Goal: Task Accomplishment & Management: Manage account settings

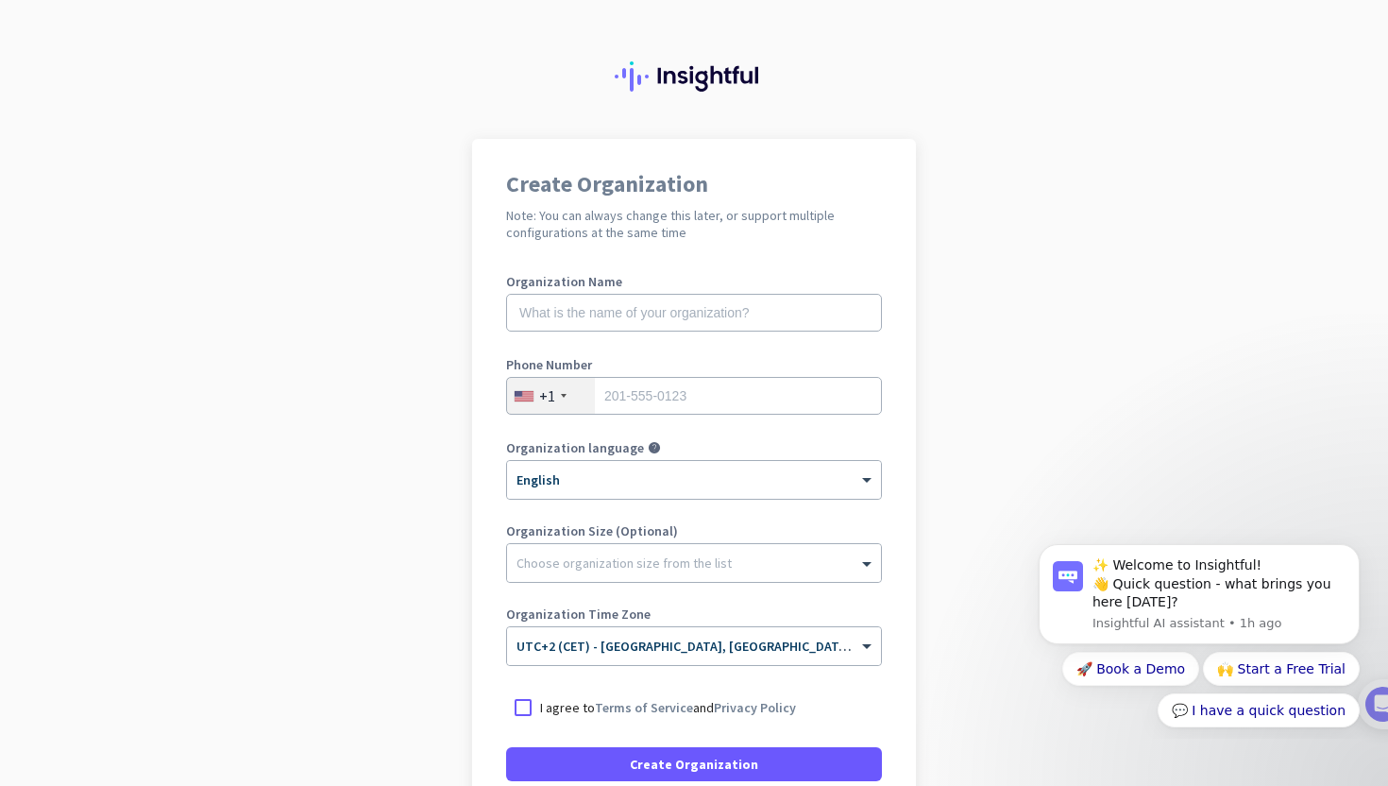
scroll to position [17, 0]
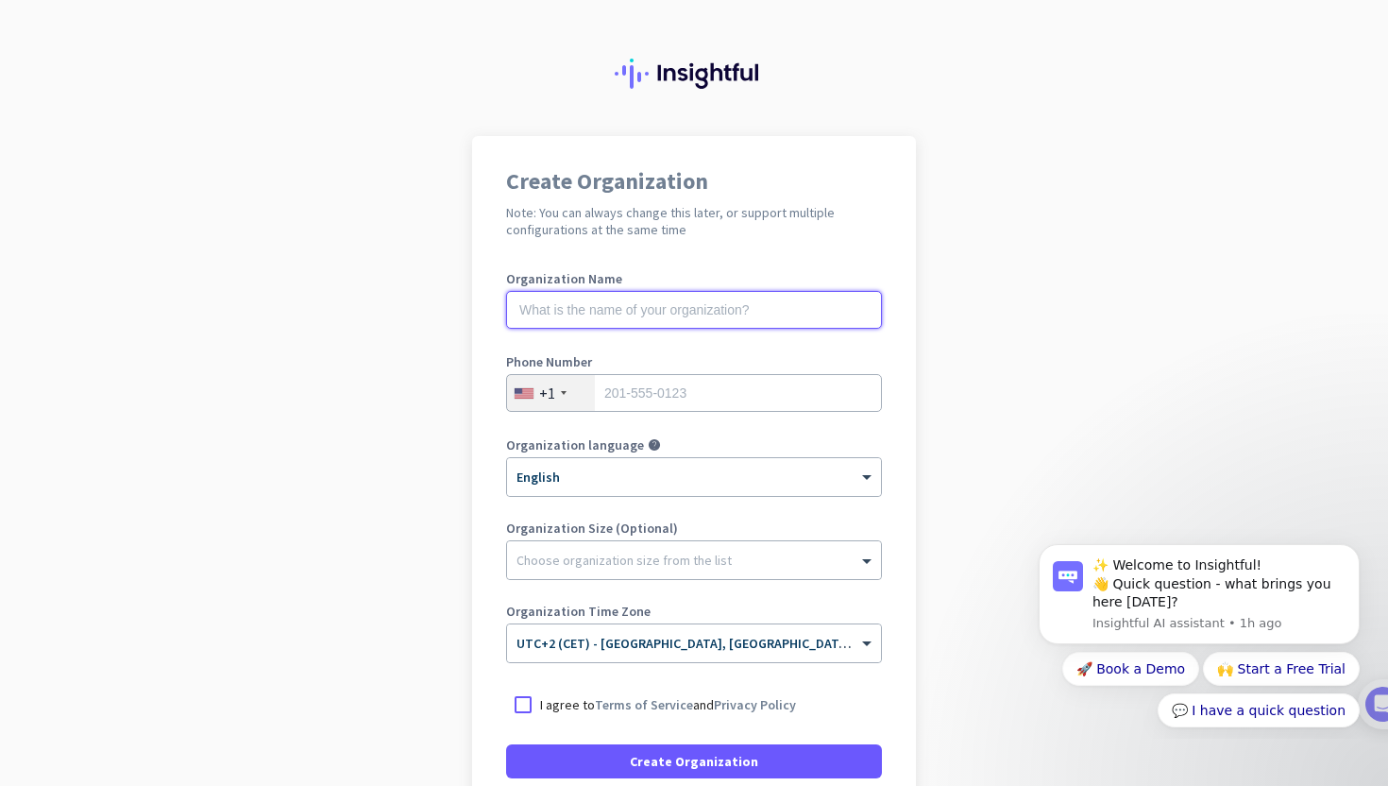
click at [595, 313] on input "text" at bounding box center [694, 310] width 376 height 38
type input "Swedmach"
click at [555, 386] on div "+1" at bounding box center [551, 393] width 88 height 36
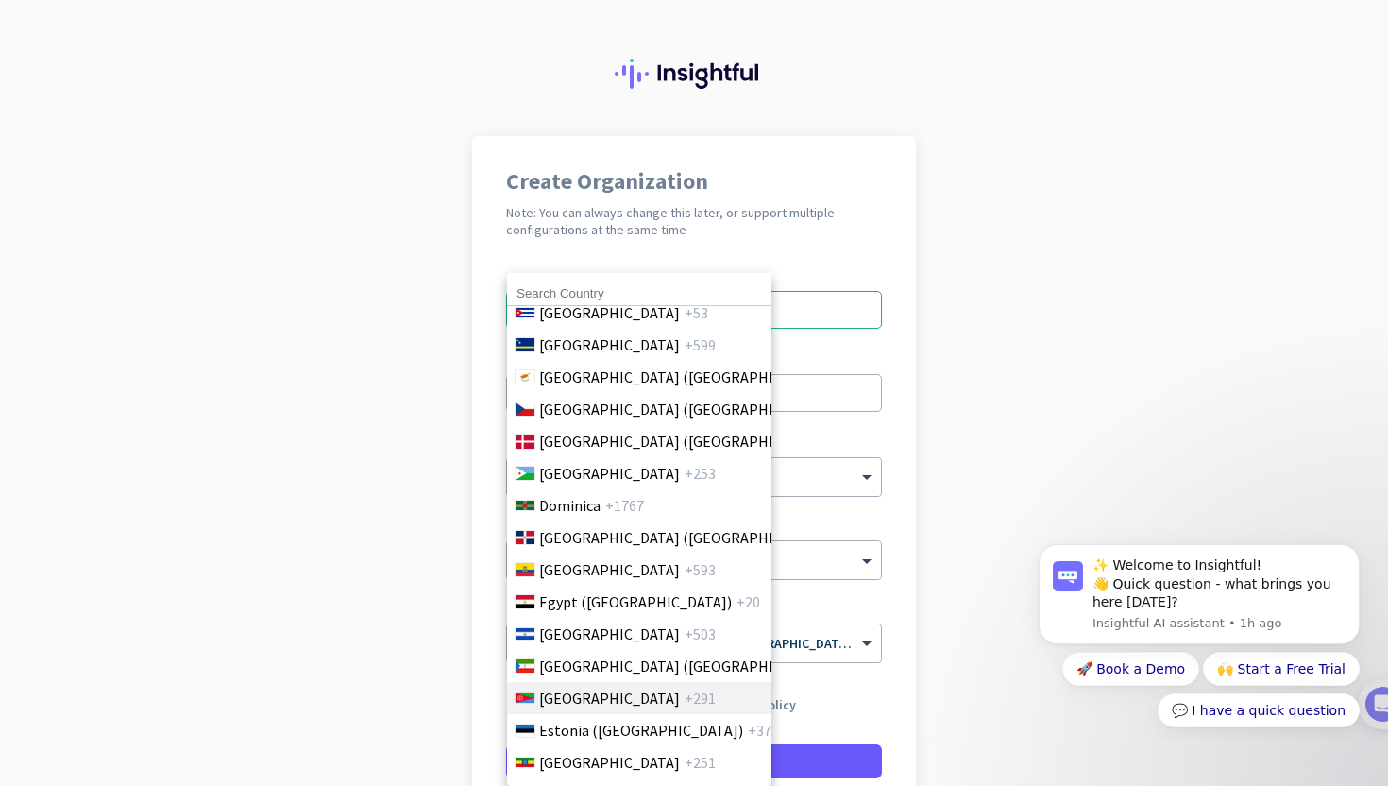
scroll to position [2030, 0]
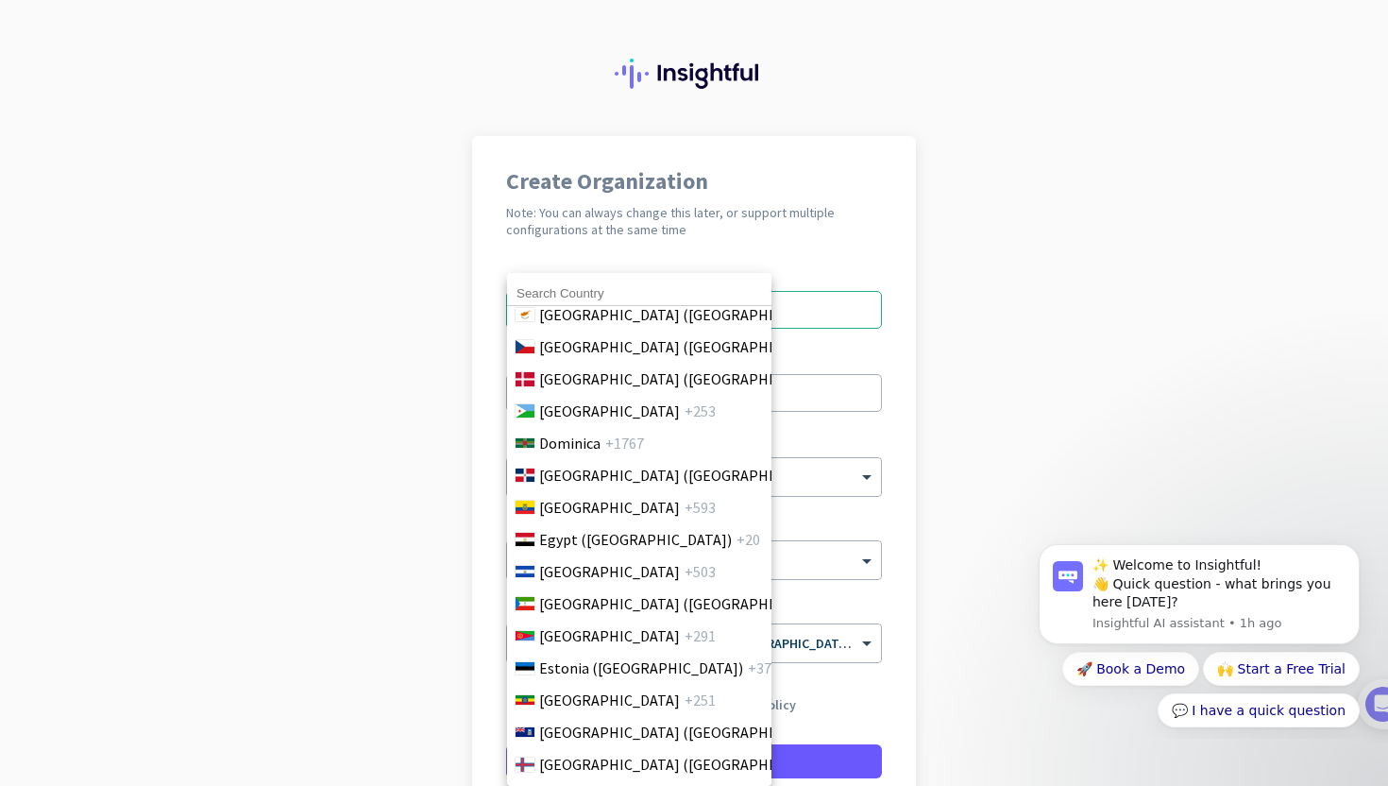
click at [584, 292] on input at bounding box center [639, 293] width 264 height 25
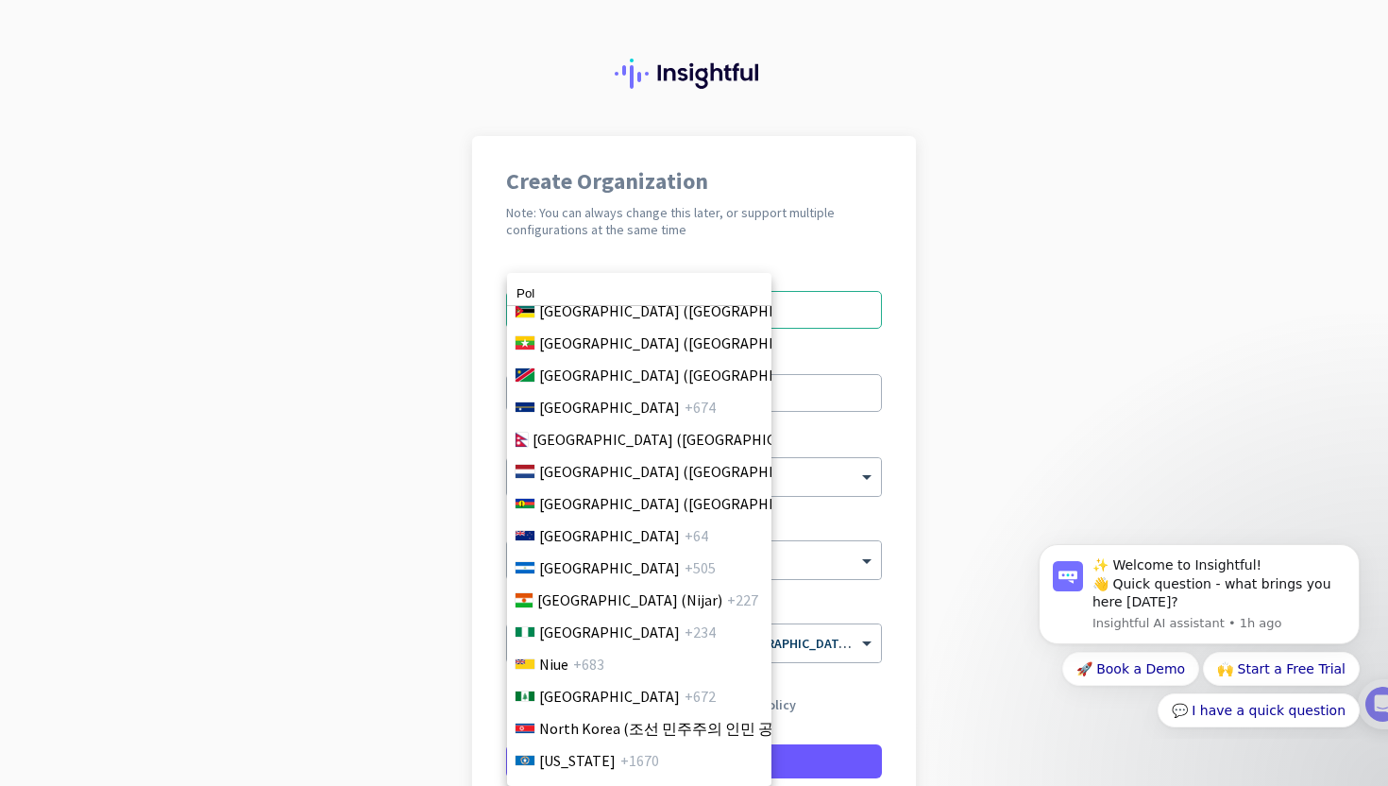
scroll to position [5463, 0]
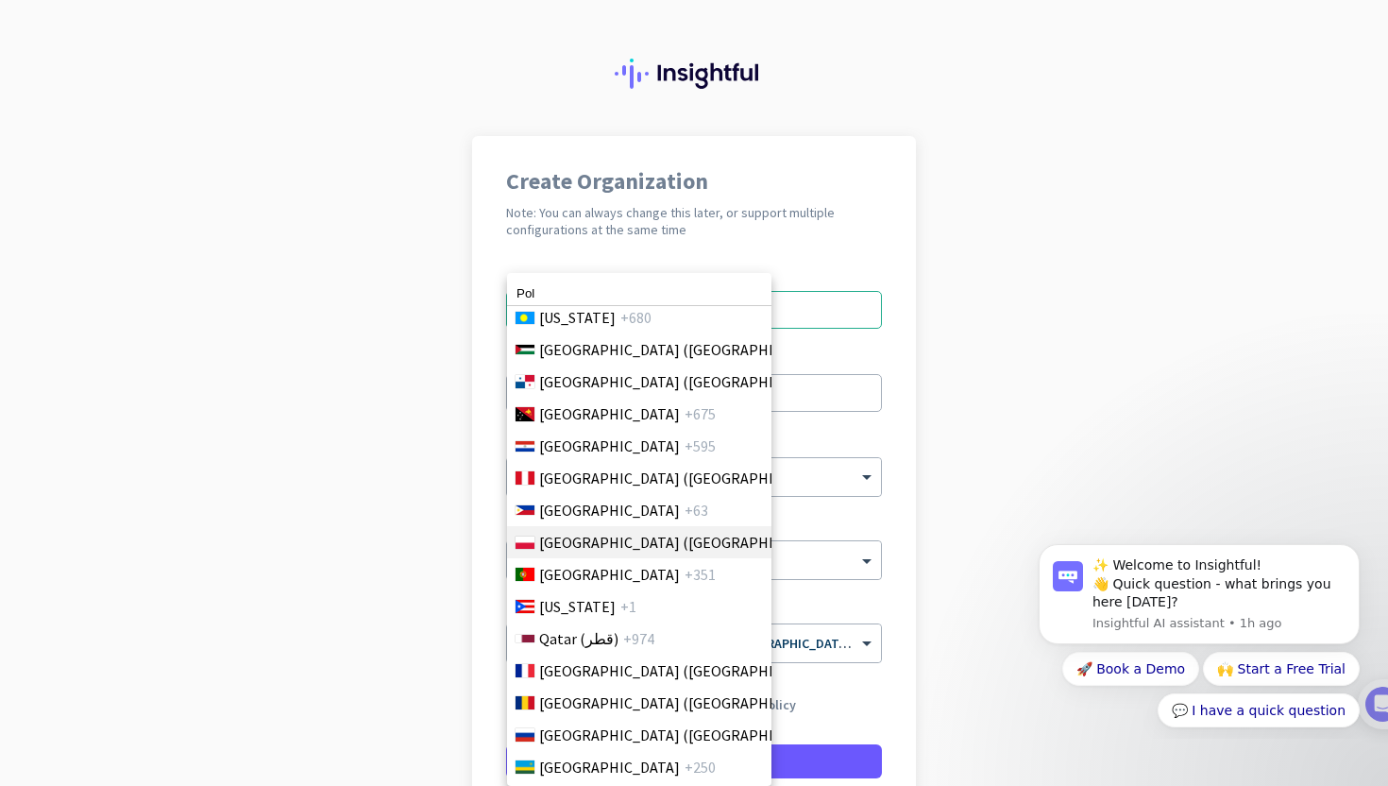
type input "Pol"
click at [585, 543] on span "[GEOGRAPHIC_DATA] ([GEOGRAPHIC_DATA])" at bounding box center [686, 542] width 295 height 23
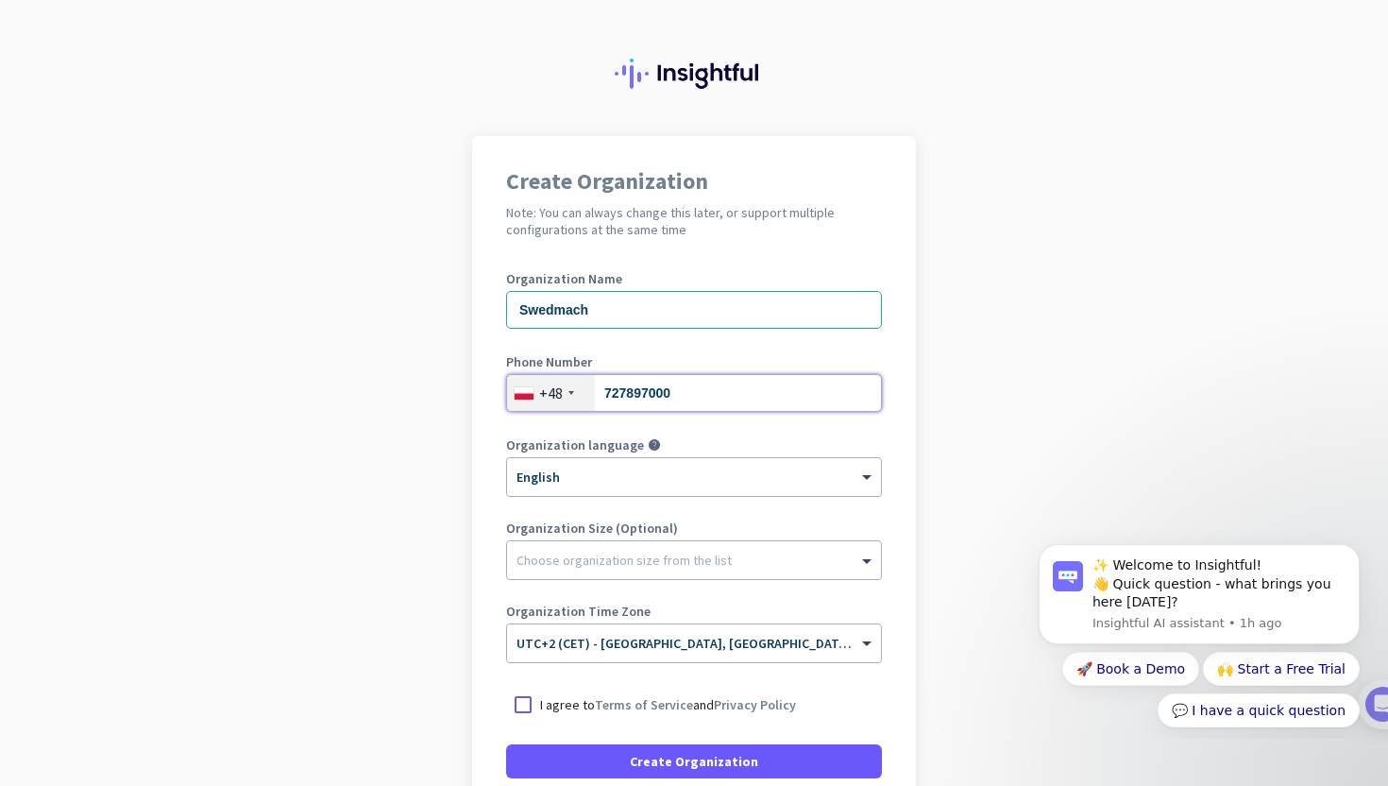
type input "727897000"
click at [439, 467] on app-onboarding-organization "Create Organization Note: You can always change this later, or support multiple…" at bounding box center [694, 545] width 1388 height 818
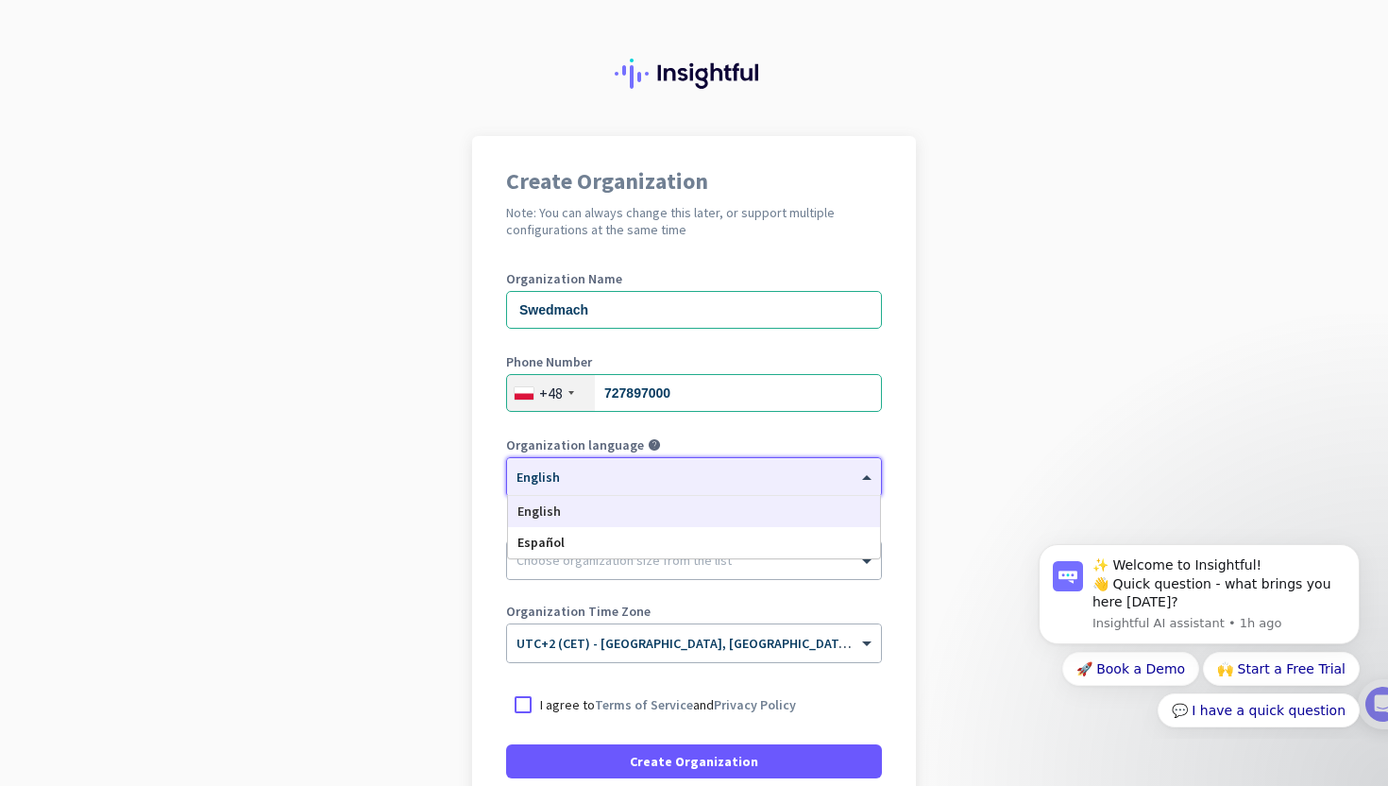
click at [656, 473] on div at bounding box center [694, 471] width 374 height 16
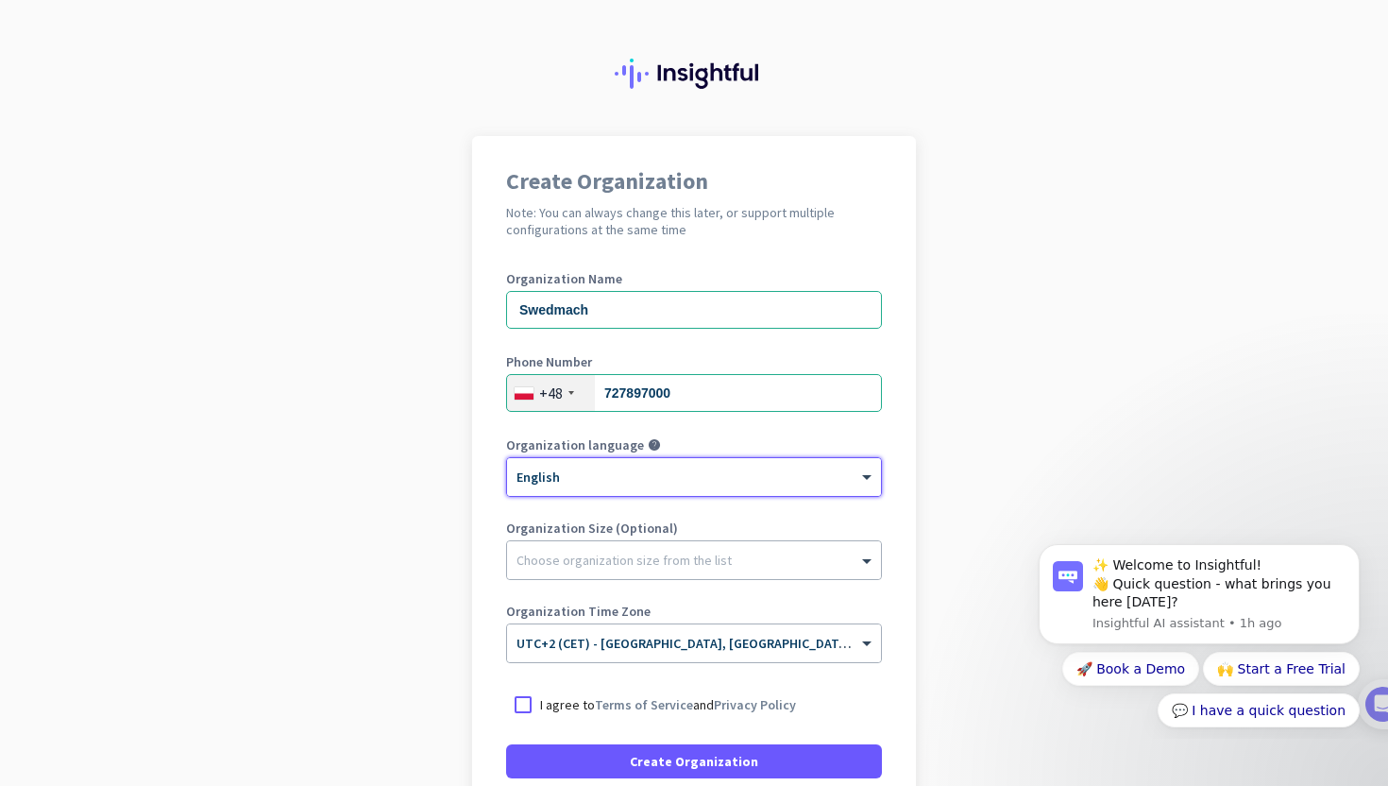
click at [572, 476] on div at bounding box center [694, 471] width 374 height 16
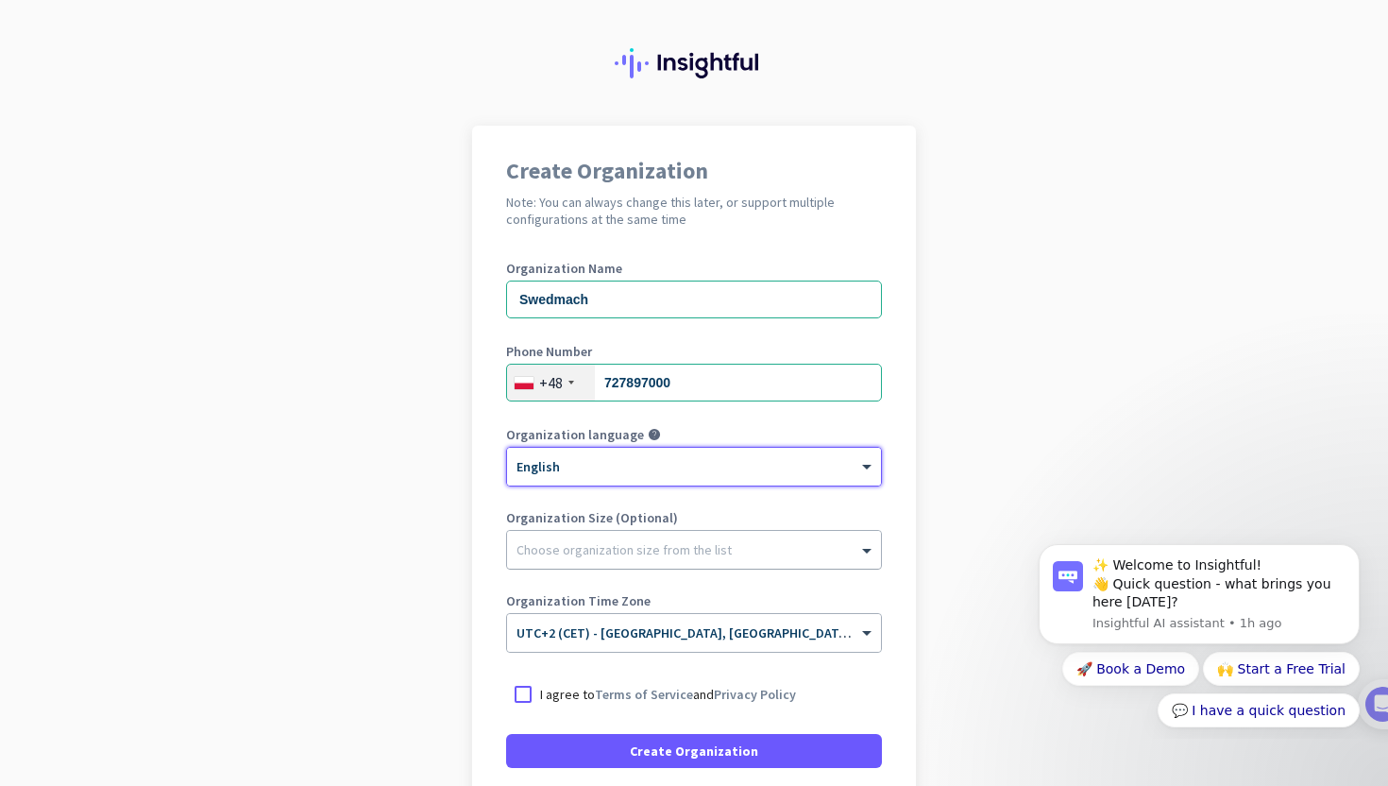
scroll to position [35, 0]
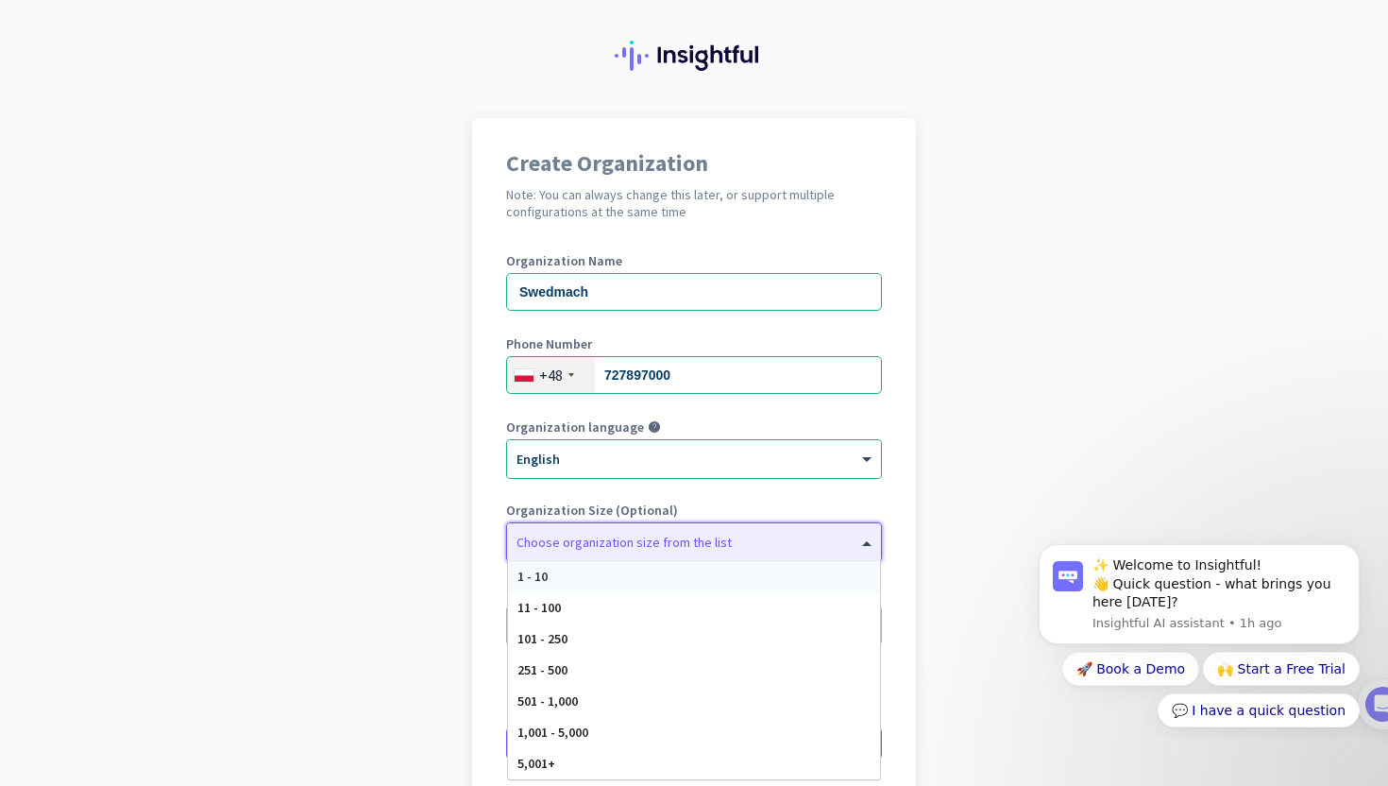
click at [656, 541] on div at bounding box center [694, 537] width 374 height 19
click at [630, 581] on div "1 - 10" at bounding box center [694, 576] width 372 height 31
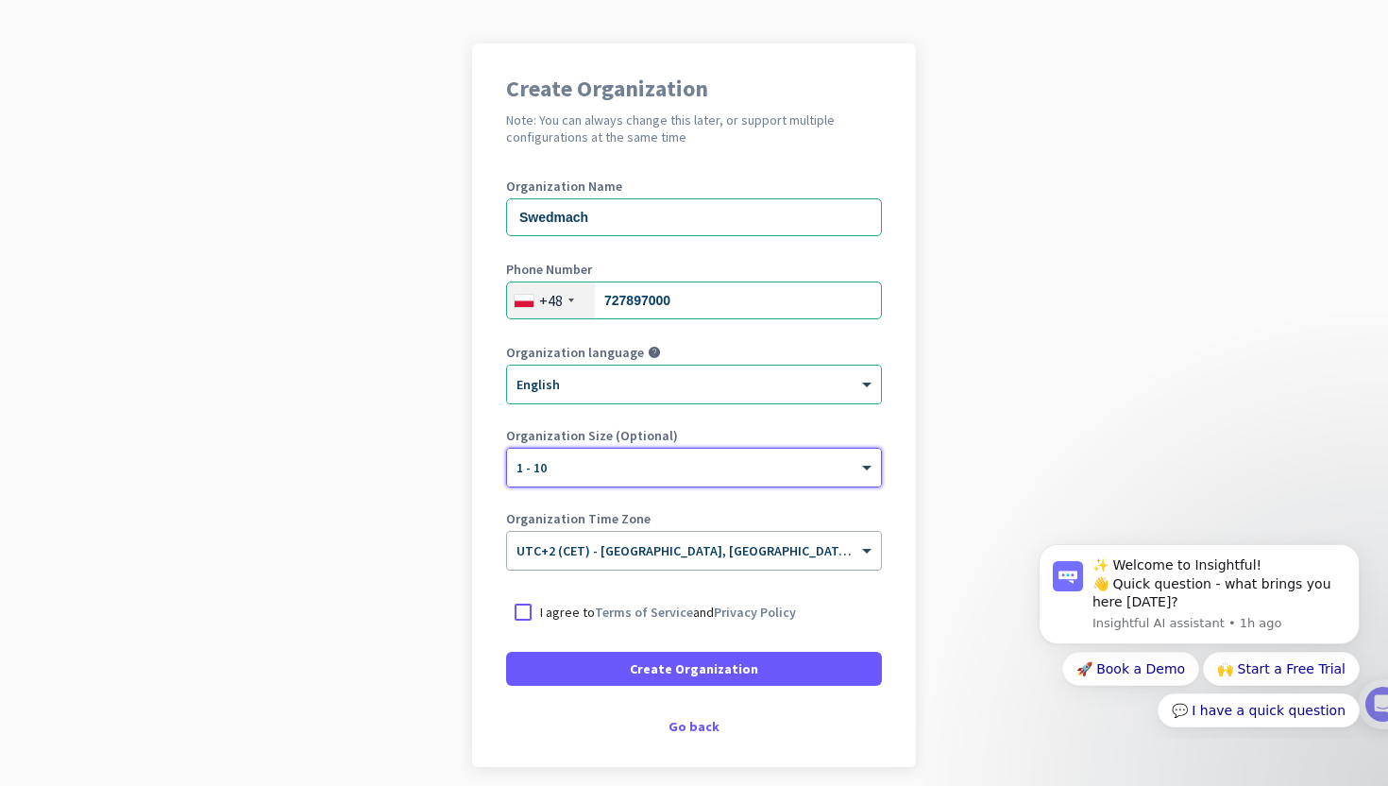
scroll to position [114, 0]
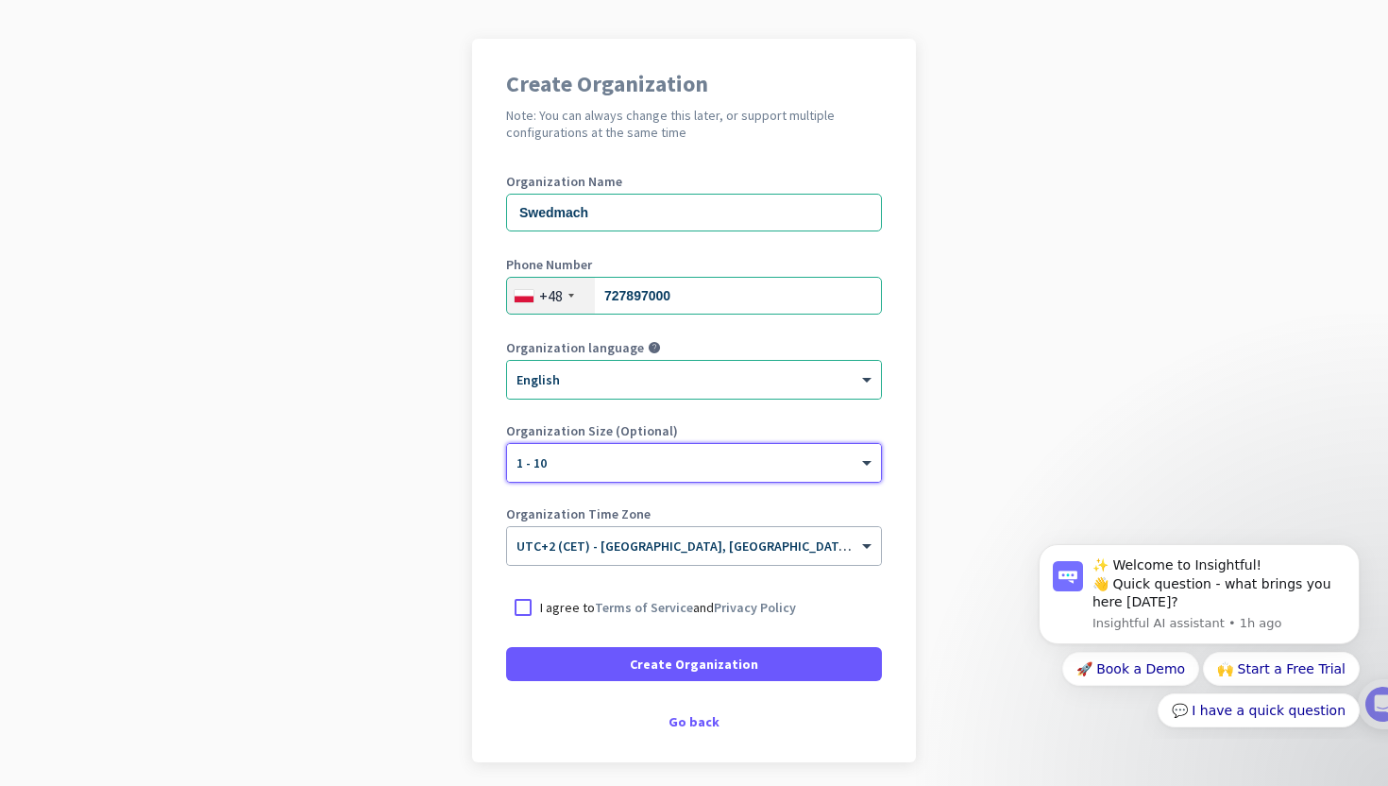
click at [556, 608] on p "I agree to Terms of Service and Privacy Policy" at bounding box center [668, 607] width 256 height 19
click at [0, 0] on input "I agree to Terms of Service and Privacy Policy" at bounding box center [0, 0] width 0 height 0
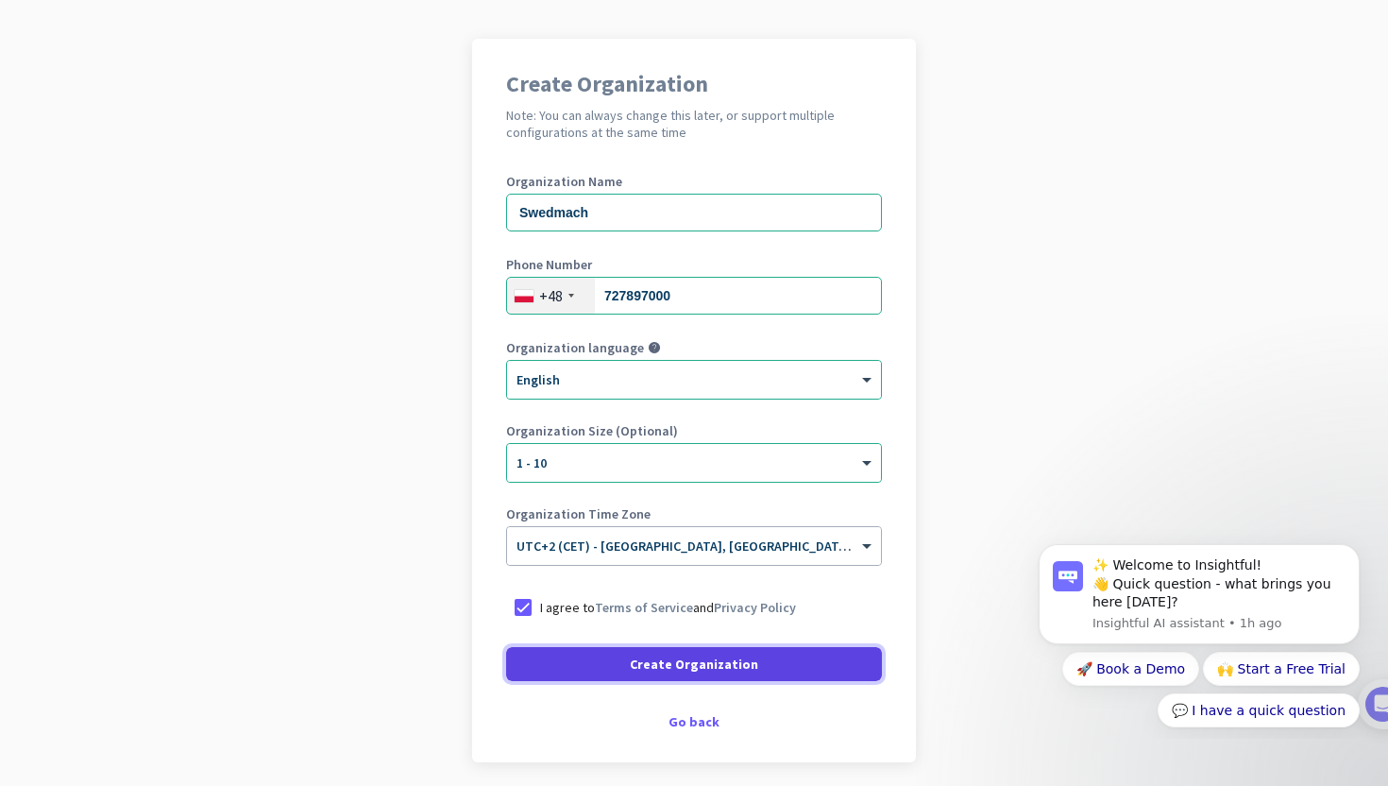
click at [654, 662] on span "Create Organization" at bounding box center [694, 663] width 128 height 19
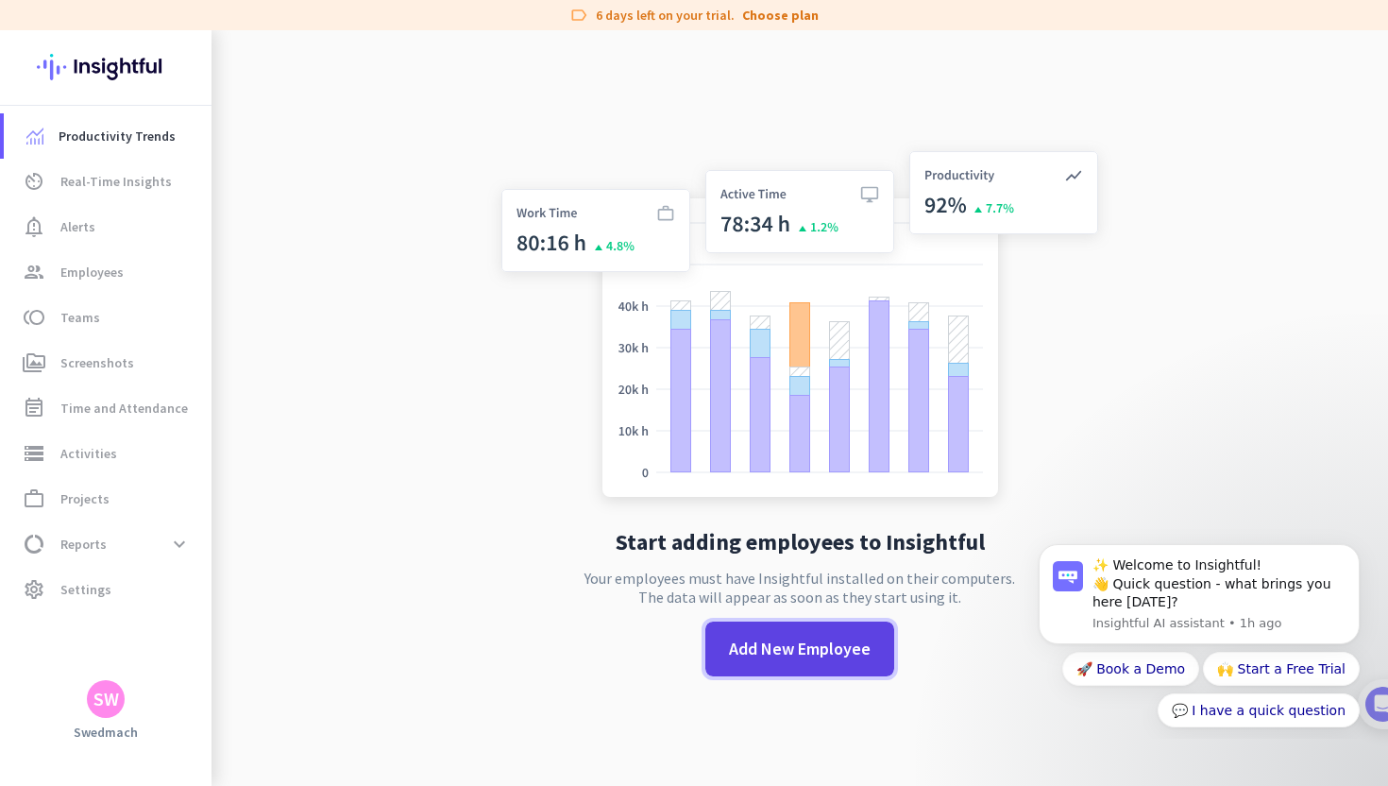
click at [818, 660] on span "Add New Employee" at bounding box center [800, 649] width 142 height 25
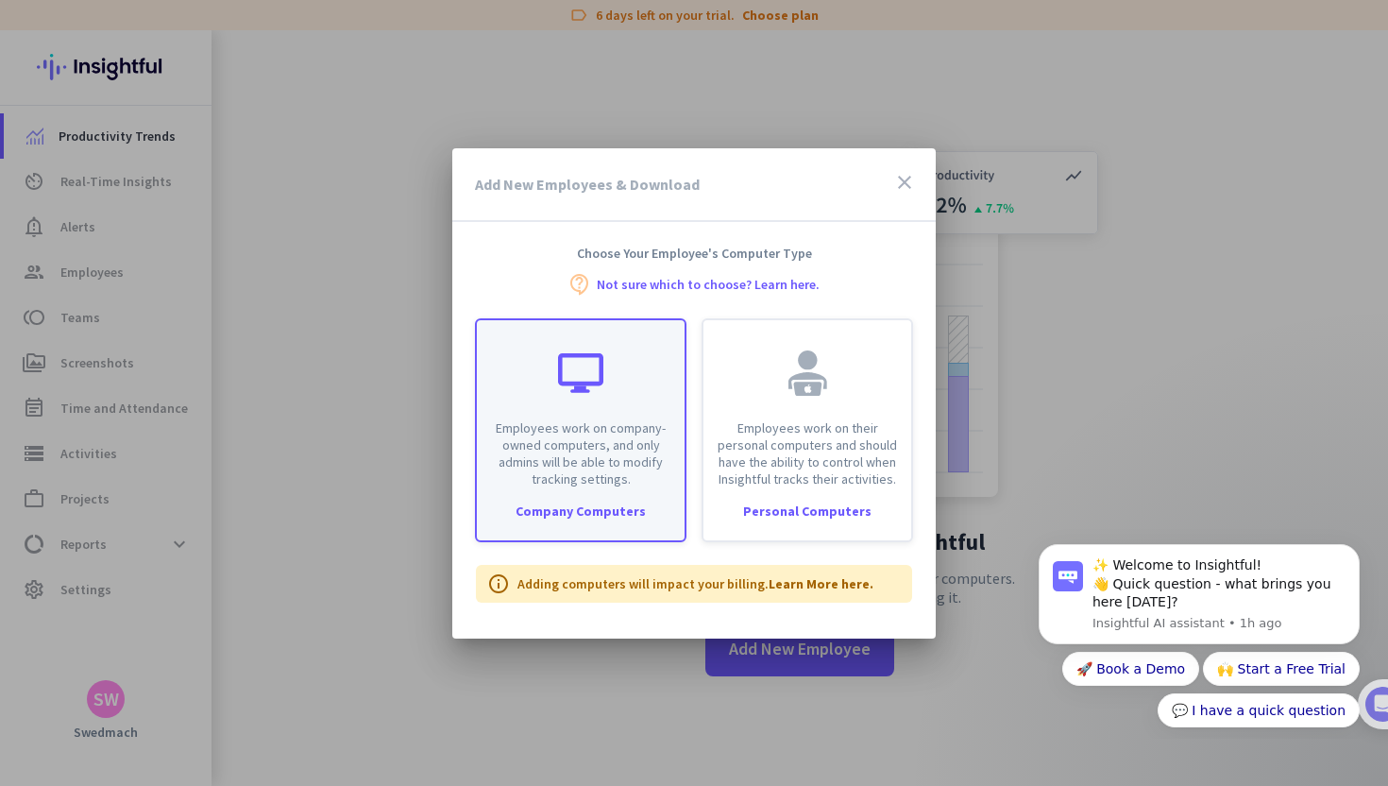
click at [599, 444] on p "Employees work on company-owned computers, and only admins will be able to modi…" at bounding box center [580, 453] width 185 height 68
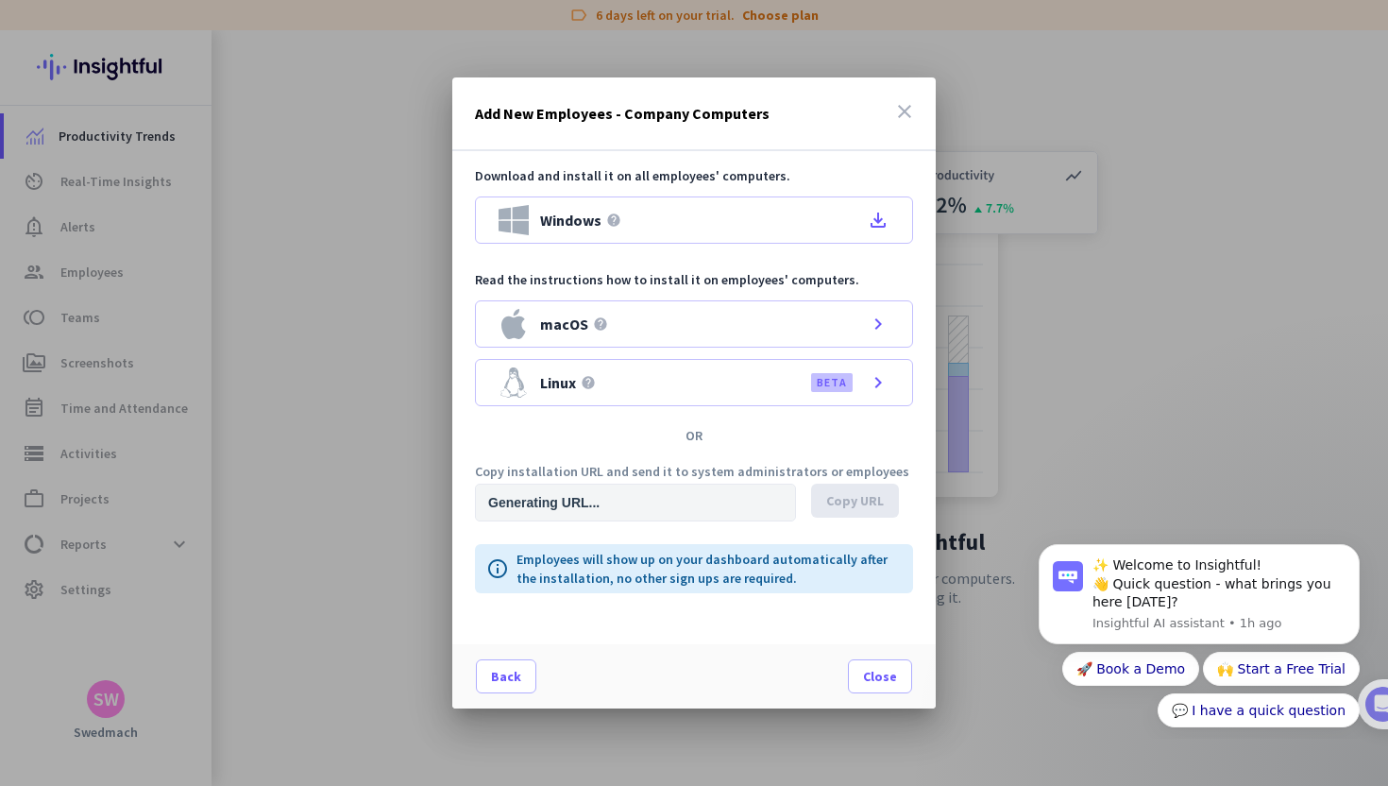
type input "[URL][DOMAIN_NAME]"
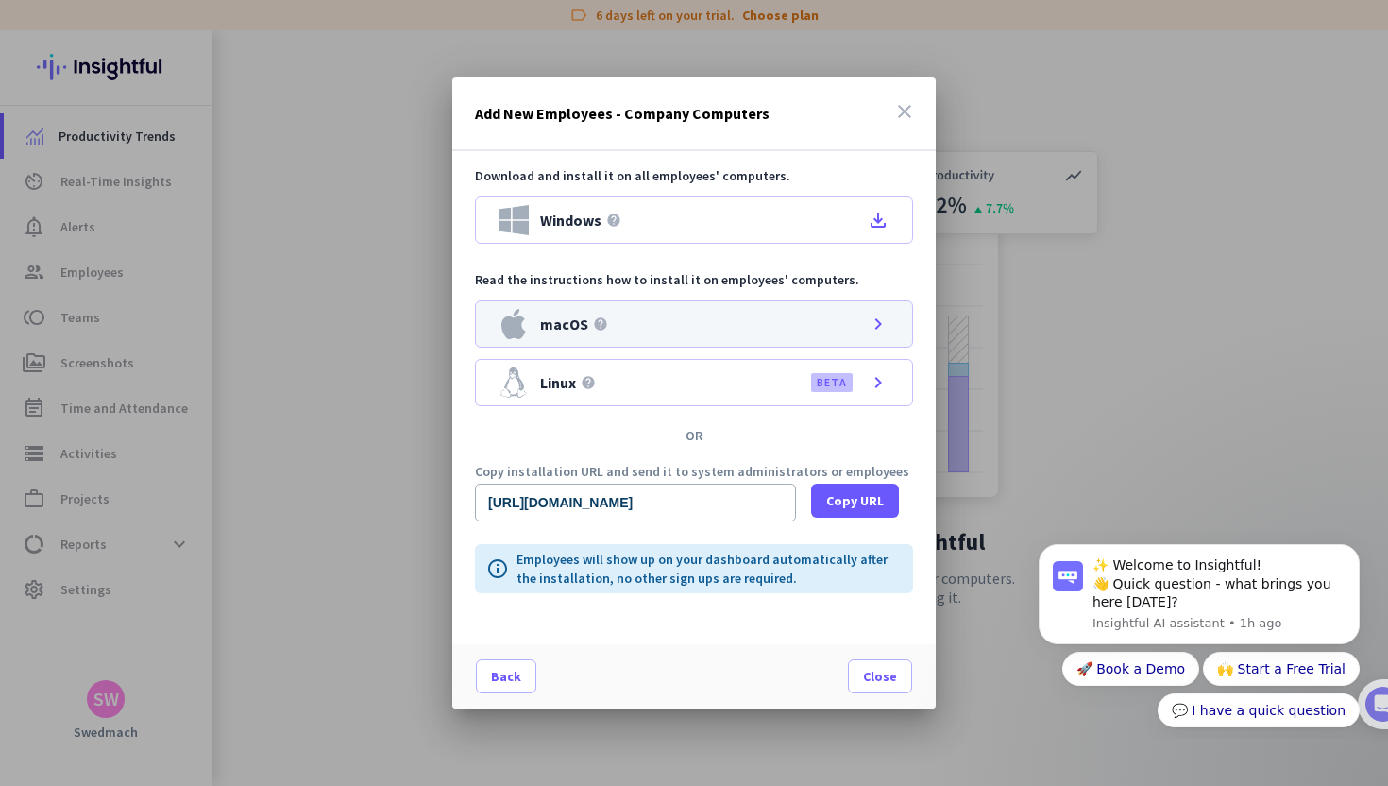
click at [723, 316] on div "macOS help chevron_right" at bounding box center [694, 323] width 438 height 47
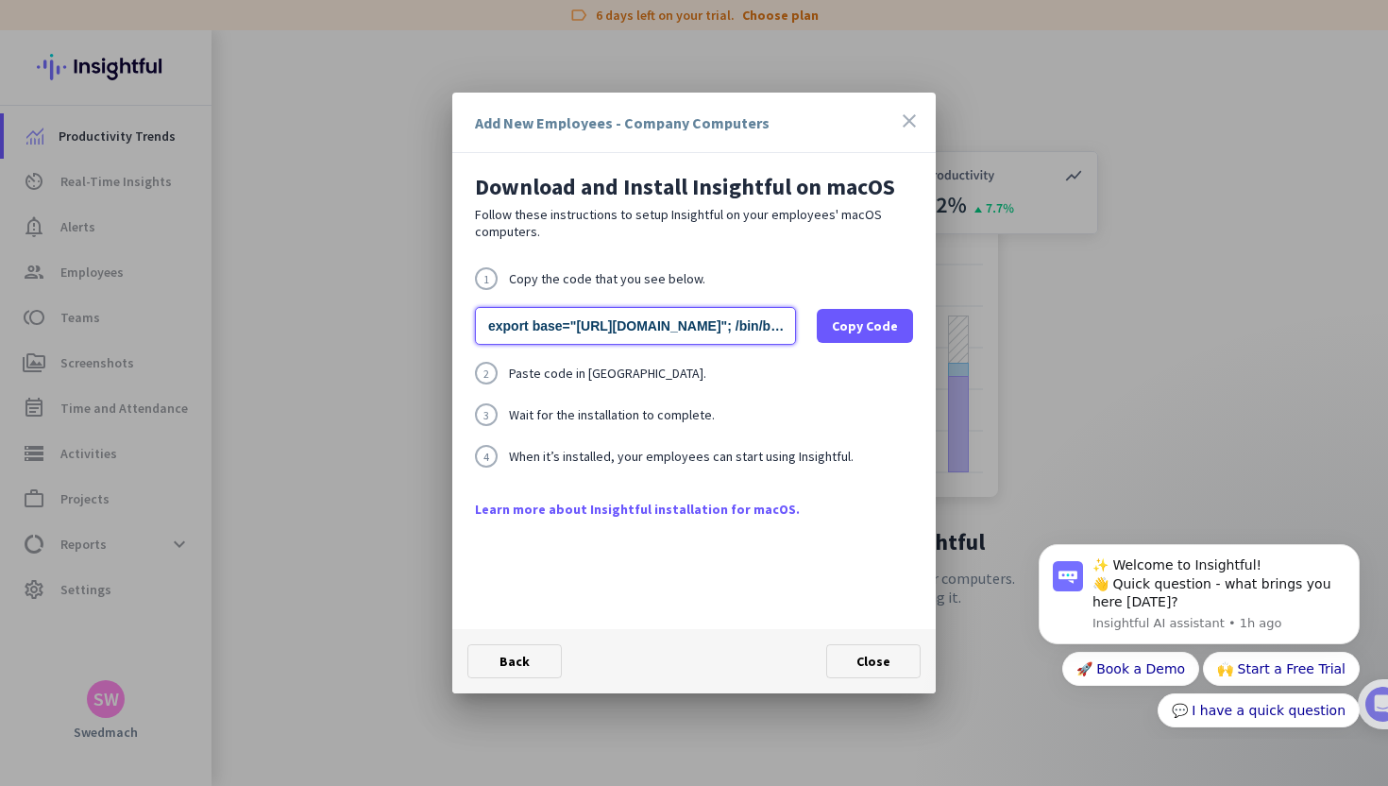
click at [707, 330] on input "export base="[URL][DOMAIN_NAME]"; /bin/bash -c "organizationId="wsub2fixokfkbid…" at bounding box center [635, 326] width 321 height 38
click at [841, 325] on span "Copy Code" at bounding box center [865, 325] width 66 height 19
click at [844, 331] on span "Copy Code" at bounding box center [865, 325] width 66 height 19
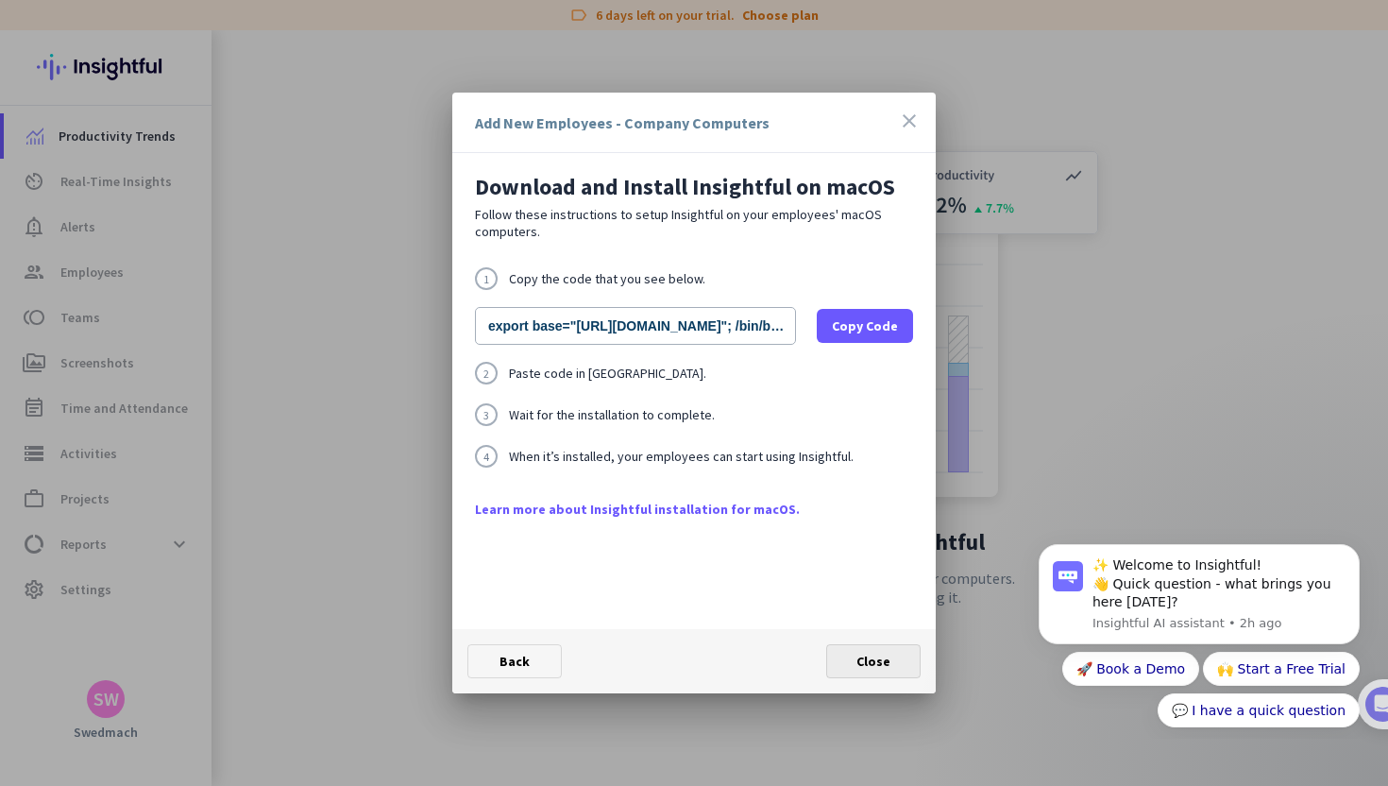
click at [886, 671] on span at bounding box center [873, 660] width 93 height 45
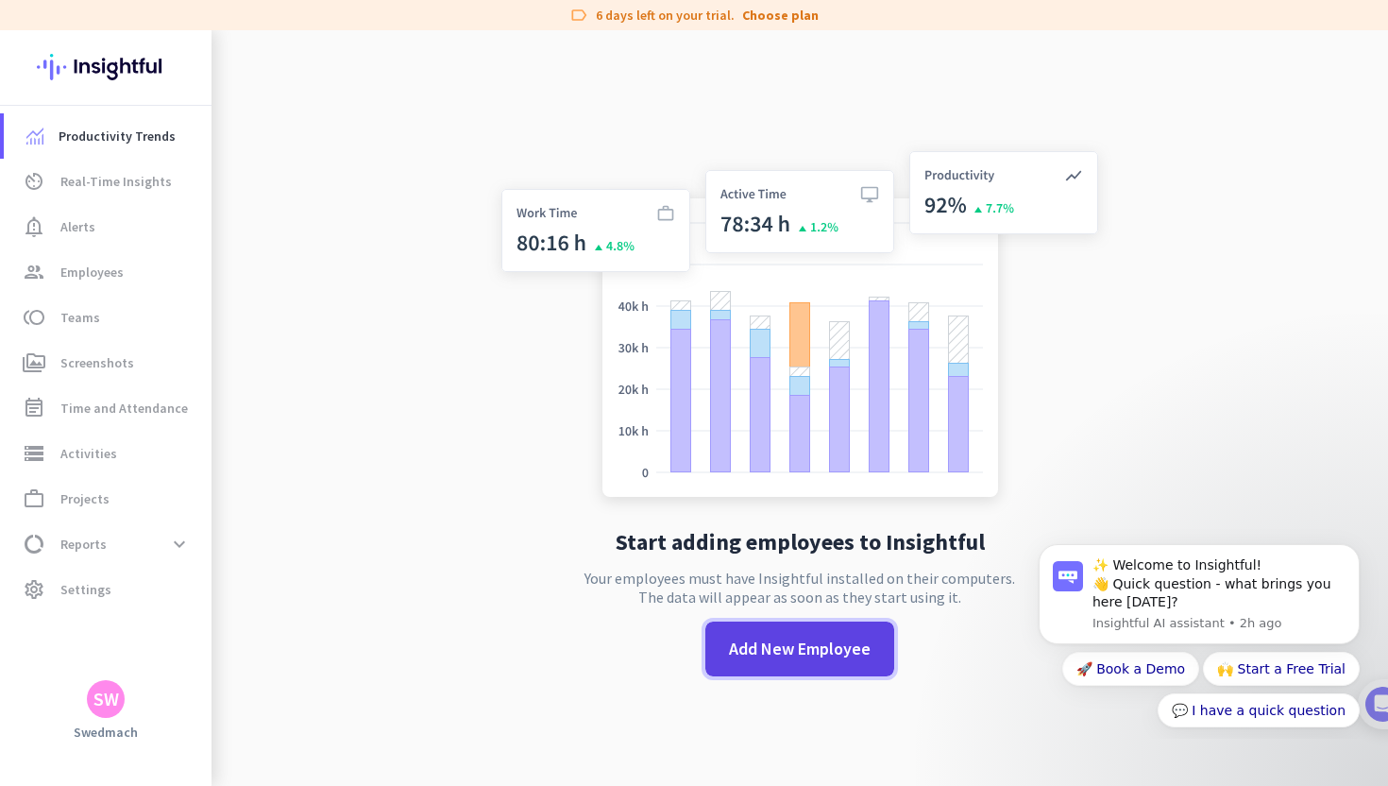
click at [781, 661] on span at bounding box center [799, 648] width 189 height 45
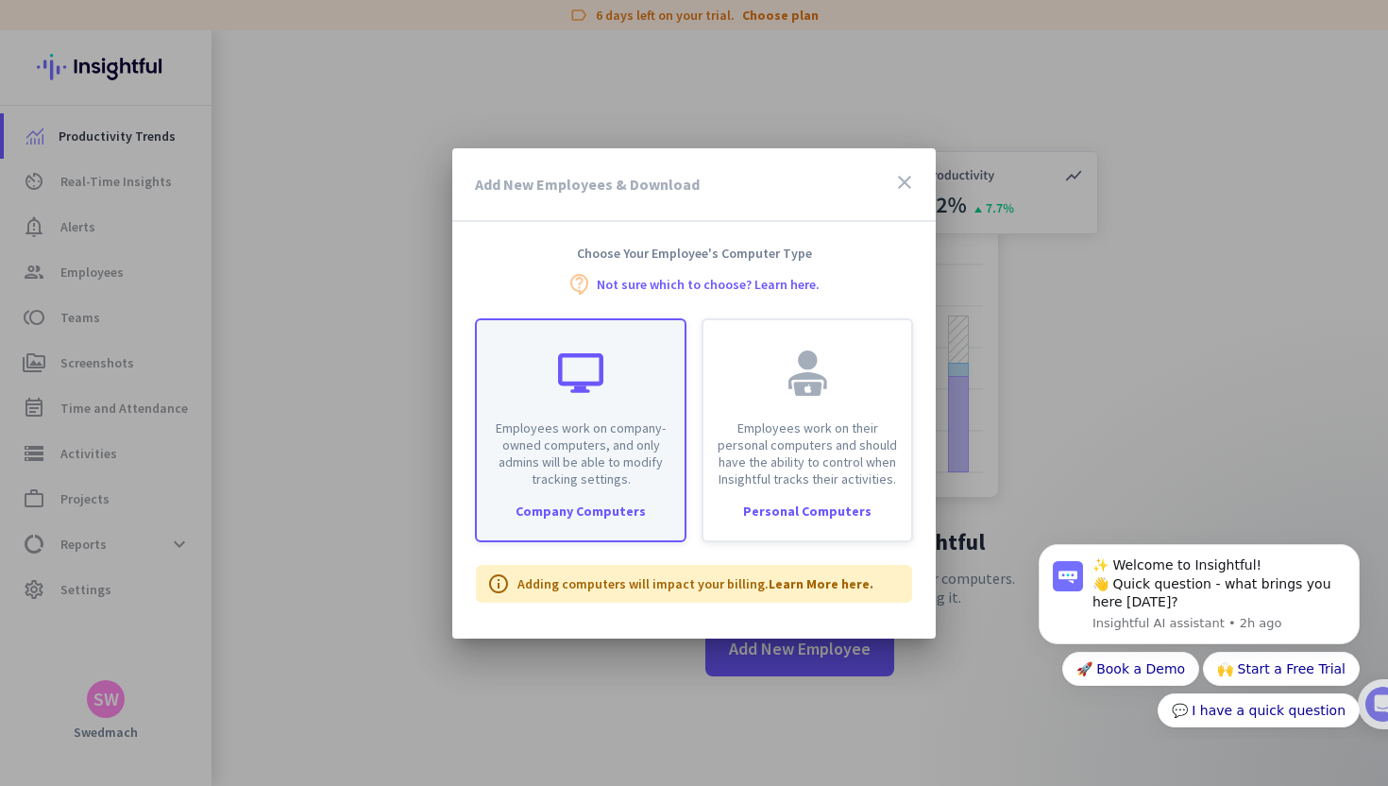
click at [637, 476] on p "Employees work on company-owned computers, and only admins will be able to modi…" at bounding box center [580, 453] width 185 height 68
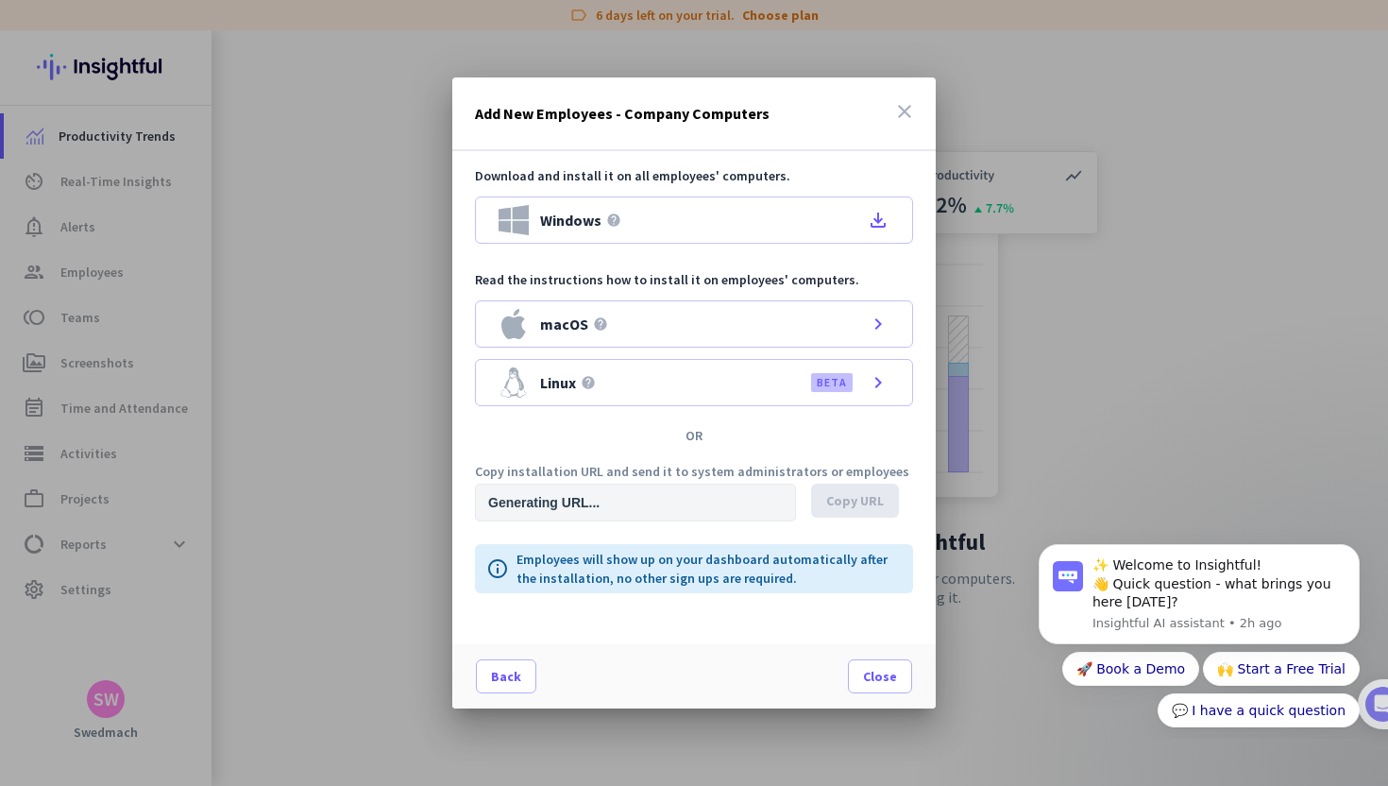
type input "[URL][DOMAIN_NAME]"
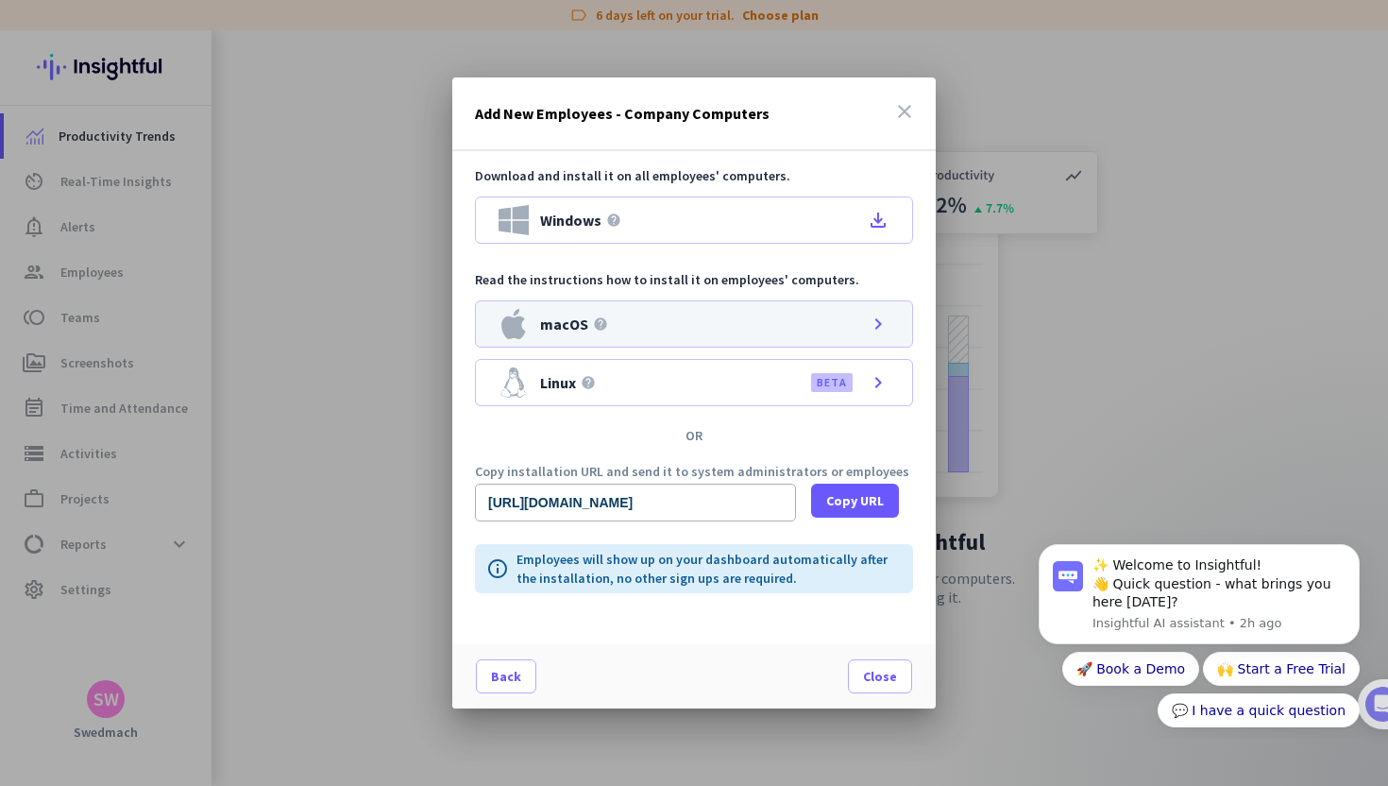
click at [674, 325] on div "macOS help chevron_right" at bounding box center [694, 323] width 438 height 47
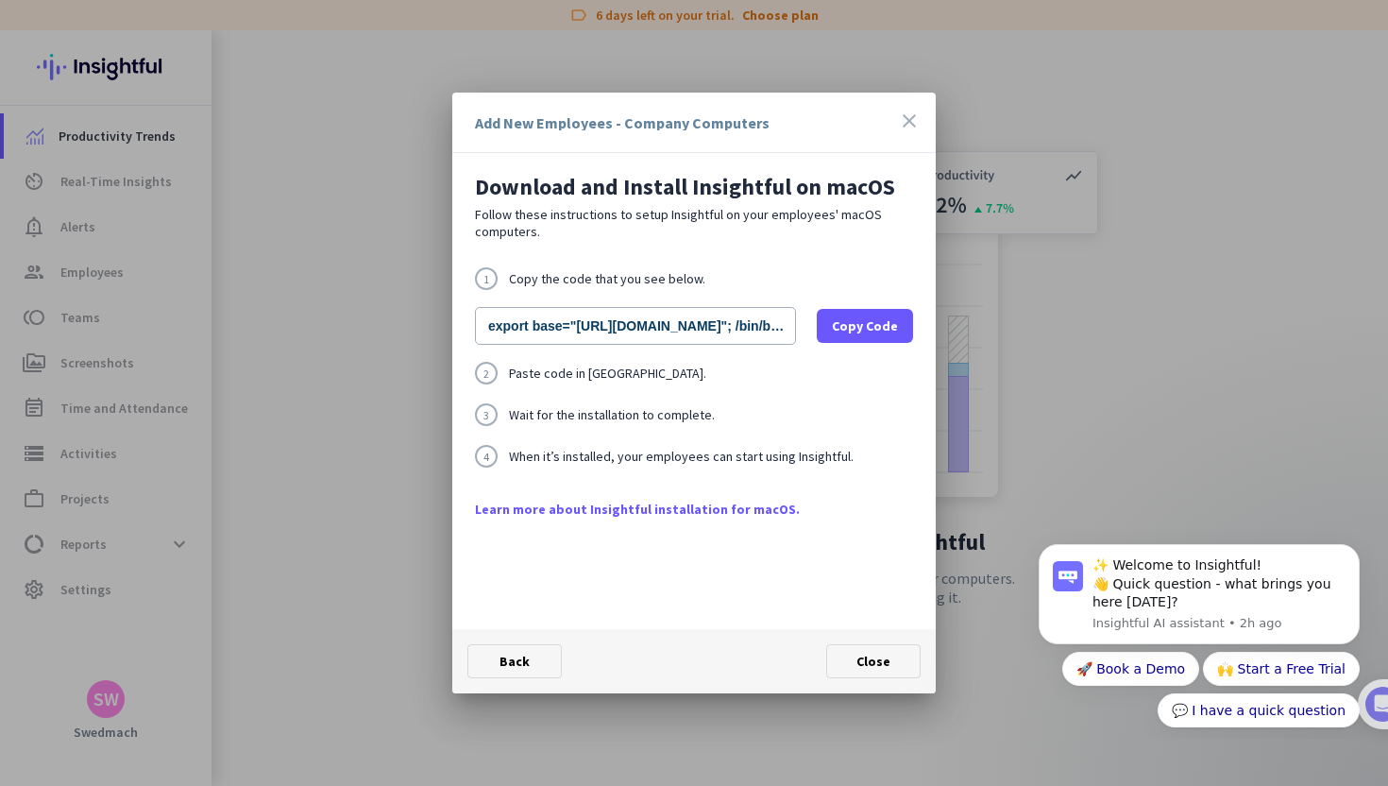
click at [921, 120] on div "Add New Employees - Company Computers close" at bounding box center [694, 123] width 484 height 60
click at [931, 120] on div "Add New Employees - Company Computers close" at bounding box center [694, 123] width 484 height 60
click at [903, 120] on icon "close" at bounding box center [909, 121] width 23 height 23
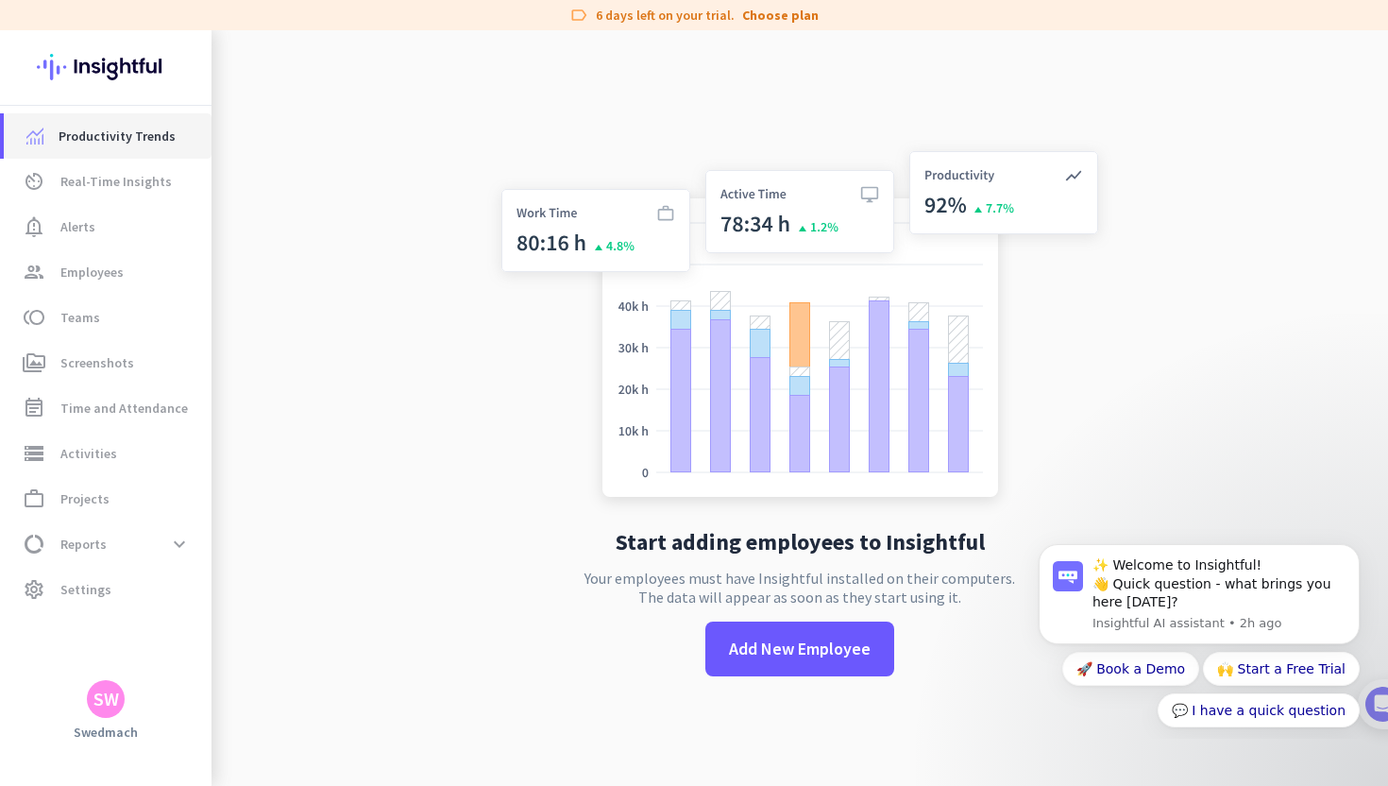
click at [122, 142] on span "Productivity Trends" at bounding box center [117, 136] width 117 height 23
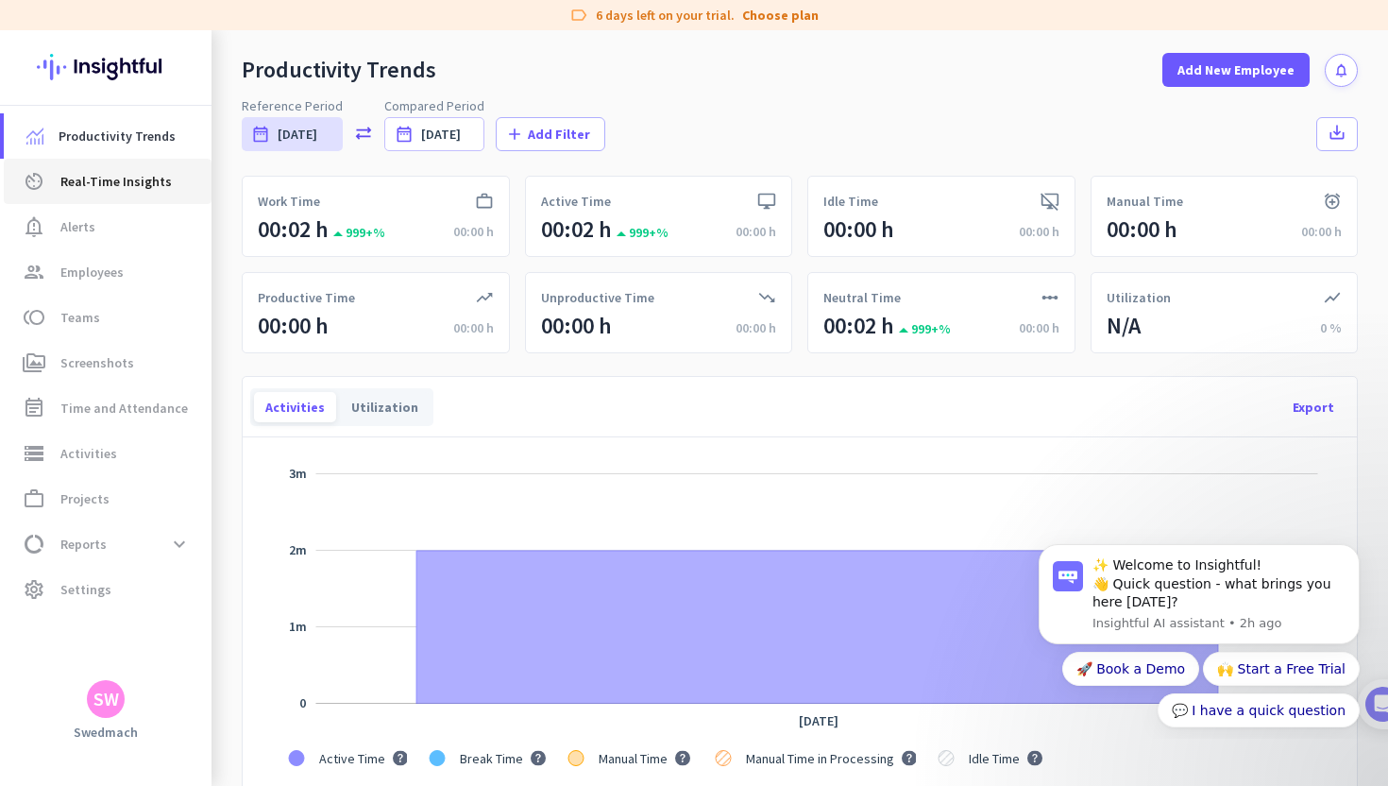
click at [119, 193] on link "av_timer Real-Time Insights" at bounding box center [108, 181] width 208 height 45
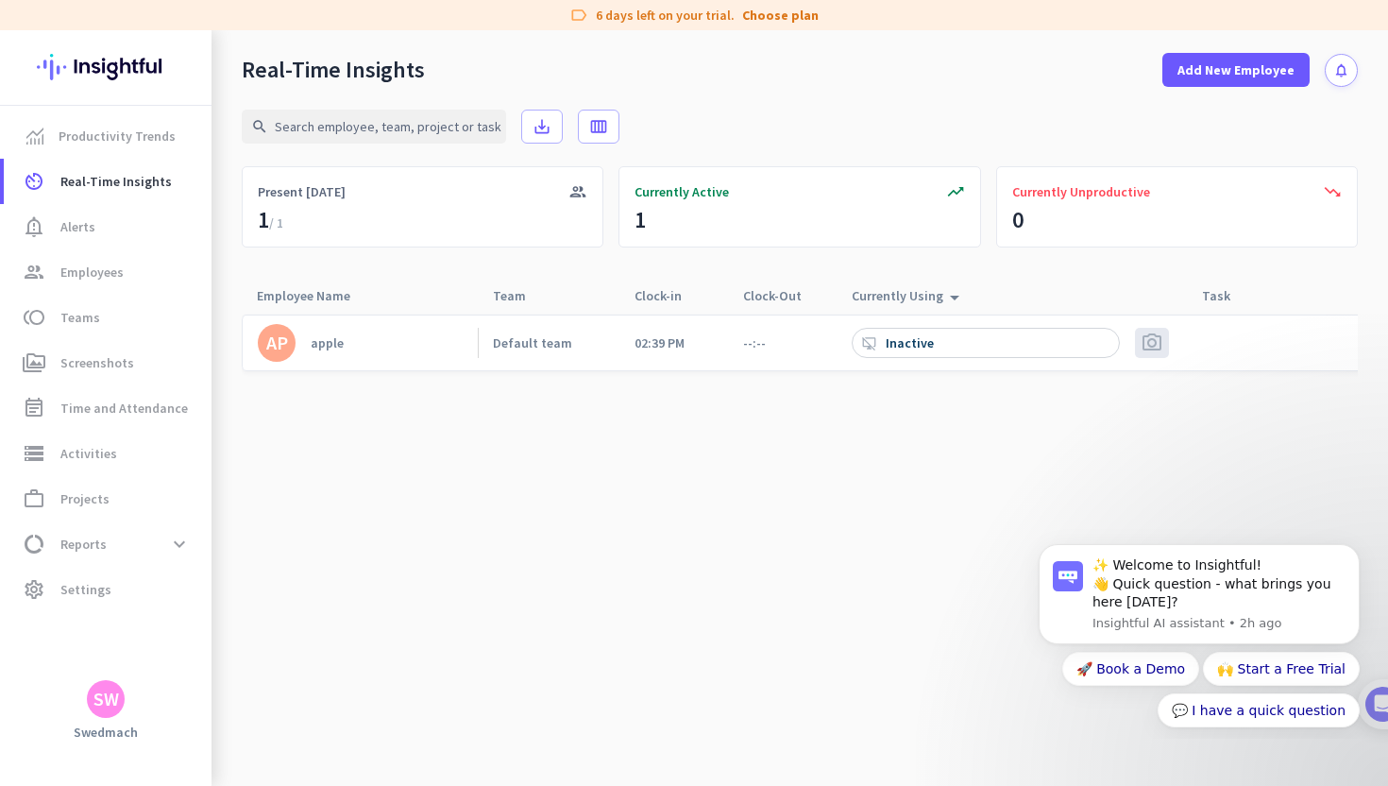
click at [396, 348] on link "AP apple" at bounding box center [368, 343] width 220 height 38
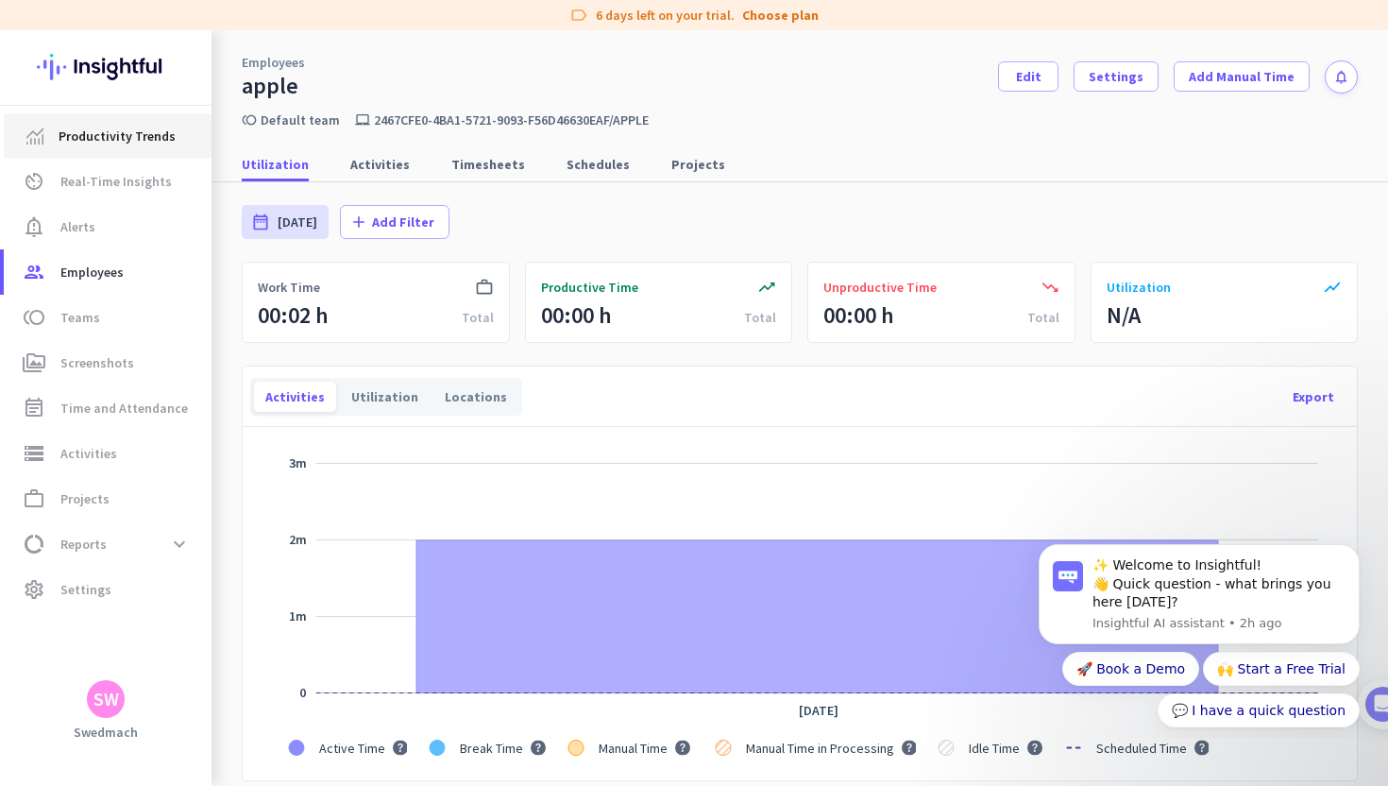
click at [125, 138] on span "Productivity Trends" at bounding box center [117, 136] width 117 height 23
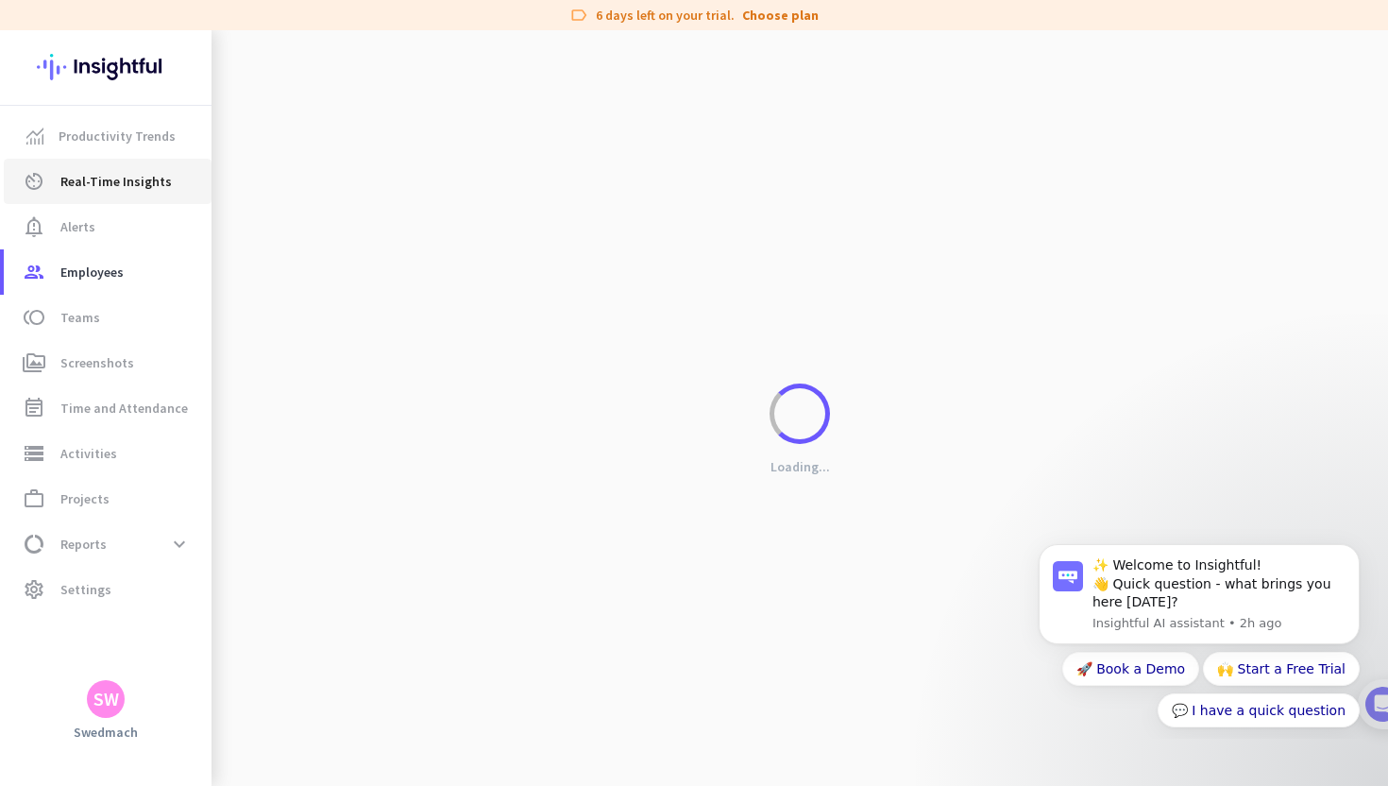
click at [118, 169] on link "av_timer Real-Time Insights" at bounding box center [108, 181] width 208 height 45
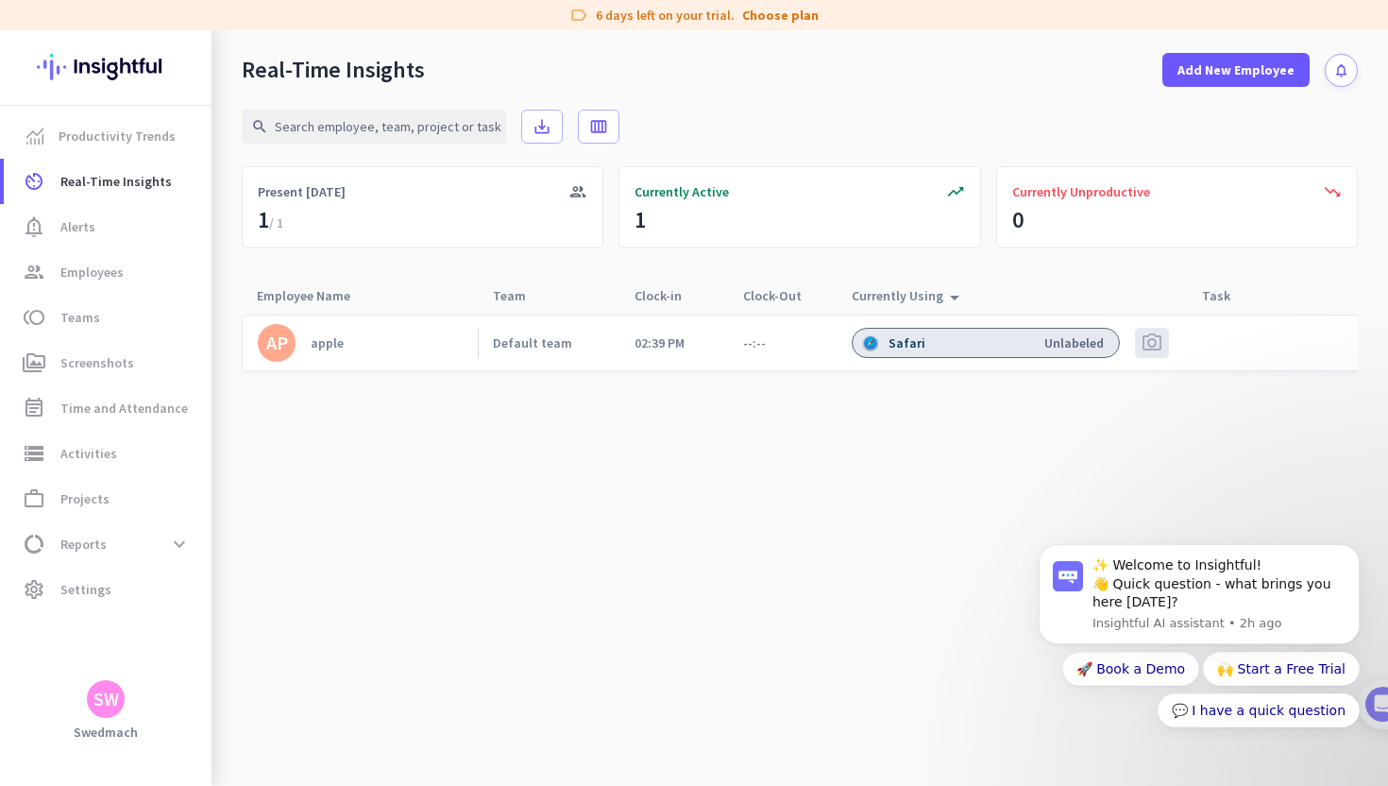
click at [1152, 343] on span "photo_camera" at bounding box center [1152, 342] width 23 height 23
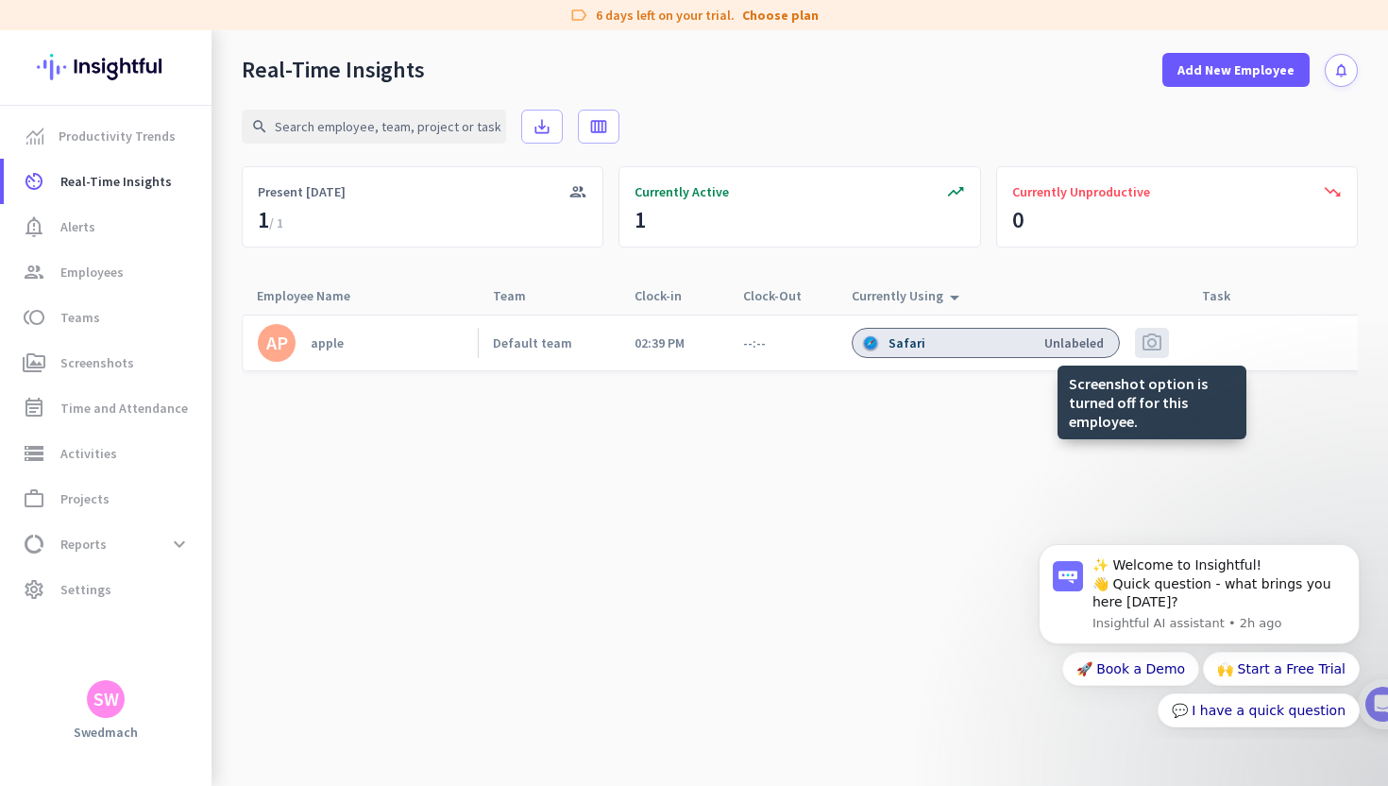
click at [1152, 343] on span "photo_camera" at bounding box center [1152, 342] width 23 height 23
click at [1149, 341] on span "photo_camera" at bounding box center [1152, 342] width 23 height 23
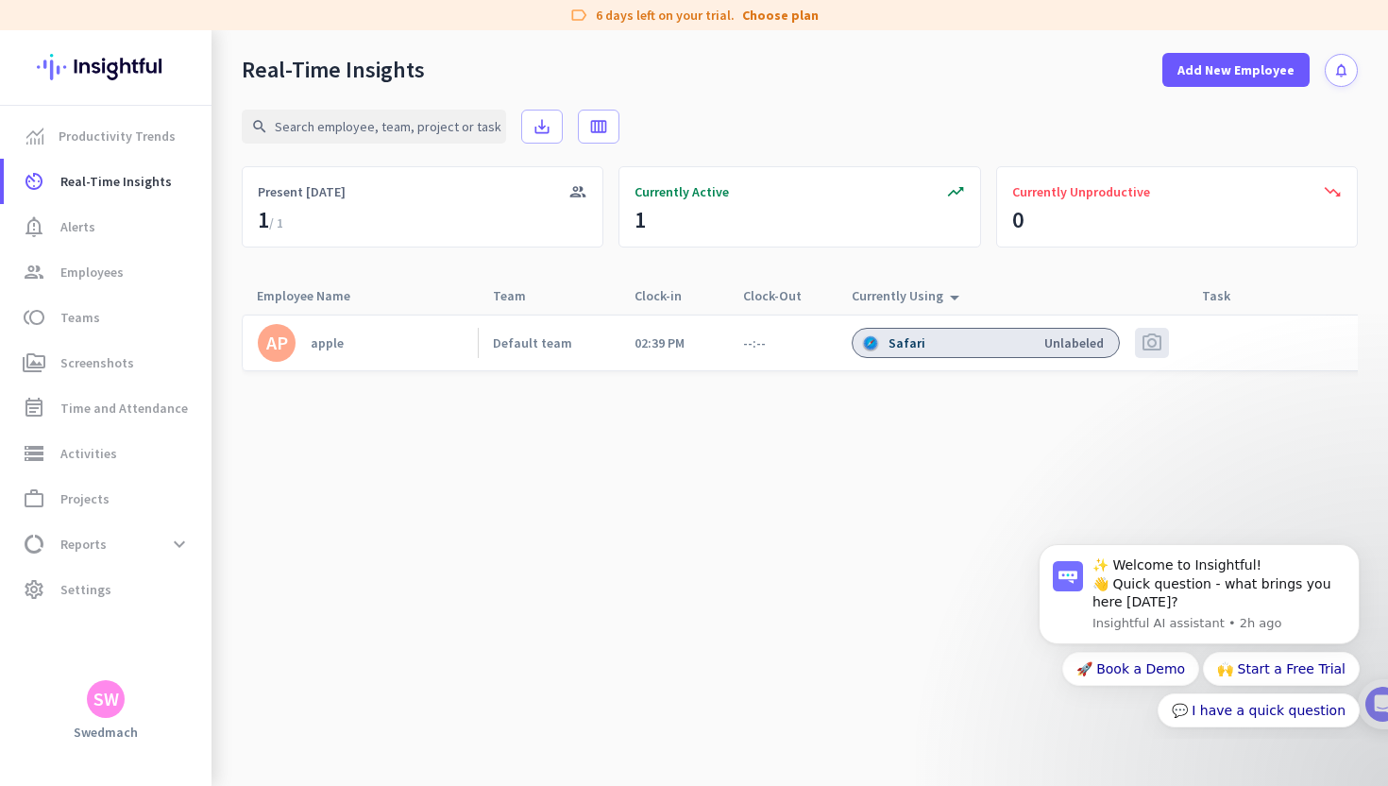
click at [954, 345] on div "Safari Unlabeled" at bounding box center [986, 343] width 268 height 30
click at [887, 344] on div "Safari" at bounding box center [895, 342] width 67 height 17
click at [1072, 345] on div "Unlabeled" at bounding box center [1073, 342] width 59 height 17
click at [1149, 349] on span "photo_camera" at bounding box center [1152, 342] width 23 height 23
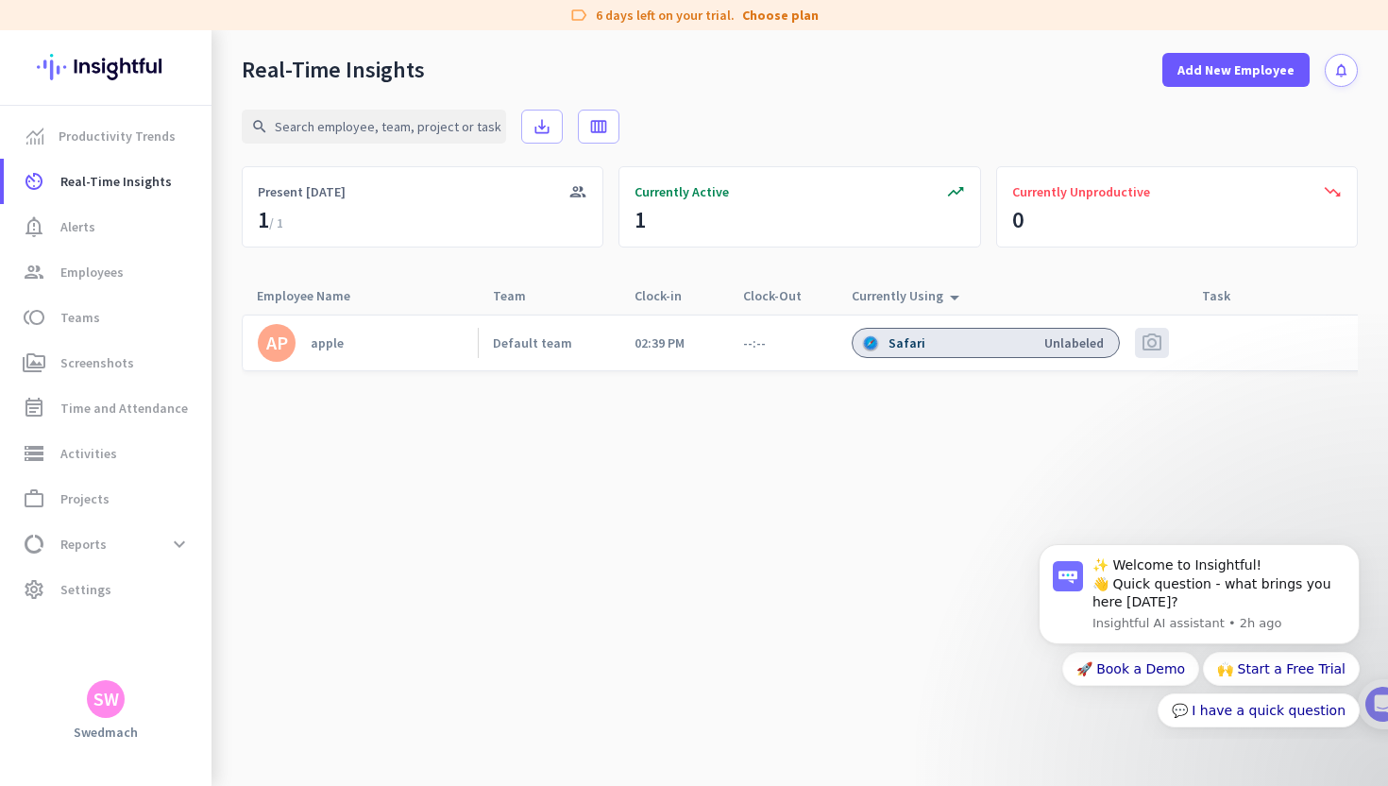
click at [864, 343] on img at bounding box center [870, 342] width 17 height 17
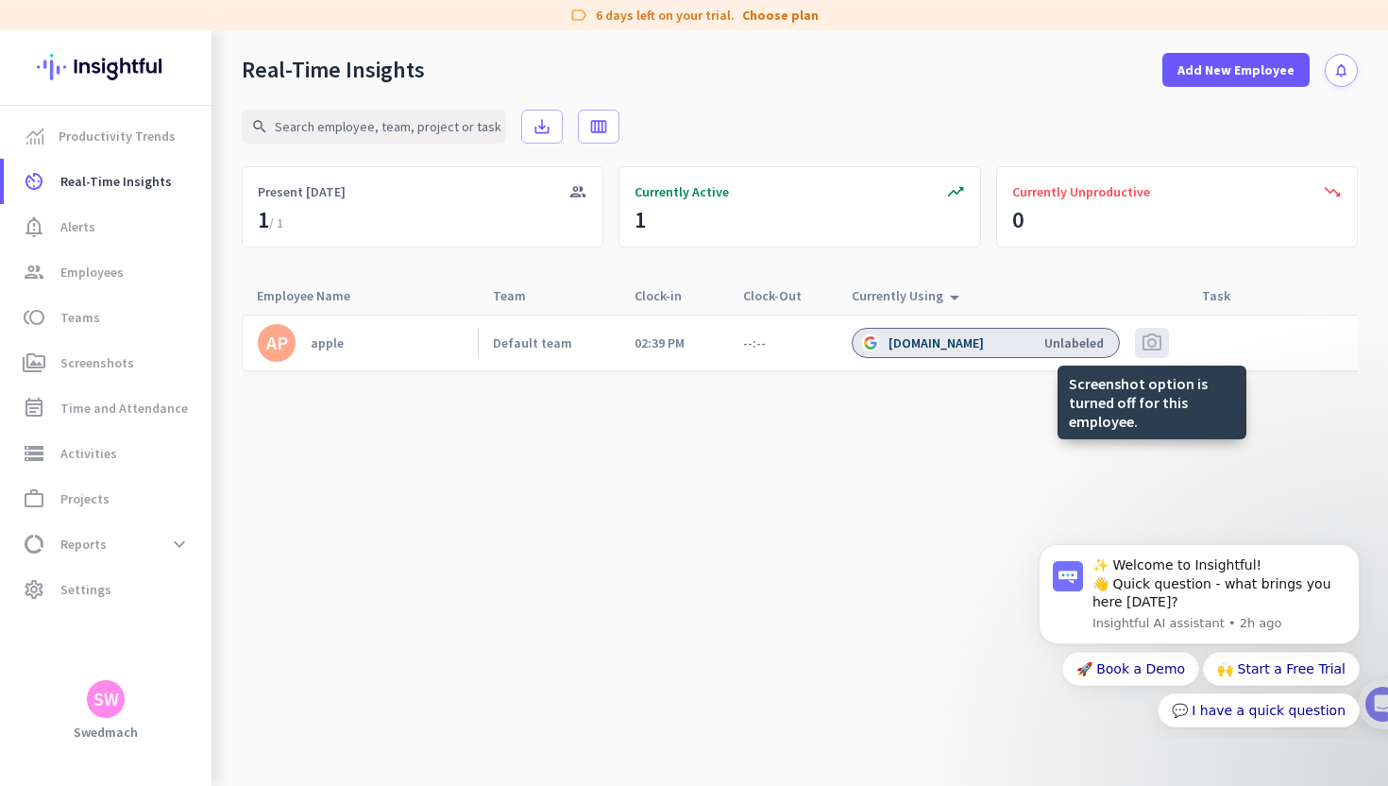
click at [1148, 344] on span "photo_camera" at bounding box center [1152, 342] width 23 height 23
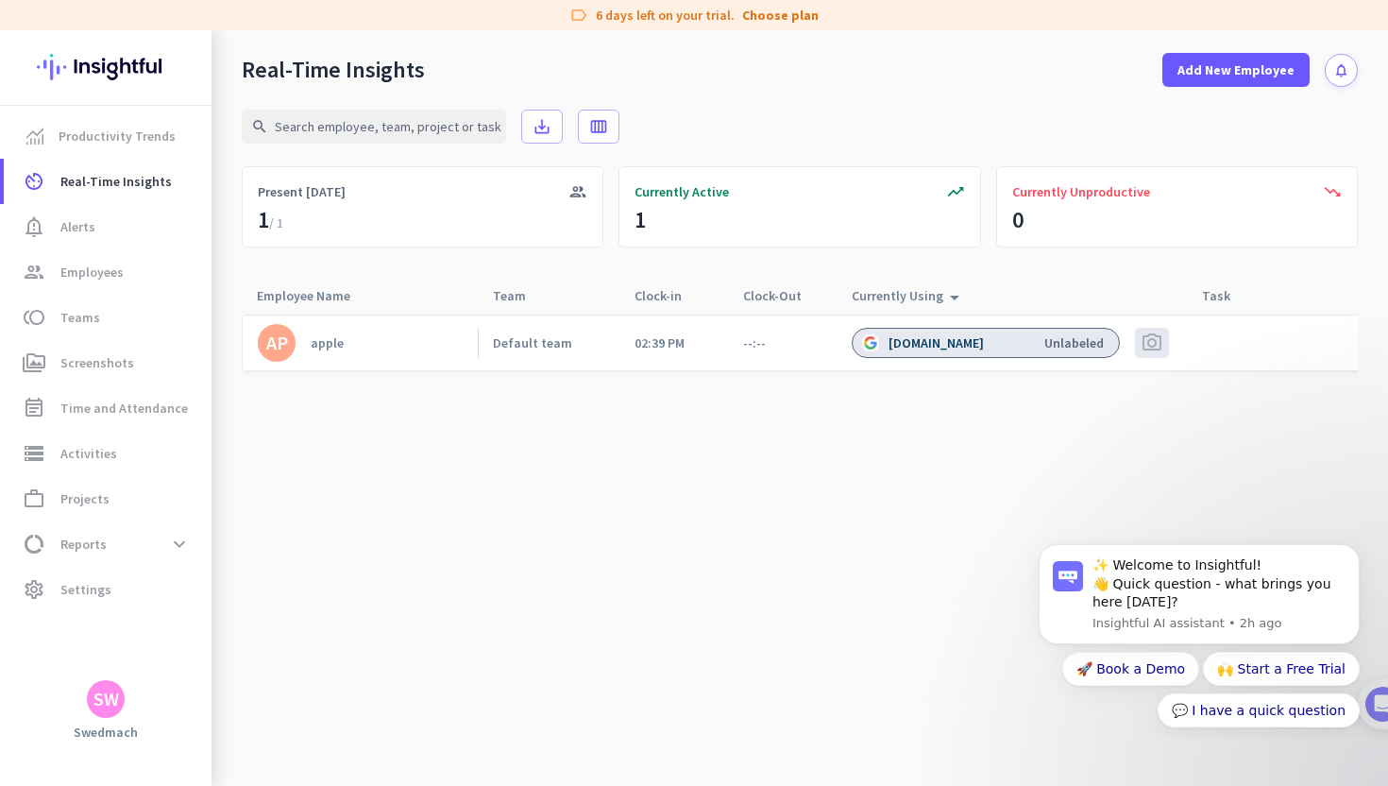
click at [1105, 427] on cdk-virtual-scroll-viewport "AP apple Default team 02:39 PM --:-- [DOMAIN_NAME] Unlabeled photo_camera" at bounding box center [800, 550] width 1116 height 472
click at [1153, 335] on span "photo_camera" at bounding box center [1152, 342] width 23 height 23
click at [511, 344] on div "Default team" at bounding box center [532, 342] width 79 height 17
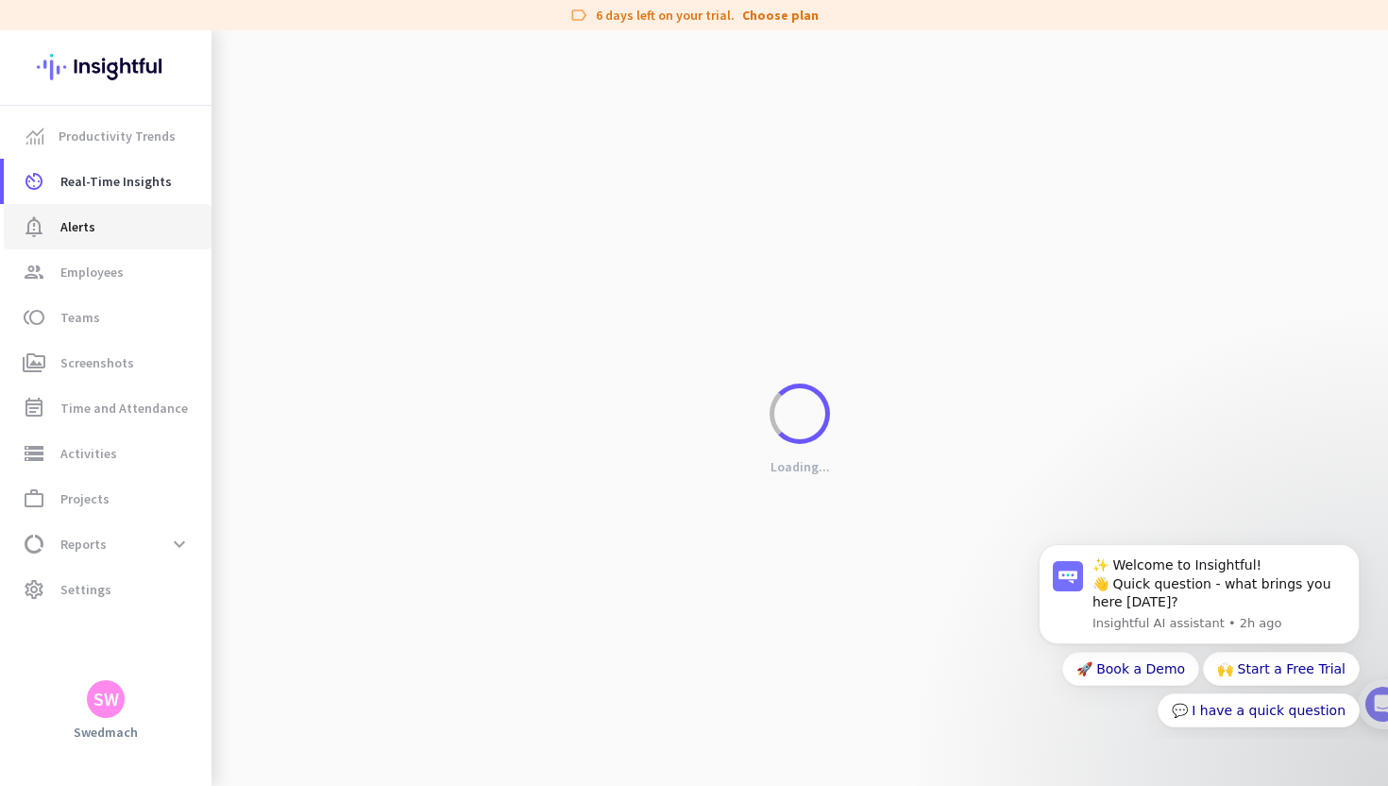
click at [112, 231] on span "notification_important Alerts" at bounding box center [108, 226] width 178 height 23
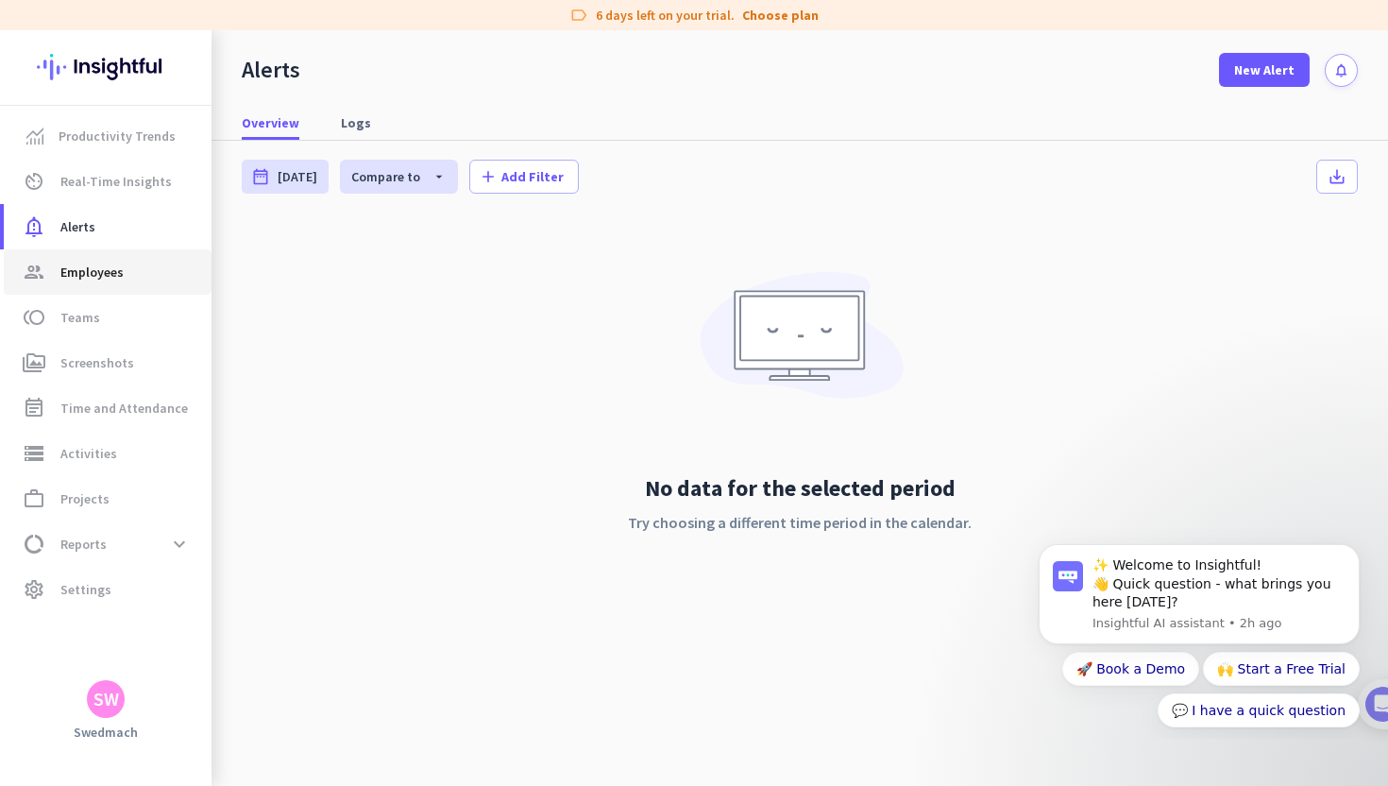
click at [112, 252] on link "group Employees" at bounding box center [108, 271] width 208 height 45
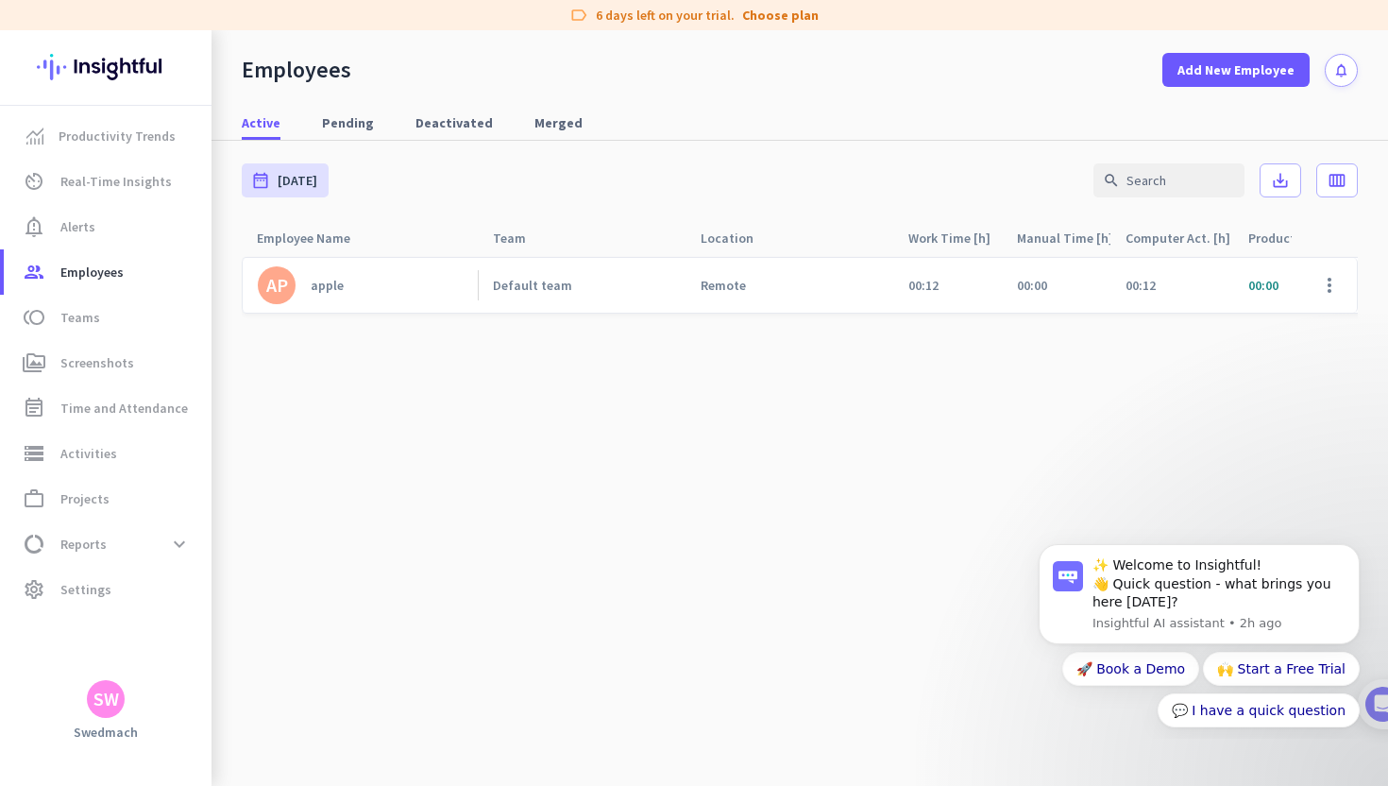
click at [346, 283] on link "AP apple" at bounding box center [368, 285] width 220 height 38
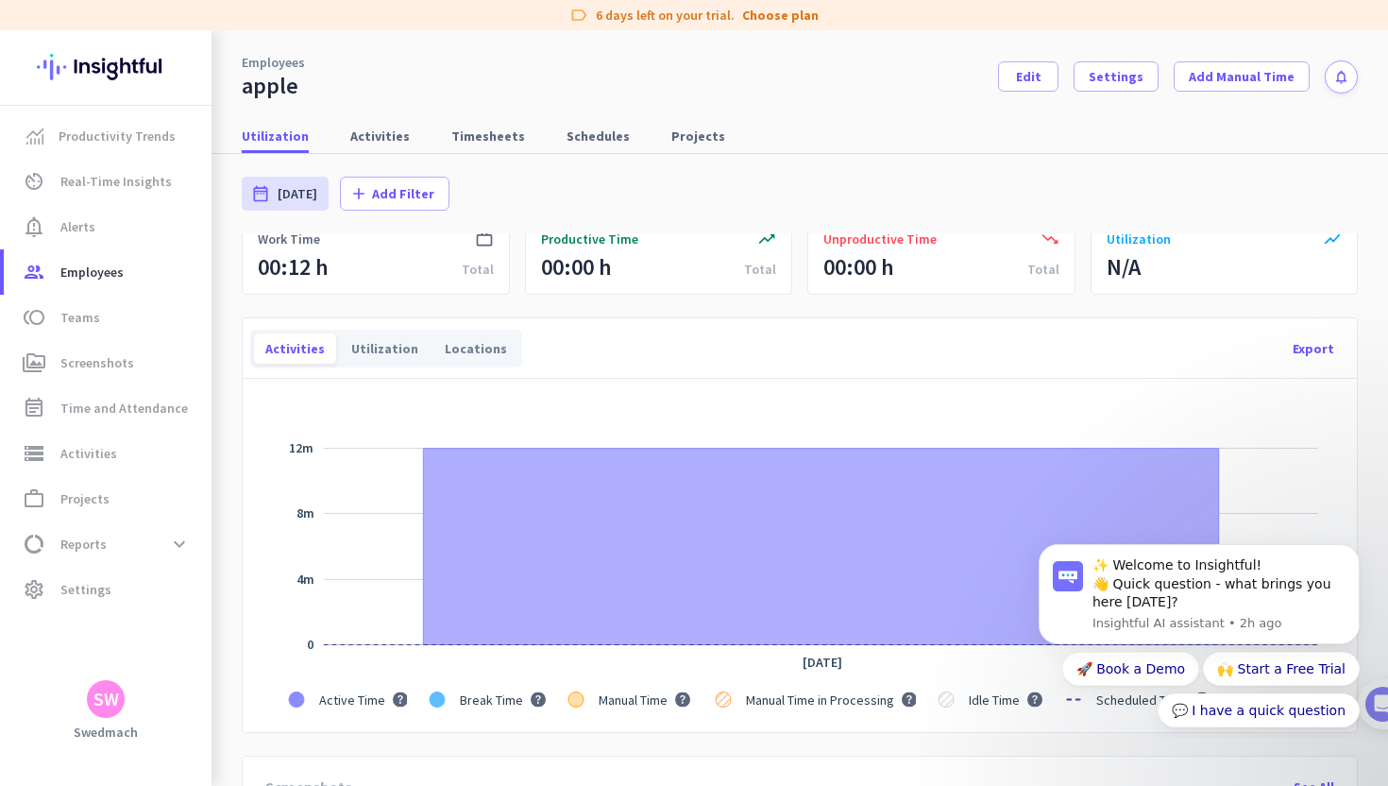
scroll to position [49, 0]
click at [362, 350] on div "Utilization" at bounding box center [385, 347] width 90 height 30
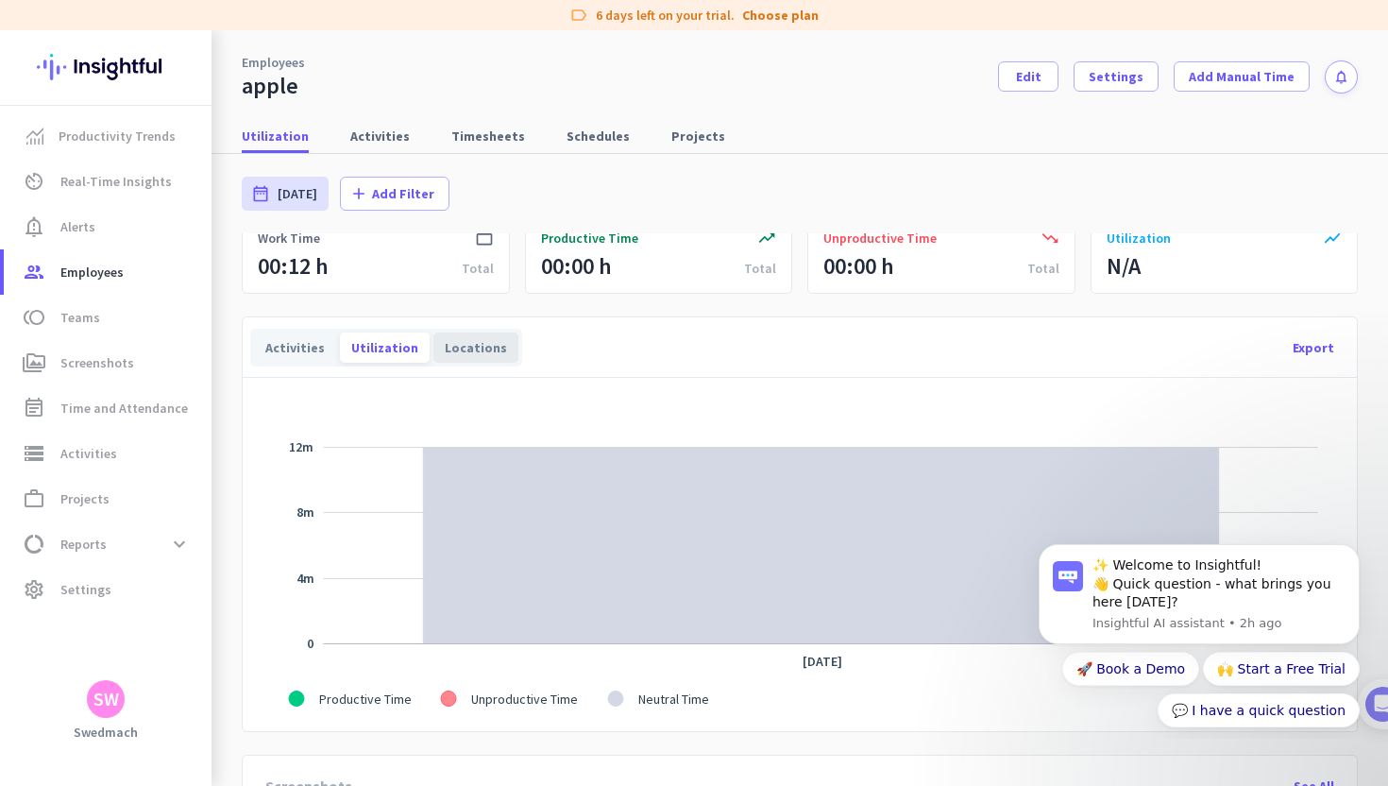
click at [450, 345] on div "Locations" at bounding box center [475, 347] width 85 height 30
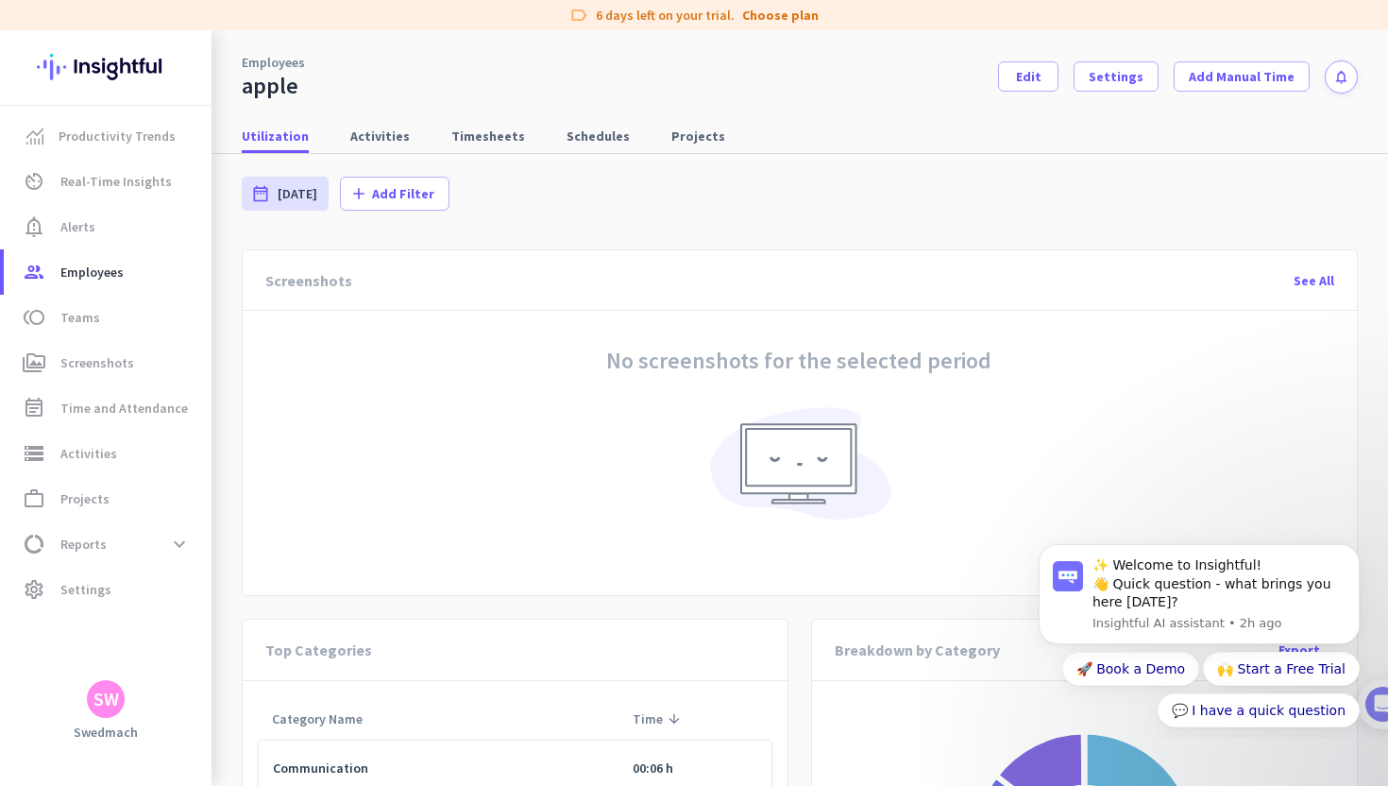
scroll to position [588, 0]
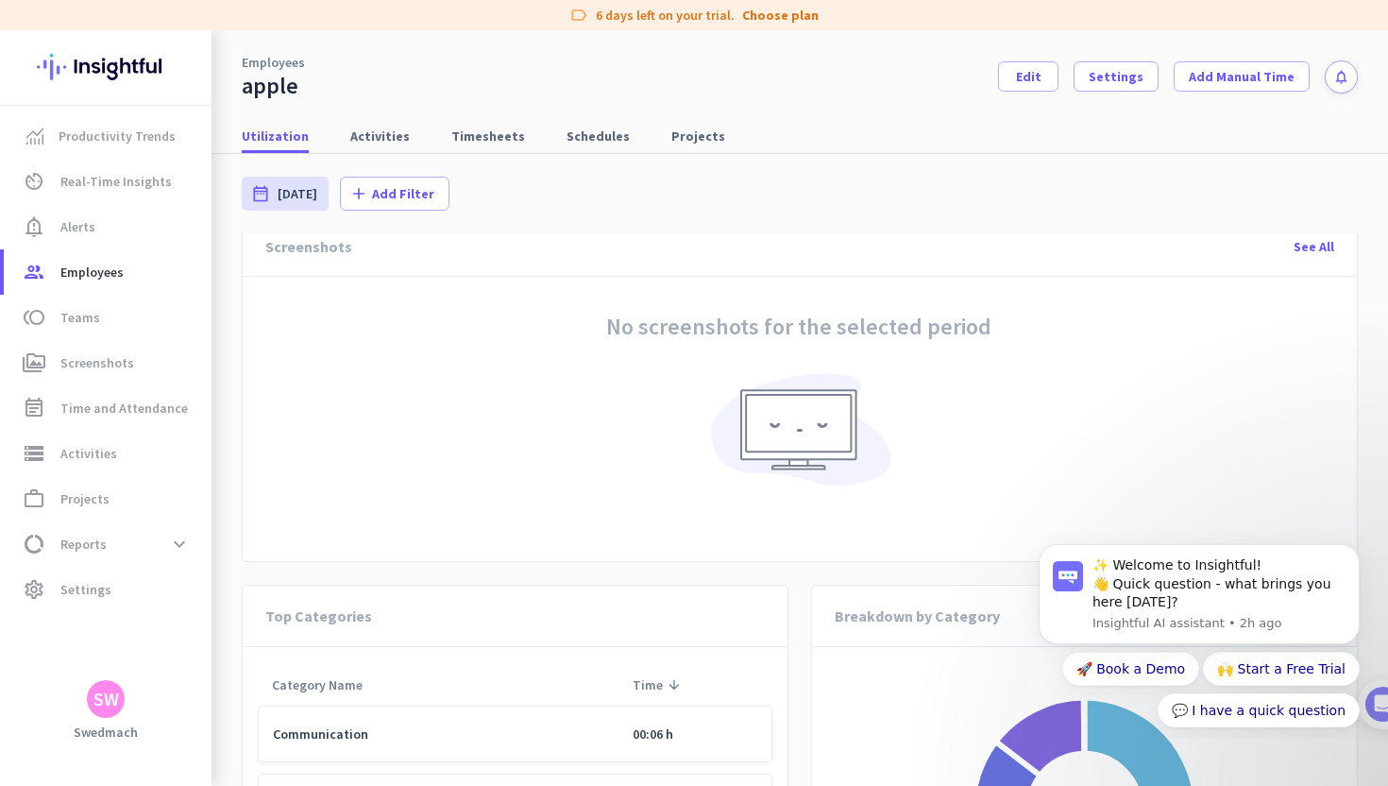
click at [1324, 247] on div "See All" at bounding box center [1314, 246] width 71 height 45
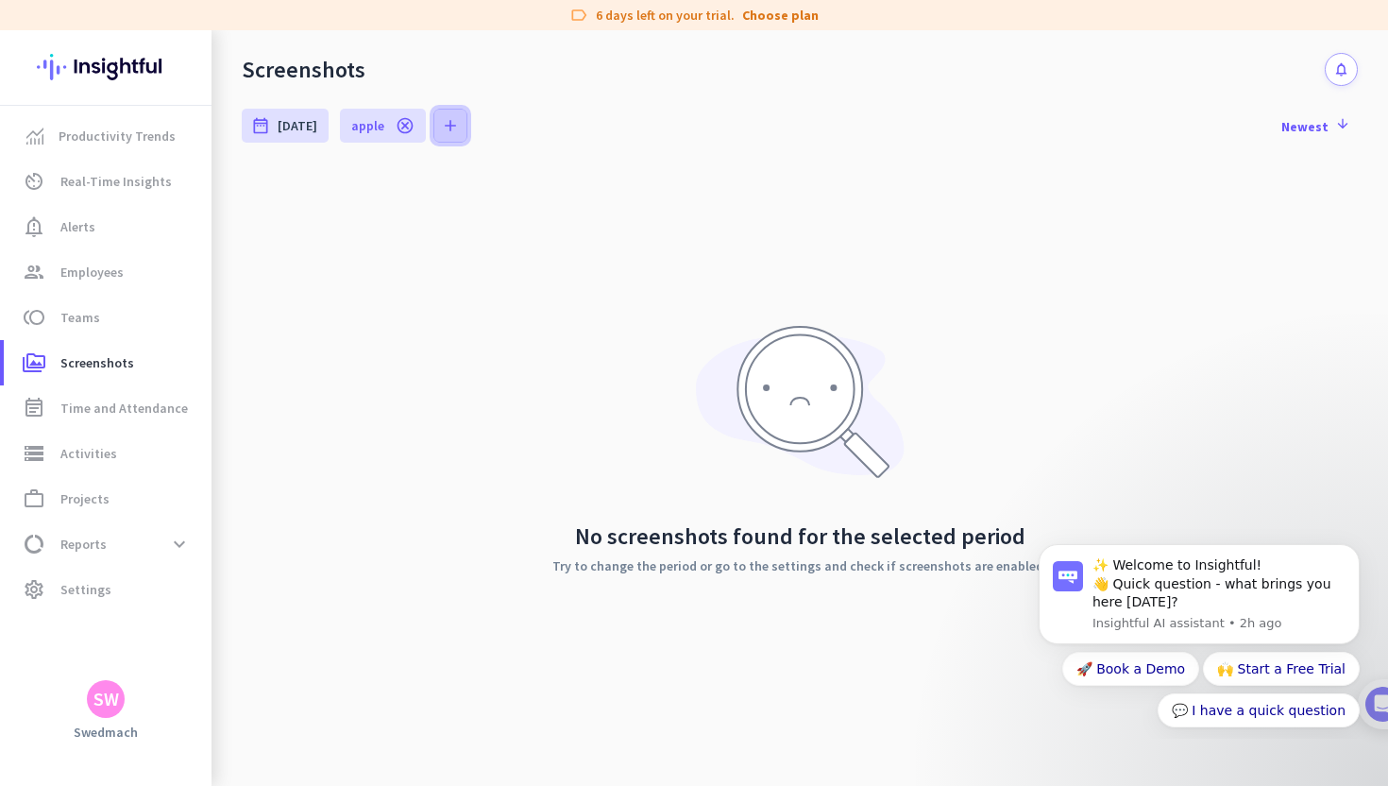
click at [441, 120] on icon "add" at bounding box center [450, 125] width 19 height 19
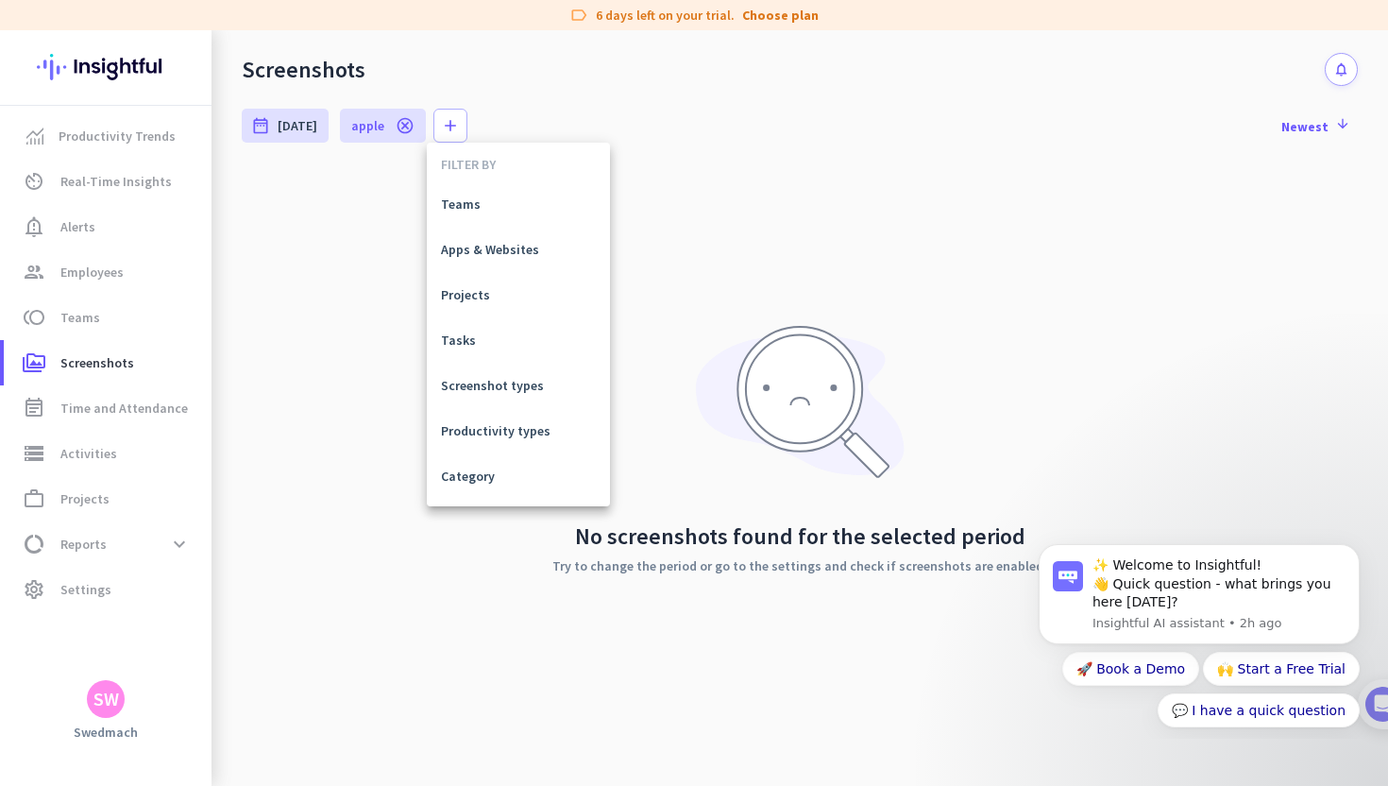
click at [292, 260] on div at bounding box center [694, 393] width 1388 height 786
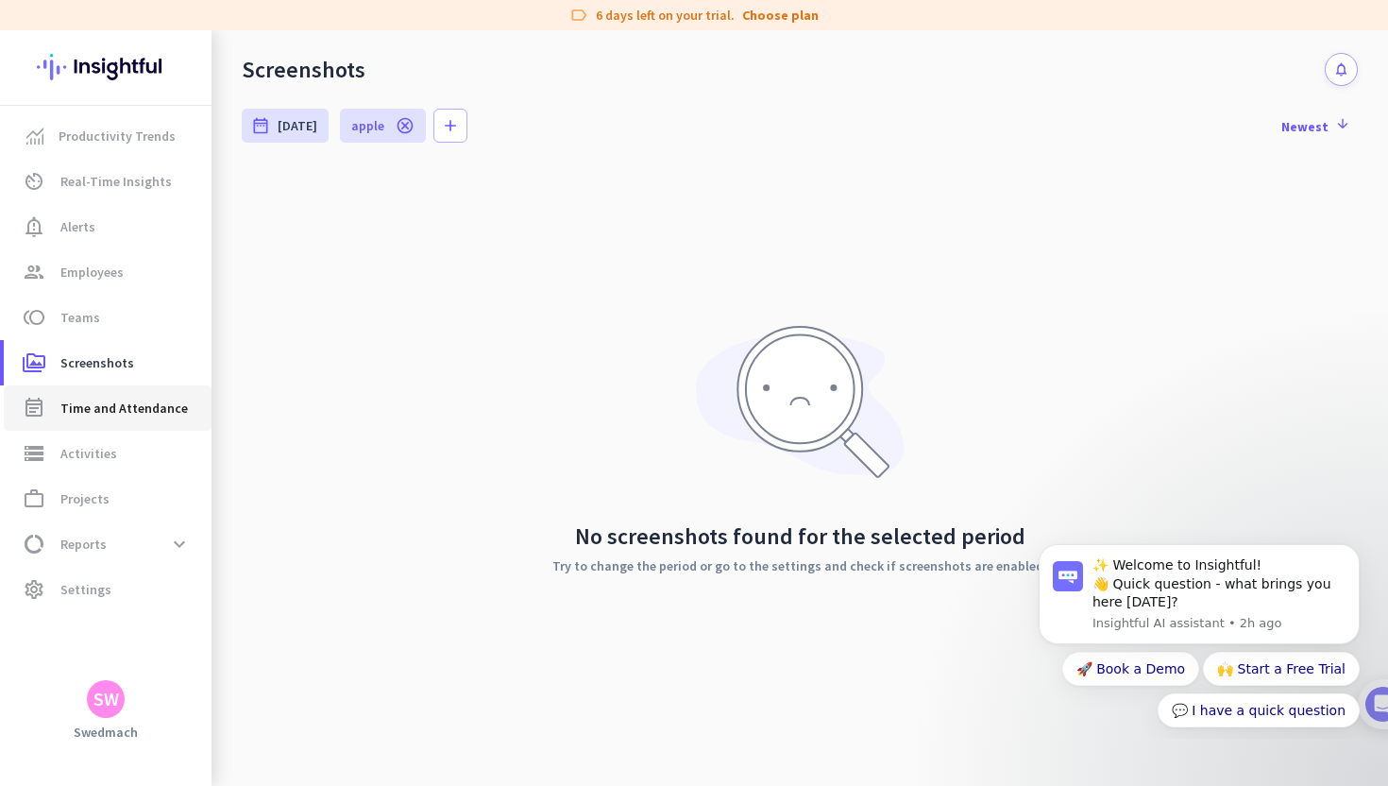
click at [100, 402] on span "Time and Attendance" at bounding box center [123, 408] width 127 height 23
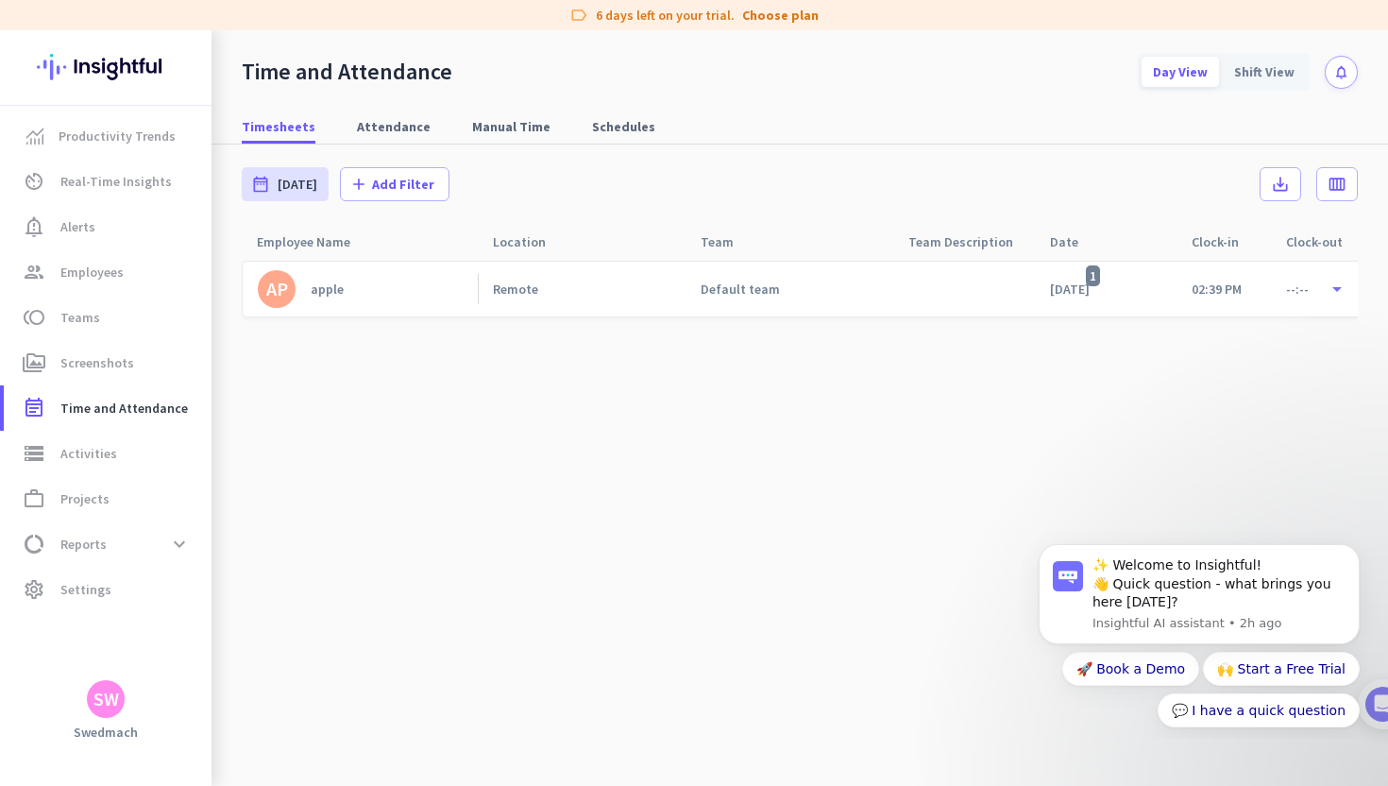
click at [505, 289] on div "Remote" at bounding box center [515, 288] width 45 height 17
click at [122, 457] on span "storage Activities" at bounding box center [108, 453] width 178 height 23
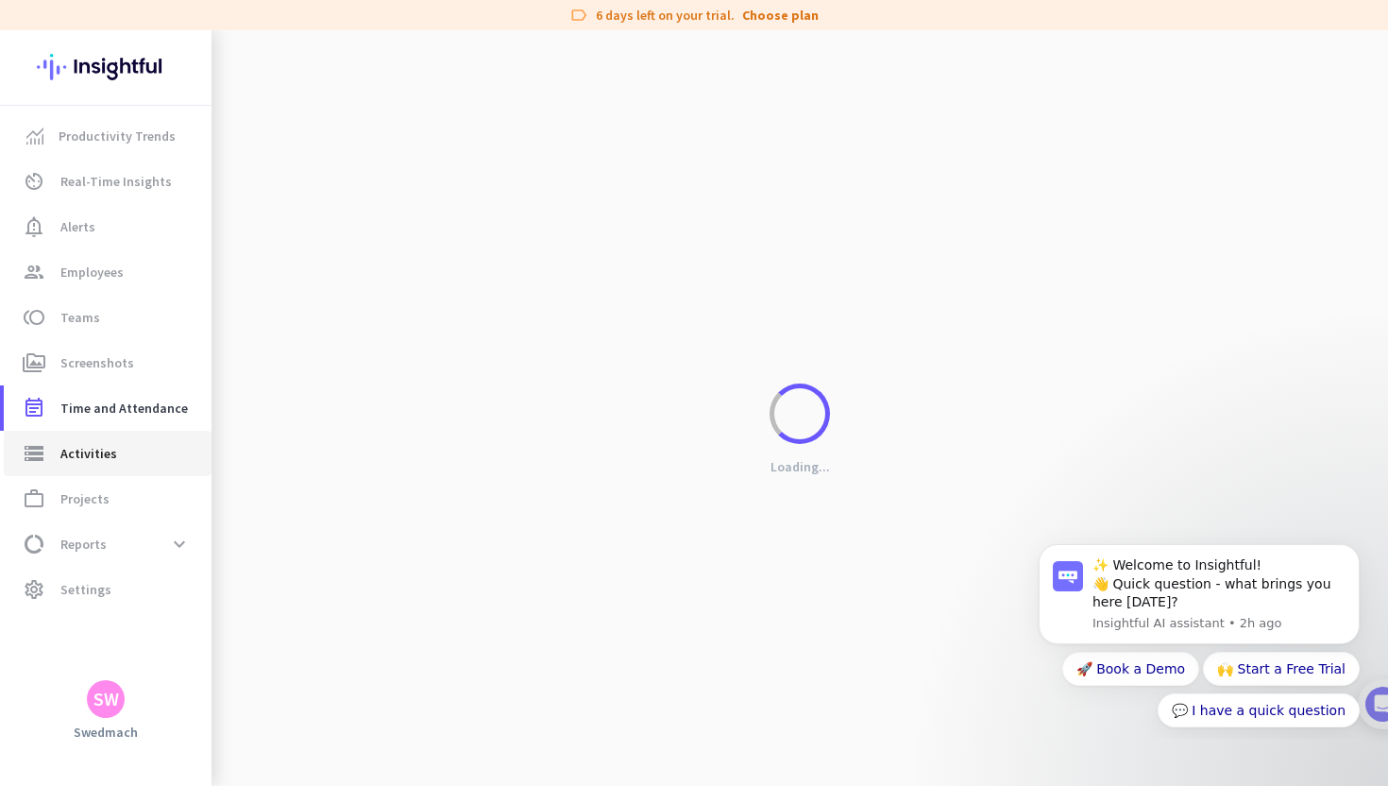
type input "[DATE]"
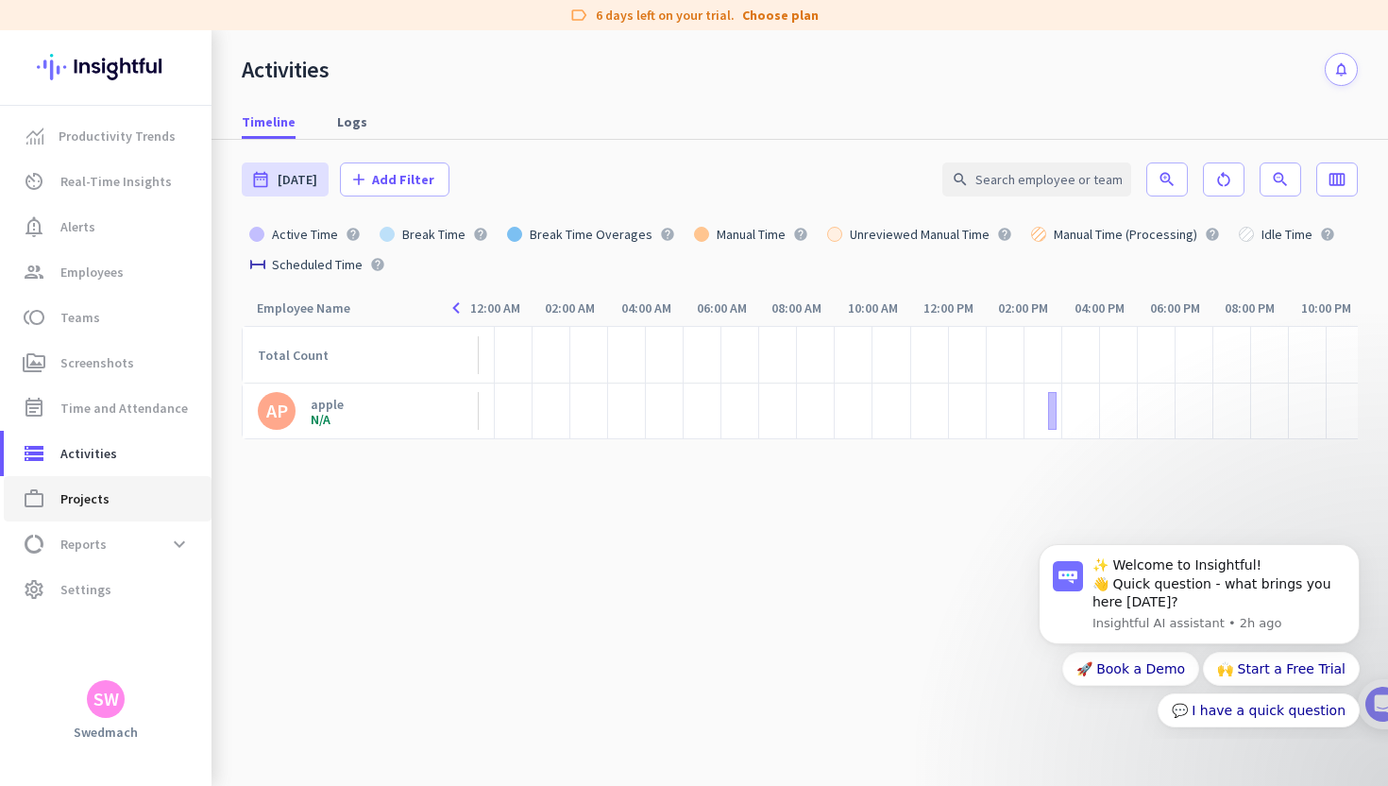
click at [104, 498] on span "Projects" at bounding box center [84, 498] width 49 height 23
type input "[DATE] - [DATE]"
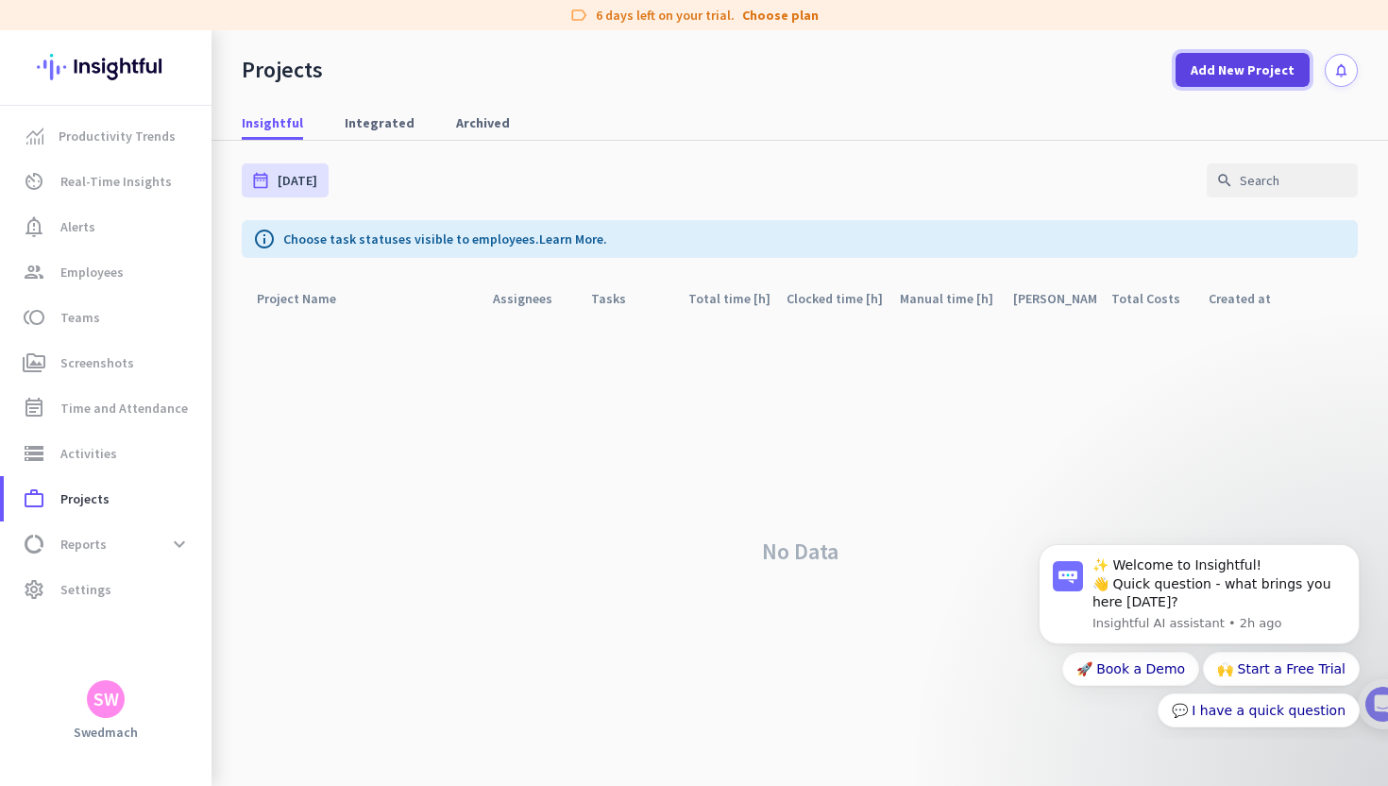
click at [1243, 77] on span "Add New Project" at bounding box center [1243, 69] width 104 height 19
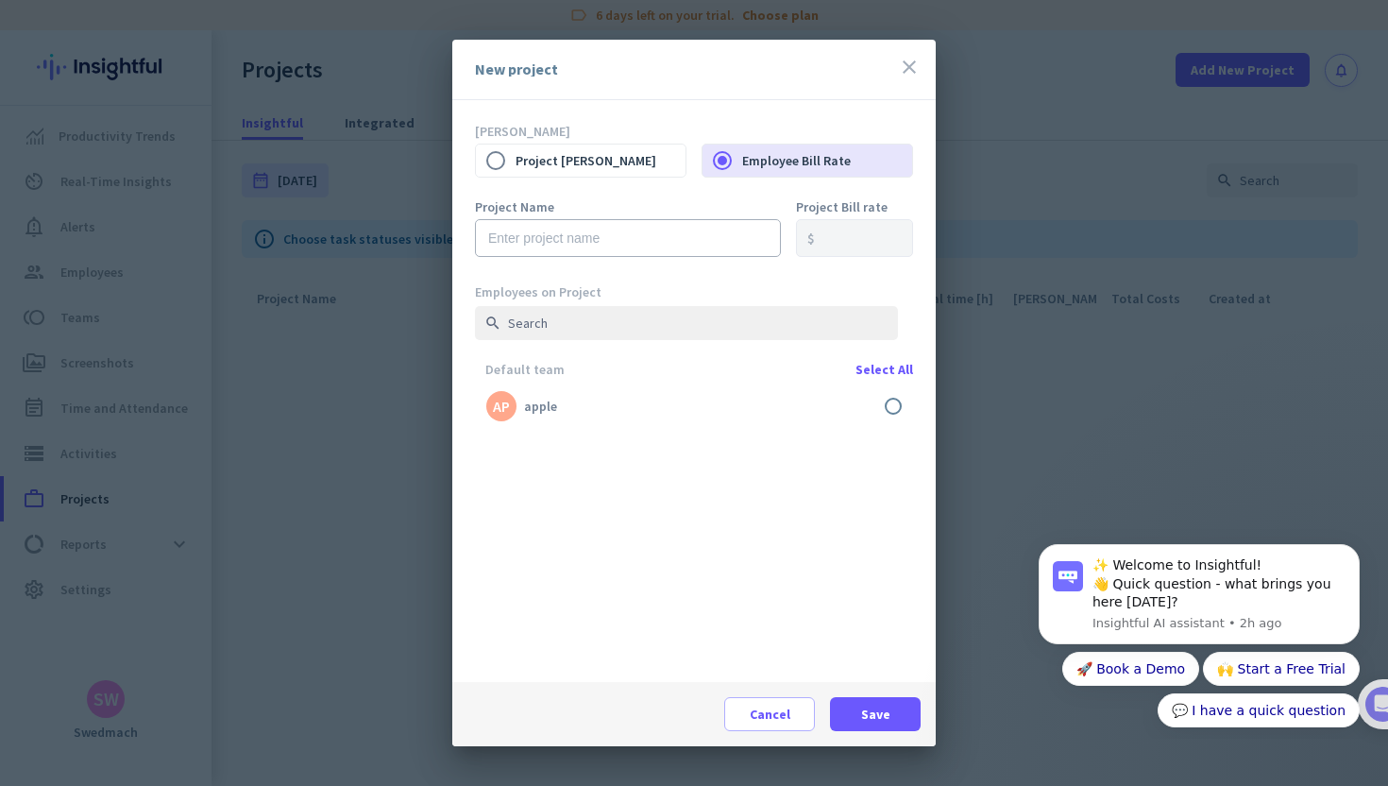
click at [909, 72] on icon "close" at bounding box center [909, 67] width 23 height 23
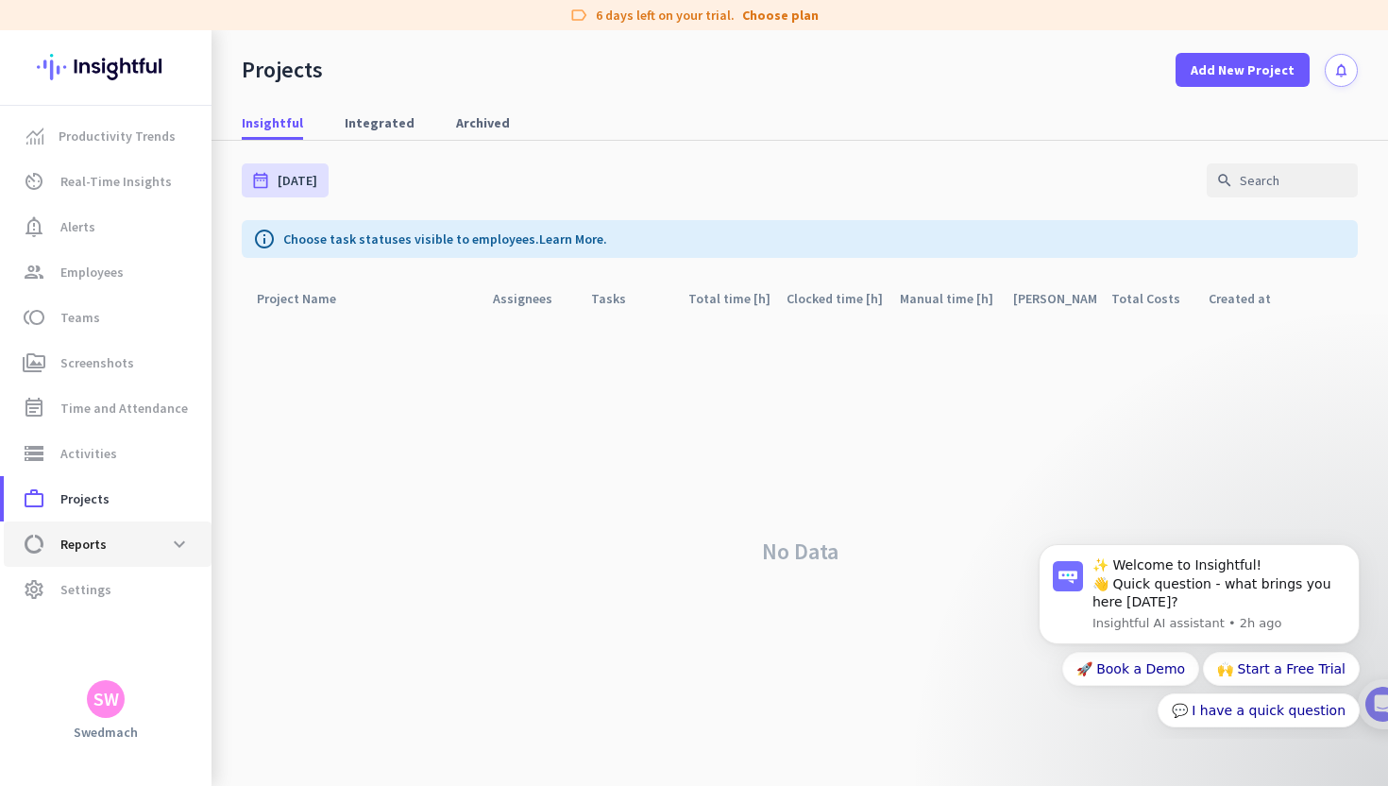
click at [111, 557] on span "data_usage Reports expand_more" at bounding box center [108, 544] width 178 height 34
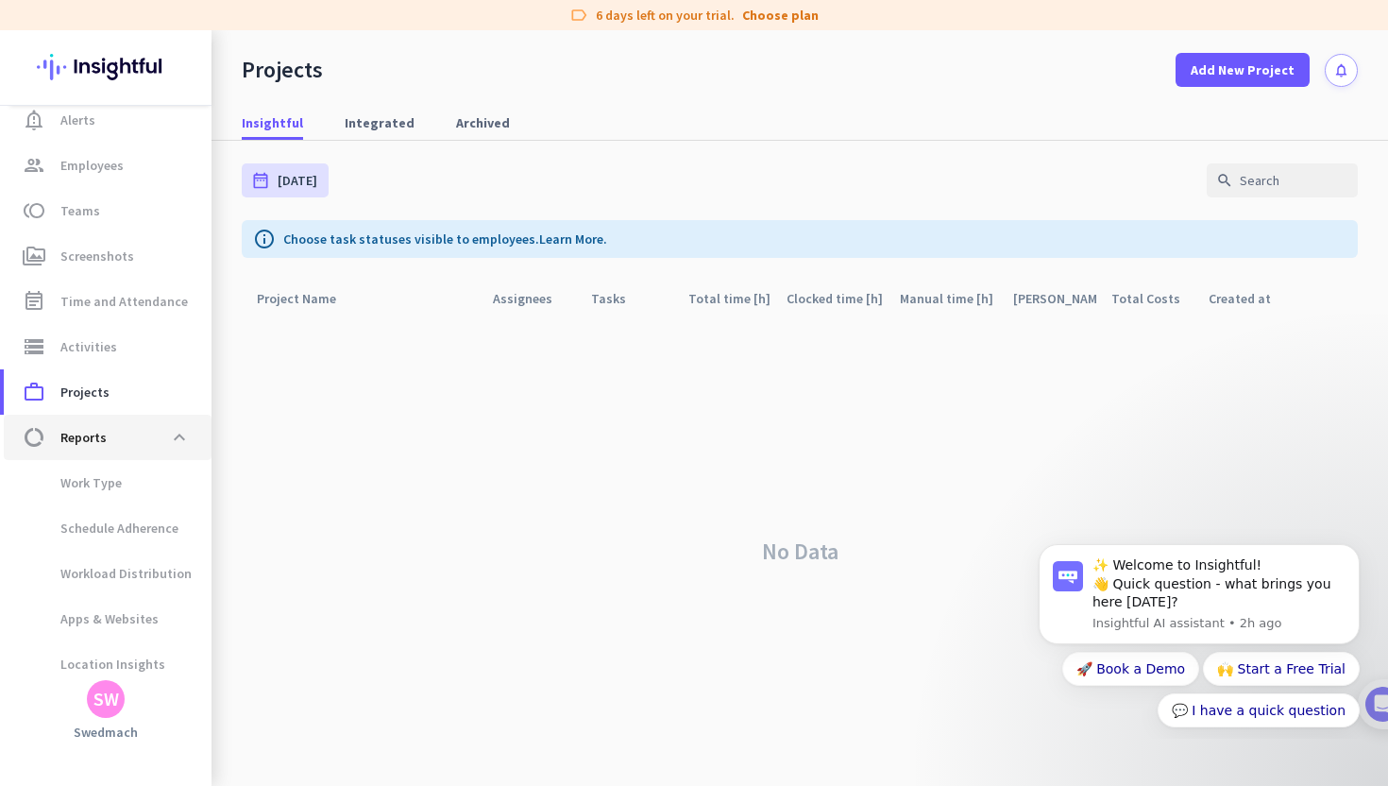
scroll to position [113, 0]
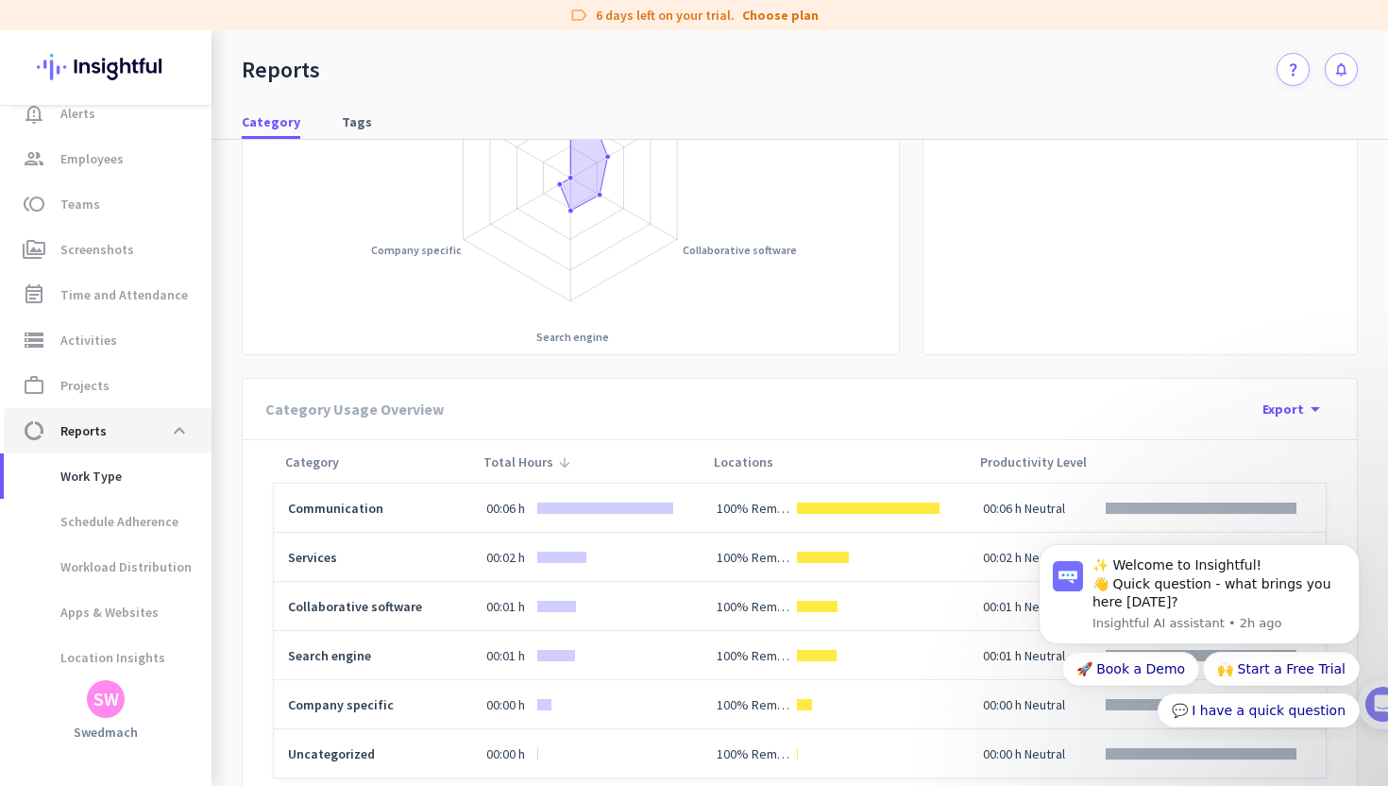
scroll to position [331, 0]
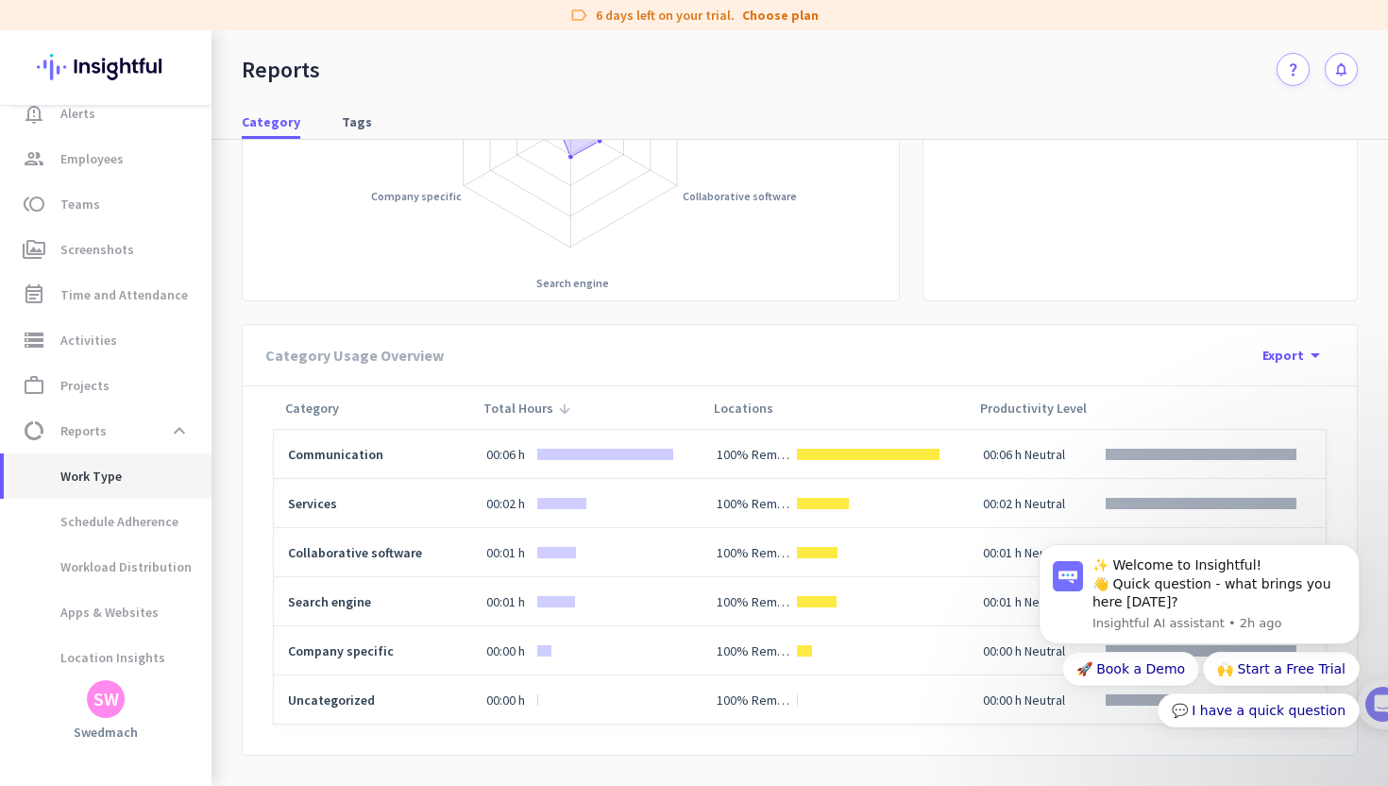
click at [114, 469] on span "Work Type" at bounding box center [70, 475] width 103 height 45
click at [122, 521] on span "Schedule Adherence" at bounding box center [99, 521] width 160 height 45
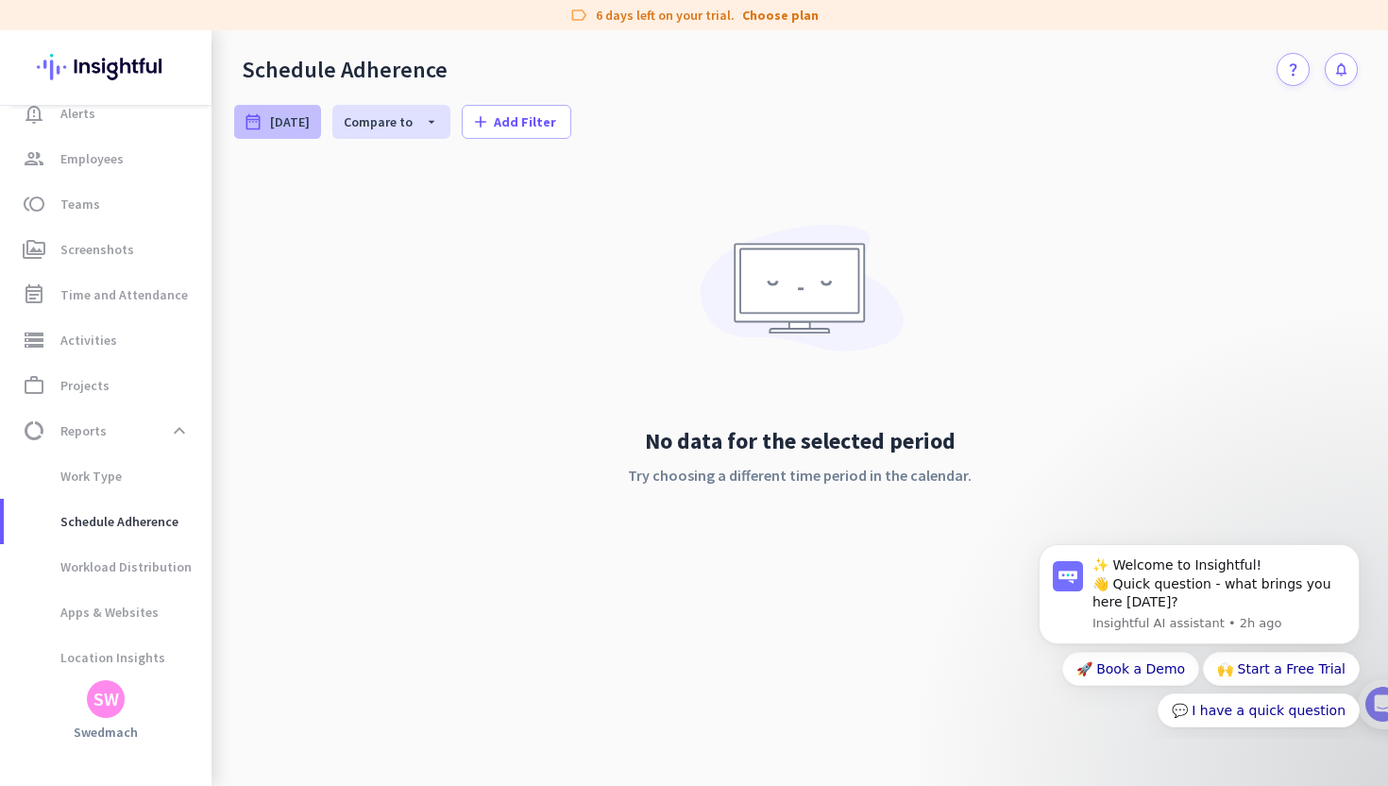
click at [310, 128] on span "[DATE]" at bounding box center [290, 121] width 40 height 19
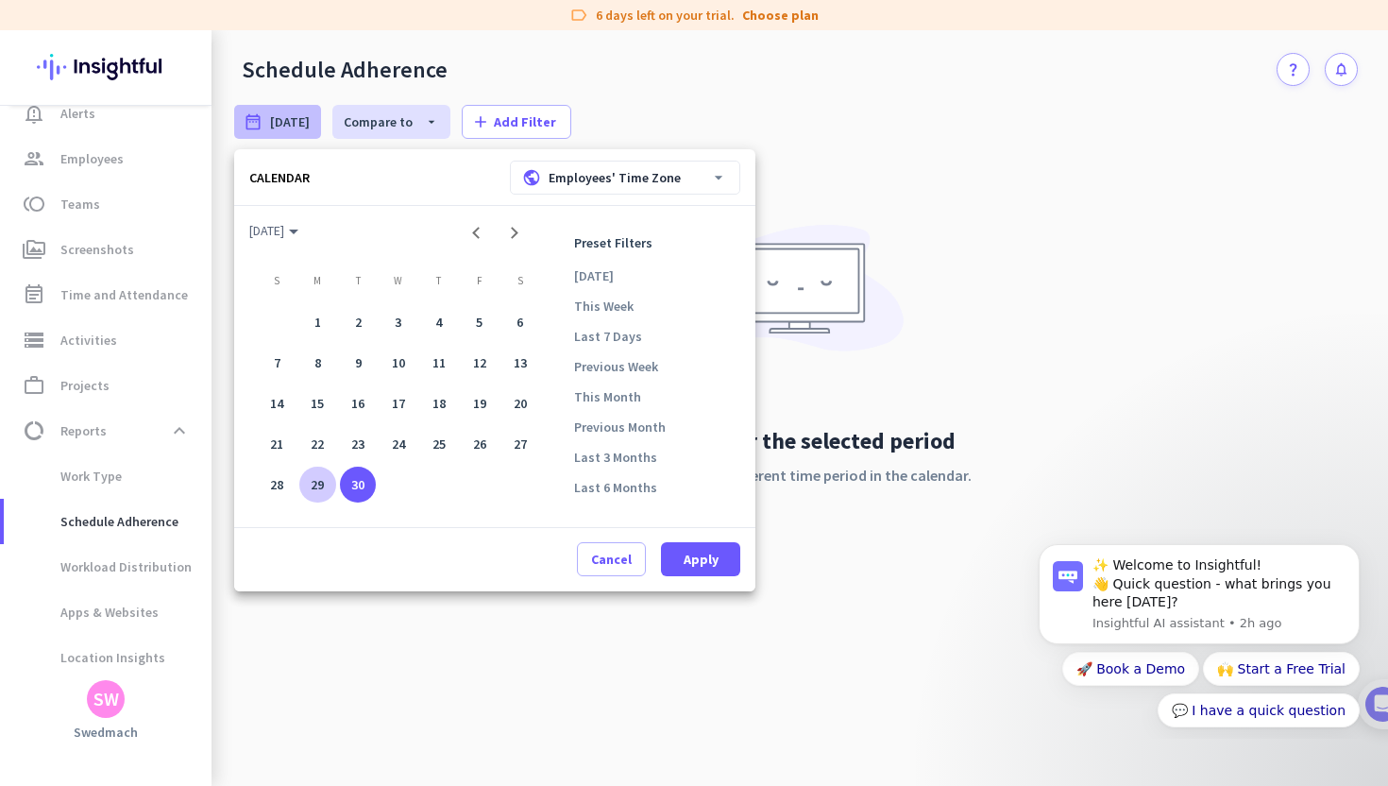
click at [521, 60] on div at bounding box center [694, 393] width 1388 height 786
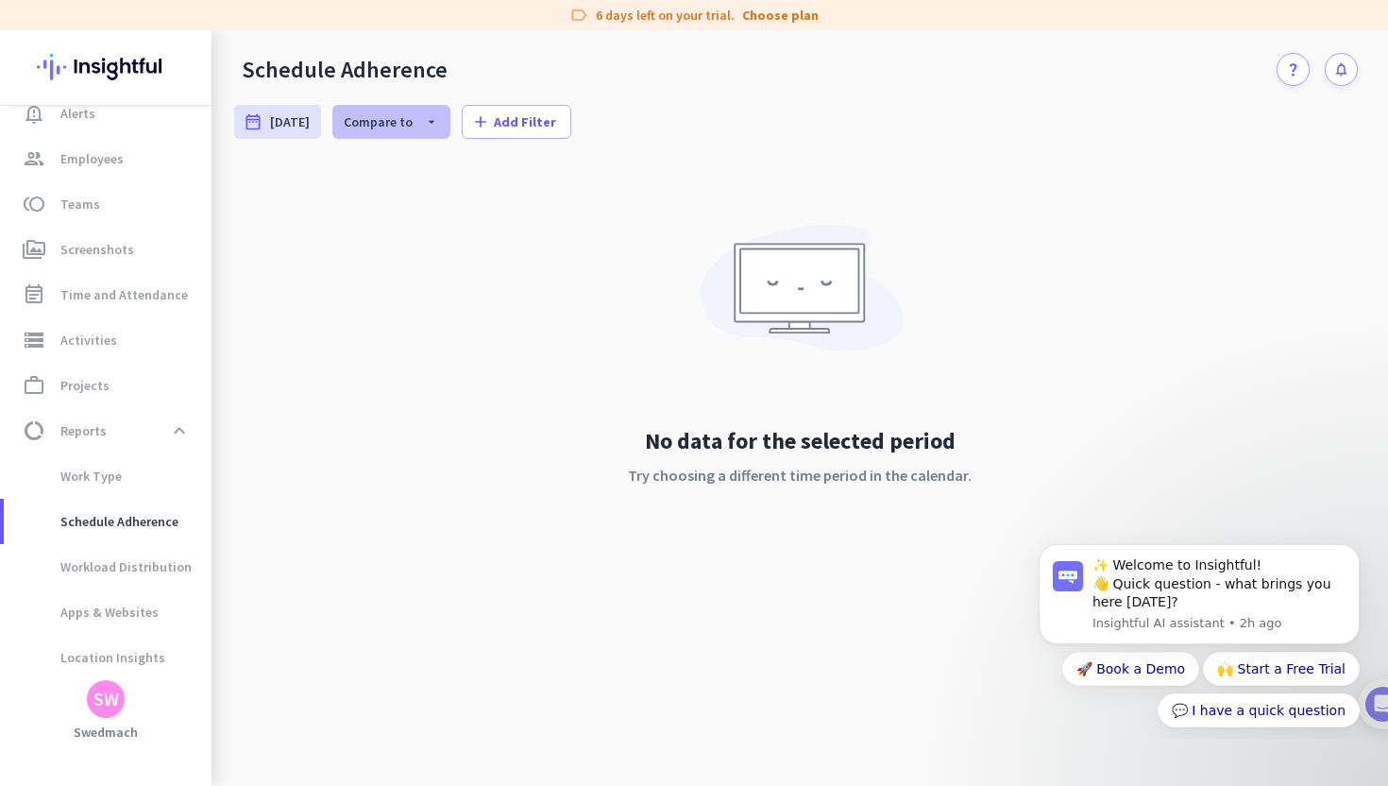
click at [401, 127] on span "Compare to" at bounding box center [378, 121] width 69 height 17
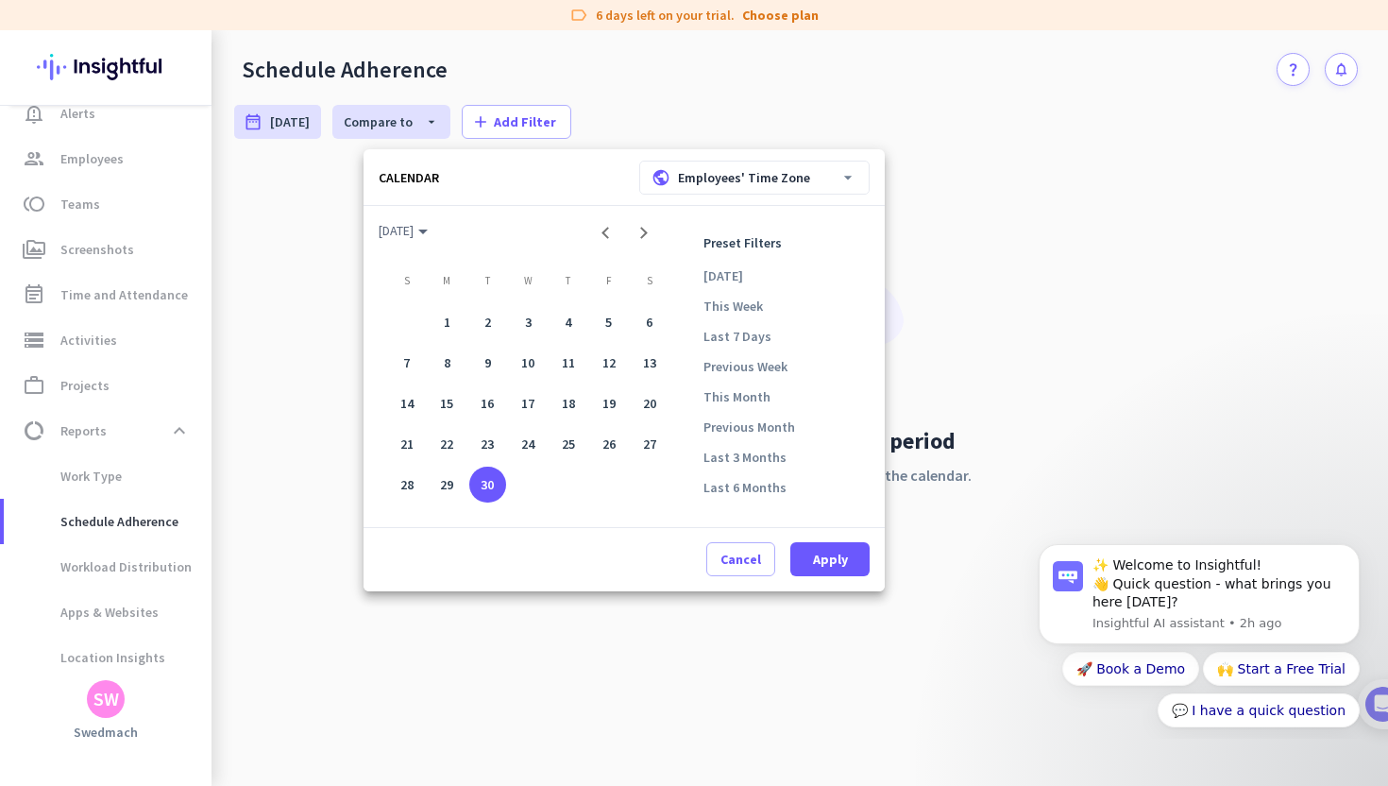
click at [594, 67] on div at bounding box center [694, 393] width 1388 height 786
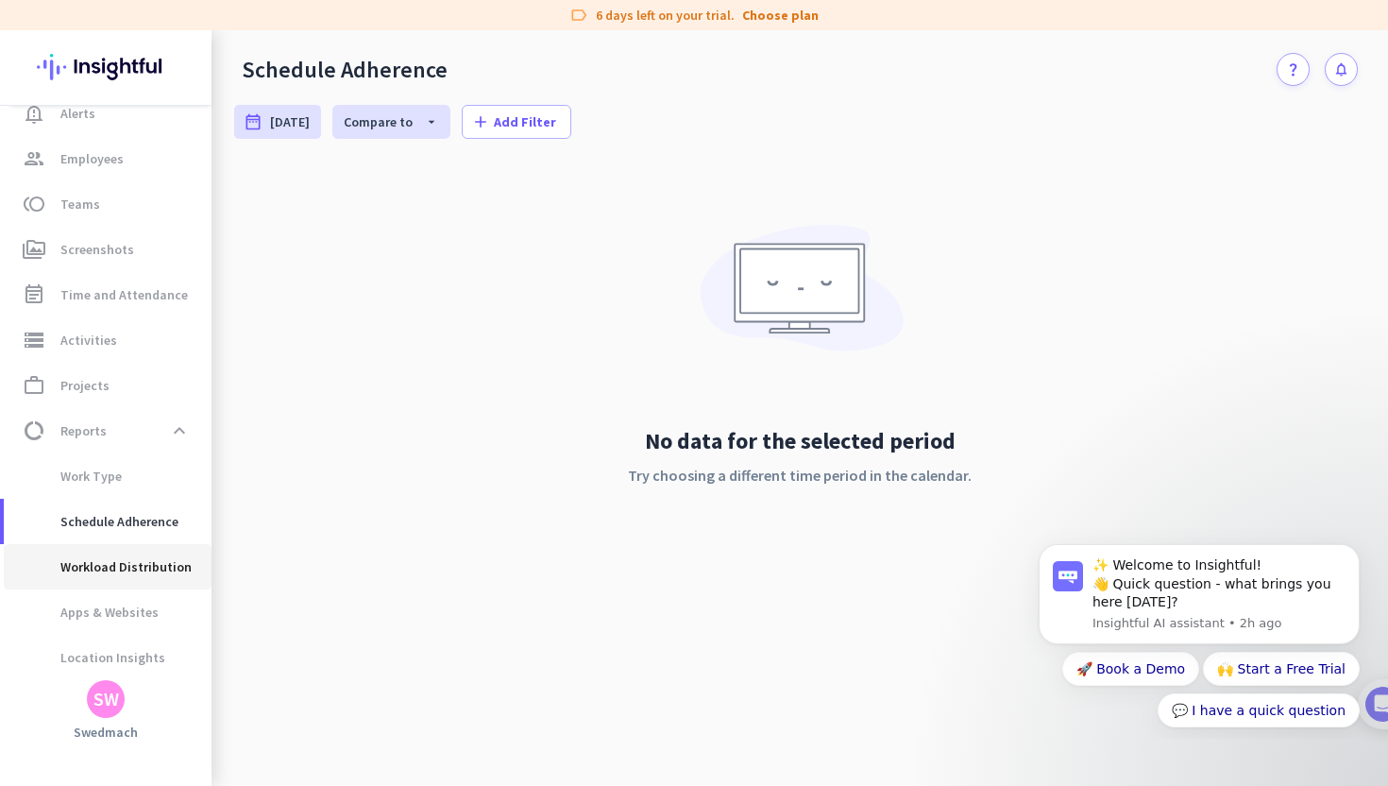
click at [113, 563] on span "Workload Distribution" at bounding box center [105, 566] width 173 height 45
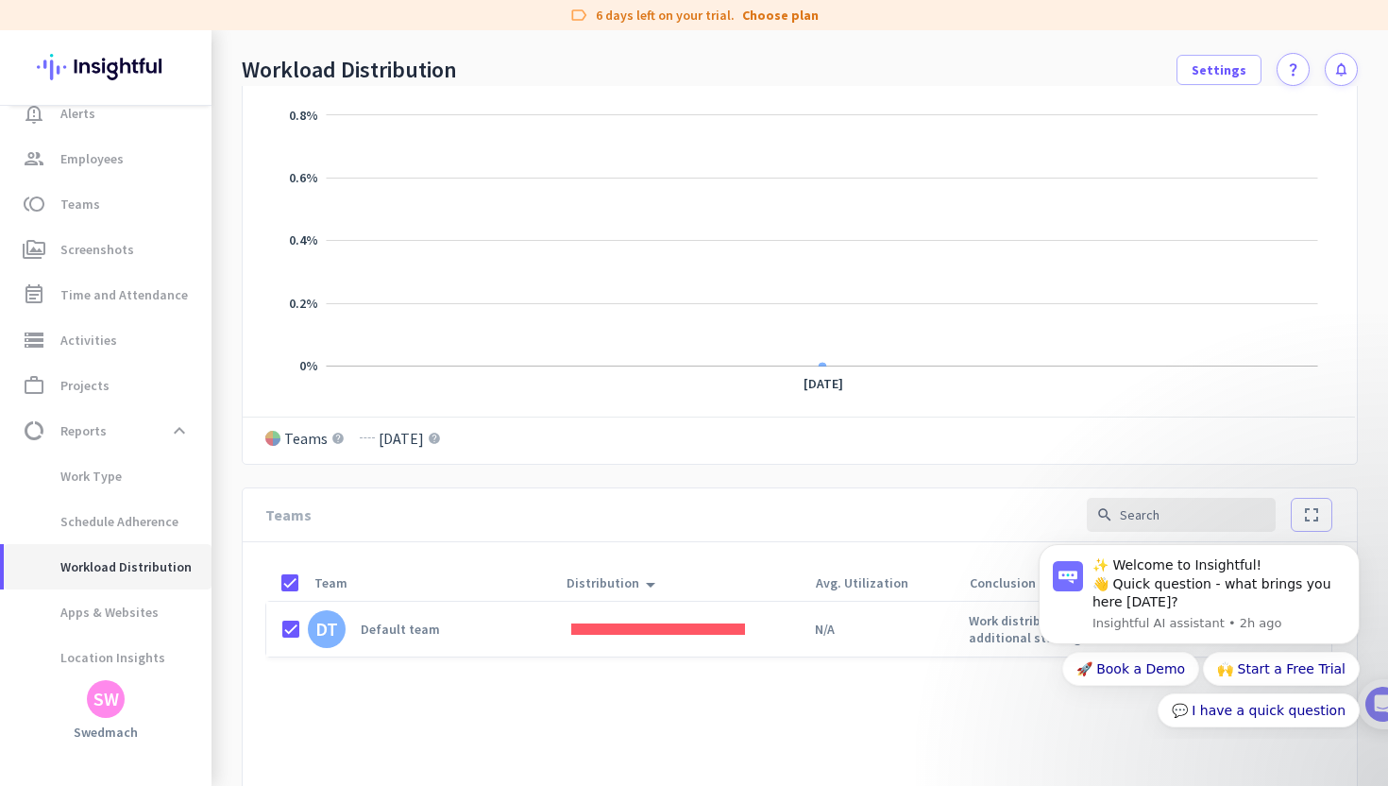
scroll to position [473, 0]
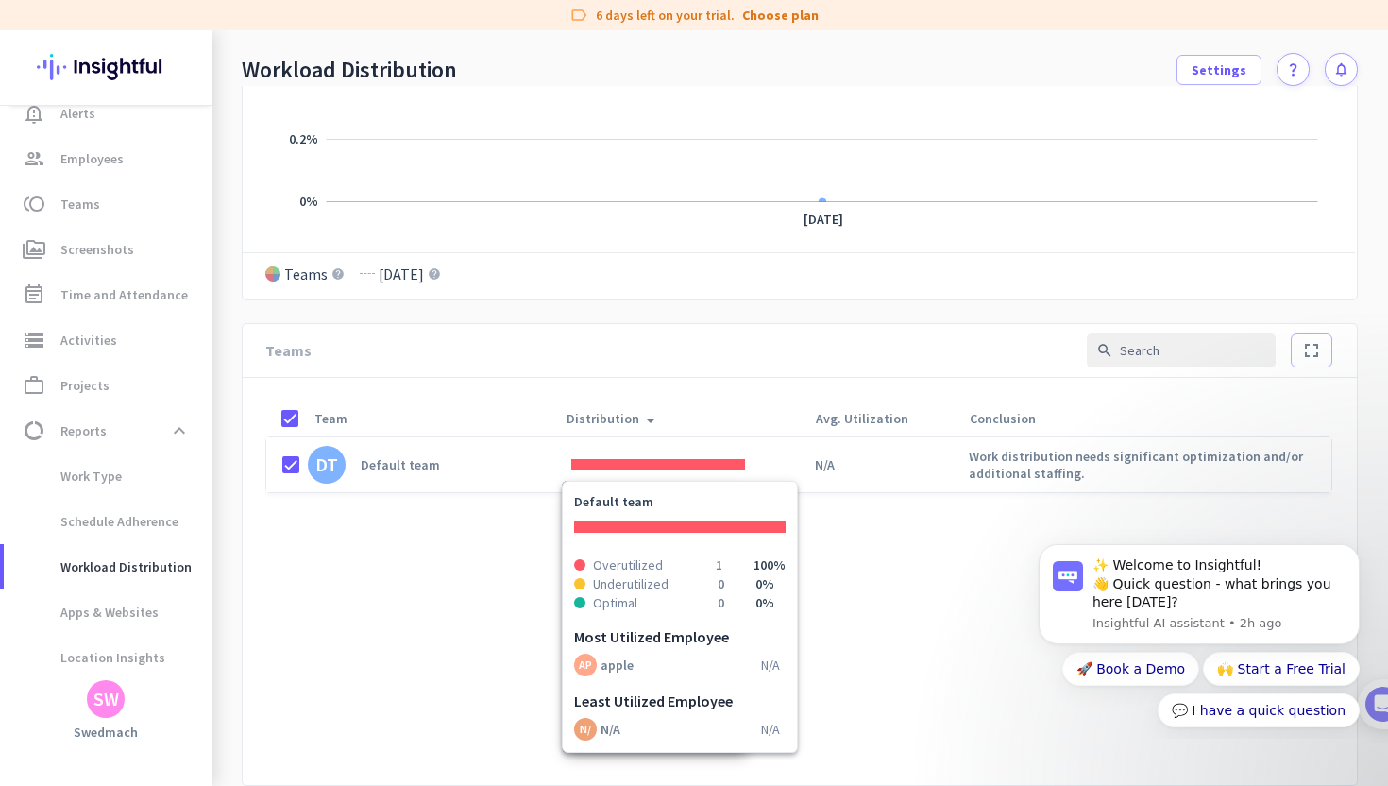
click at [697, 459] on div at bounding box center [658, 464] width 174 height 11
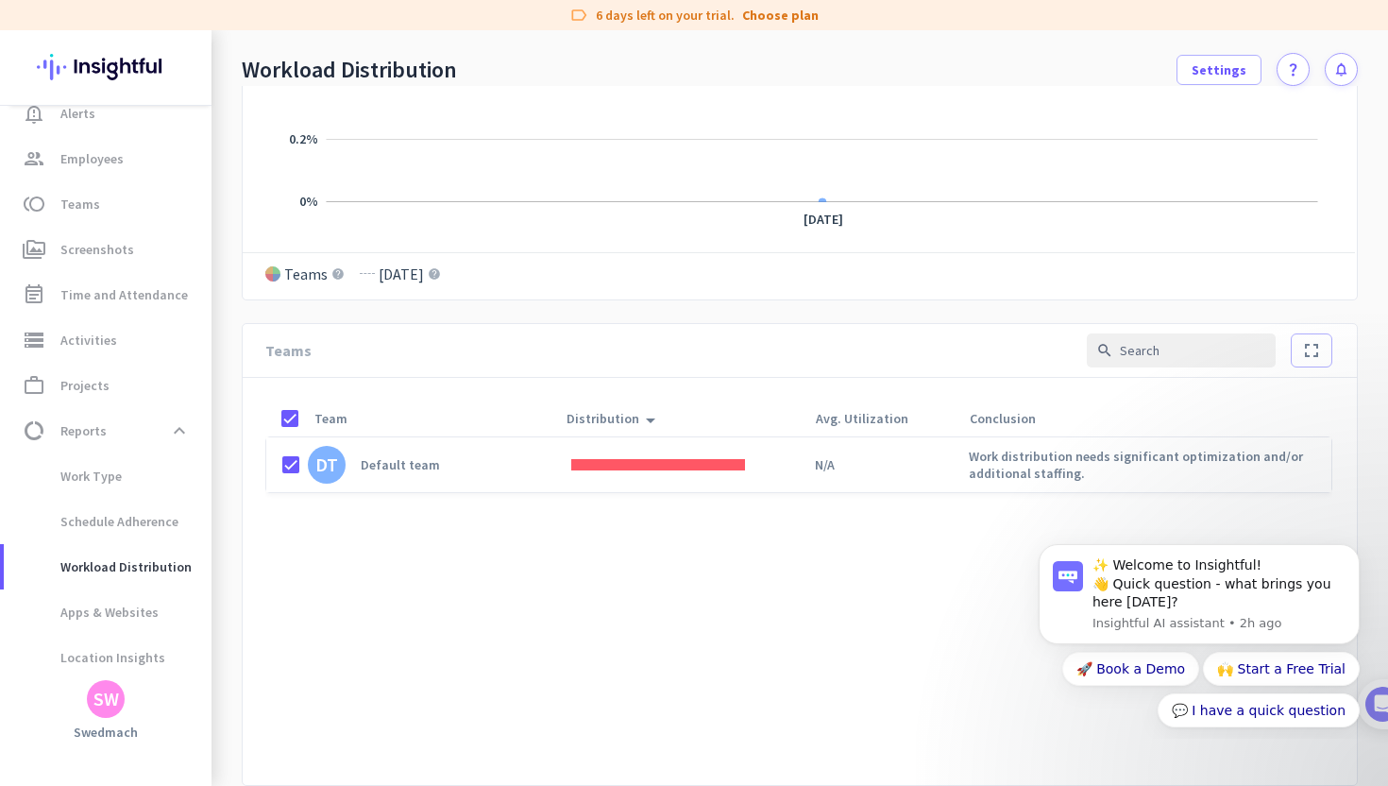
click at [463, 582] on cdk-virtual-scroll-viewport "DT Default team N/A Work distribution needs significant optimization and/or add…" at bounding box center [798, 610] width 1067 height 348
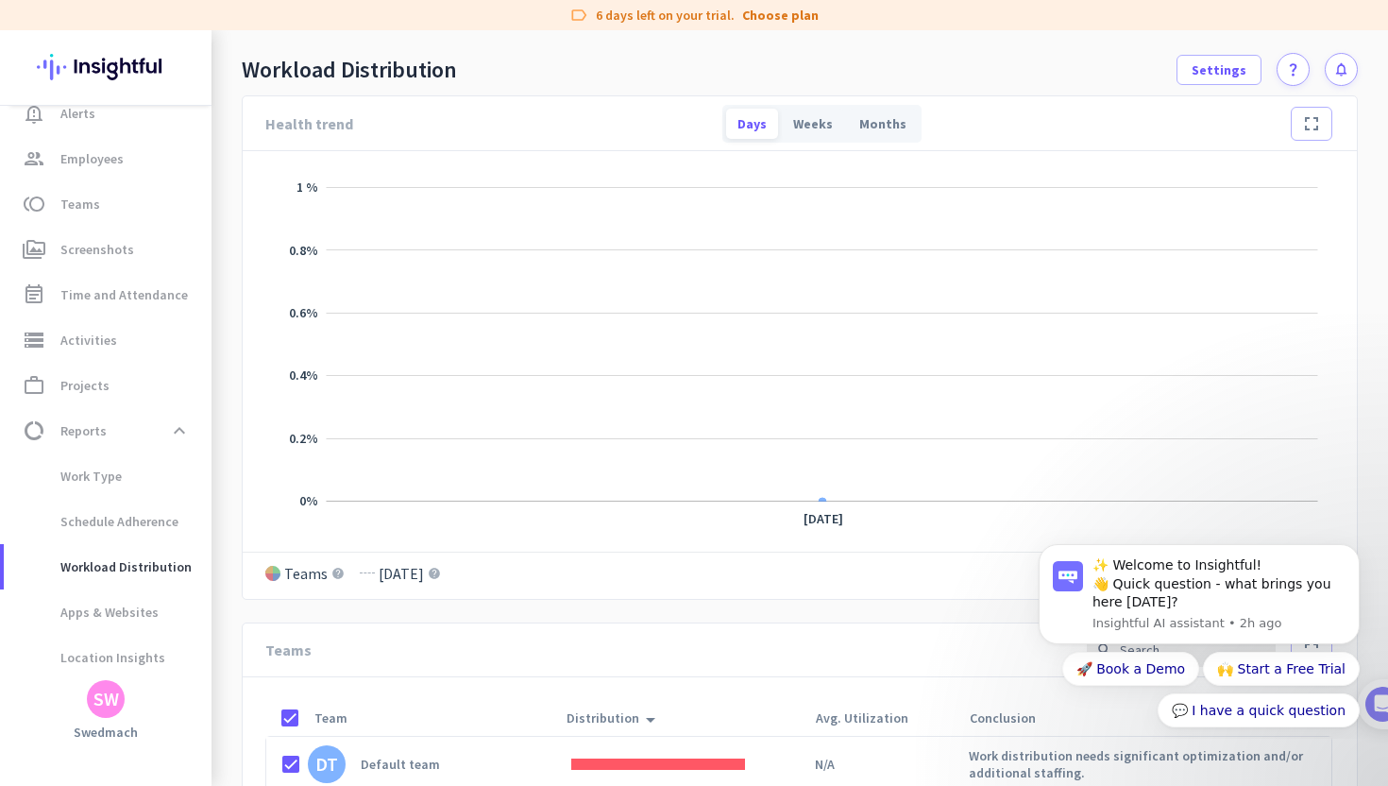
scroll to position [0, 0]
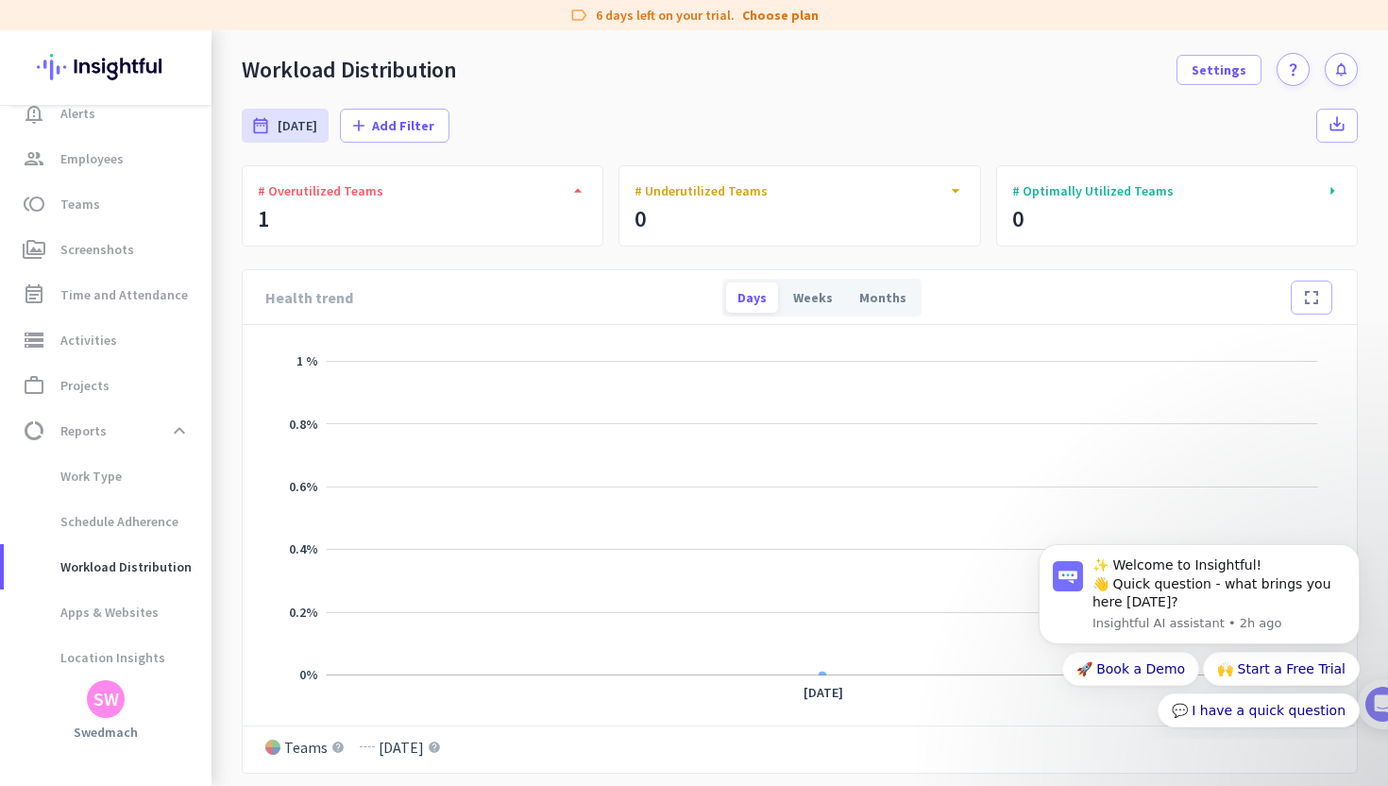
click at [1081, 203] on div "arrow_right # Optimally Utilized Teams 0" at bounding box center [1177, 205] width 362 height 81
click at [684, 208] on div "arrow_drop_down # Underutilized Teams 0" at bounding box center [800, 205] width 362 height 81
click at [120, 610] on span "Apps & Websites" at bounding box center [89, 611] width 140 height 45
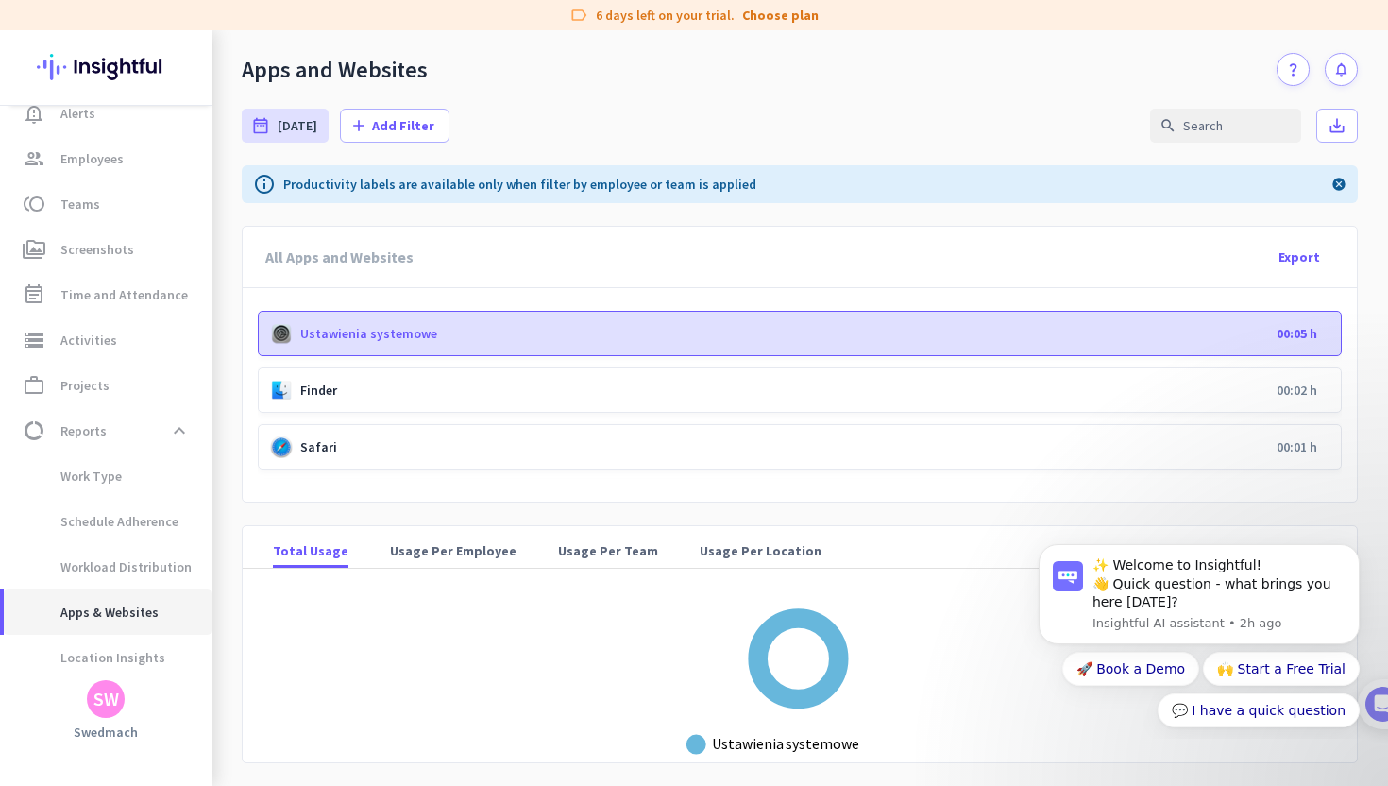
scroll to position [4, 0]
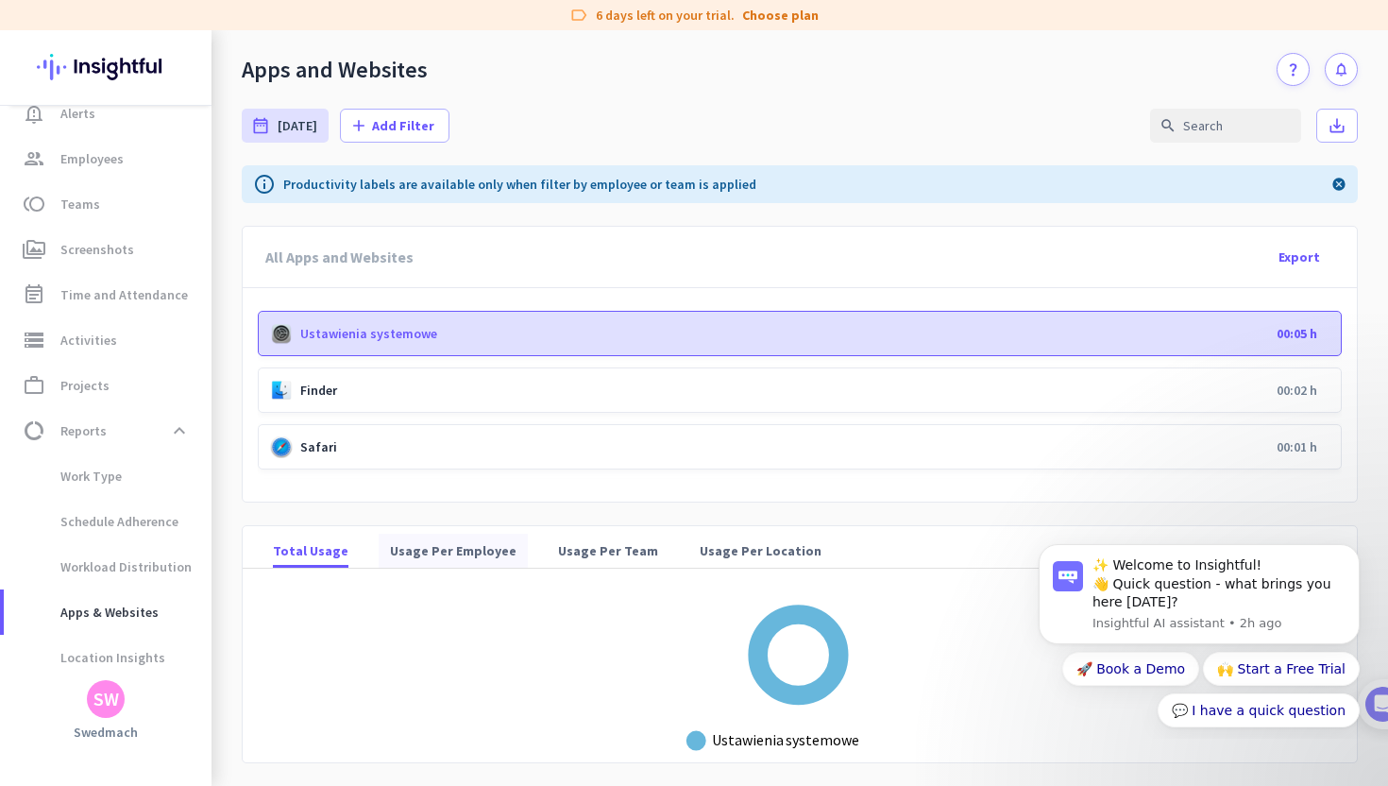
click at [444, 550] on span "Usage Per Employee" at bounding box center [453, 550] width 127 height 19
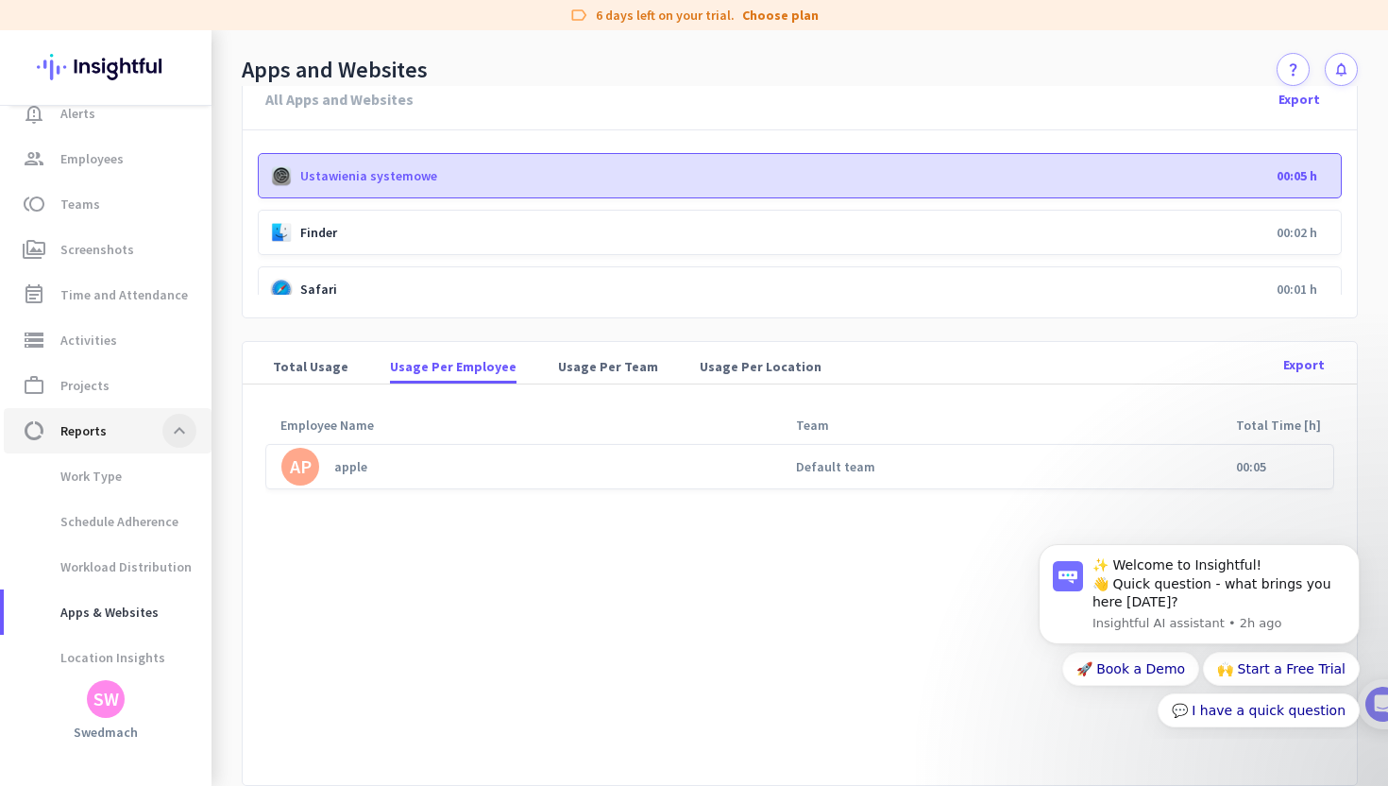
scroll to position [158, 0]
click at [453, 467] on link "AP apple" at bounding box center [414, 467] width 267 height 38
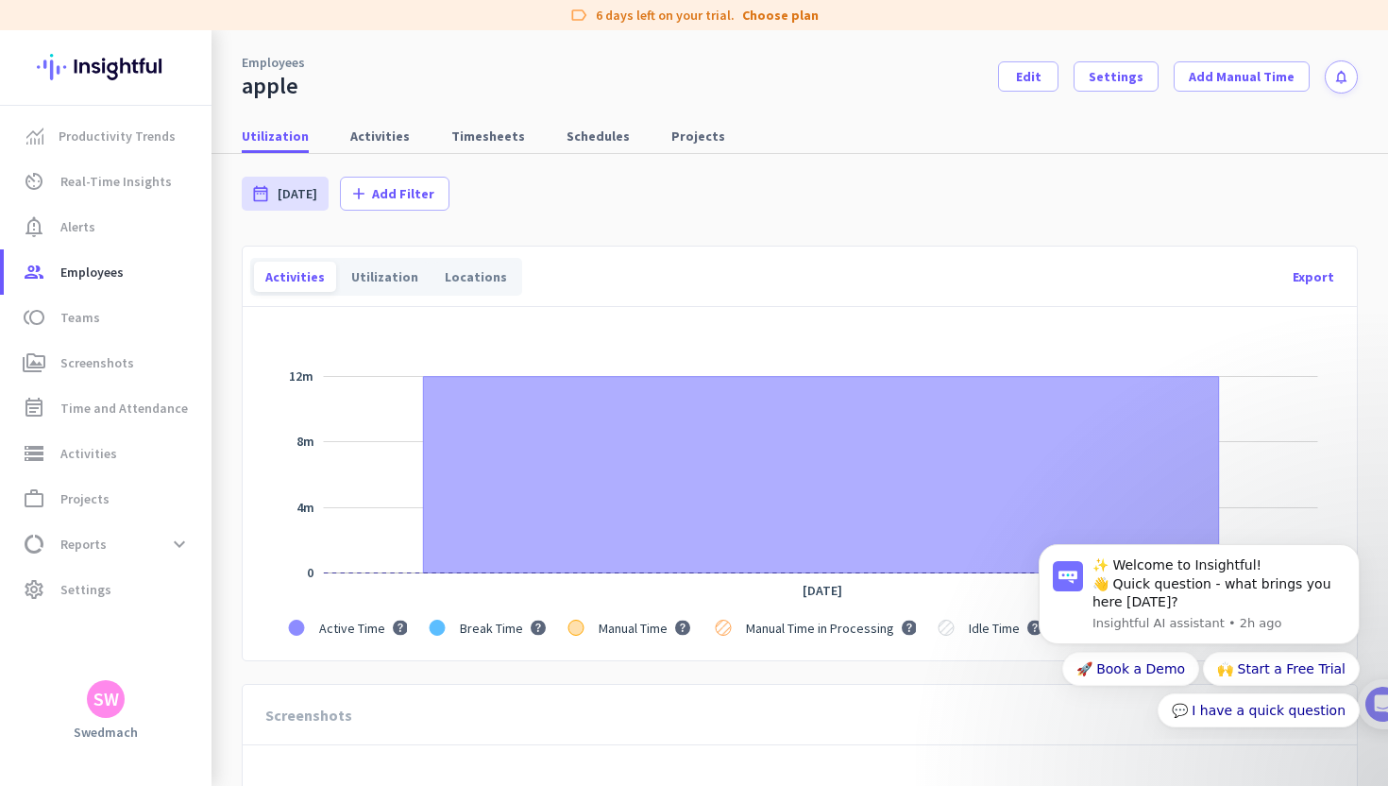
scroll to position [28, 0]
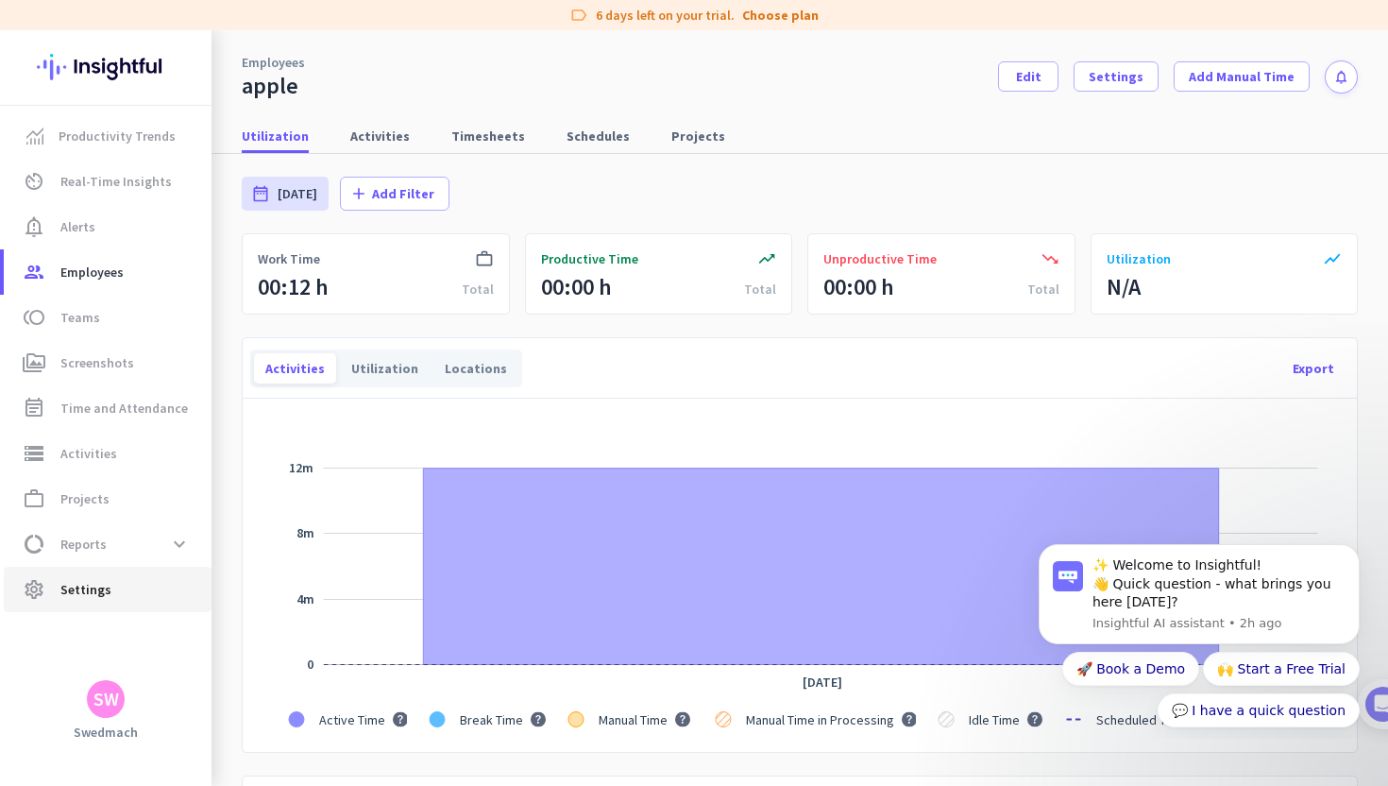
click at [44, 586] on icon "settings" at bounding box center [34, 589] width 23 height 23
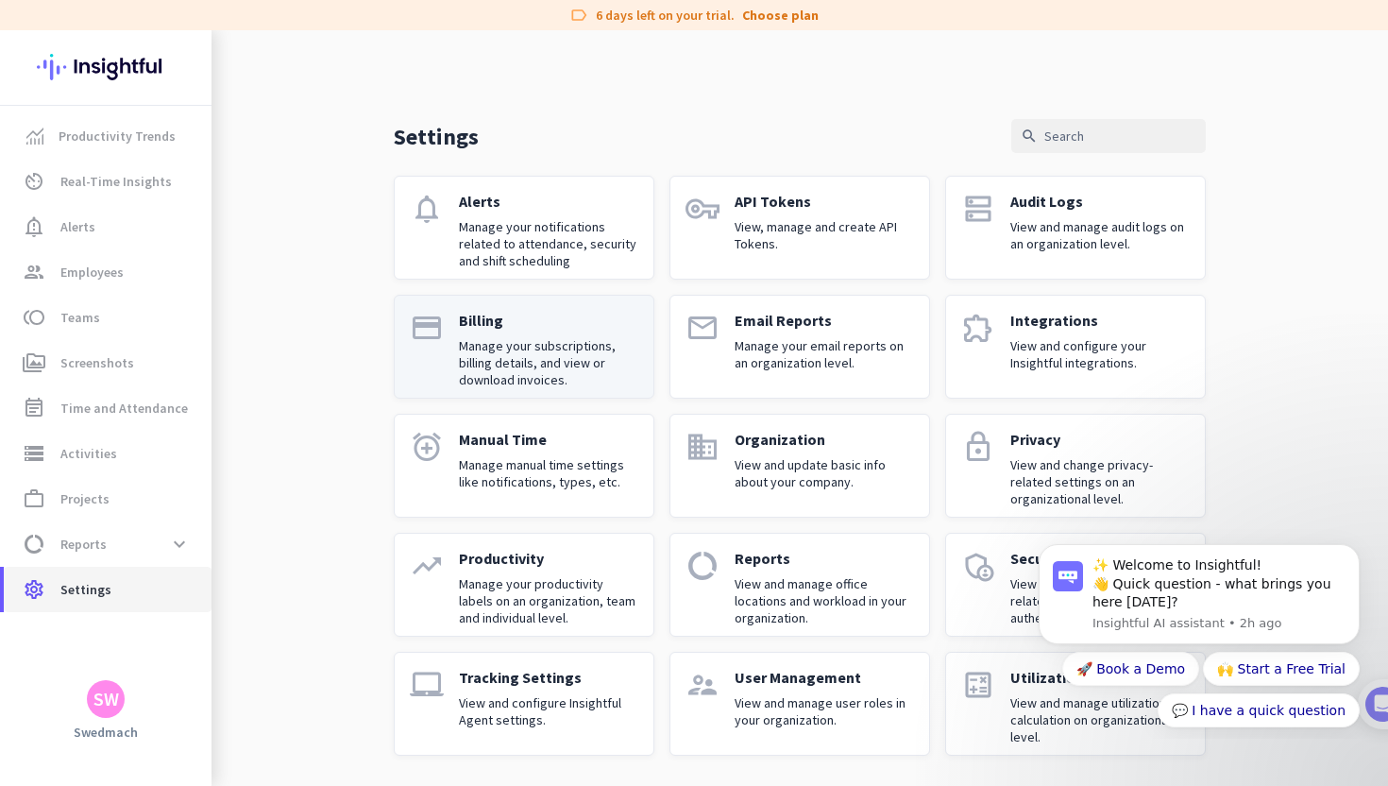
scroll to position [2, 0]
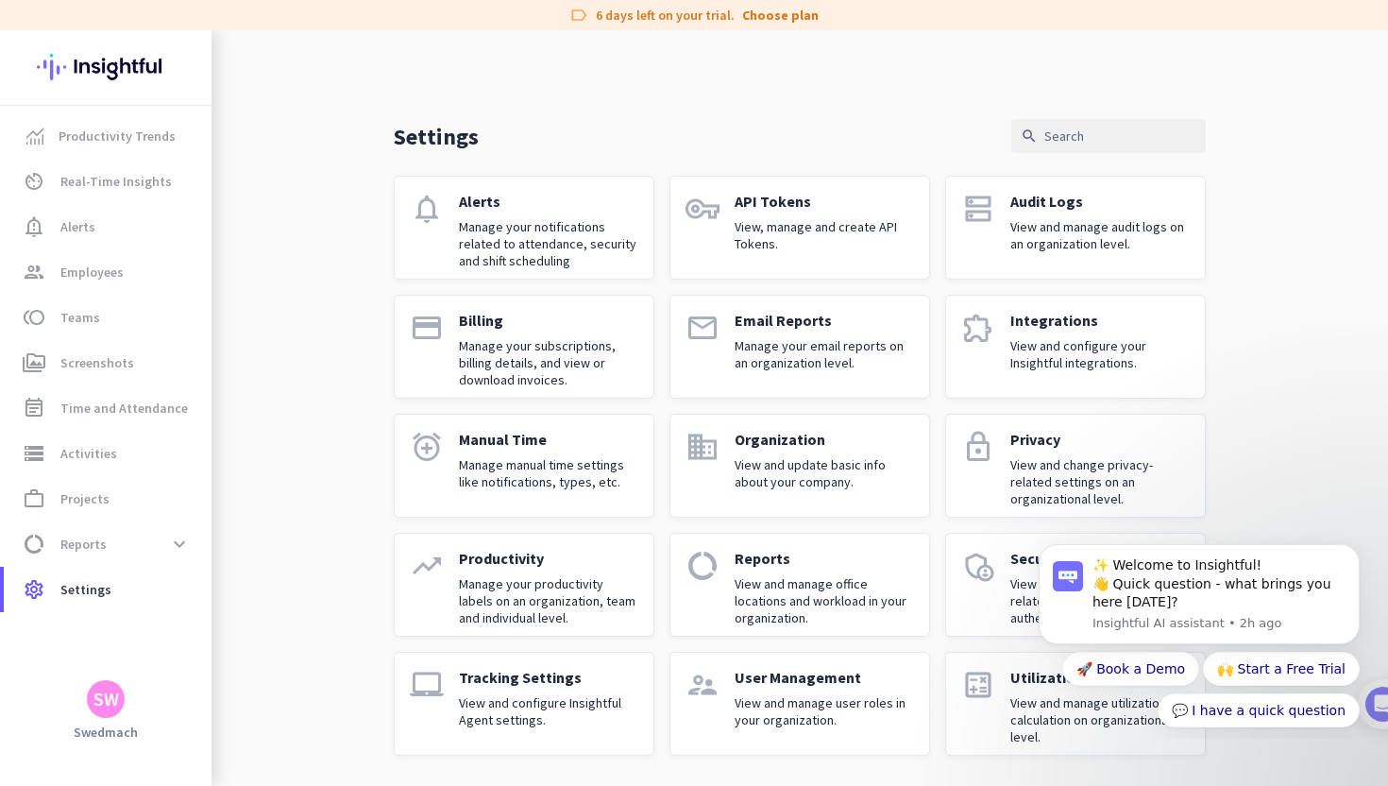
click at [488, 256] on p "Manage your notifications related to attendance, security and shift scheduling" at bounding box center [548, 243] width 179 height 51
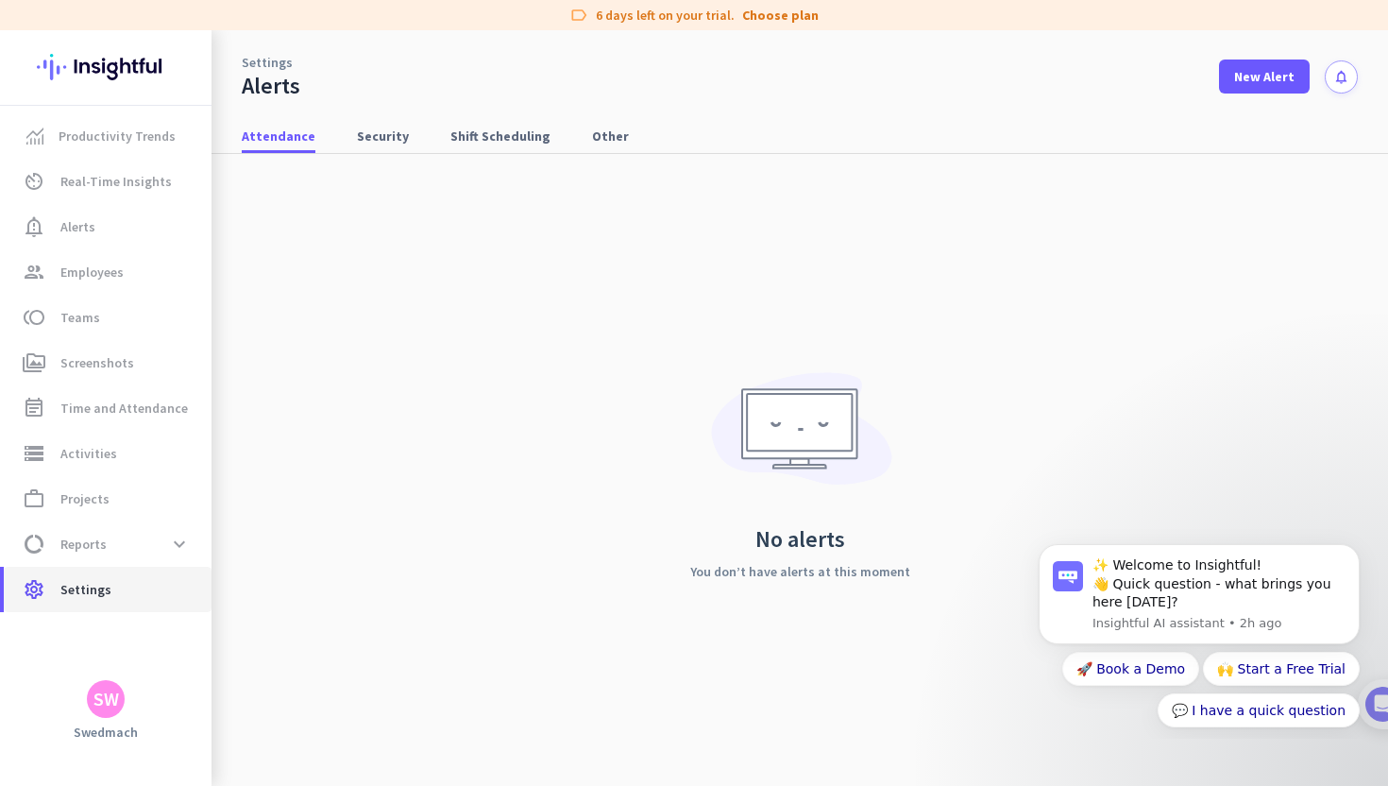
click at [97, 597] on span "Settings" at bounding box center [85, 589] width 51 height 23
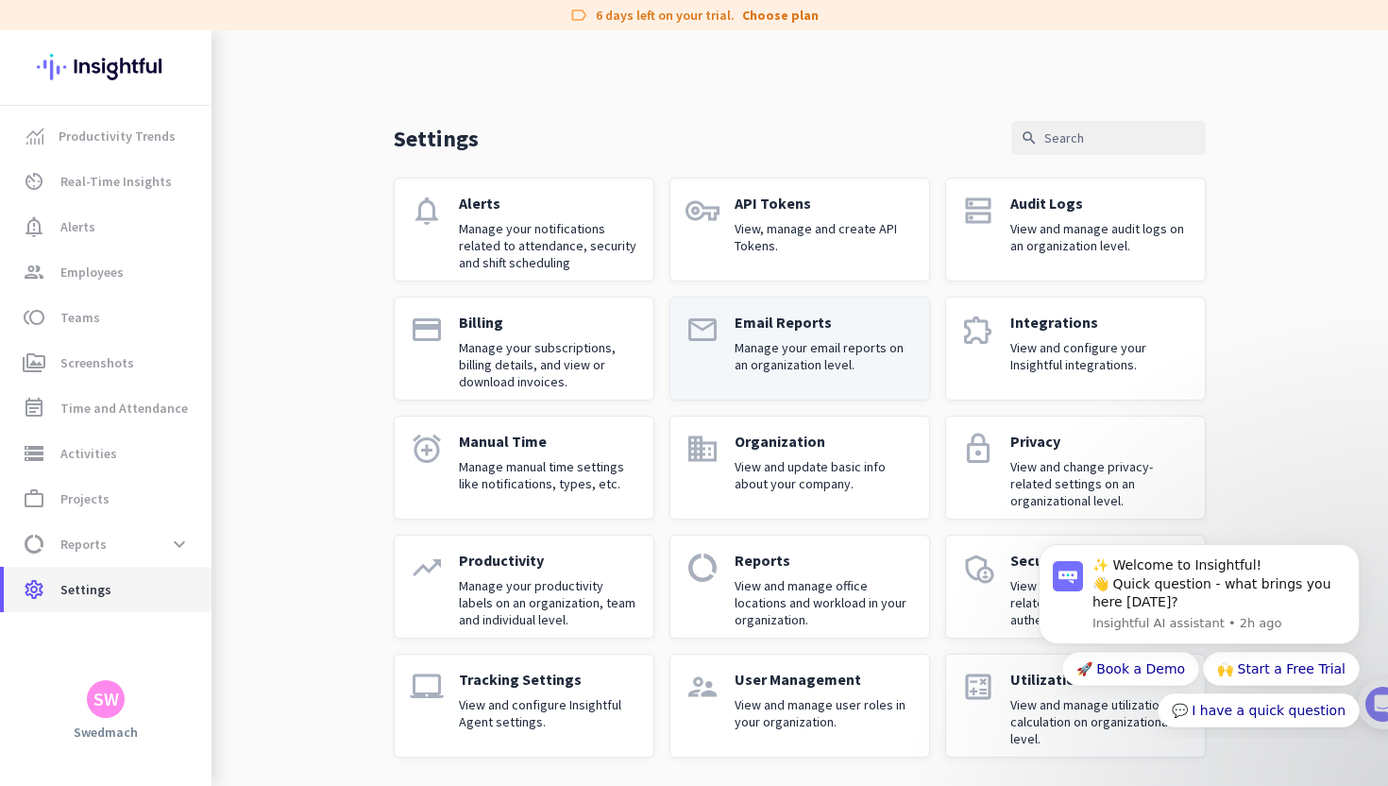
scroll to position [2, 0]
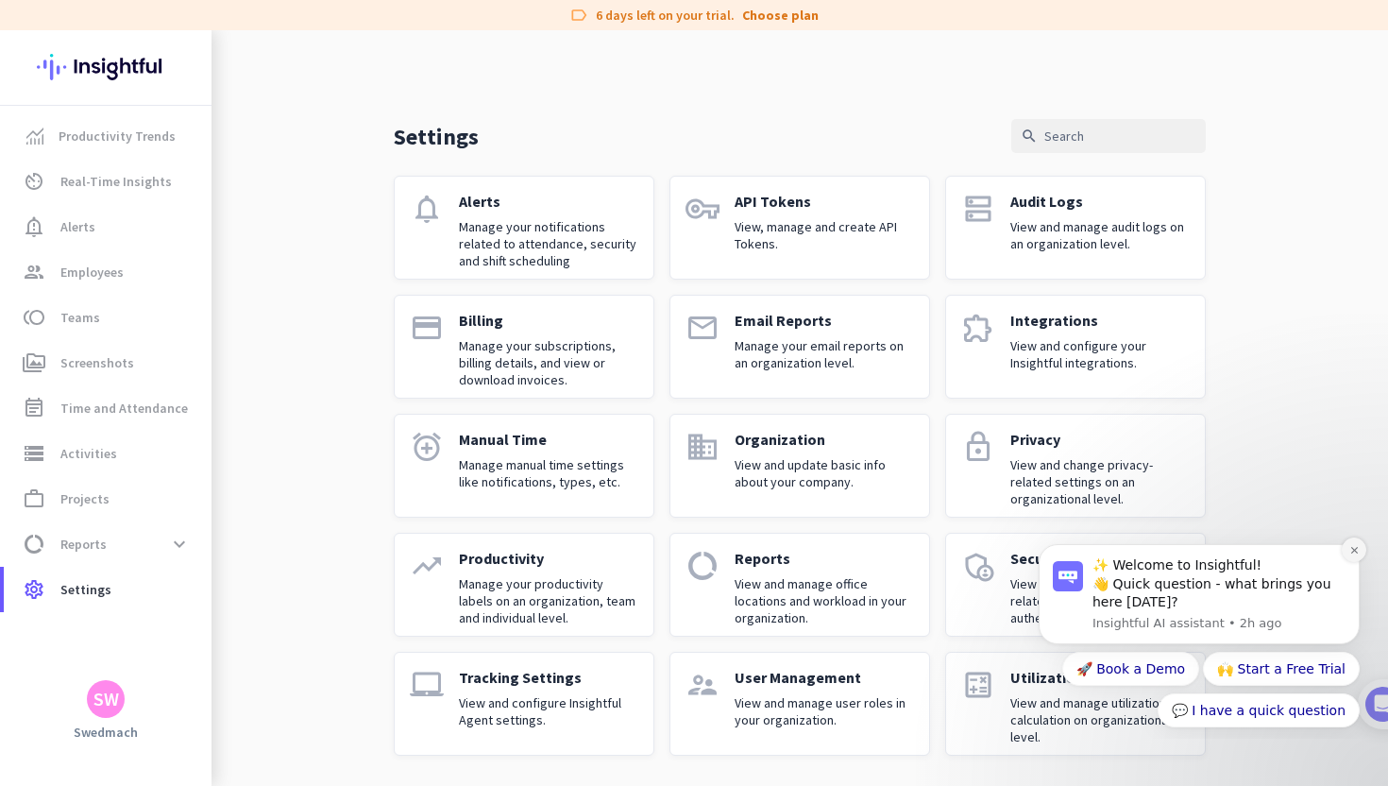
click at [1357, 551] on icon "Dismiss notification" at bounding box center [1355, 550] width 10 height 10
click at [1353, 556] on button "Dismiss notification" at bounding box center [1354, 549] width 25 height 25
click at [1353, 556] on button "Dismiss notification" at bounding box center [1355, 550] width 20 height 20
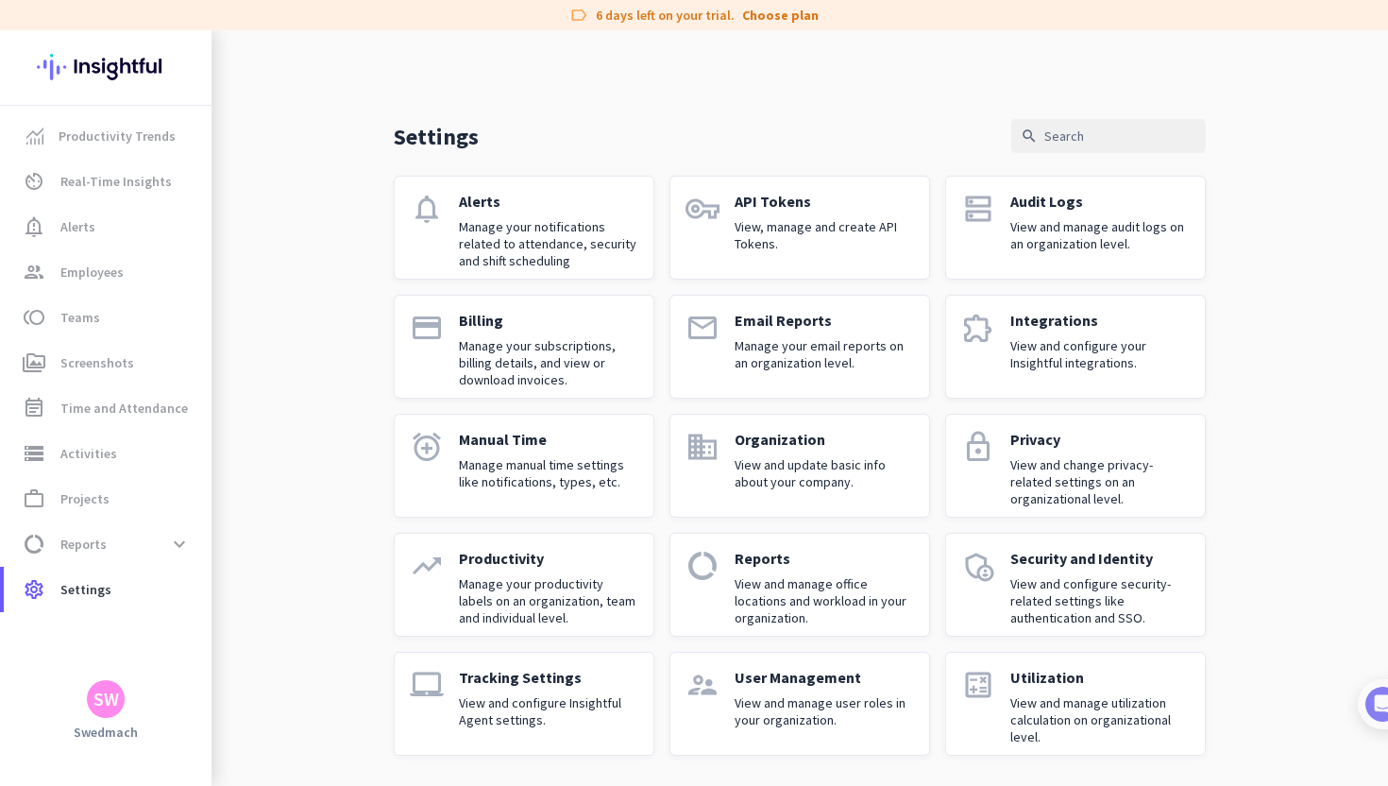
click at [557, 694] on p "View and configure Insightful Agent settings." at bounding box center [548, 711] width 179 height 34
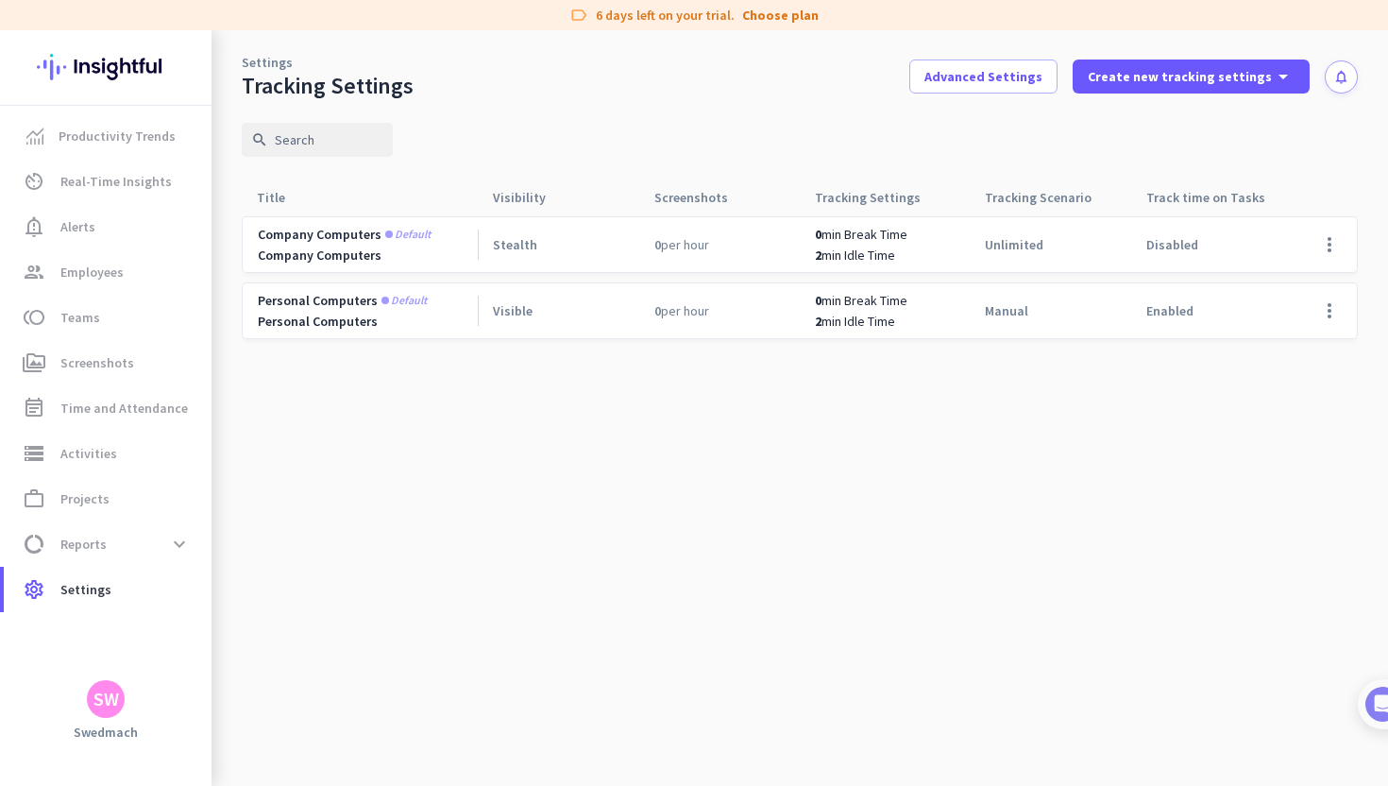
click at [514, 244] on span "Stealth" at bounding box center [515, 244] width 44 height 17
click at [1328, 252] on span at bounding box center [1329, 244] width 45 height 45
click at [1281, 280] on span "Edit" at bounding box center [1292, 284] width 91 height 19
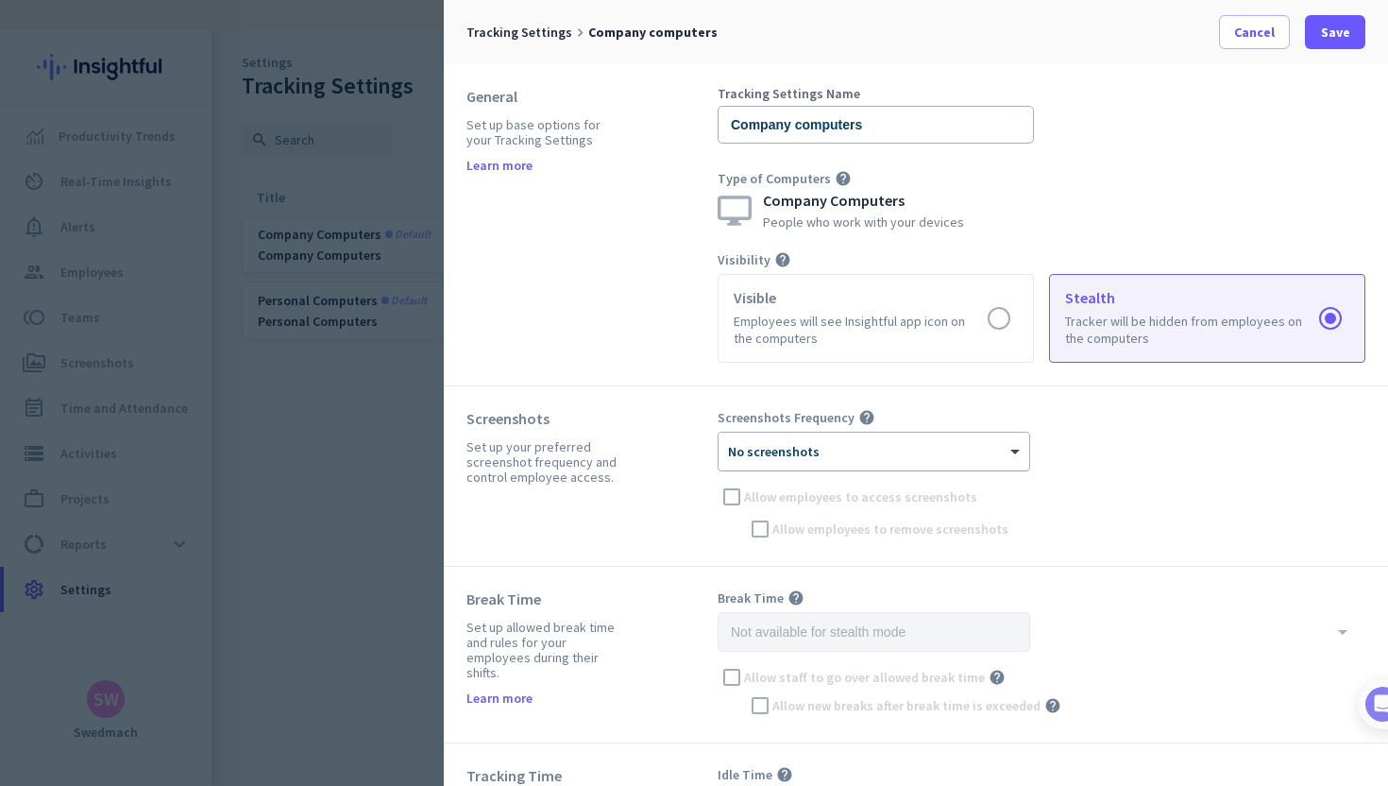
click at [862, 455] on div "× No screenshots" at bounding box center [862, 452] width 287 height 16
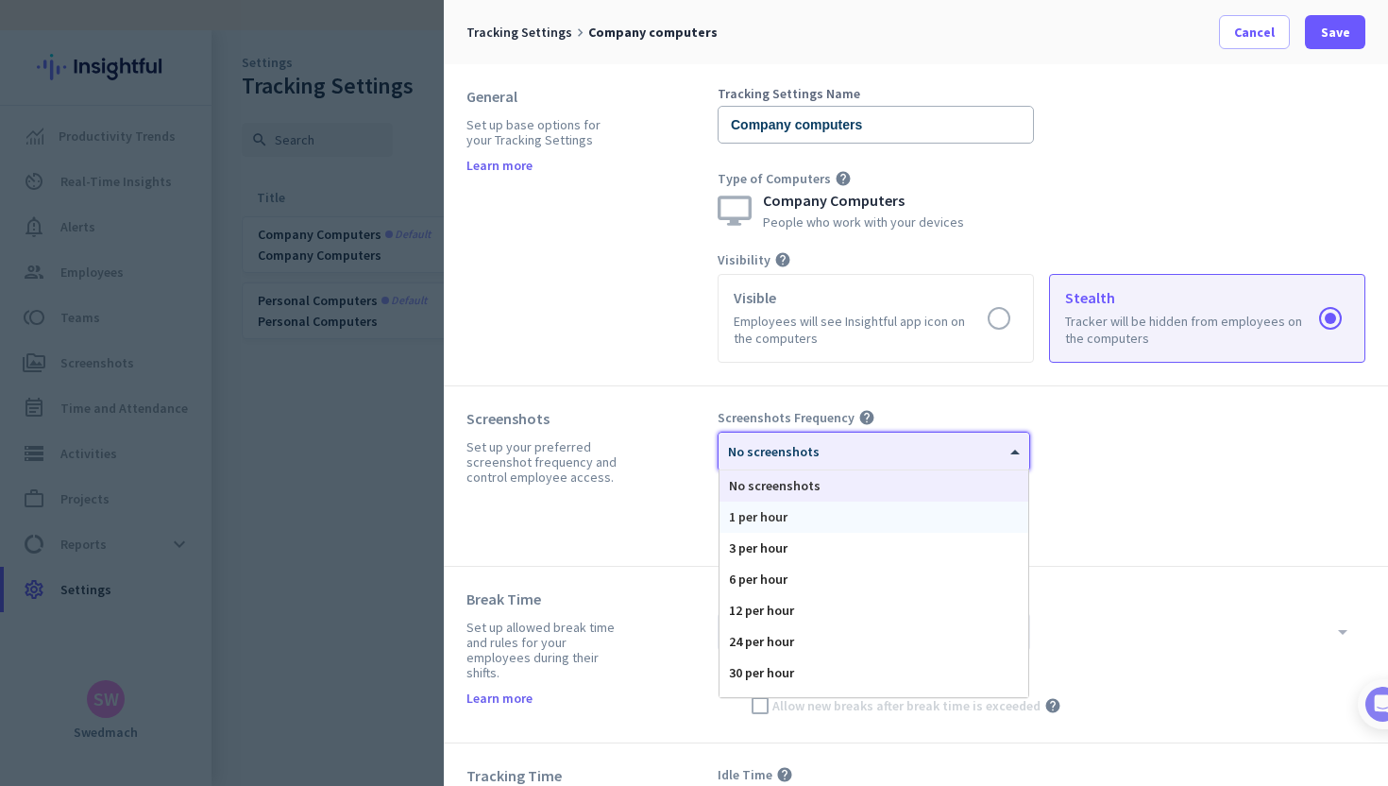
click at [797, 524] on div "1 per hour" at bounding box center [874, 516] width 309 height 31
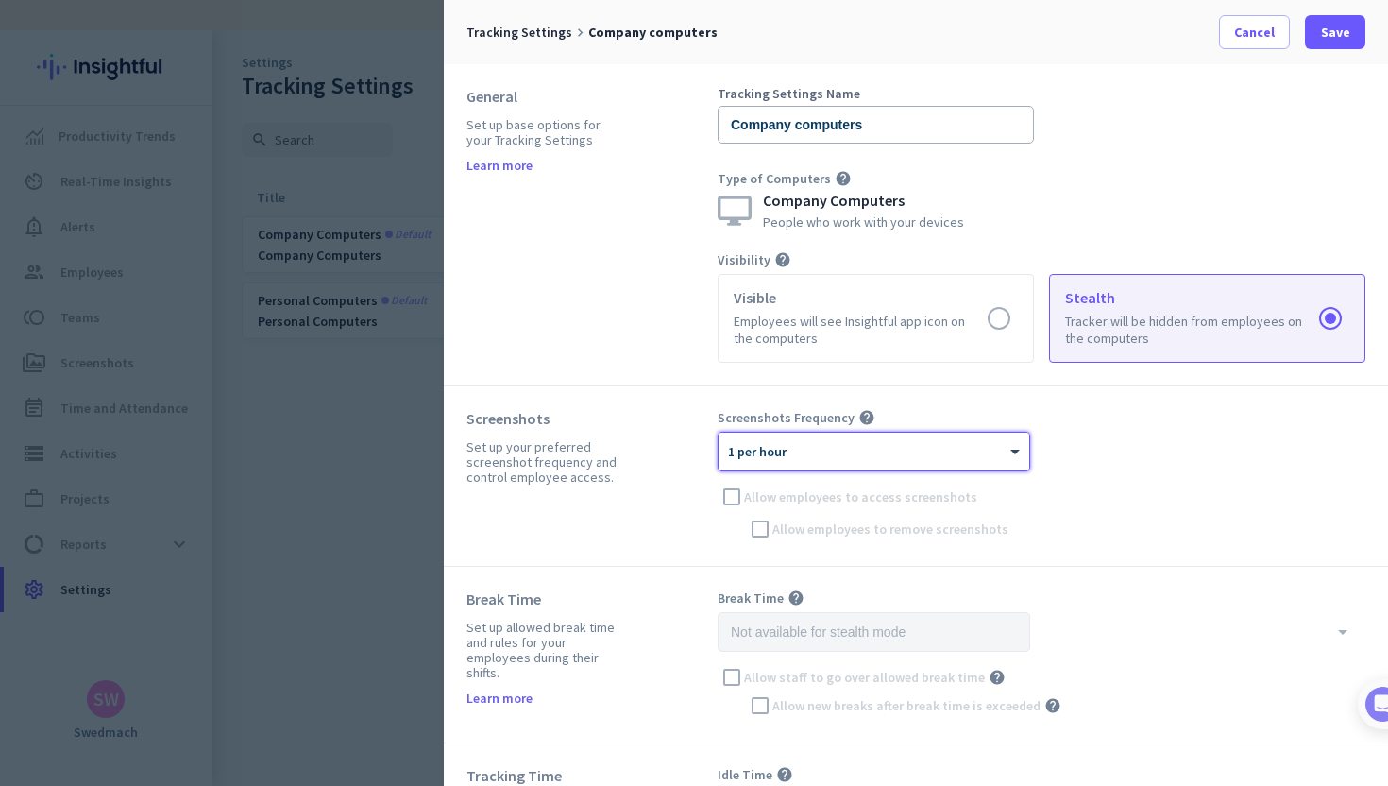
click at [934, 463] on div "× 1 per hour" at bounding box center [874, 452] width 311 height 38
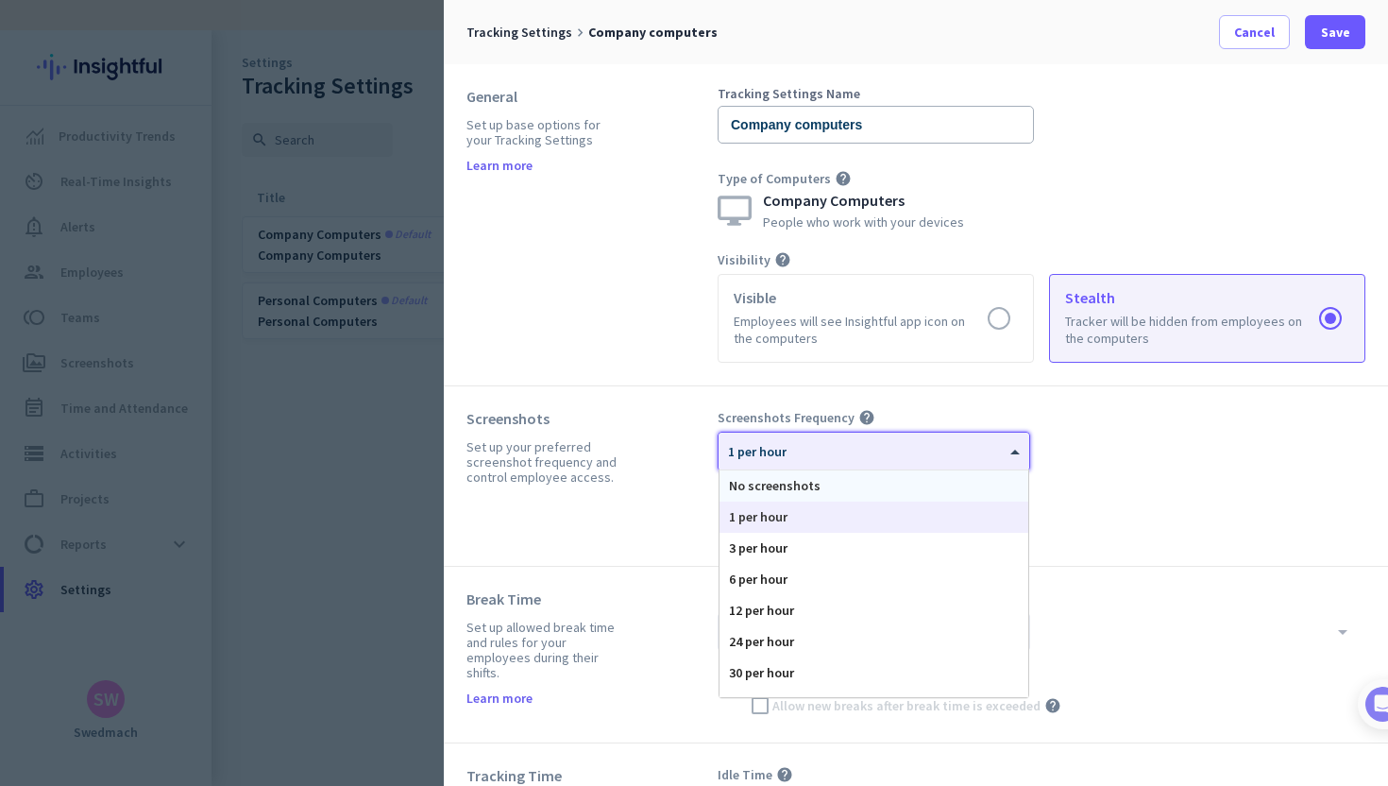
click at [855, 492] on div "No screenshots" at bounding box center [874, 485] width 309 height 31
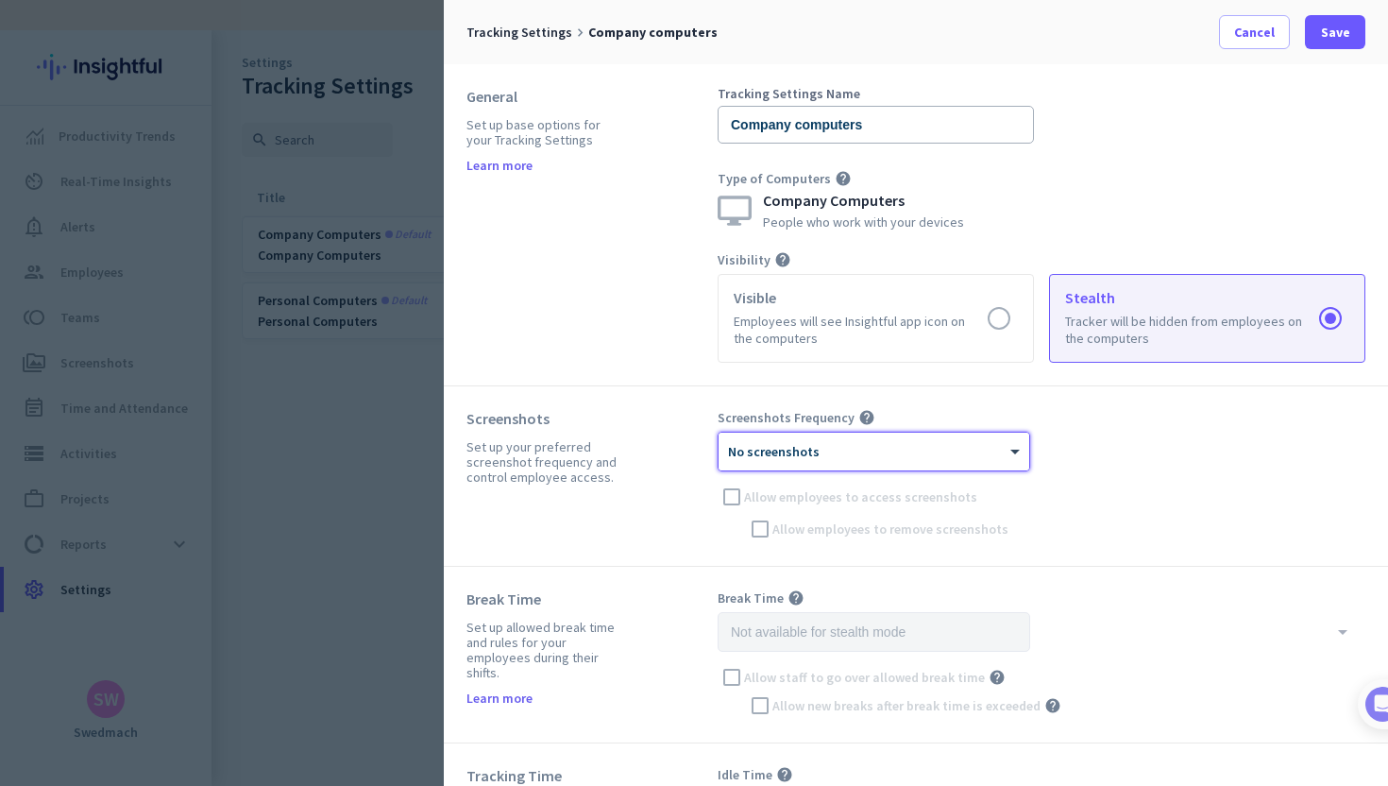
click at [1142, 442] on div "Screenshots Frequency help × No screenshots Allow employees to access screensho…" at bounding box center [1042, 476] width 648 height 134
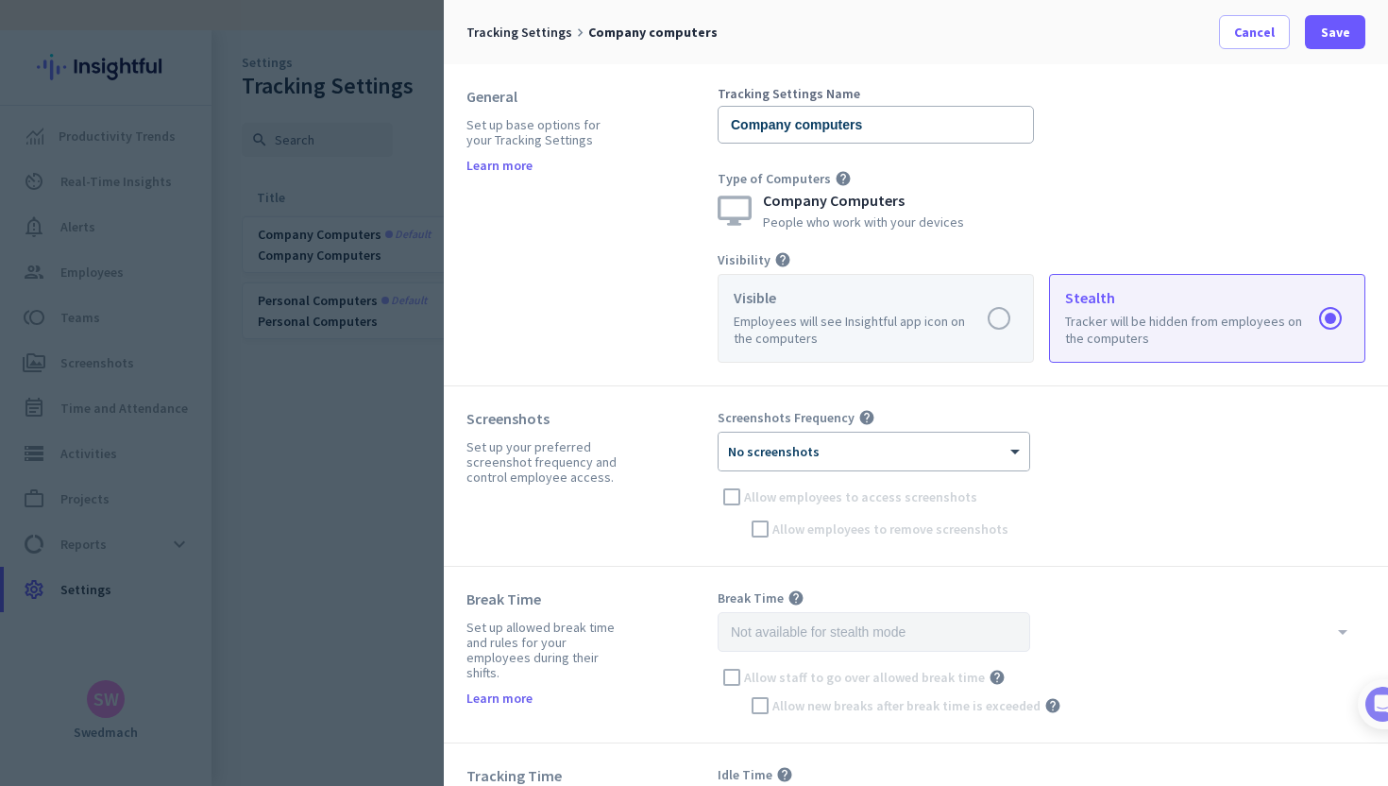
click at [997, 315] on label at bounding box center [876, 318] width 314 height 87
click at [0, 0] on input "radio" at bounding box center [0, 0] width 0 height 0
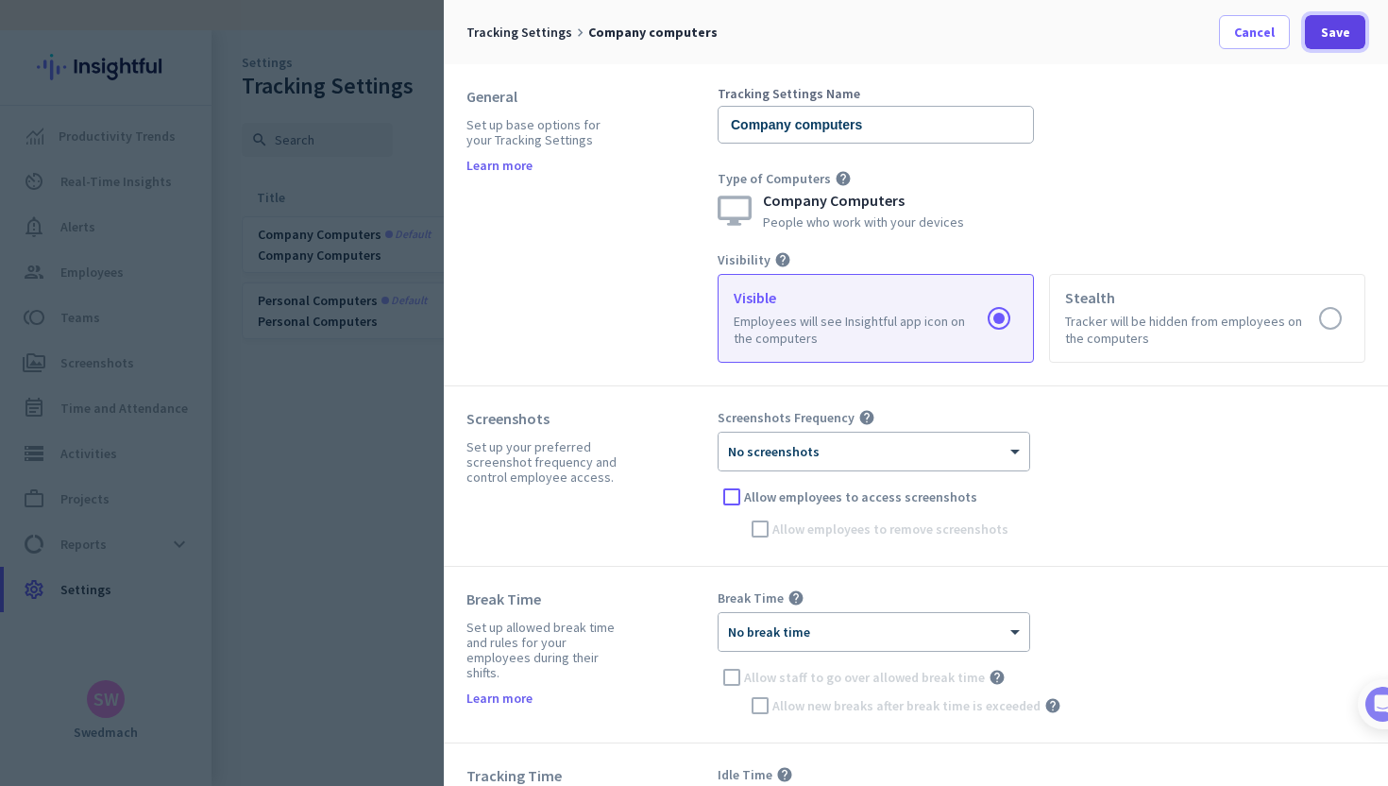
click at [1329, 34] on span "Save" at bounding box center [1335, 32] width 29 height 19
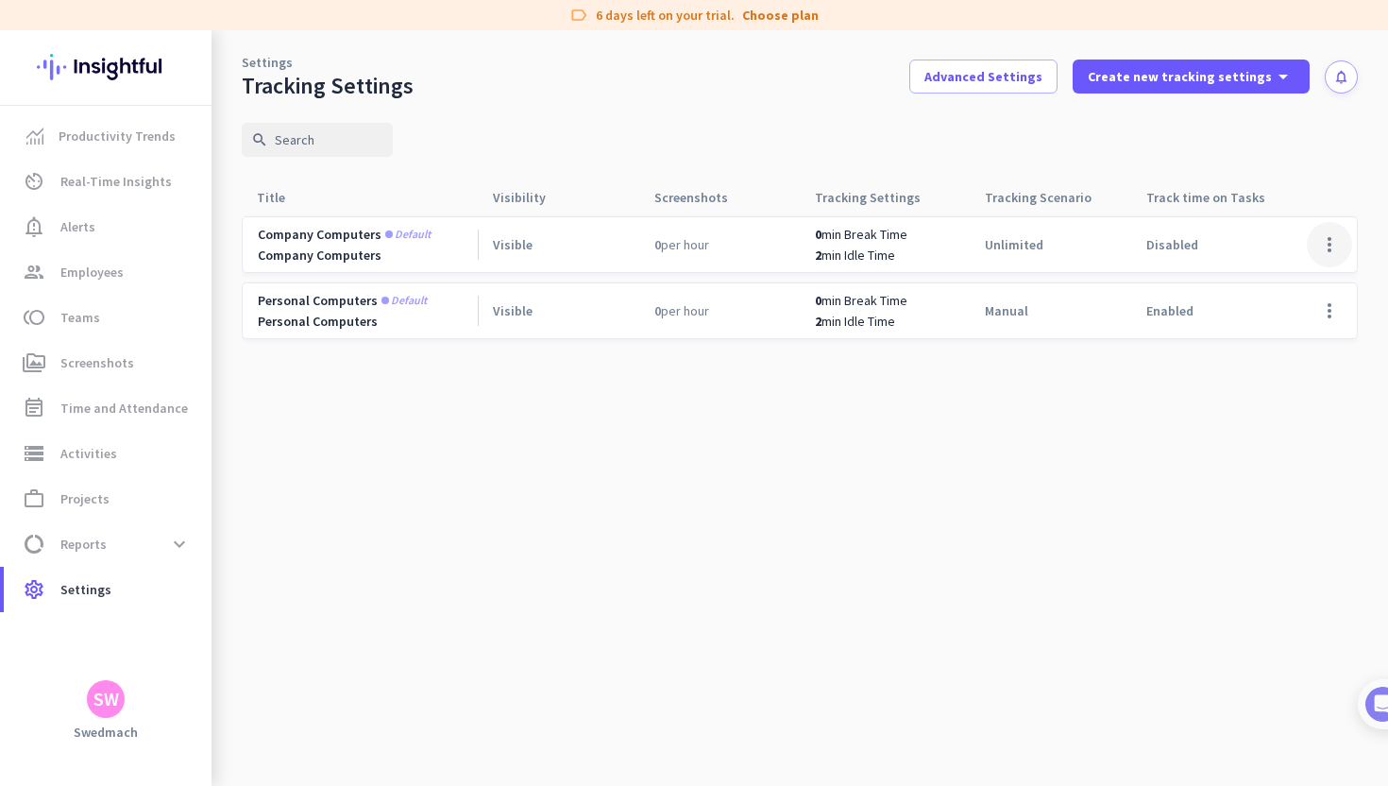
click at [1325, 250] on span at bounding box center [1329, 244] width 45 height 45
click at [1256, 294] on div "Edit" at bounding box center [1291, 284] width 121 height 34
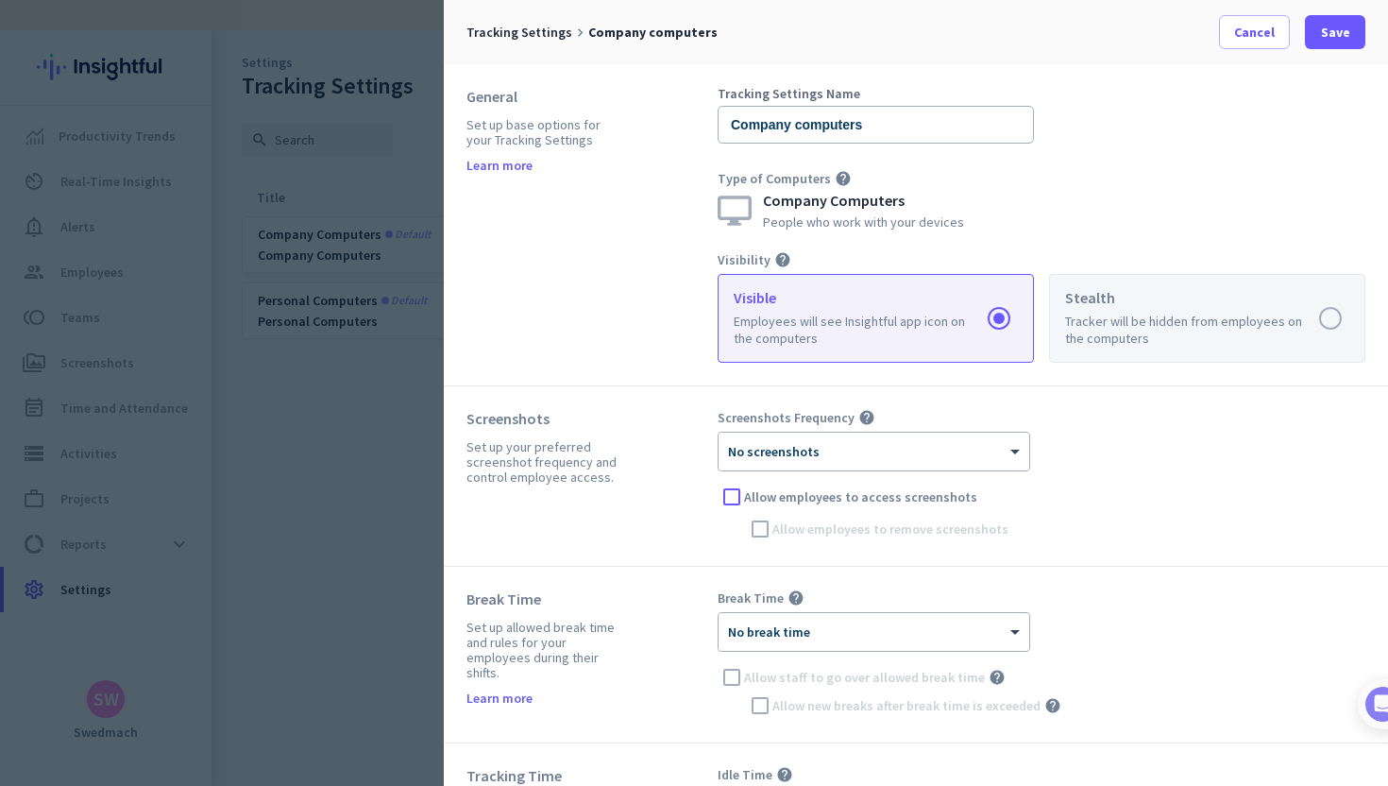
click at [1131, 303] on label at bounding box center [1207, 318] width 314 height 87
click at [0, 0] on input "radio" at bounding box center [0, 0] width 0 height 0
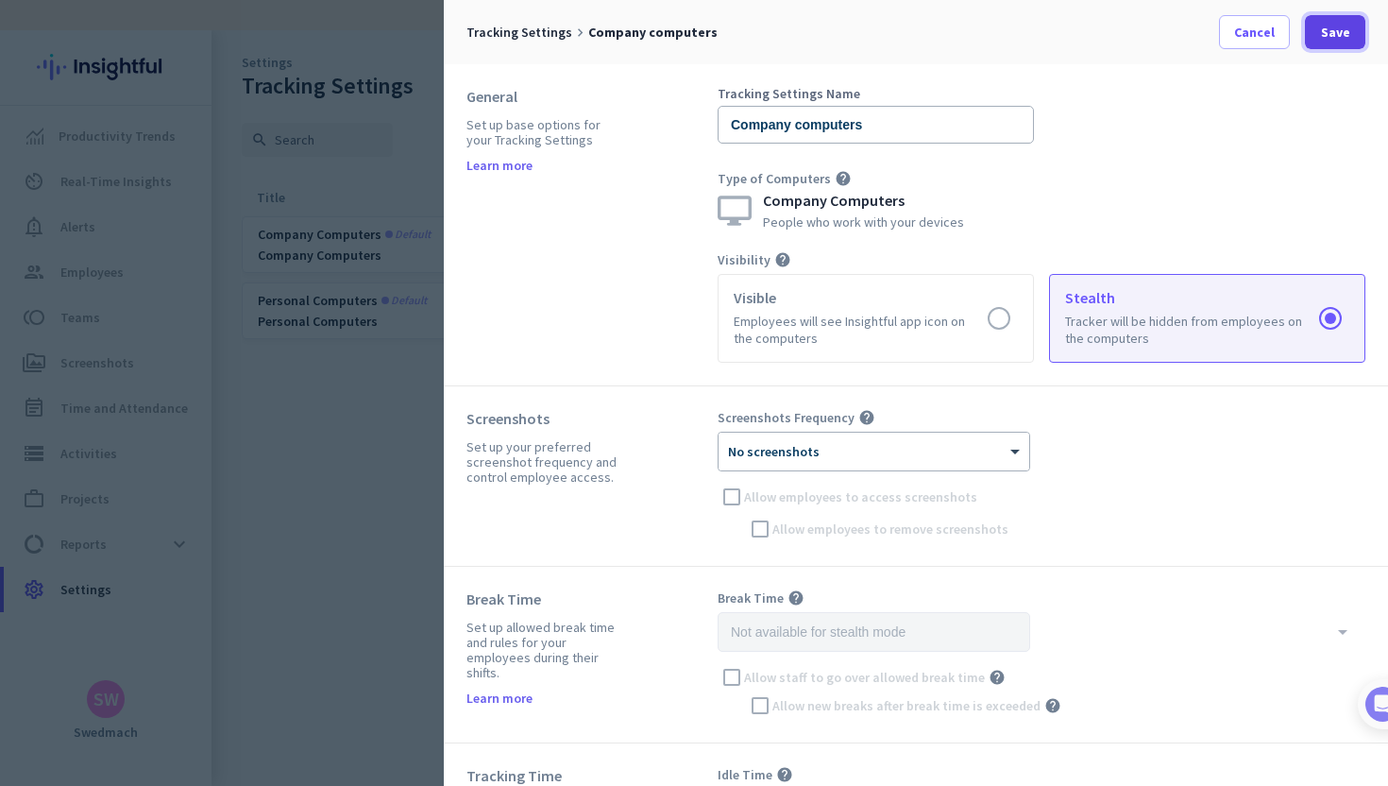
click at [1344, 42] on span at bounding box center [1335, 31] width 60 height 45
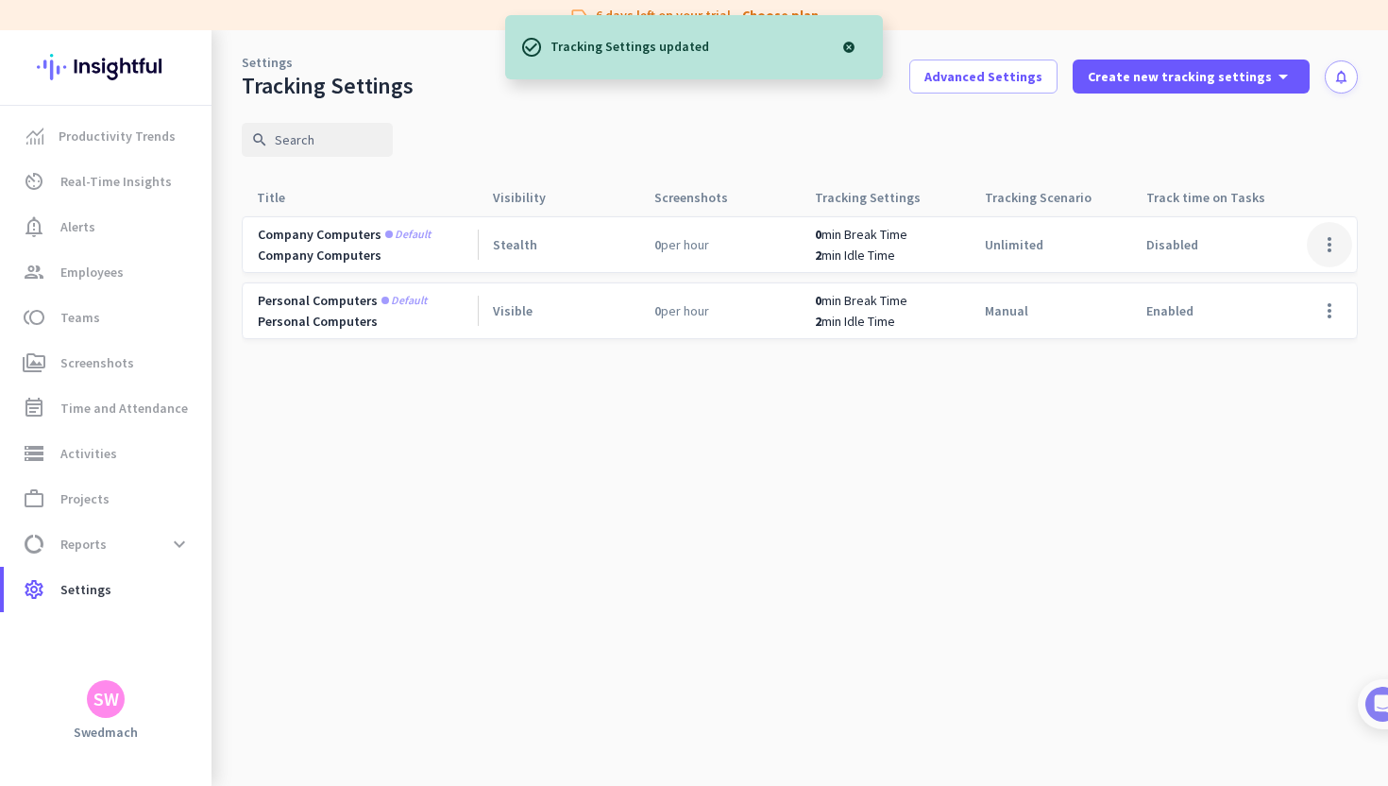
click at [1321, 251] on span at bounding box center [1329, 244] width 45 height 45
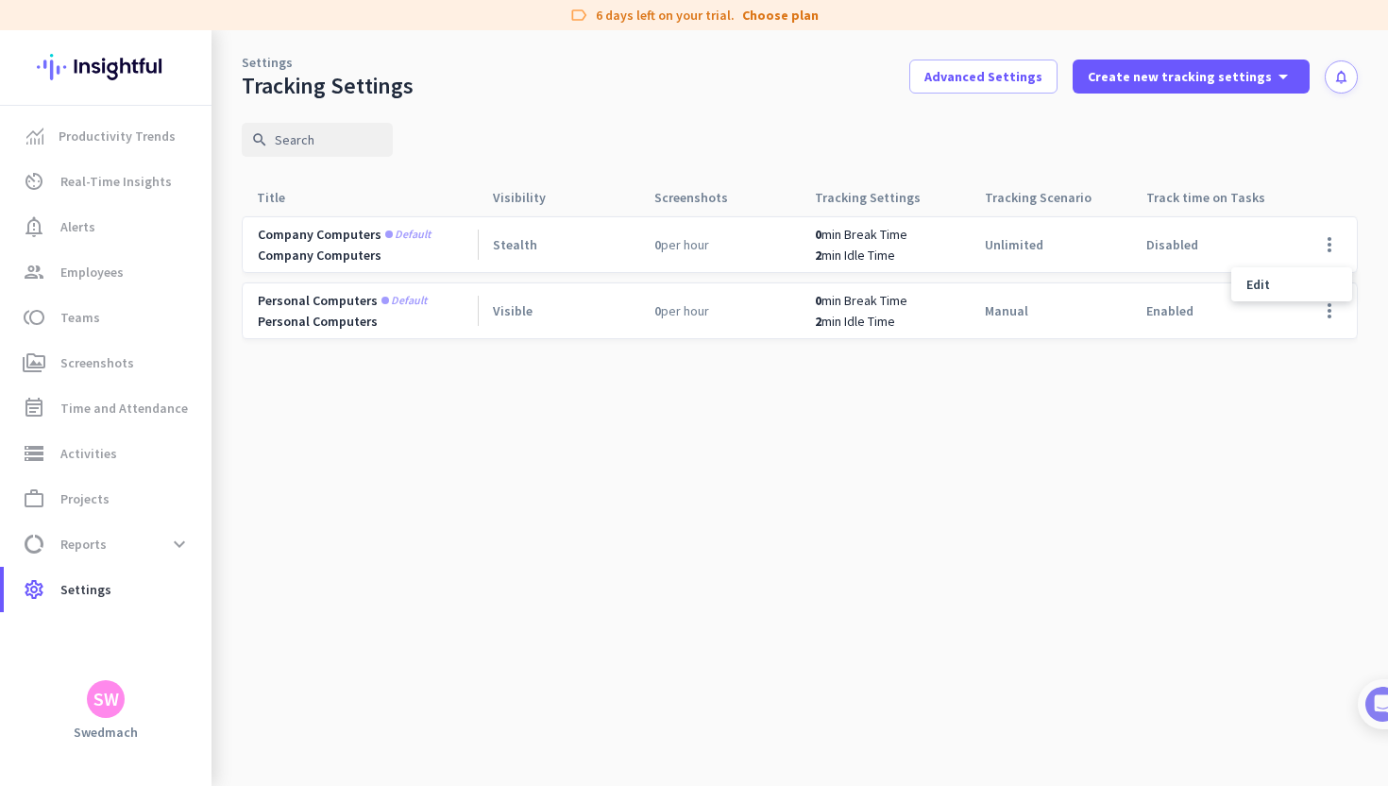
click at [333, 256] on div at bounding box center [694, 393] width 1388 height 786
click at [607, 242] on div "Stealth" at bounding box center [558, 244] width 161 height 55
click at [1330, 246] on span at bounding box center [1329, 244] width 45 height 45
click at [1267, 288] on span "Edit" at bounding box center [1259, 284] width 24 height 17
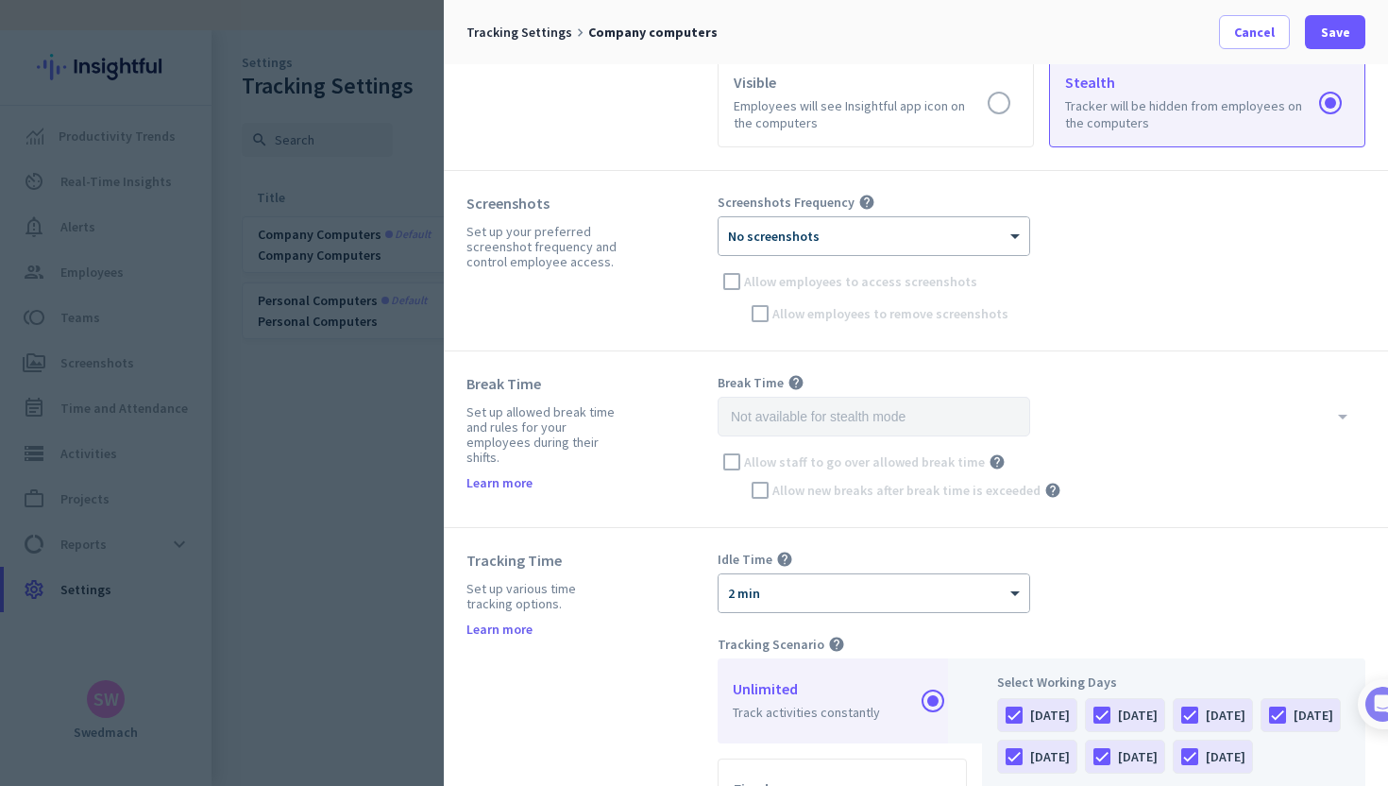
scroll to position [218, 0]
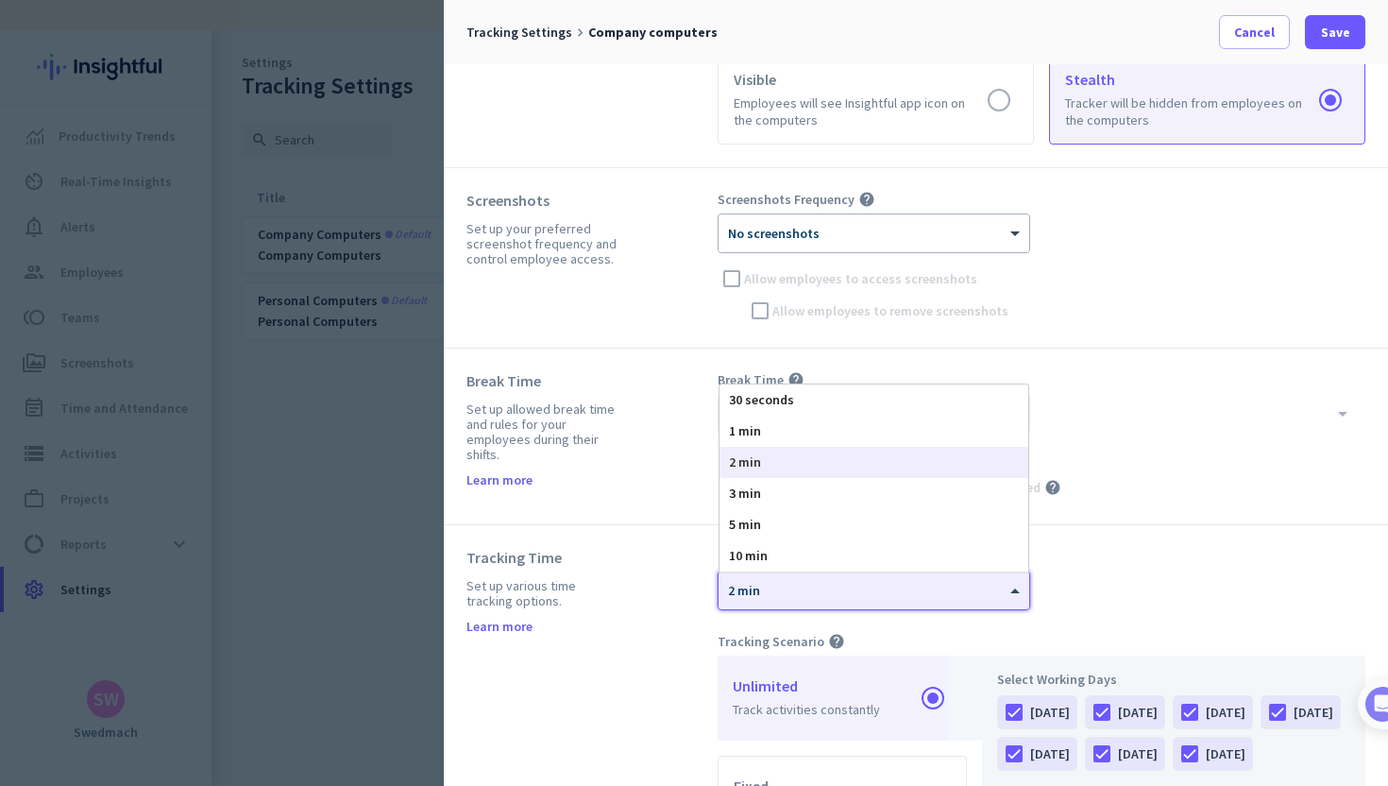
click at [964, 591] on div at bounding box center [874, 584] width 311 height 16
click at [1104, 549] on div "Idle Time help × 2 min 30 seconds 1 min 2 min 3 min 5 min 10 min" at bounding box center [1042, 579] width 648 height 62
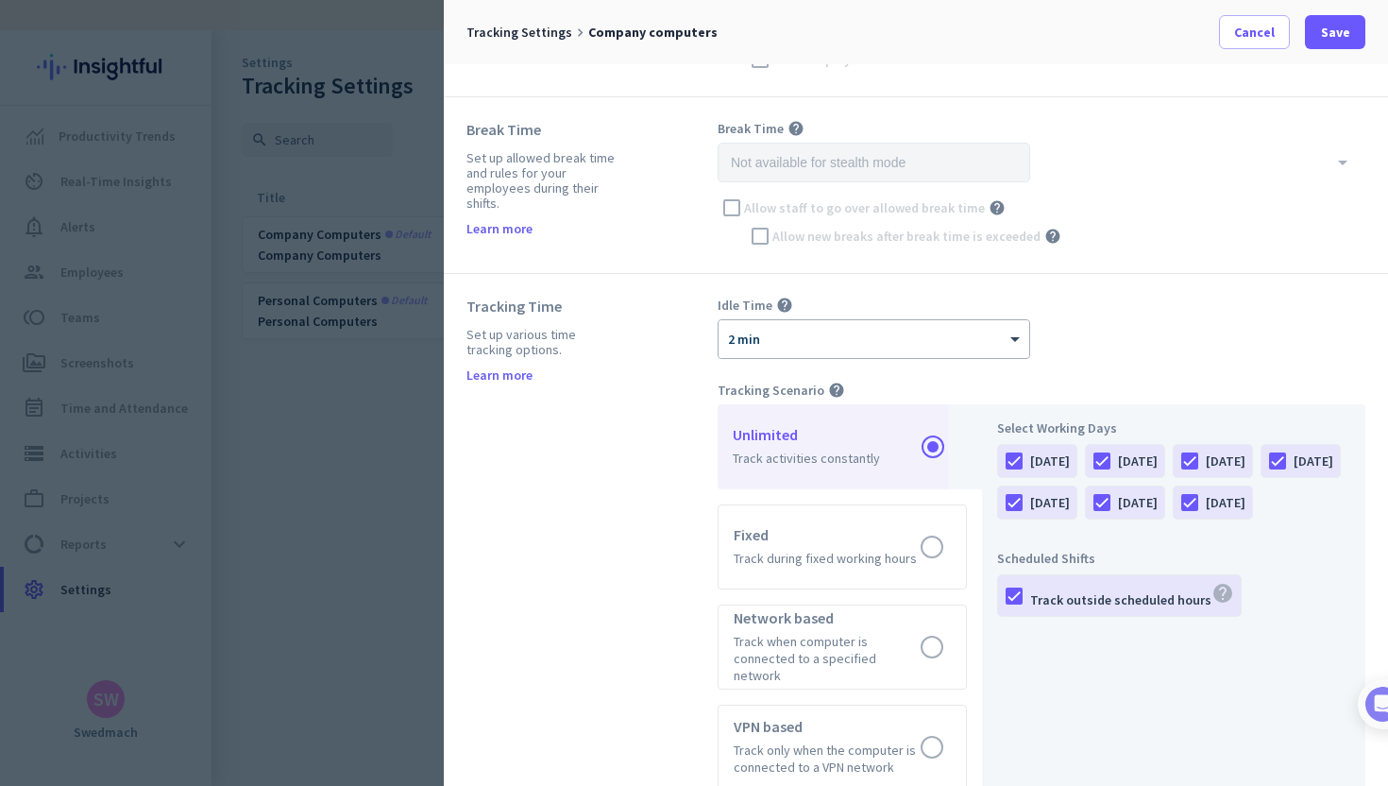
scroll to position [475, 0]
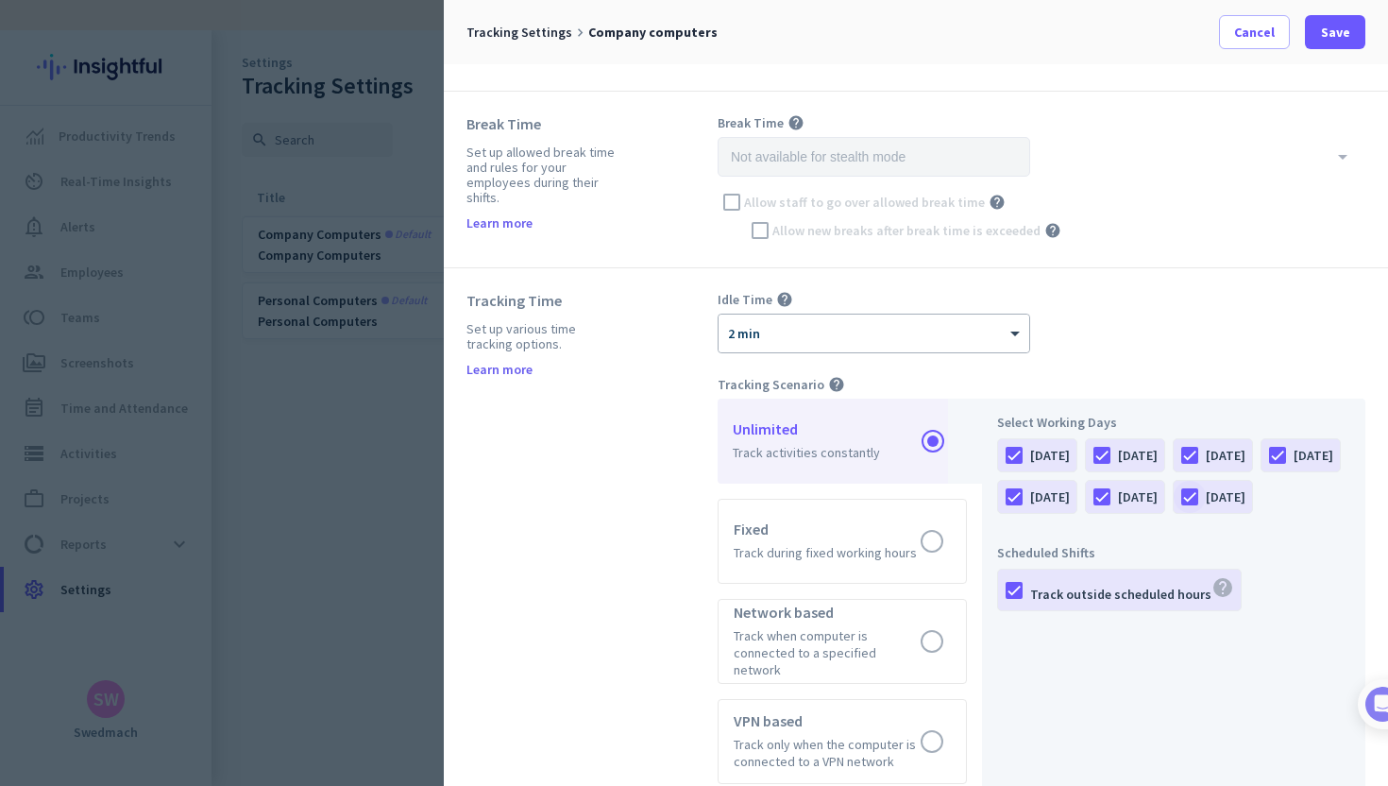
click at [1174, 513] on div at bounding box center [1190, 497] width 32 height 32
click at [1118, 497] on div at bounding box center [1102, 497] width 32 height 32
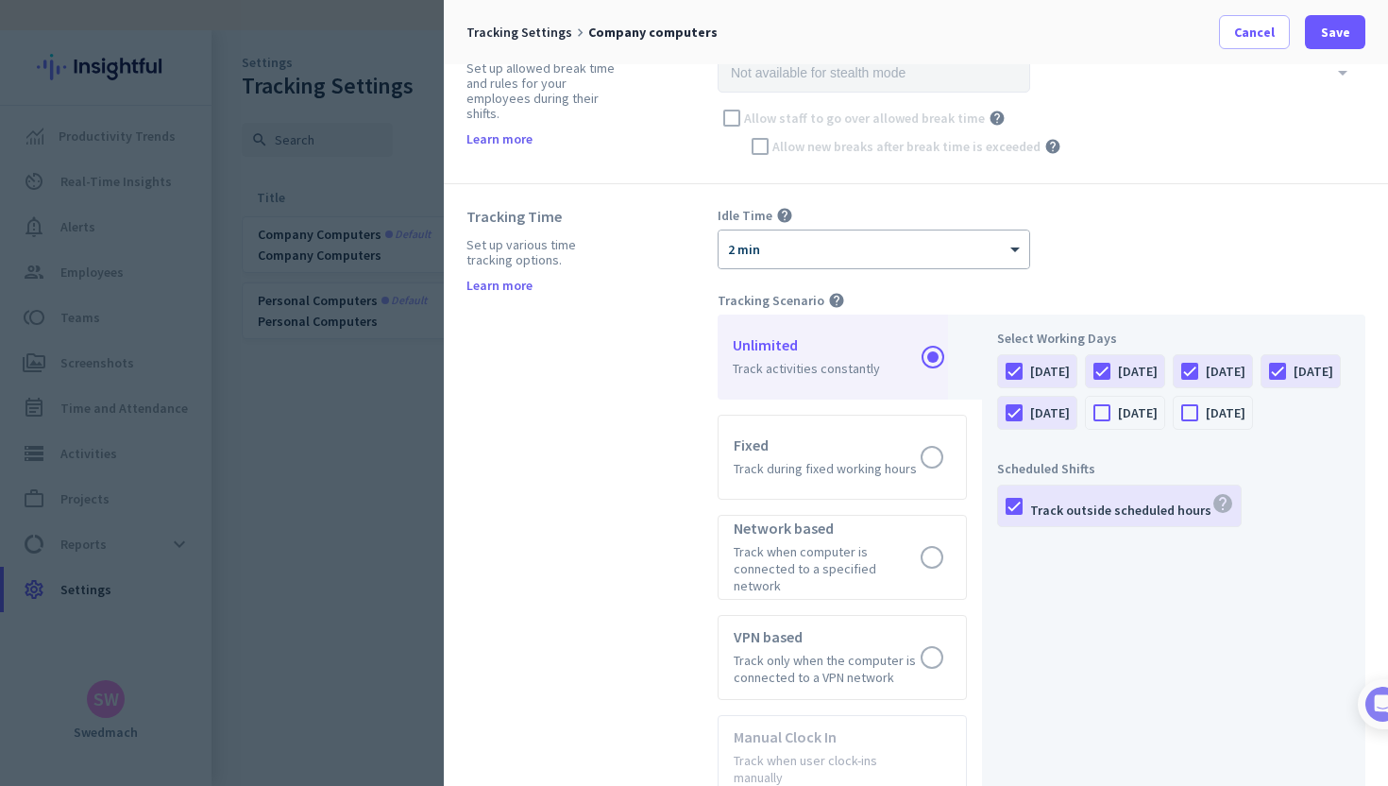
scroll to position [560, 0]
click at [1017, 521] on div at bounding box center [1014, 505] width 32 height 32
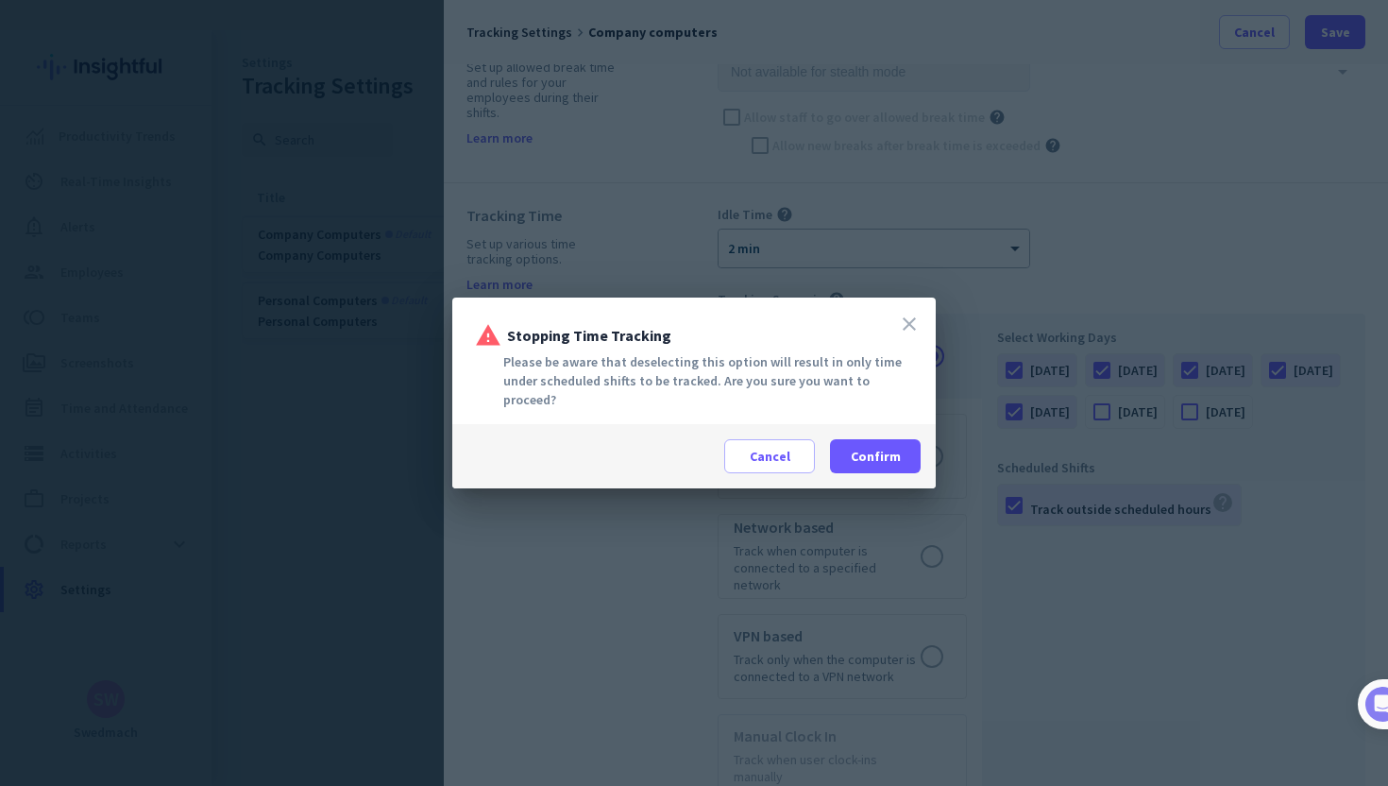
click at [919, 331] on icon "close" at bounding box center [909, 324] width 23 height 23
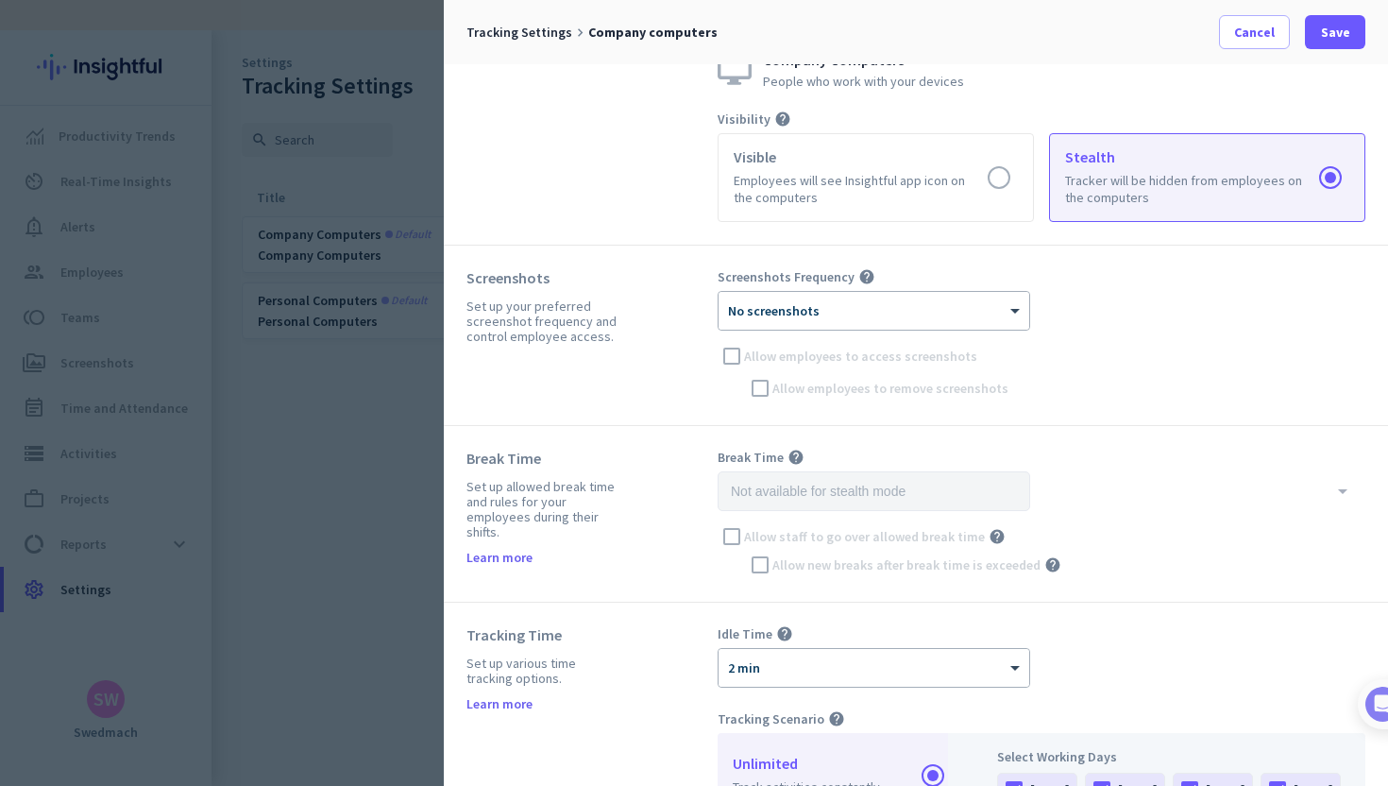
scroll to position [89, 0]
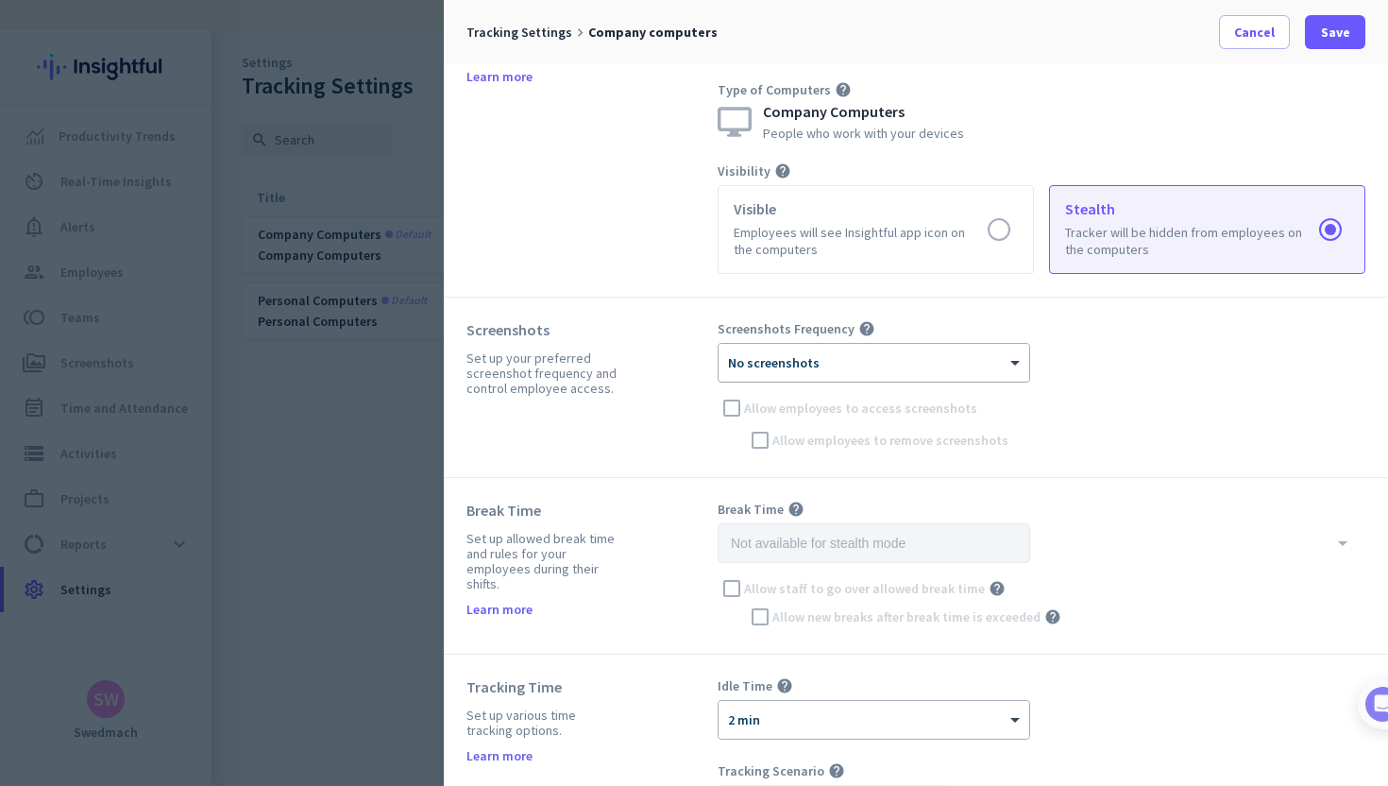
click at [789, 364] on div at bounding box center [874, 356] width 311 height 16
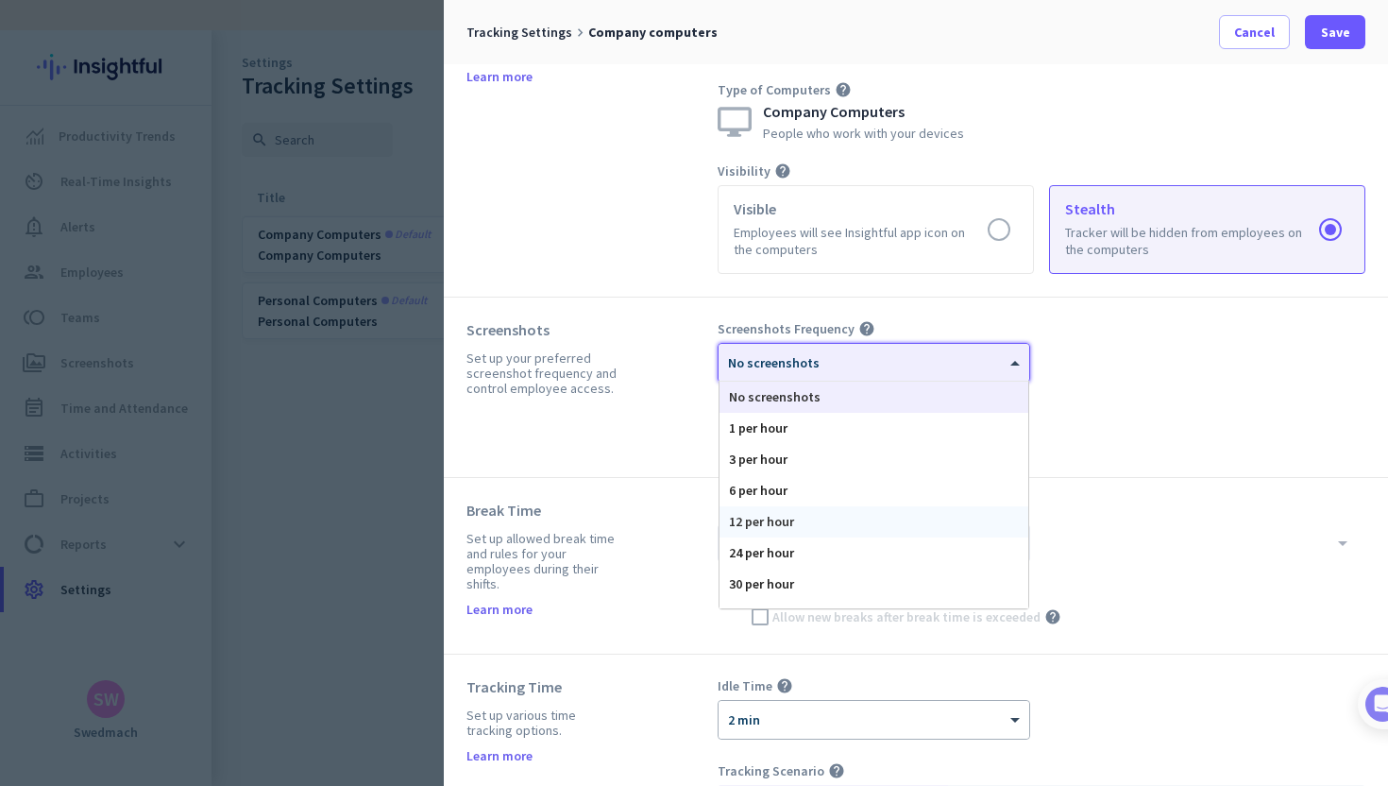
scroll to position [116, 0]
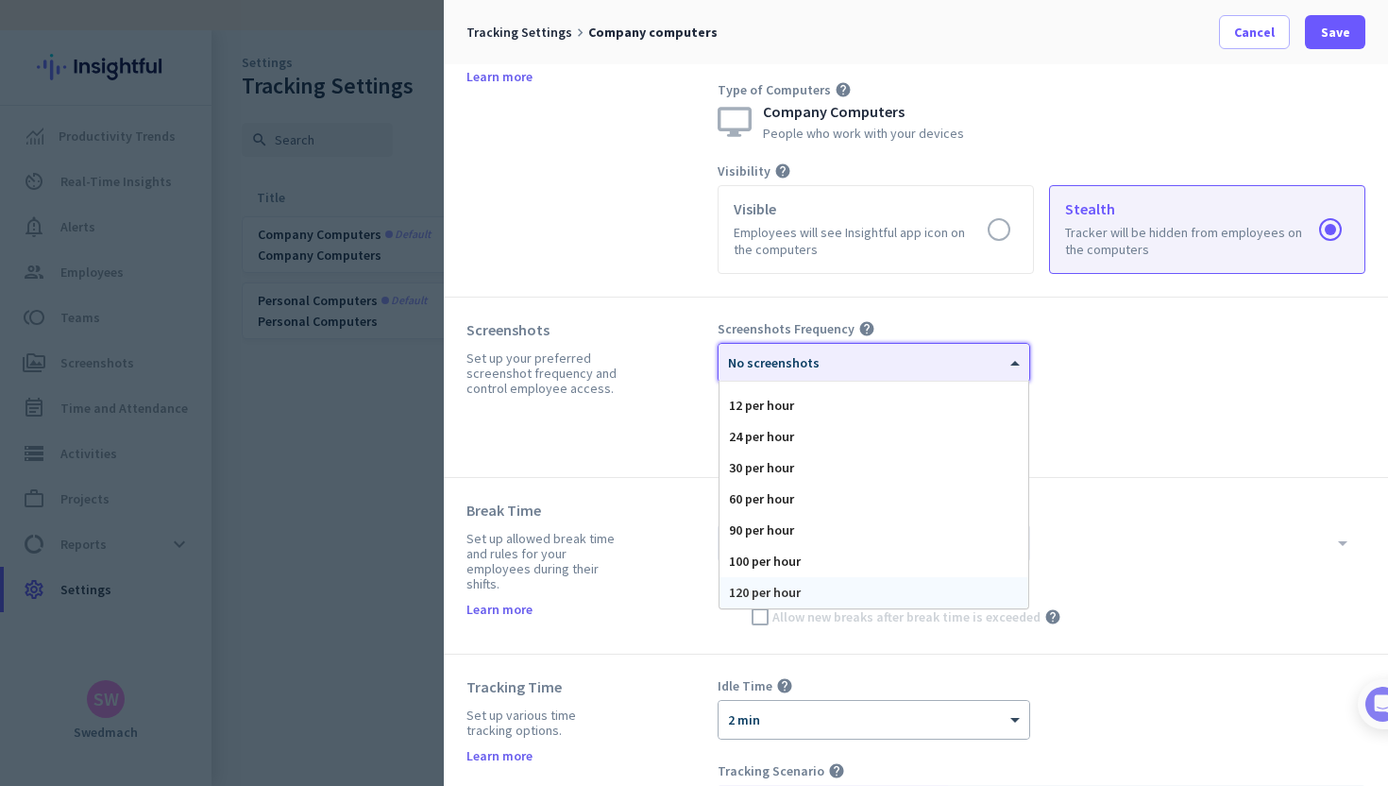
click at [803, 591] on div "120 per hour" at bounding box center [874, 592] width 309 height 31
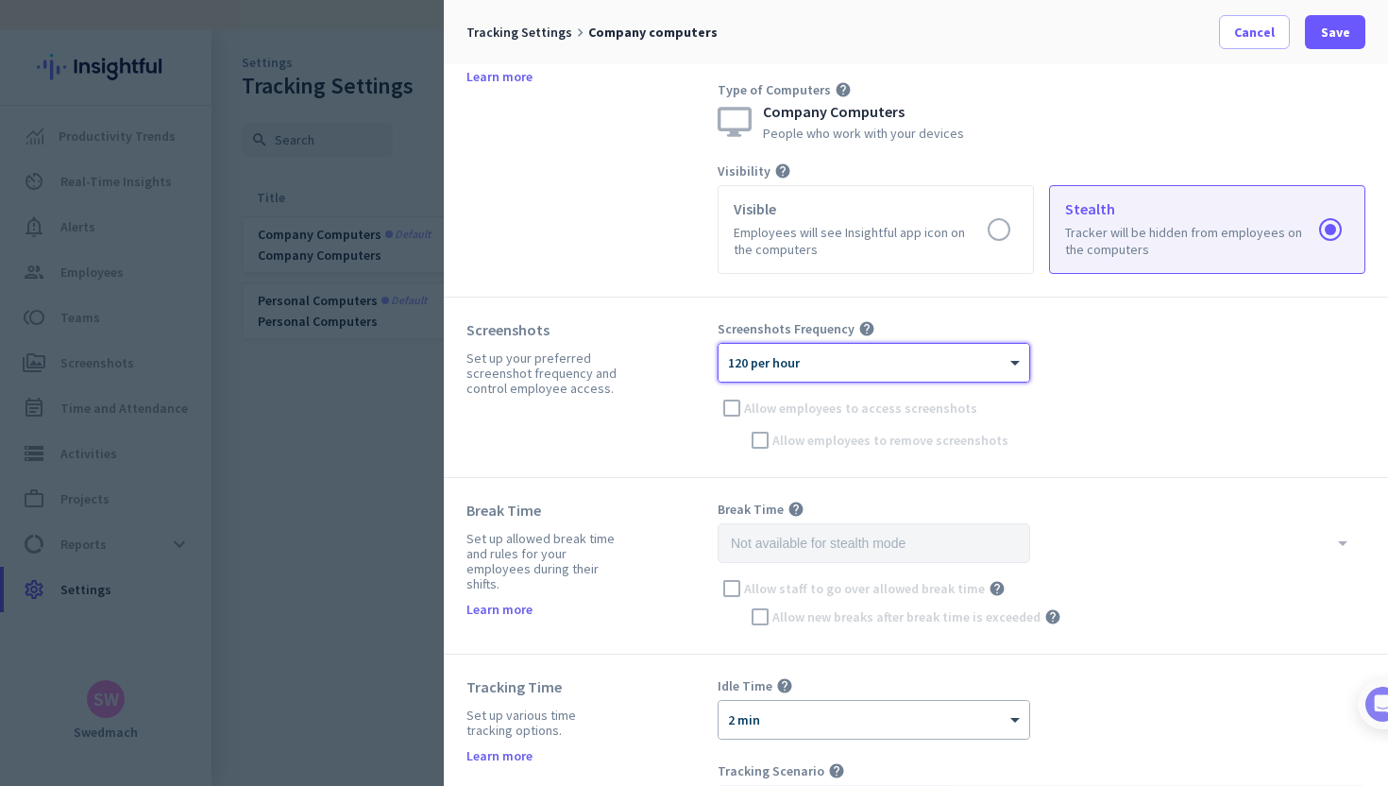
click at [1115, 381] on div "Screenshots Frequency help × 120 per hour Allow employees to access screenshots…" at bounding box center [1042, 387] width 648 height 134
click at [1347, 24] on span "Save" at bounding box center [1335, 32] width 29 height 19
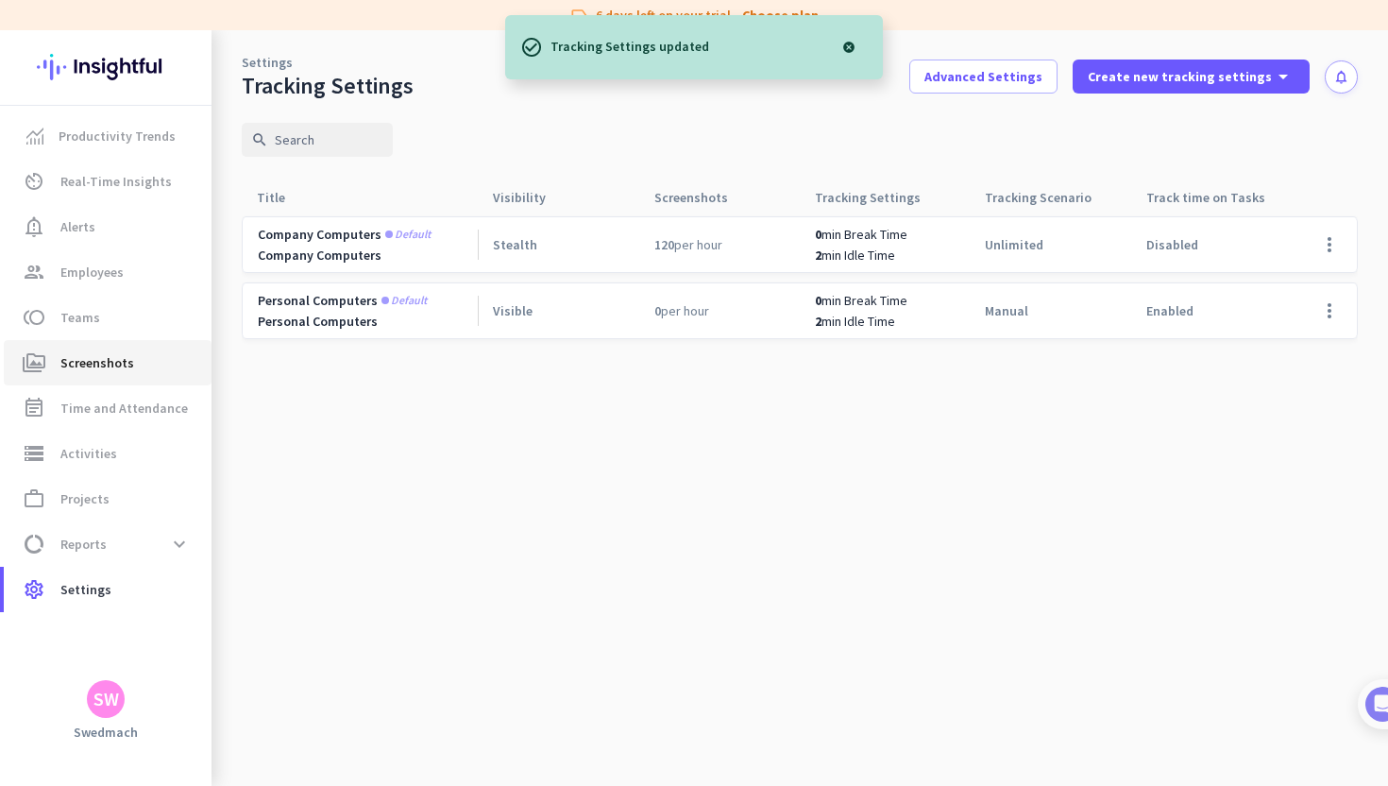
click at [80, 358] on span "Screenshots" at bounding box center [97, 362] width 74 height 23
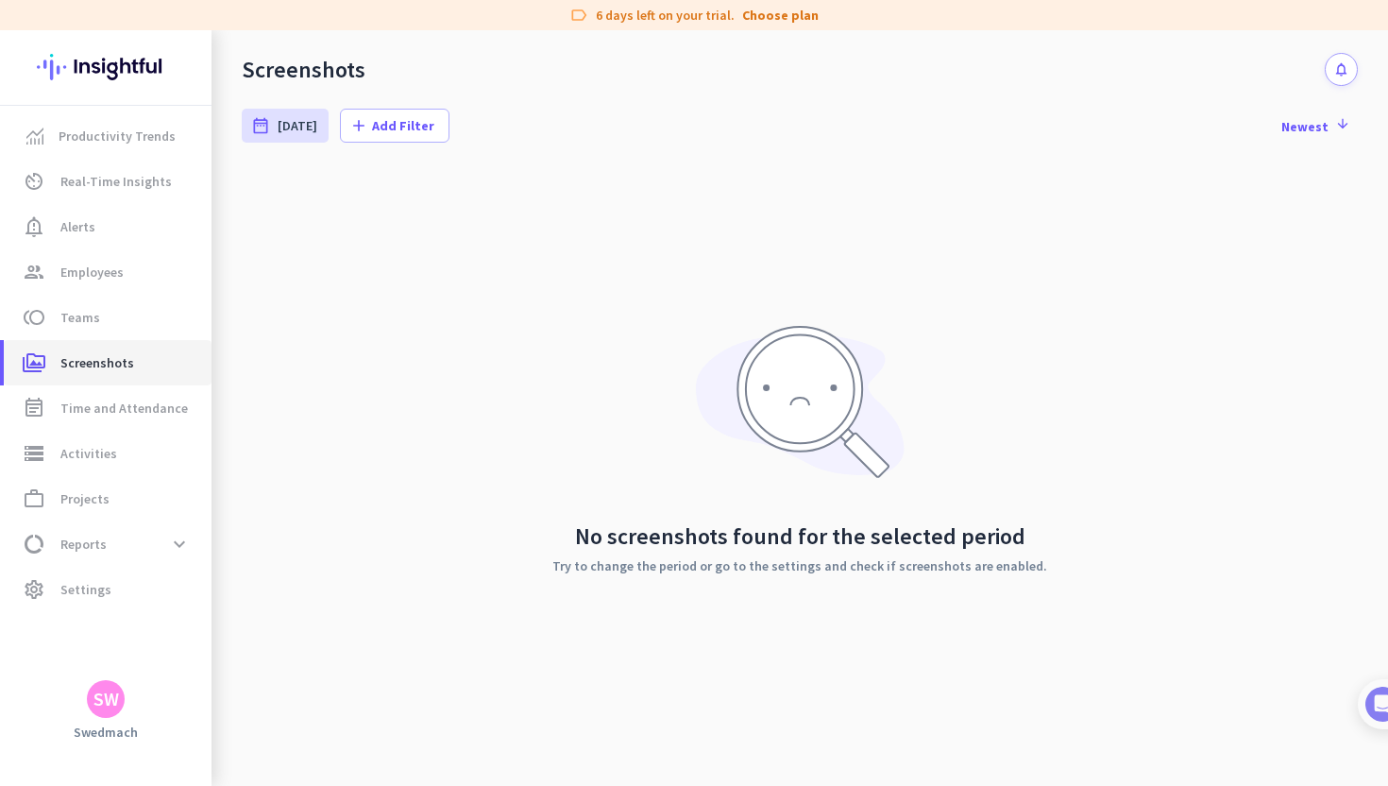
click at [97, 372] on span "Screenshots" at bounding box center [97, 362] width 74 height 23
click at [104, 315] on span "toll Teams" at bounding box center [108, 317] width 178 height 23
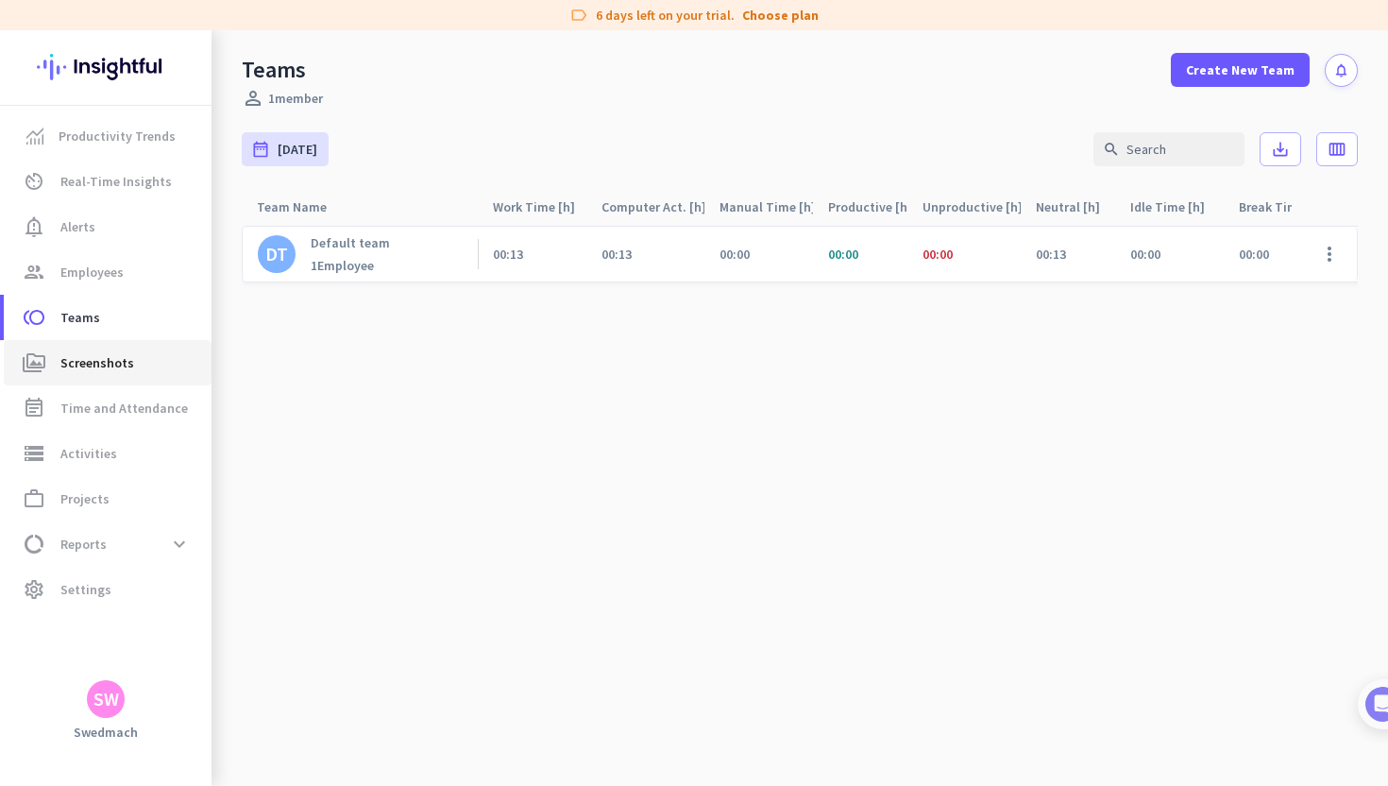
click at [96, 365] on span "Screenshots" at bounding box center [97, 362] width 74 height 23
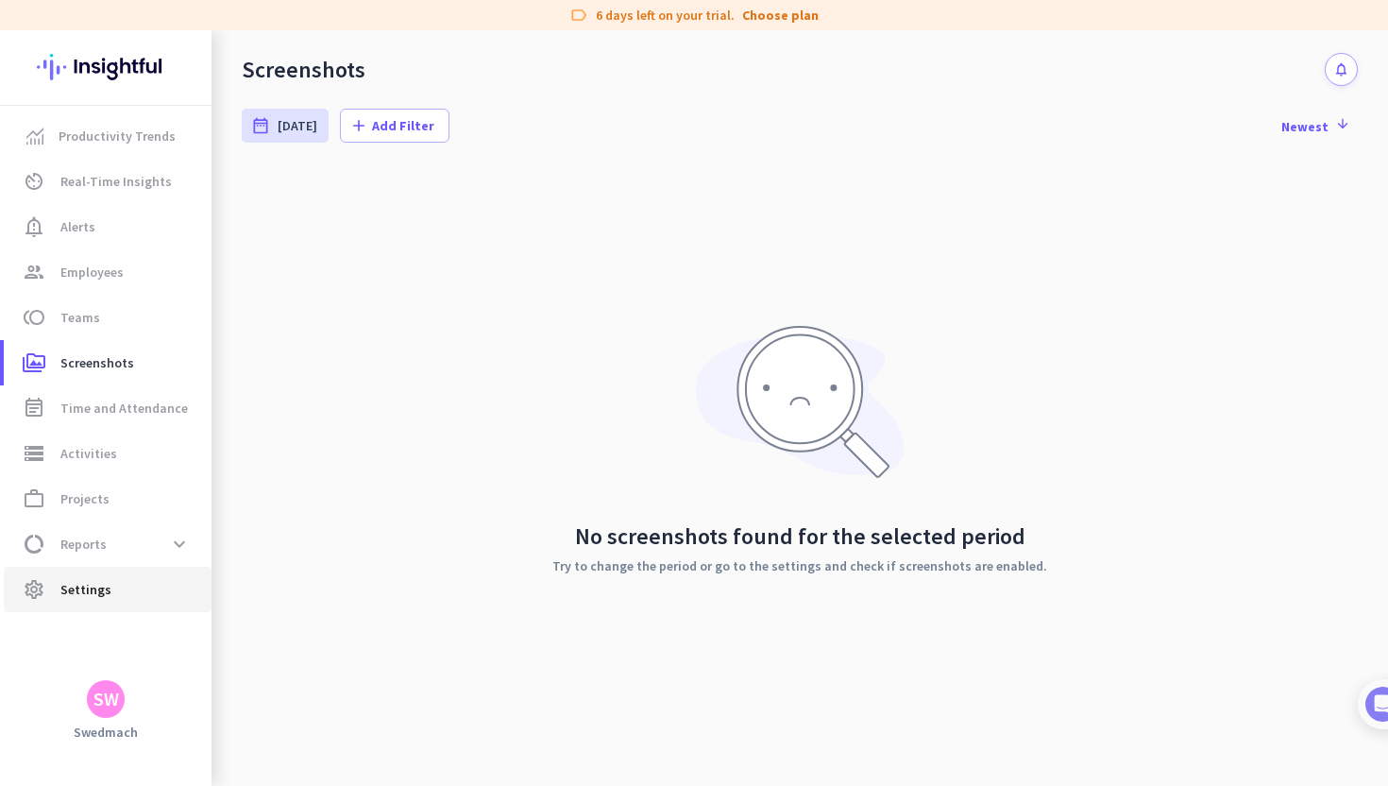
click at [110, 594] on span "settings Settings" at bounding box center [108, 589] width 178 height 23
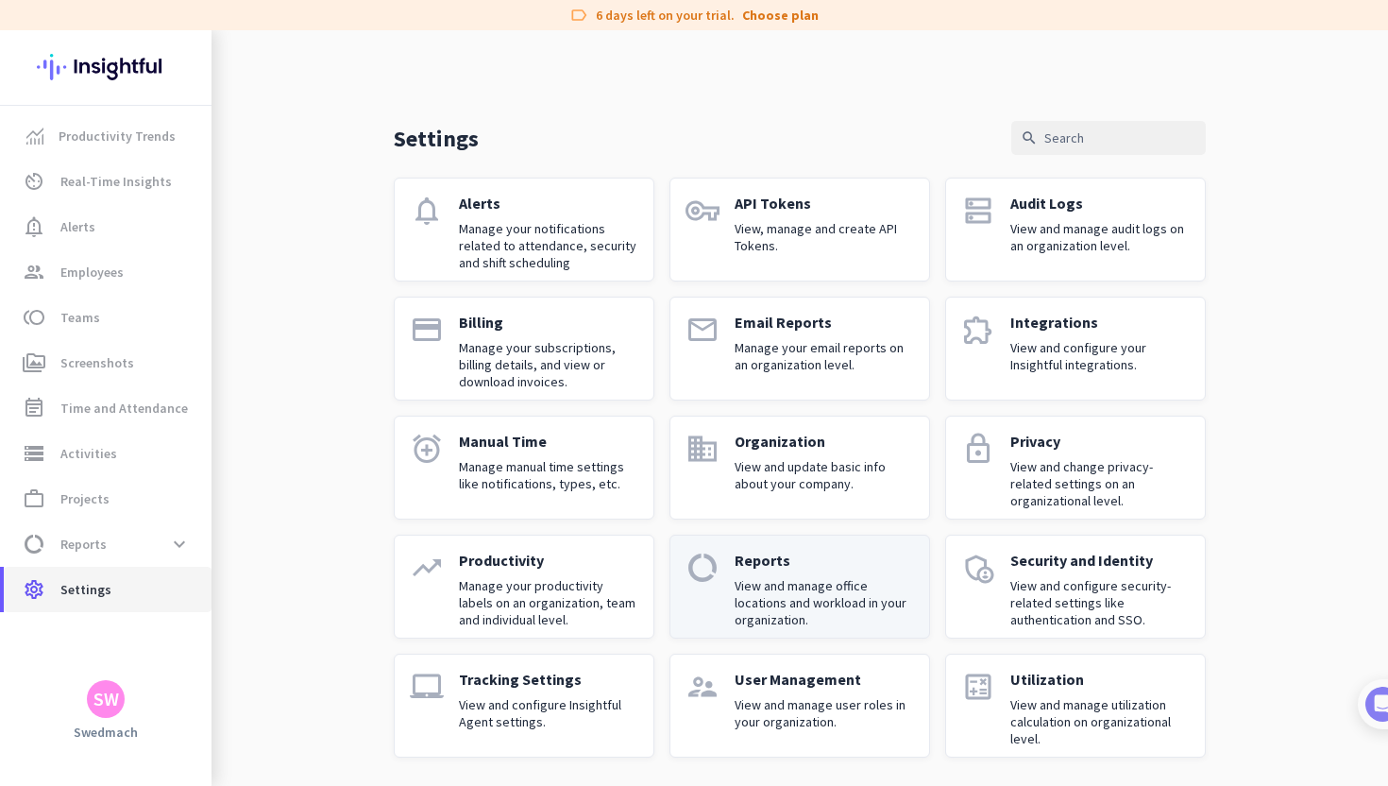
scroll to position [2, 0]
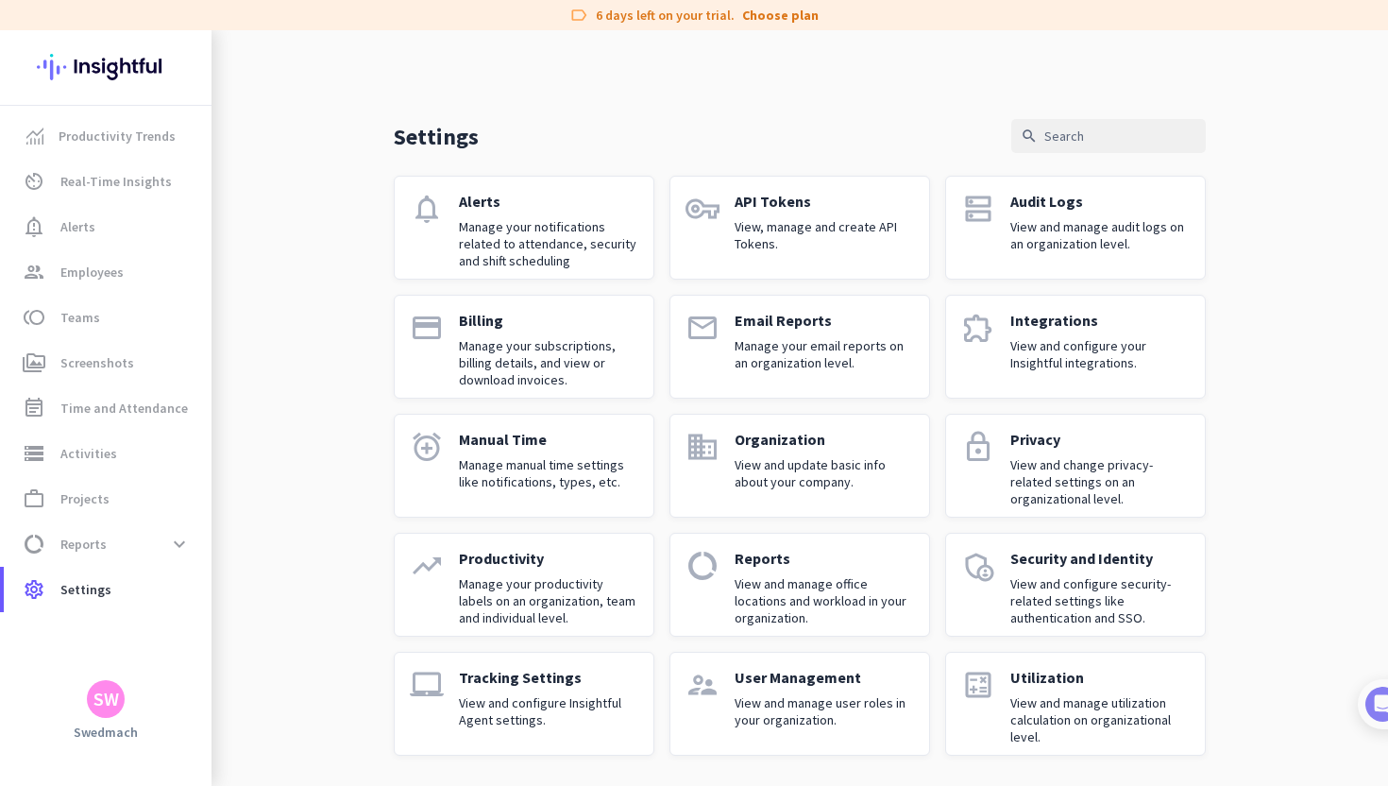
click at [569, 707] on p "View and configure Insightful Agent settings." at bounding box center [548, 711] width 179 height 34
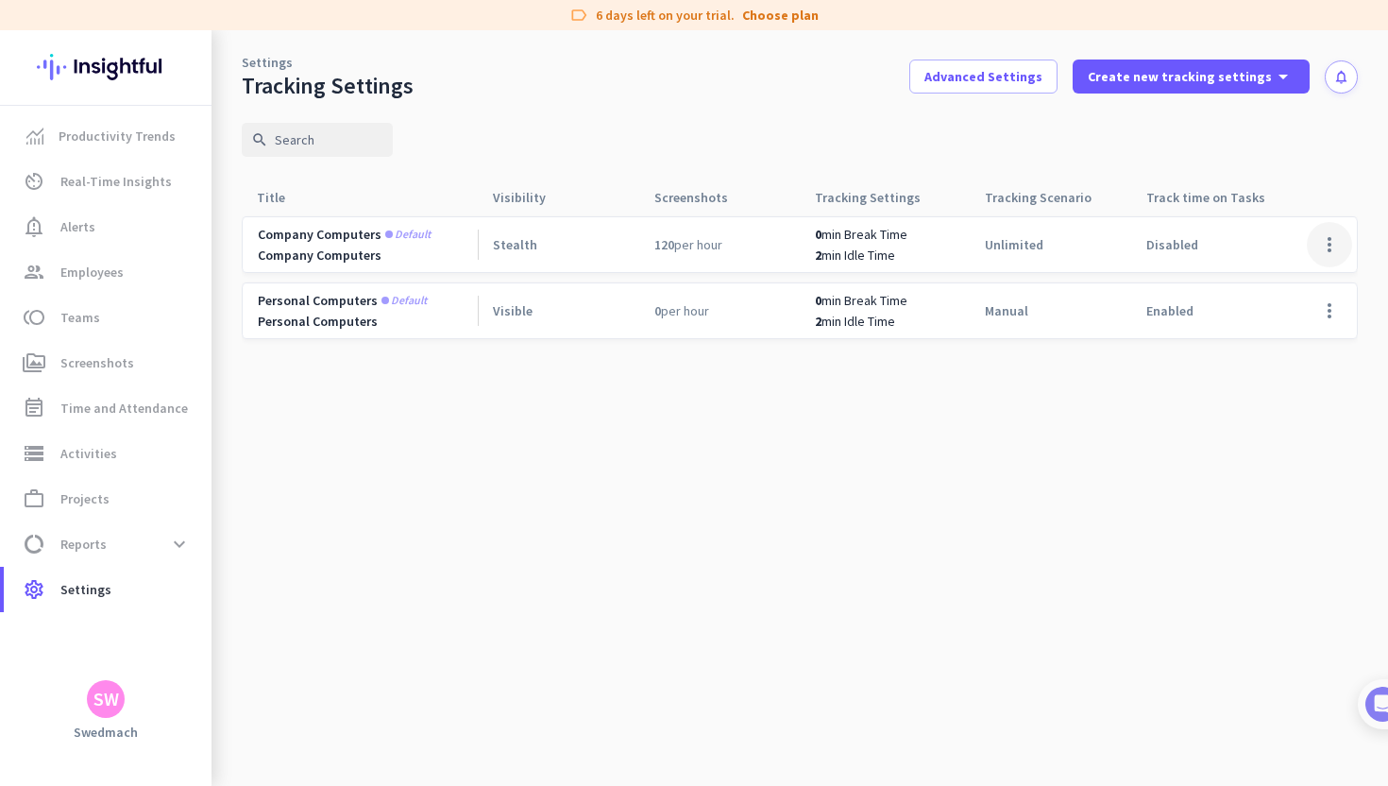
click at [1334, 242] on span at bounding box center [1329, 244] width 45 height 45
click at [795, 177] on div at bounding box center [694, 393] width 1388 height 786
click at [71, 364] on span "Screenshots" at bounding box center [97, 362] width 74 height 23
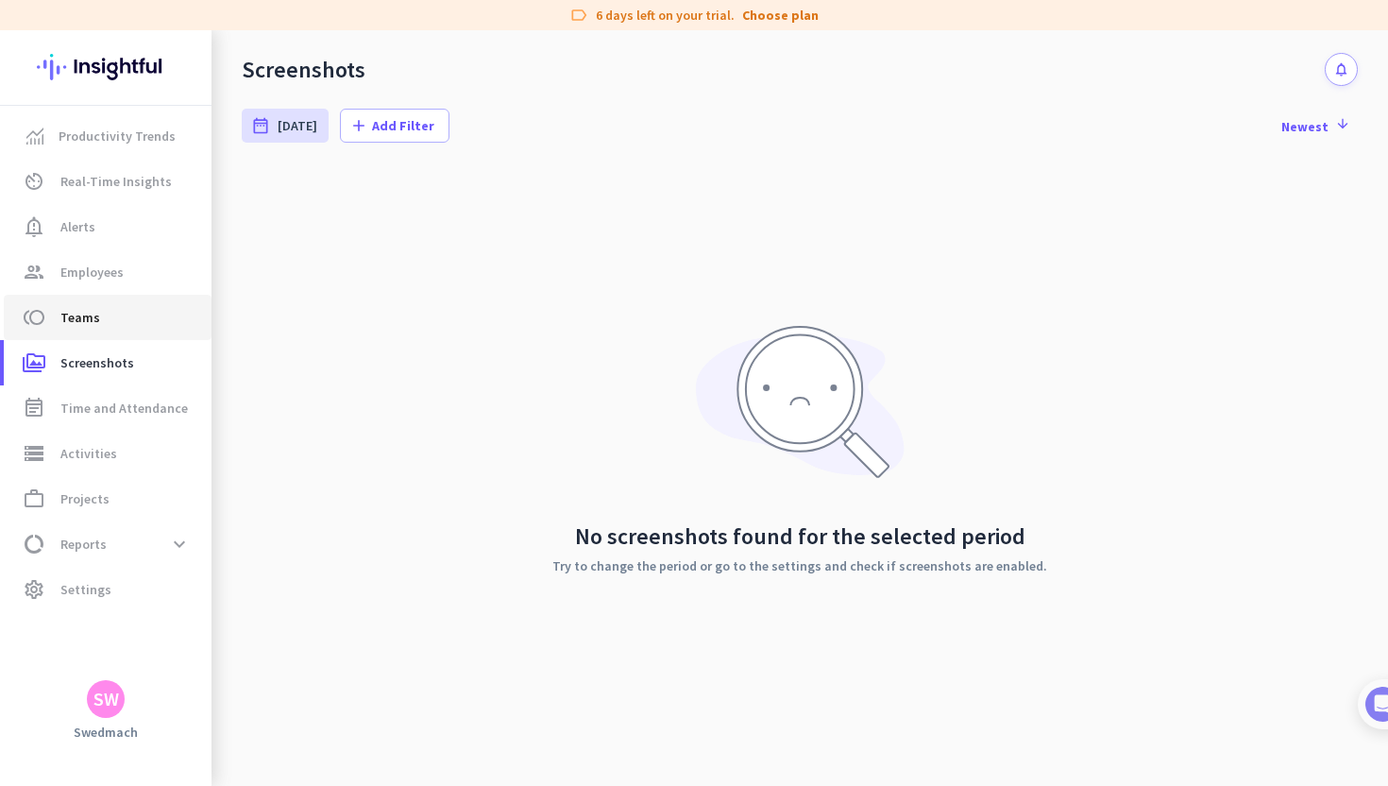
click at [78, 314] on span "Teams" at bounding box center [80, 317] width 40 height 23
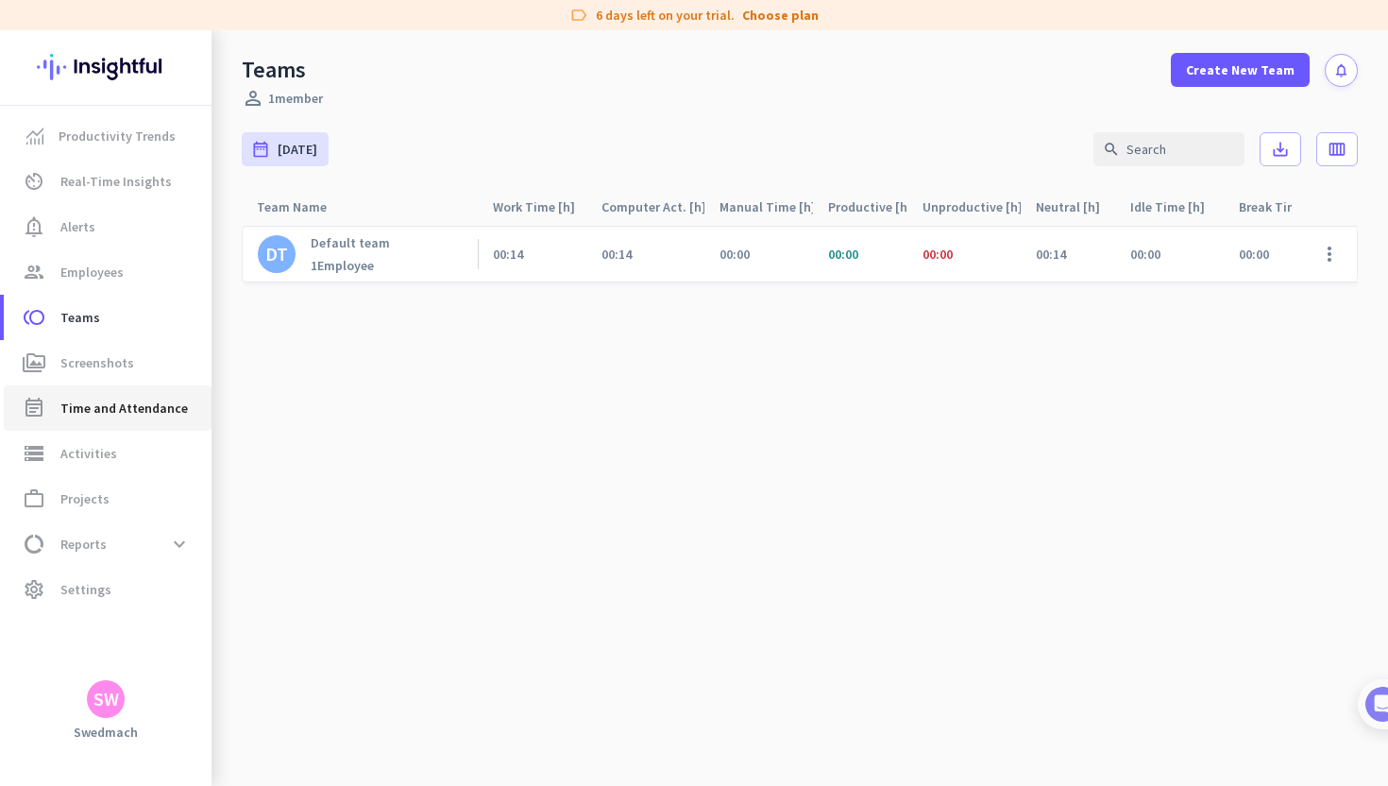
click at [91, 407] on span "Time and Attendance" at bounding box center [123, 408] width 127 height 23
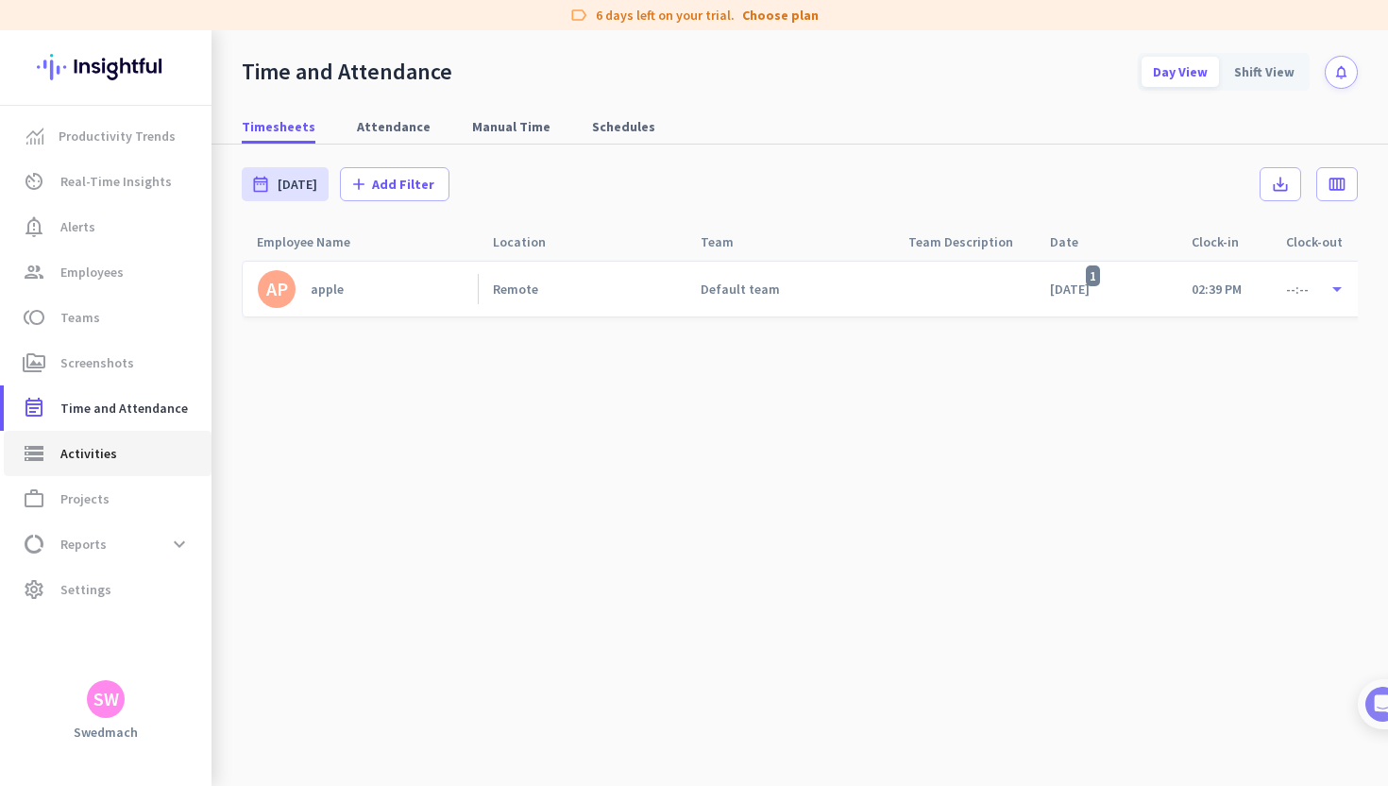
click at [100, 457] on span "Activities" at bounding box center [88, 453] width 57 height 23
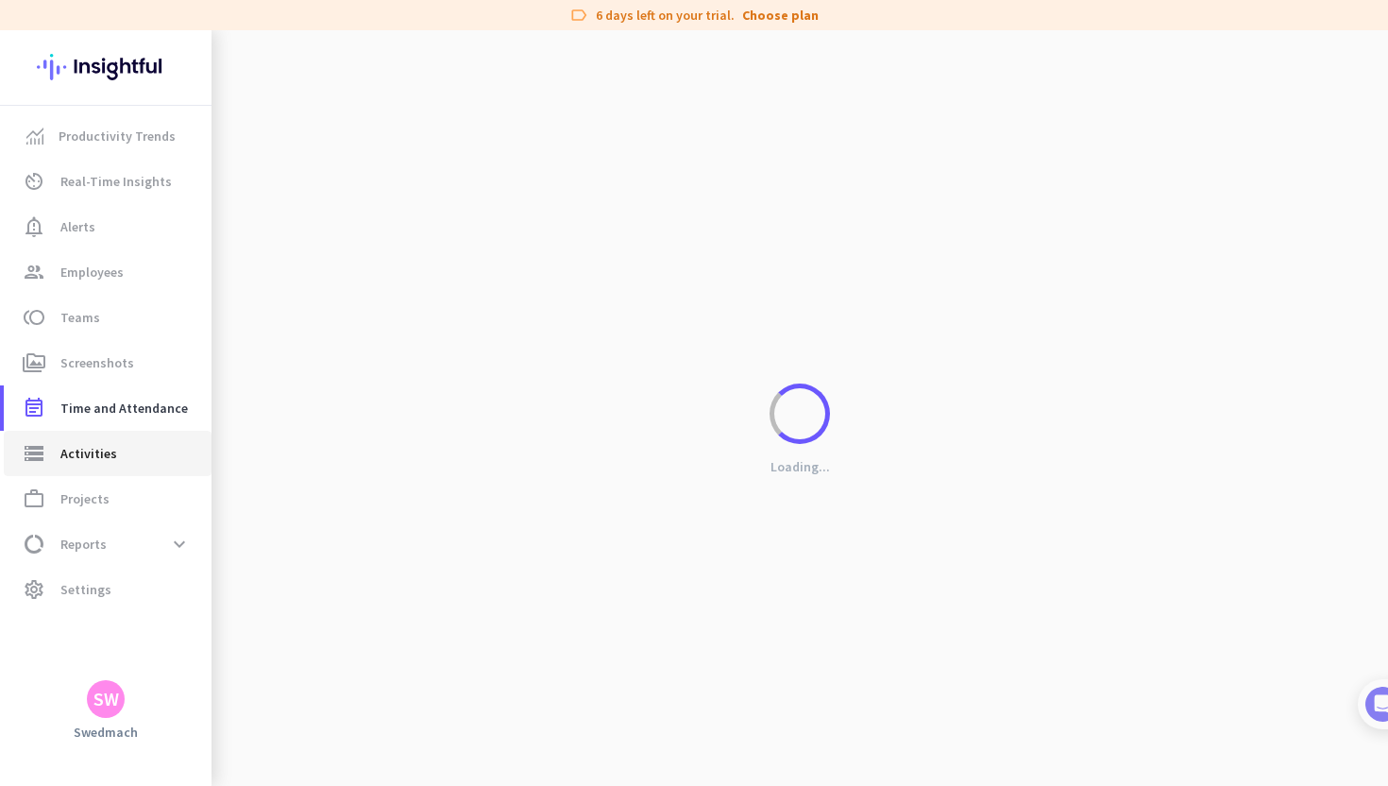
type input "[DATE]"
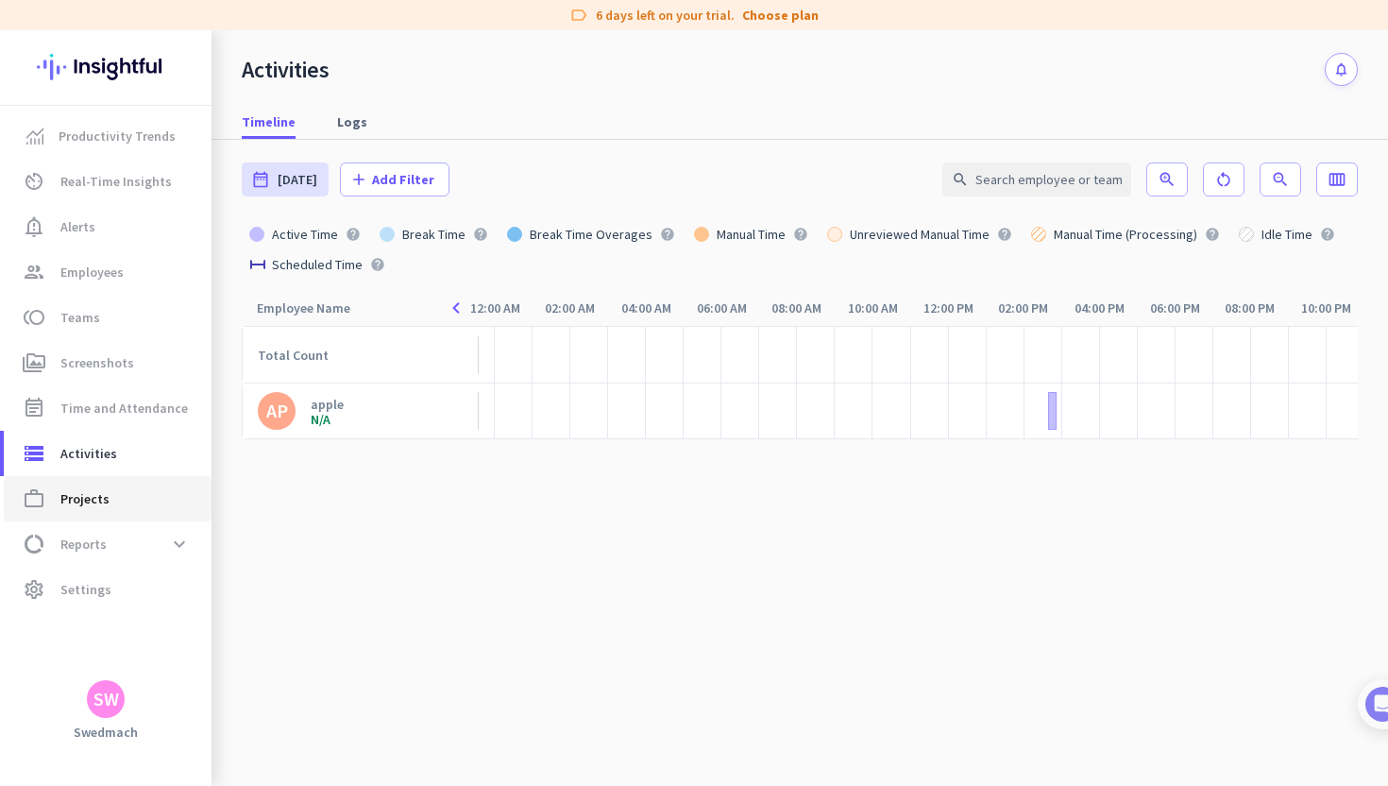
click at [127, 497] on span "work_outline Projects" at bounding box center [108, 498] width 178 height 23
type input "[DATE] - [DATE]"
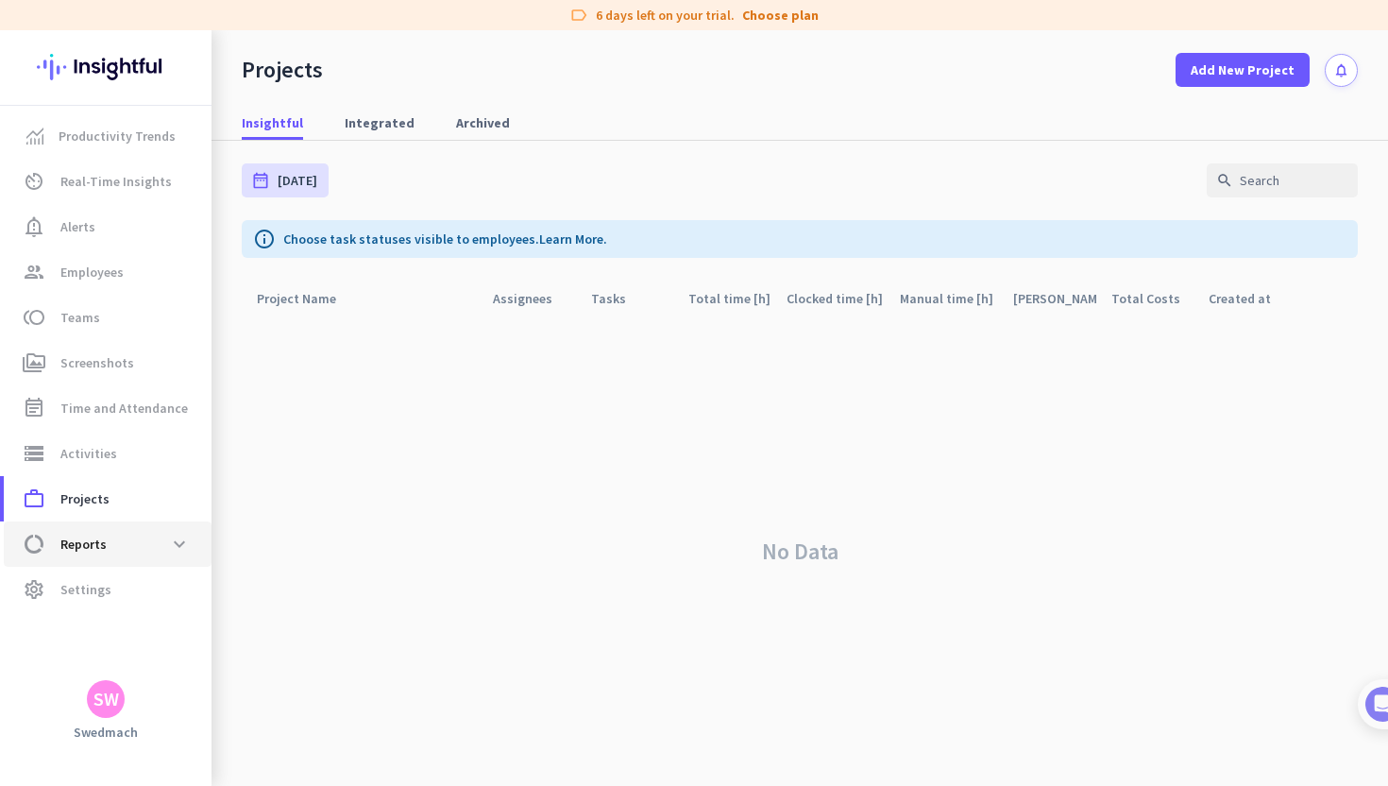
click at [120, 541] on span "data_usage Reports expand_more" at bounding box center [108, 544] width 178 height 34
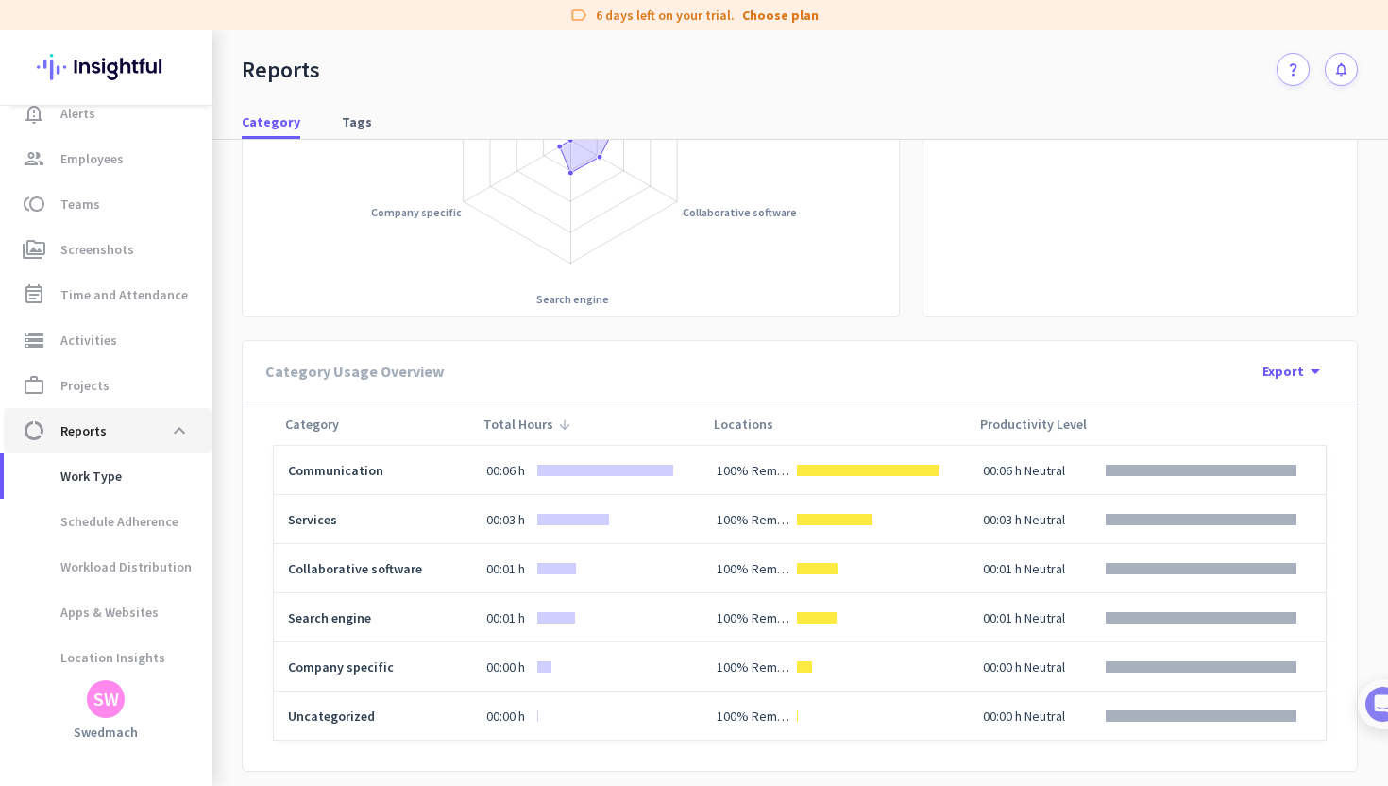
scroll to position [331, 0]
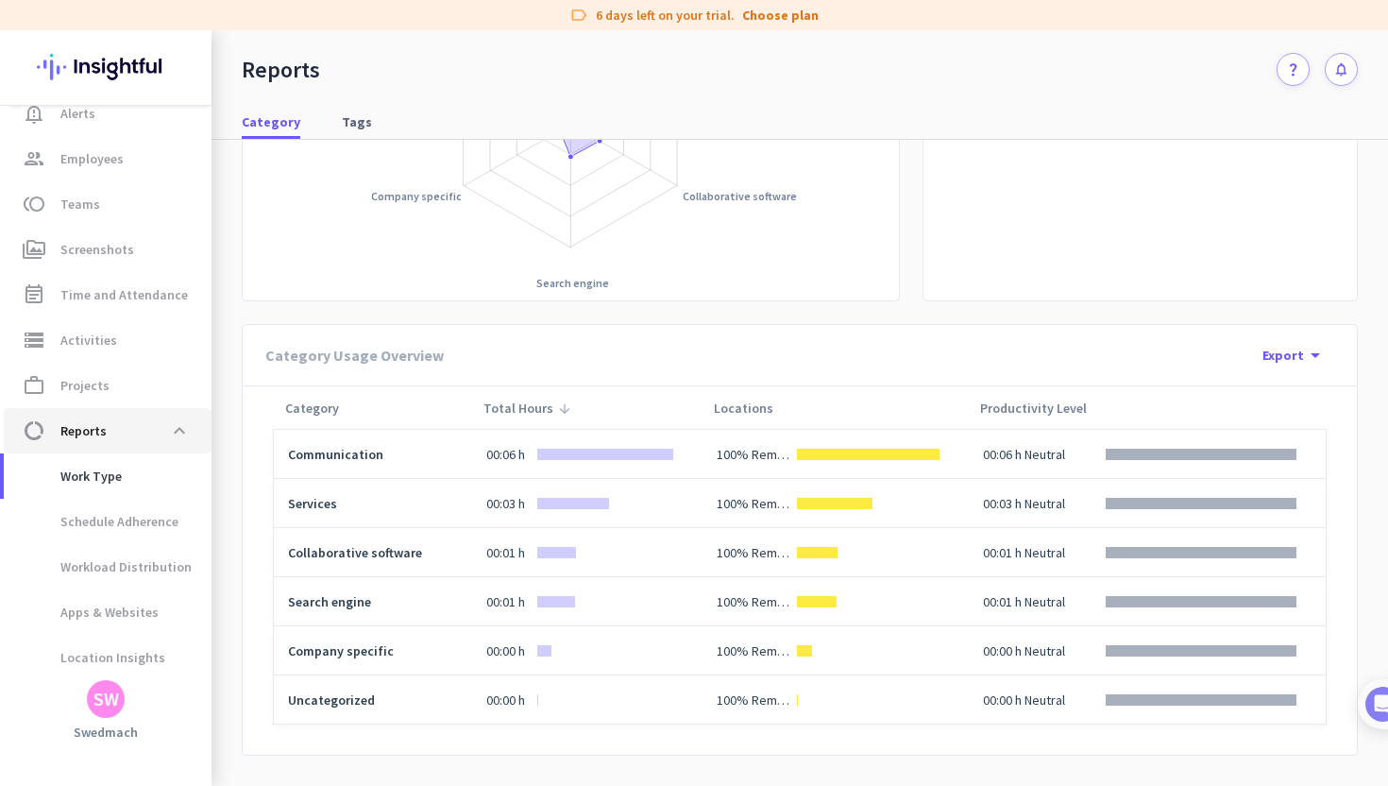
click at [93, 434] on span "Reports" at bounding box center [83, 430] width 46 height 23
click at [182, 433] on span at bounding box center [179, 431] width 34 height 34
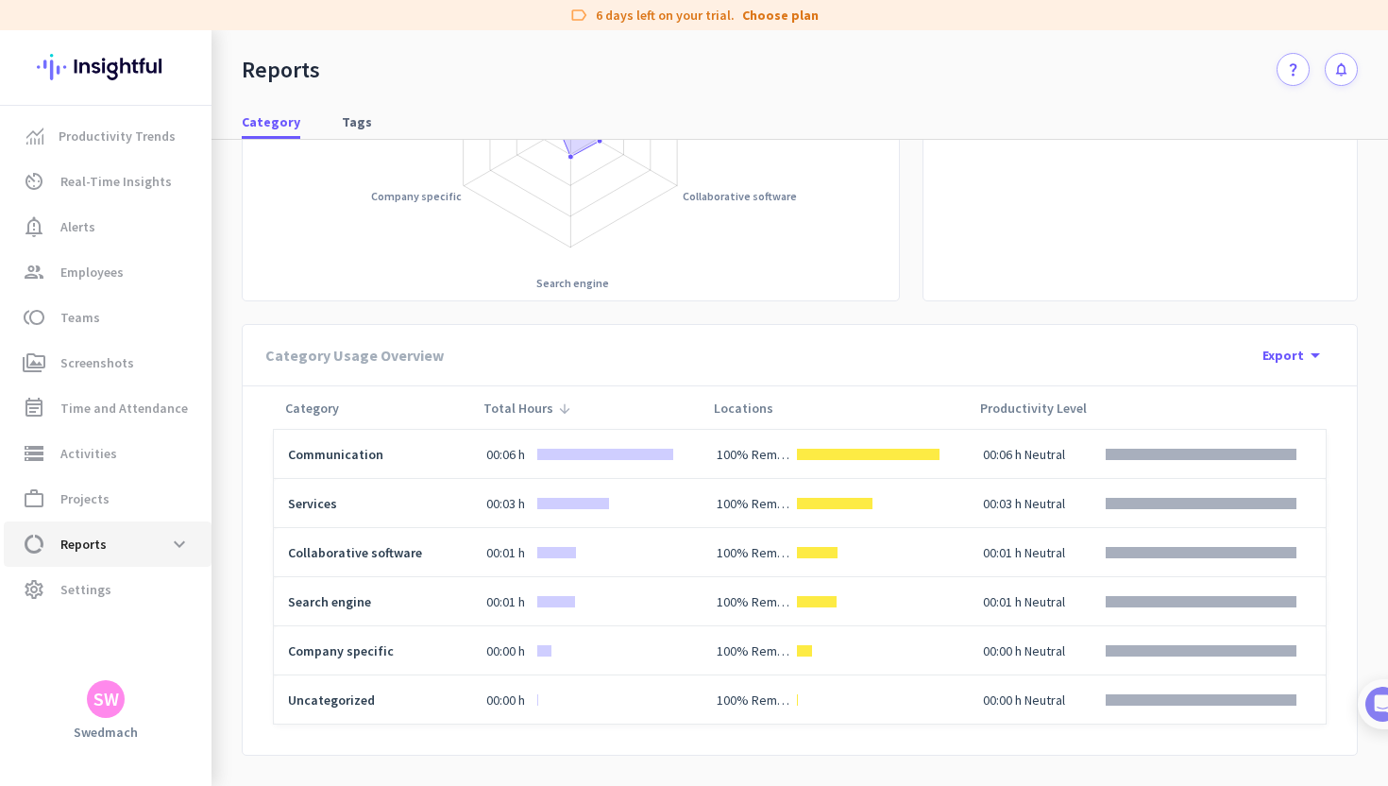
click at [110, 546] on span "data_usage Reports expand_more" at bounding box center [108, 544] width 178 height 34
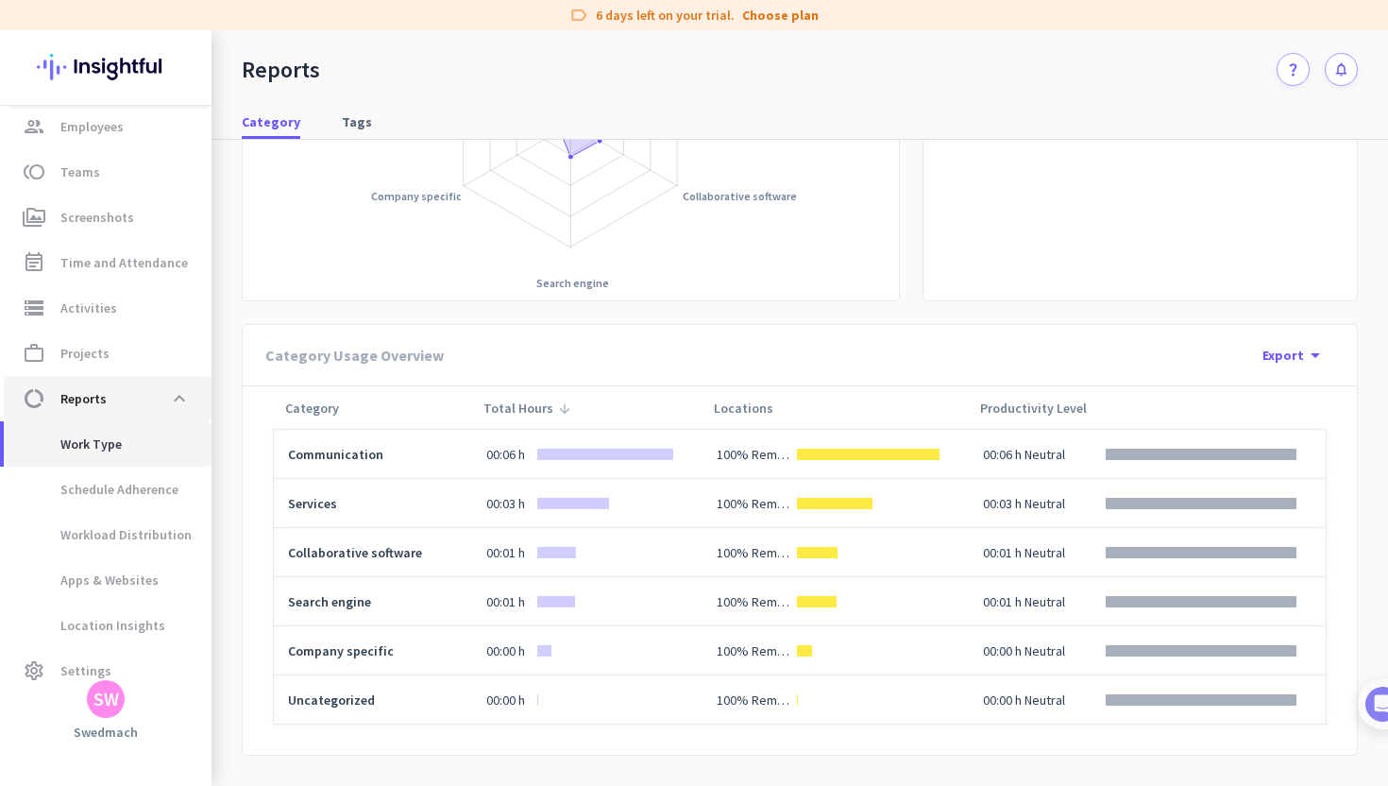
scroll to position [161, 0]
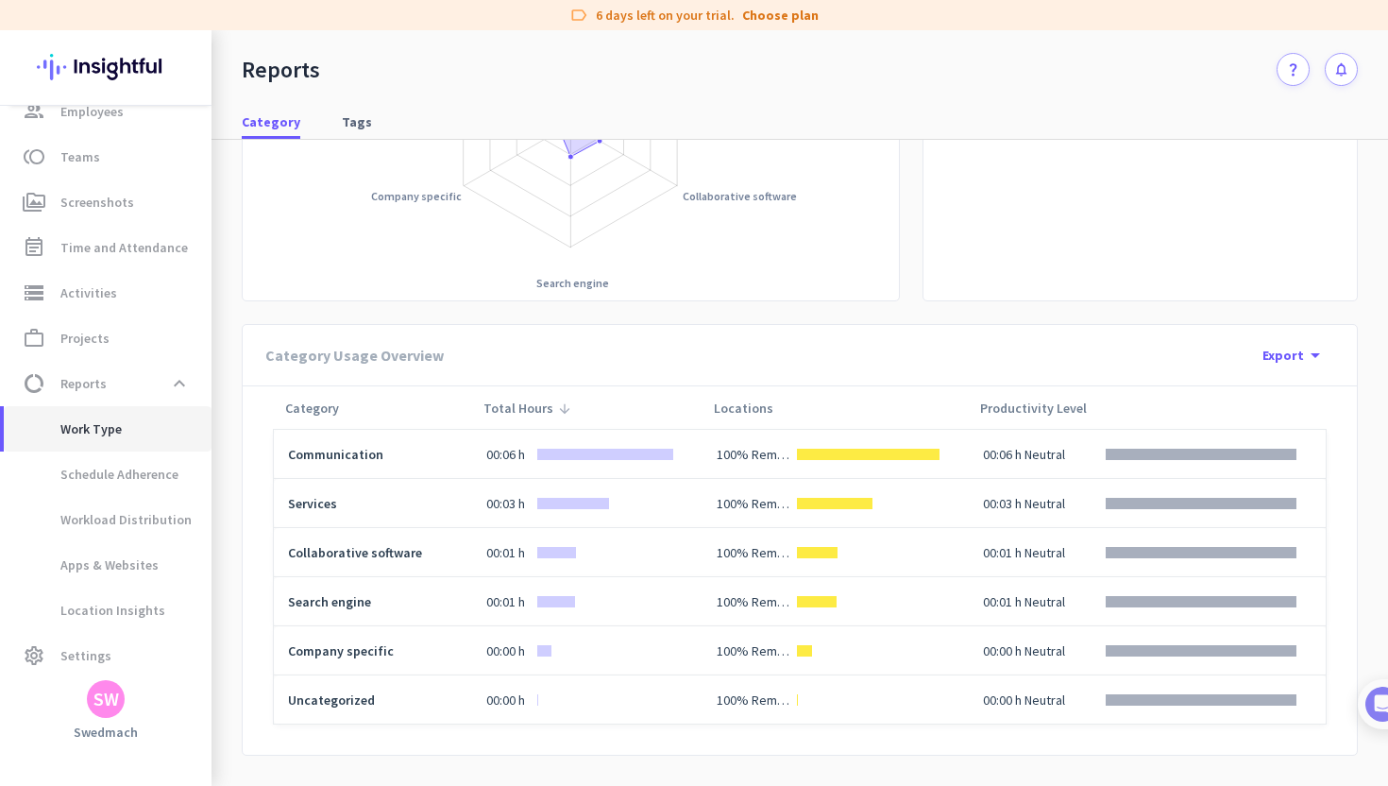
click at [128, 423] on span "Work Type" at bounding box center [108, 428] width 178 height 45
click at [124, 432] on span "Work Type" at bounding box center [108, 428] width 178 height 45
click at [81, 651] on span "Settings" at bounding box center [85, 649] width 51 height 23
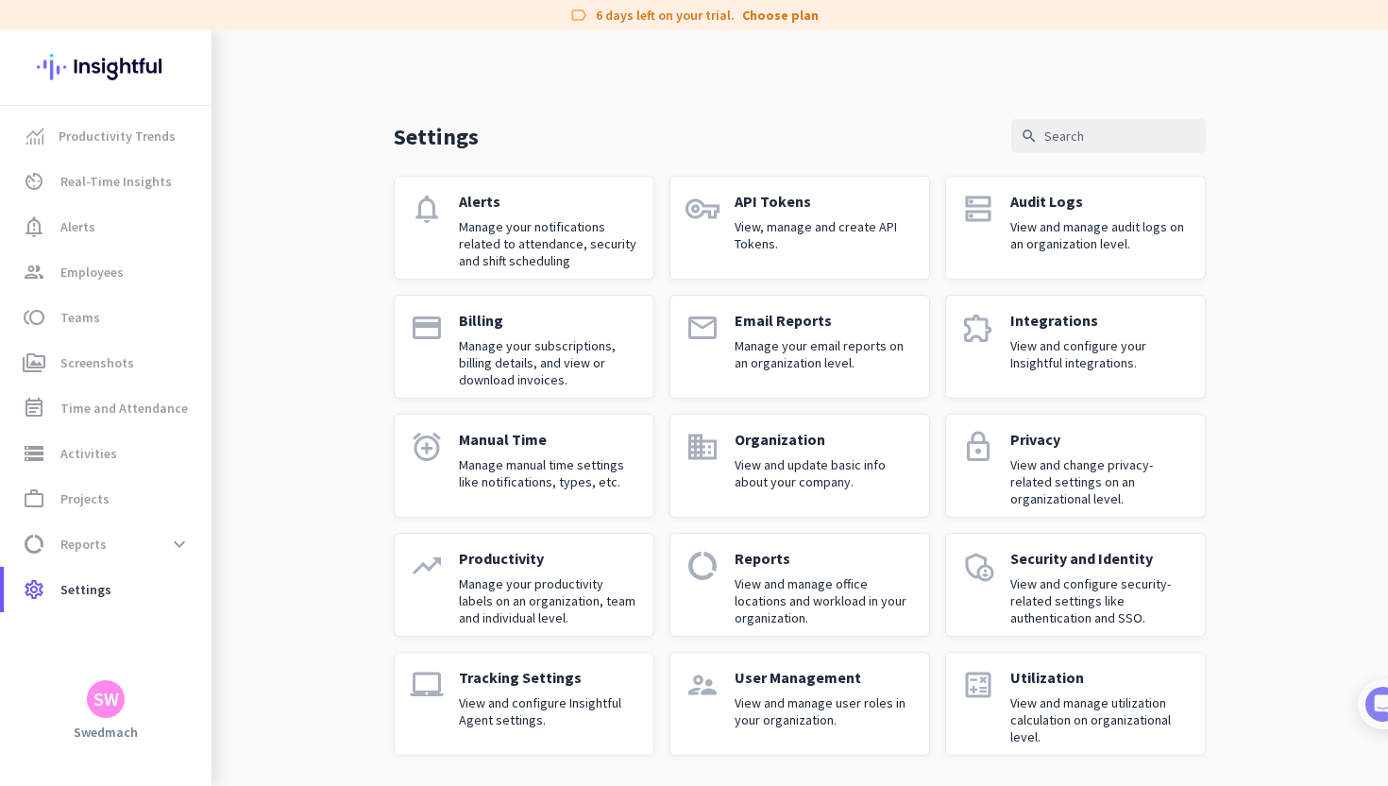
click at [880, 487] on p "View and update basic info about your company." at bounding box center [824, 473] width 179 height 34
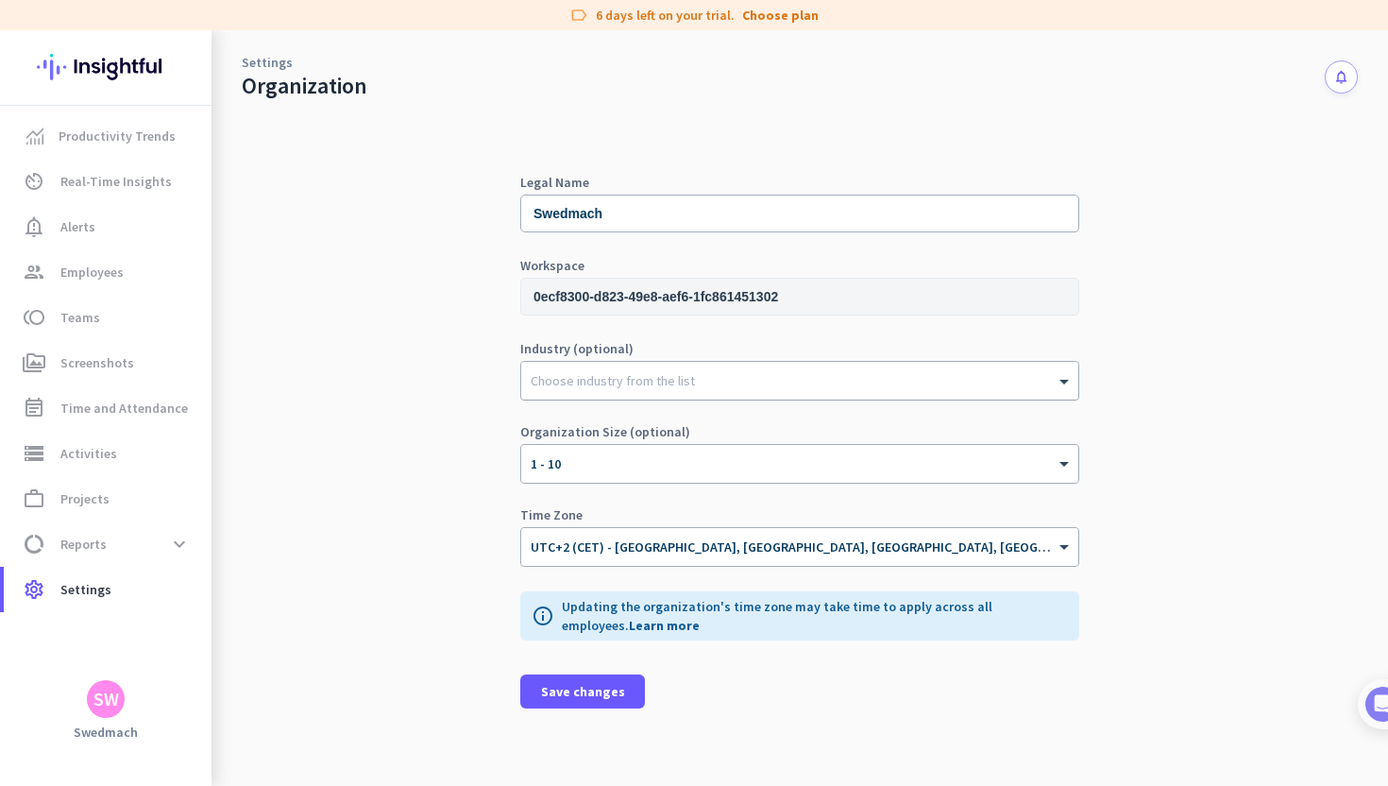
click at [791, 382] on div at bounding box center [799, 375] width 557 height 19
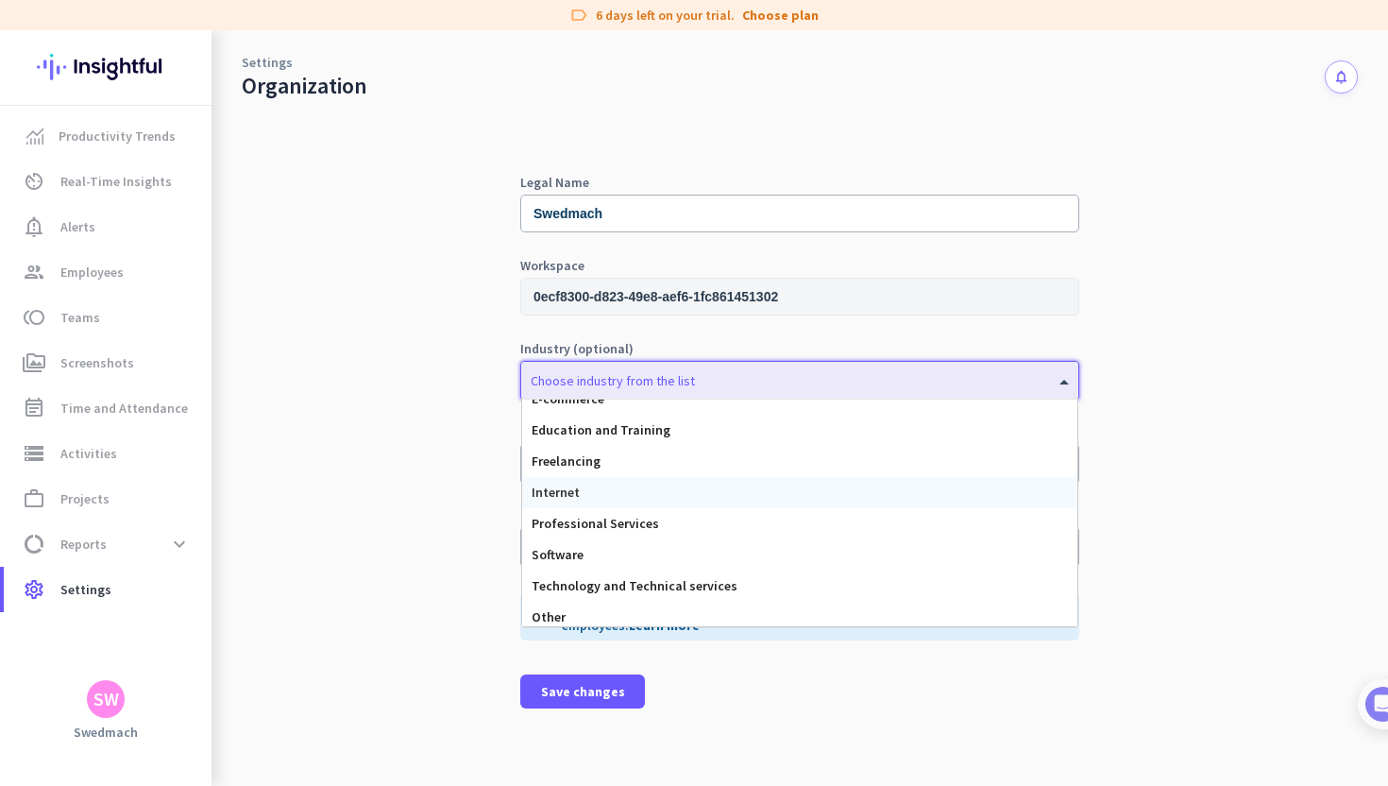
scroll to position [178, 0]
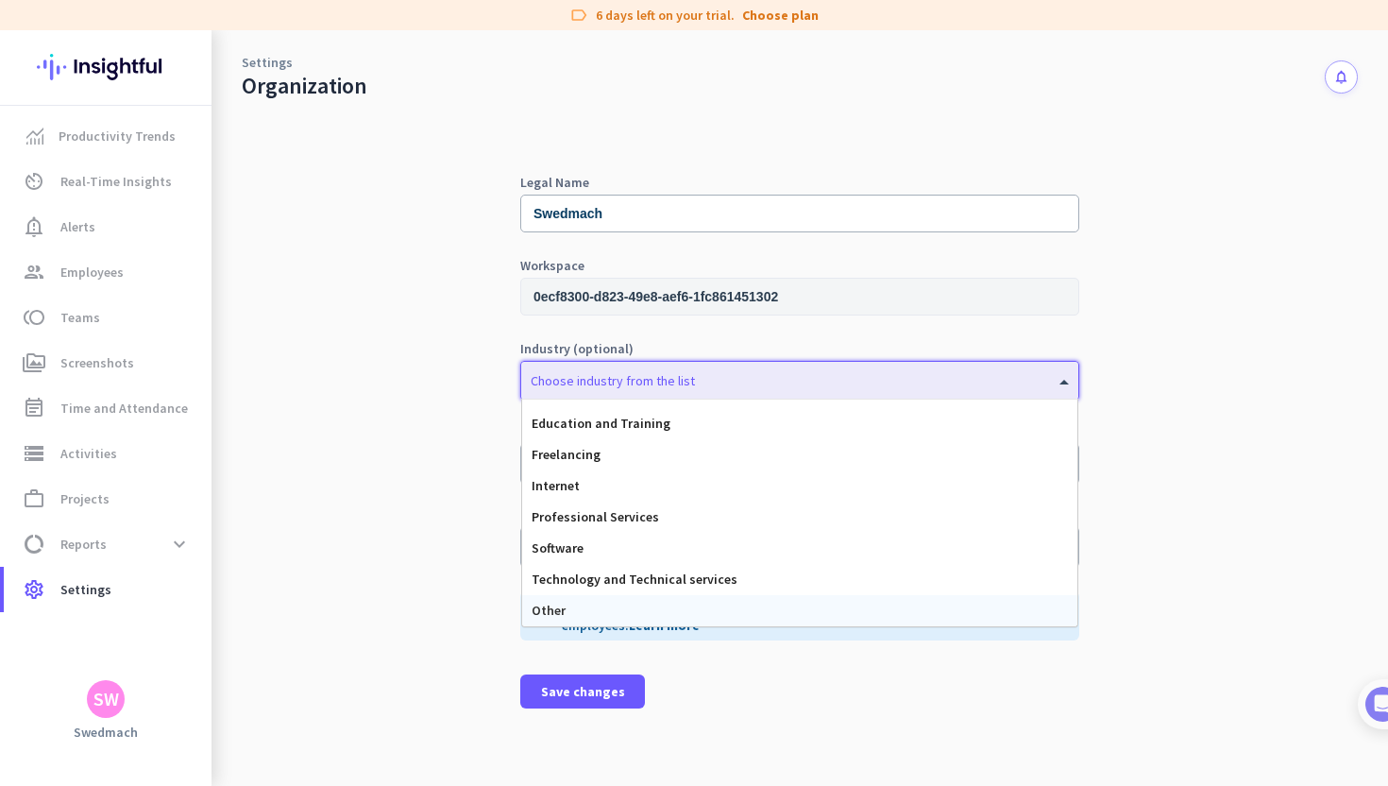
click at [658, 613] on div "Other" at bounding box center [799, 610] width 555 height 31
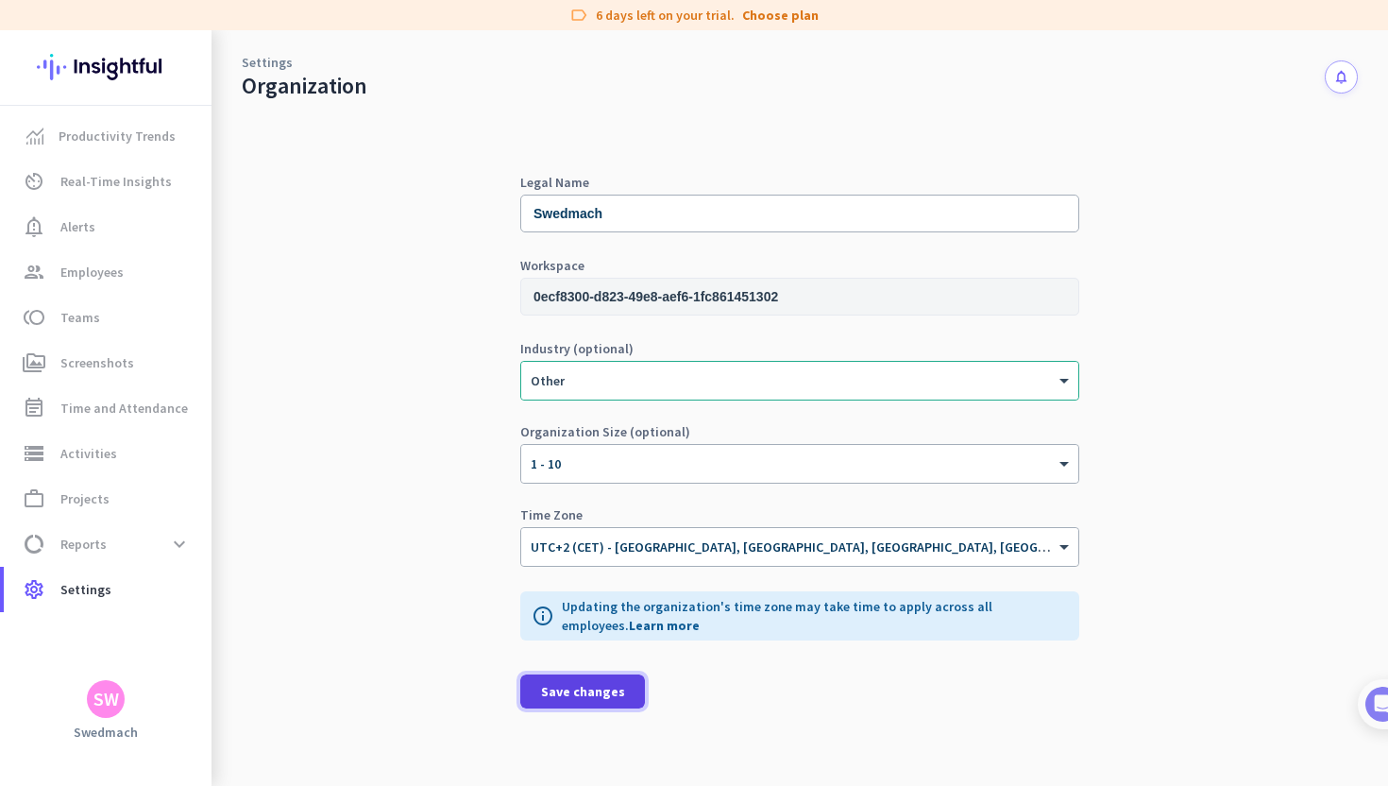
click at [598, 694] on span "Save changes" at bounding box center [583, 691] width 84 height 19
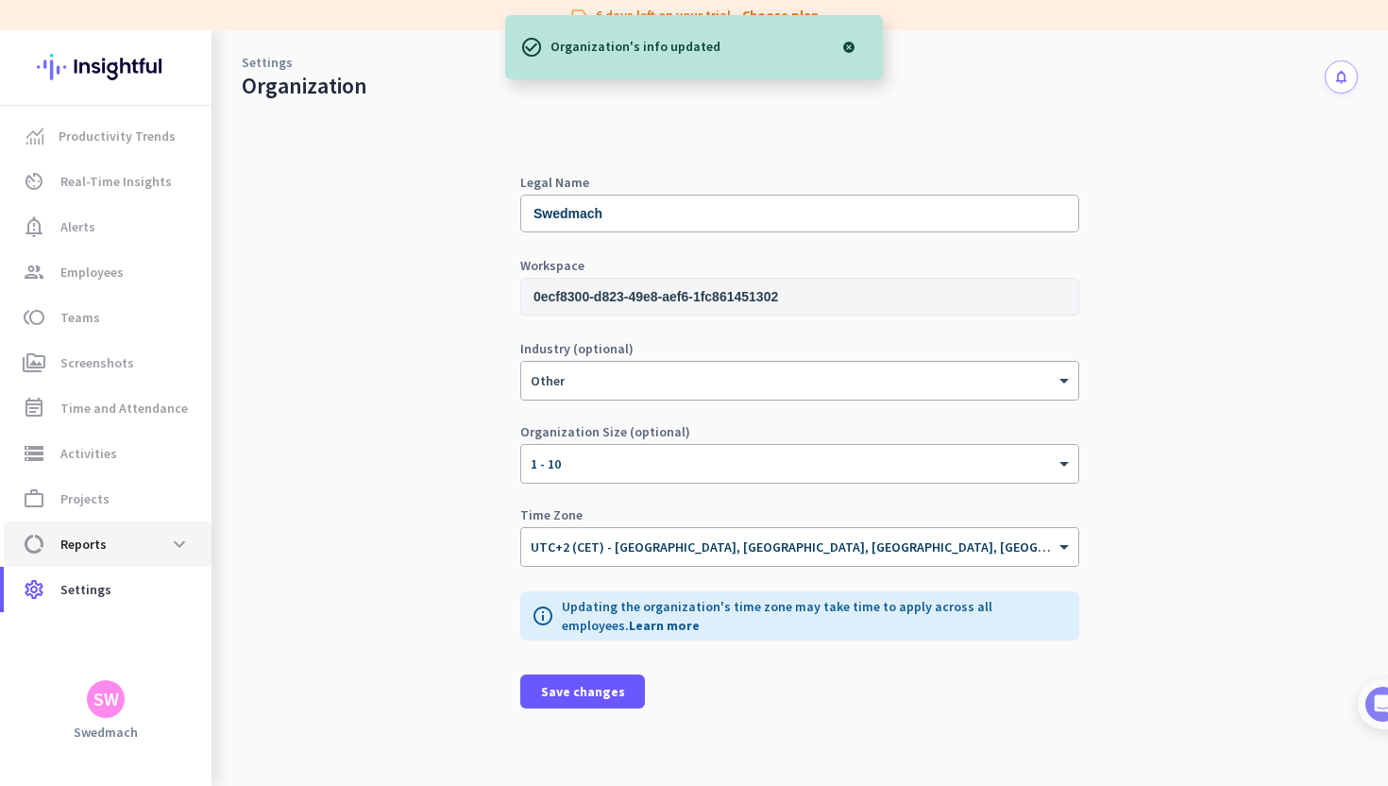
click at [96, 539] on span "Reports" at bounding box center [83, 544] width 46 height 23
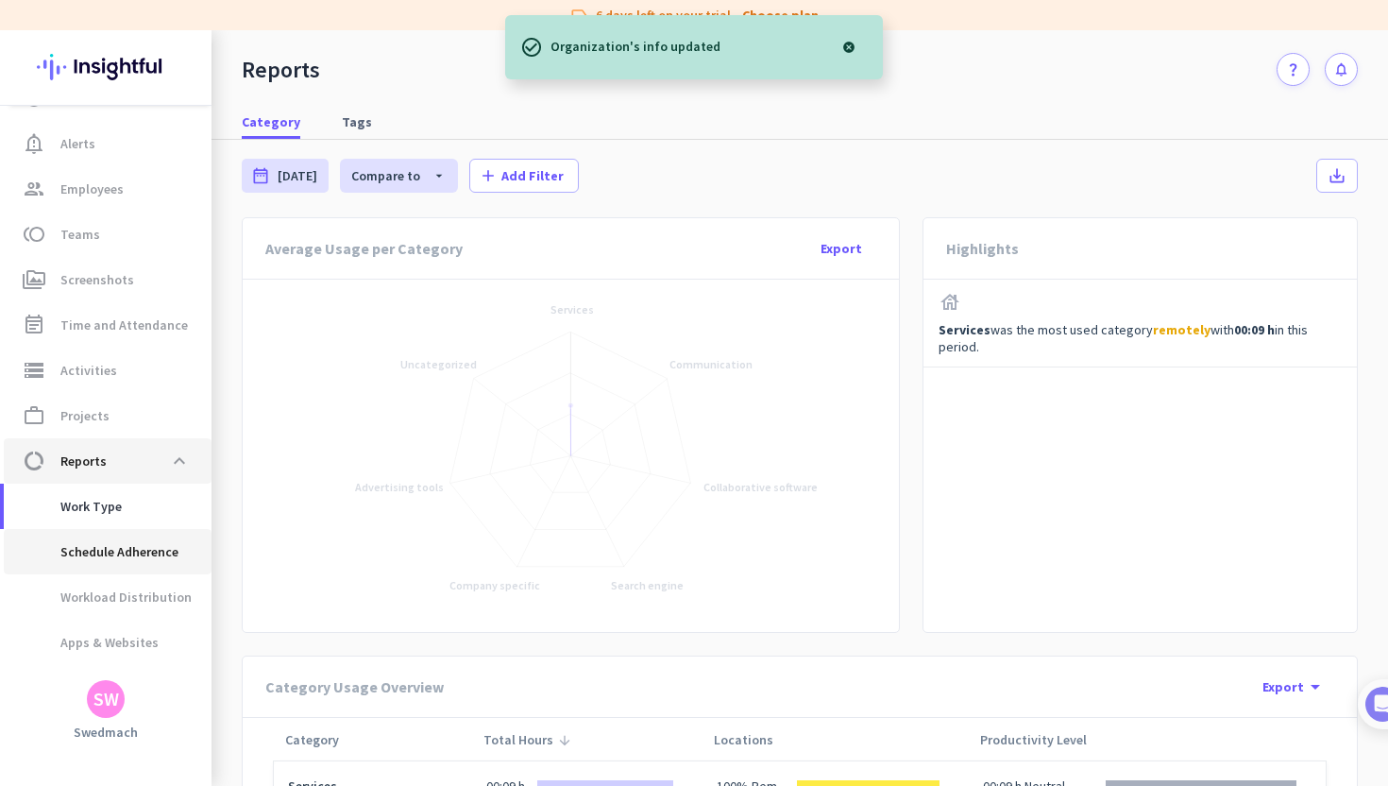
scroll to position [113, 0]
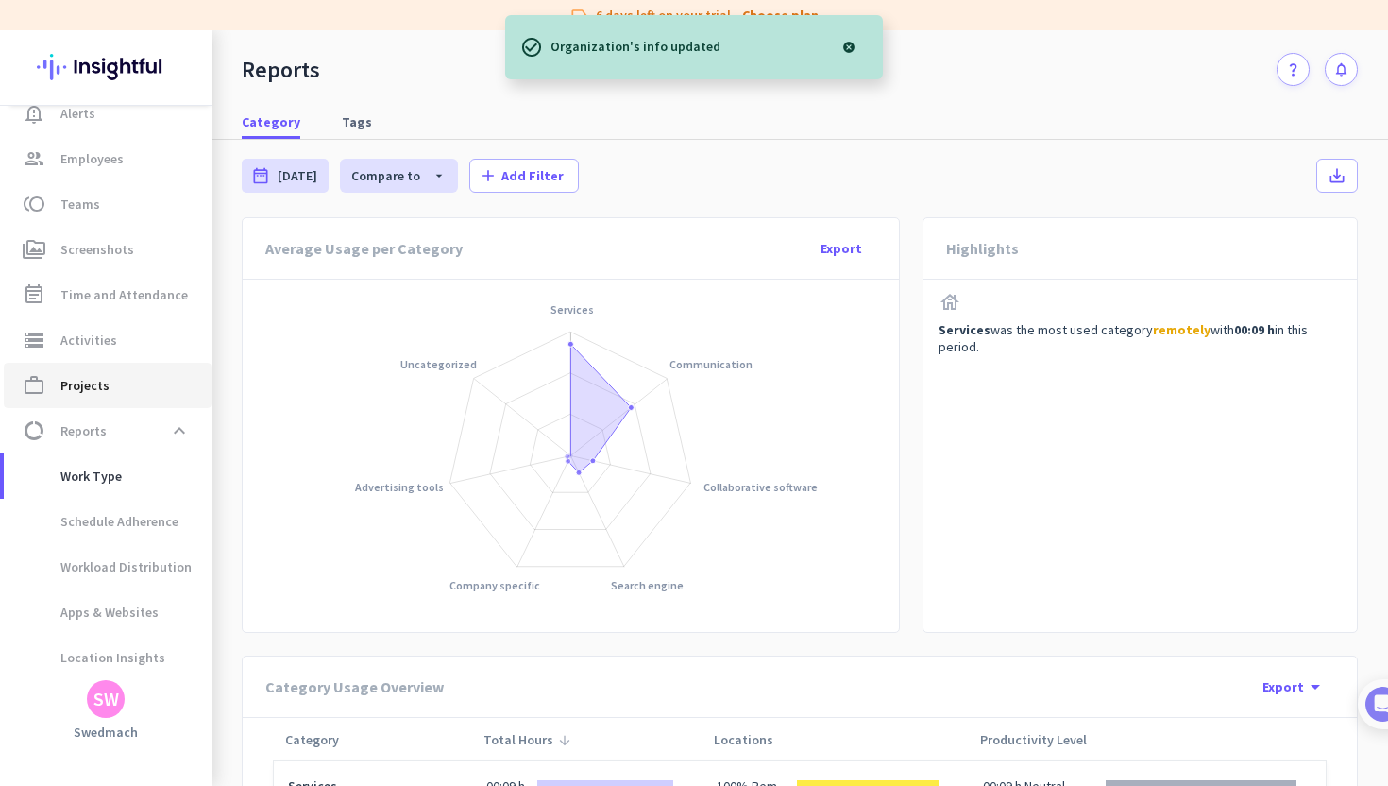
click at [88, 392] on span "Projects" at bounding box center [84, 385] width 49 height 23
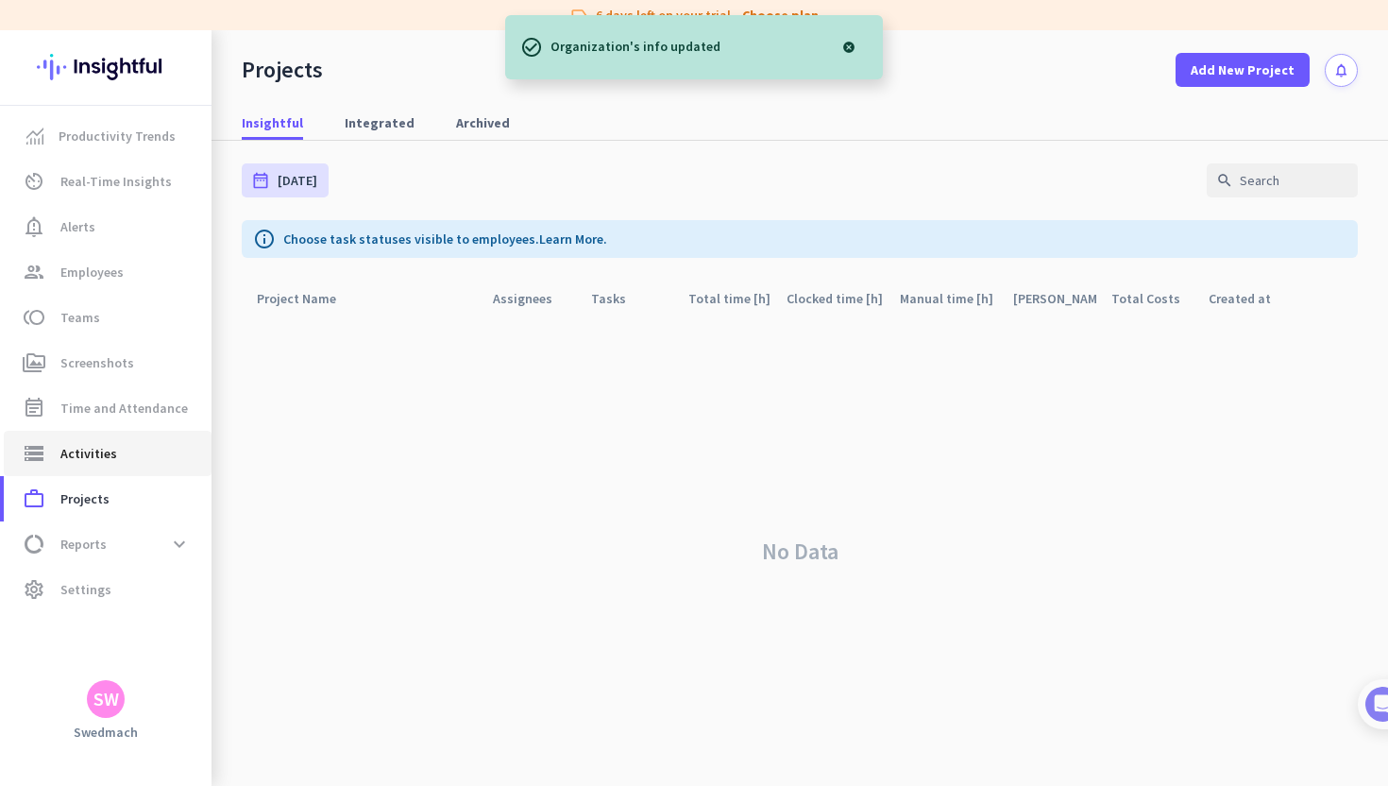
click at [72, 458] on span "Activities" at bounding box center [88, 453] width 57 height 23
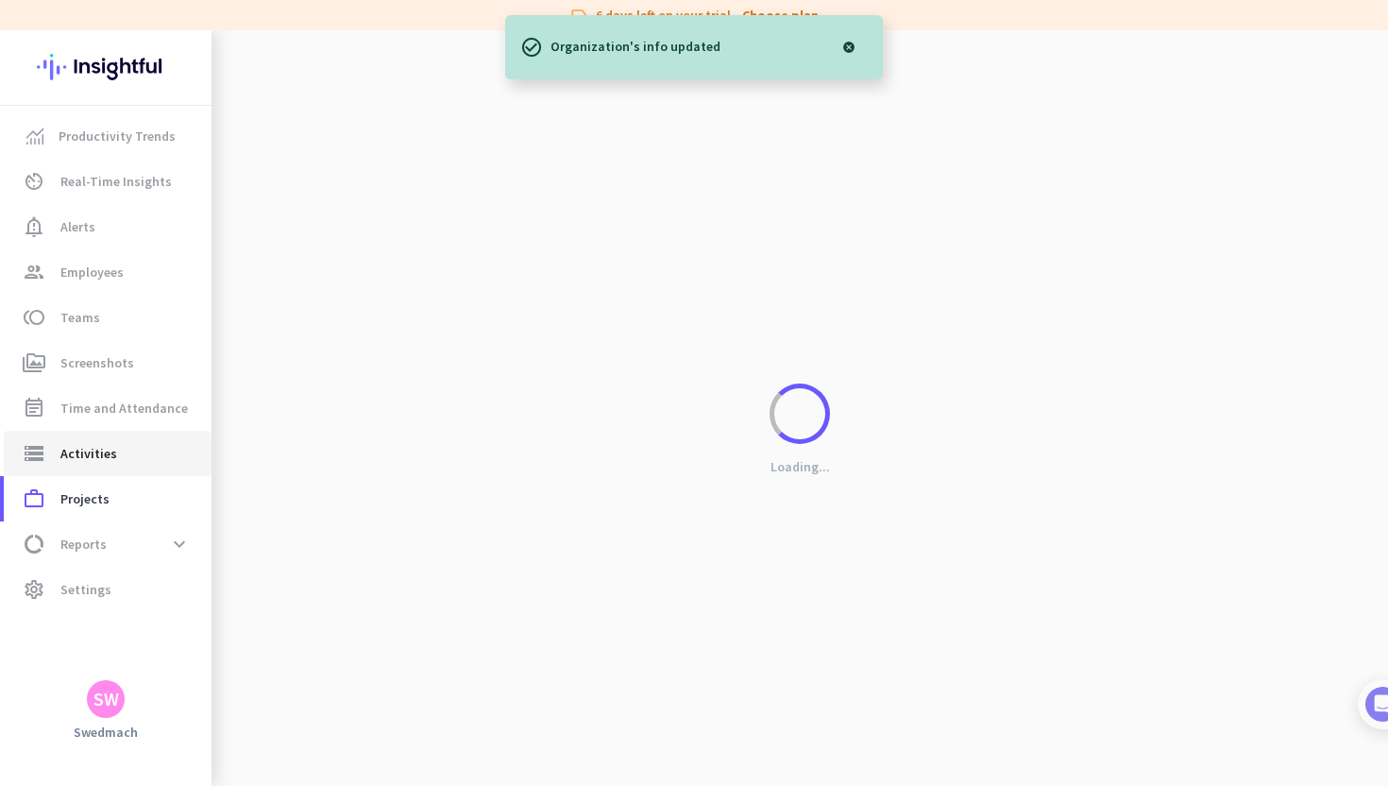
type input "[DATE]"
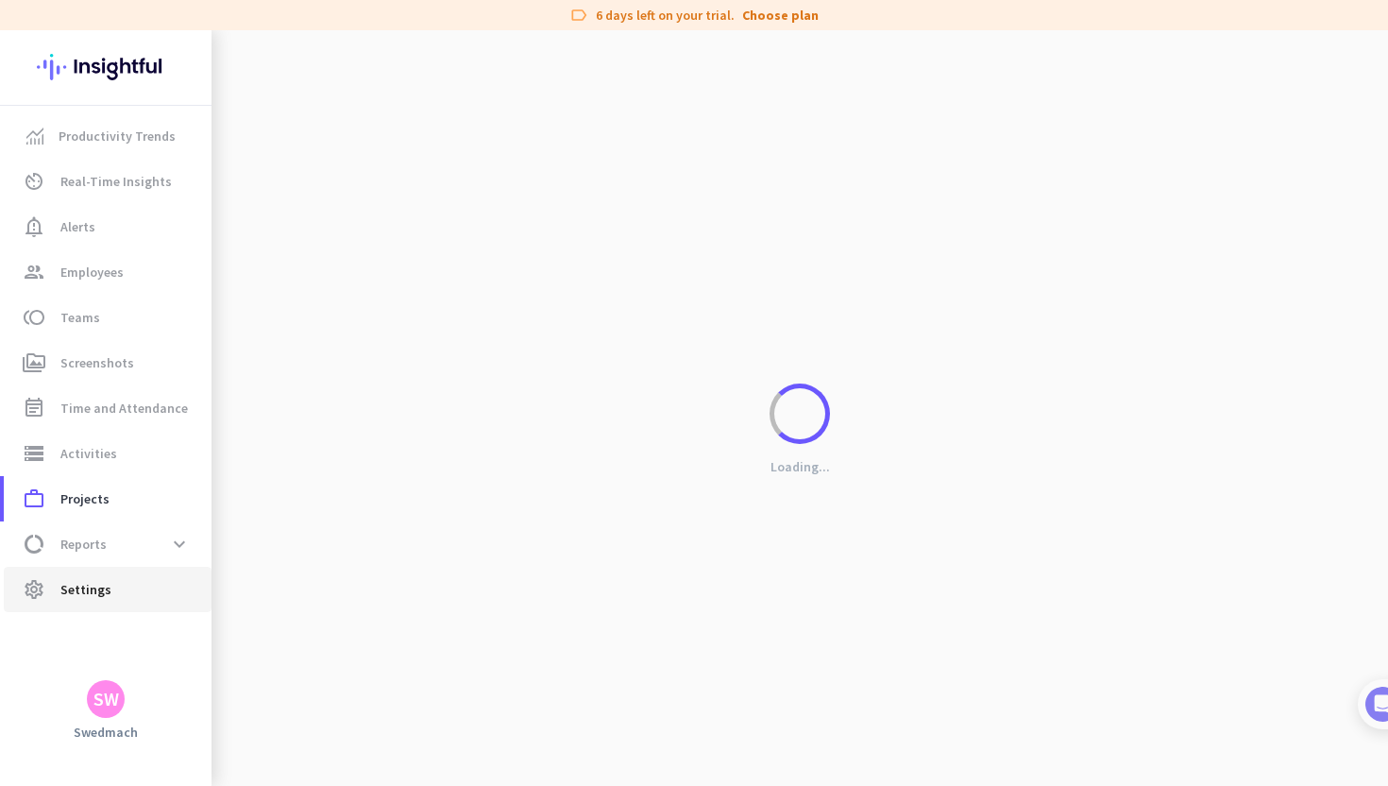
click at [88, 590] on span "Settings" at bounding box center [85, 589] width 51 height 23
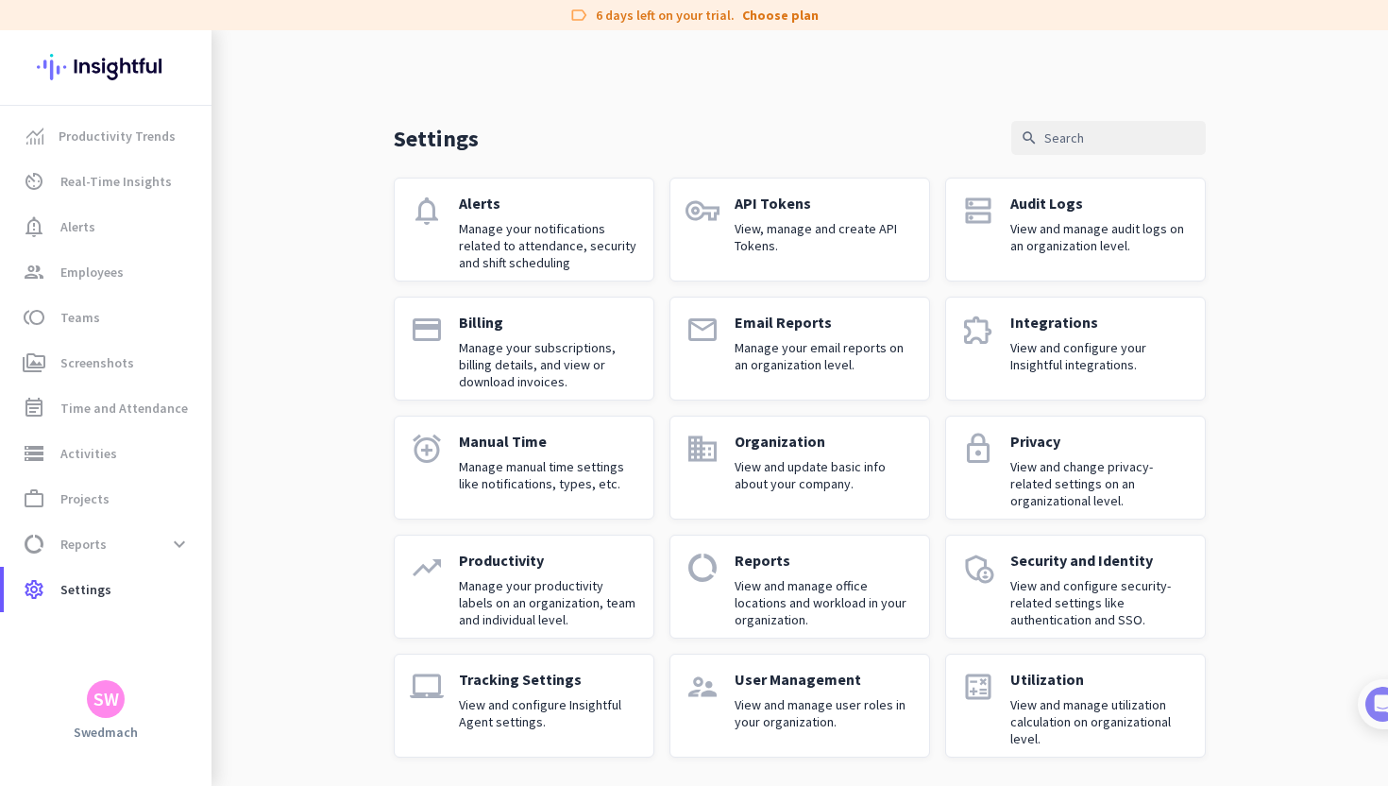
click at [1100, 247] on p "View and manage audit logs on an organization level." at bounding box center [1099, 237] width 179 height 34
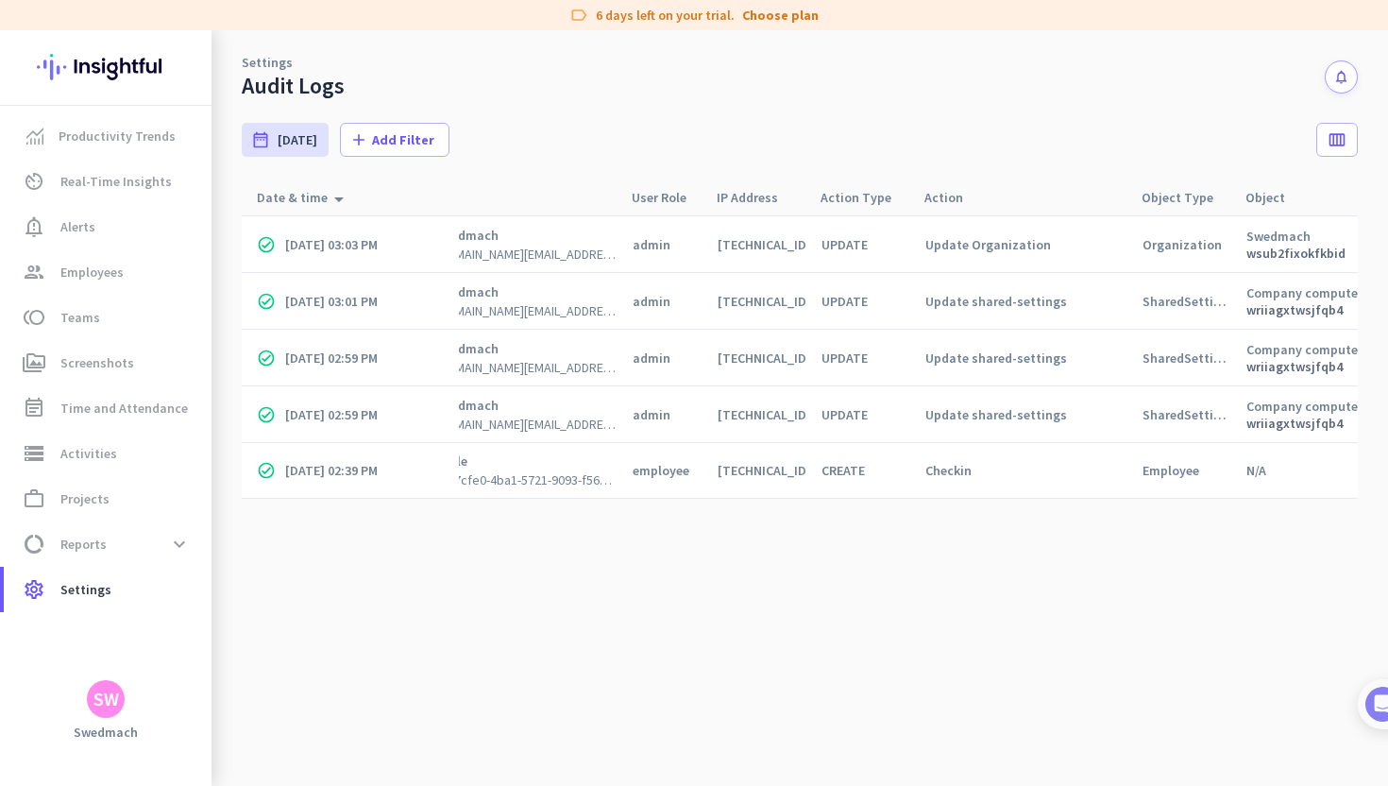
scroll to position [0, 94]
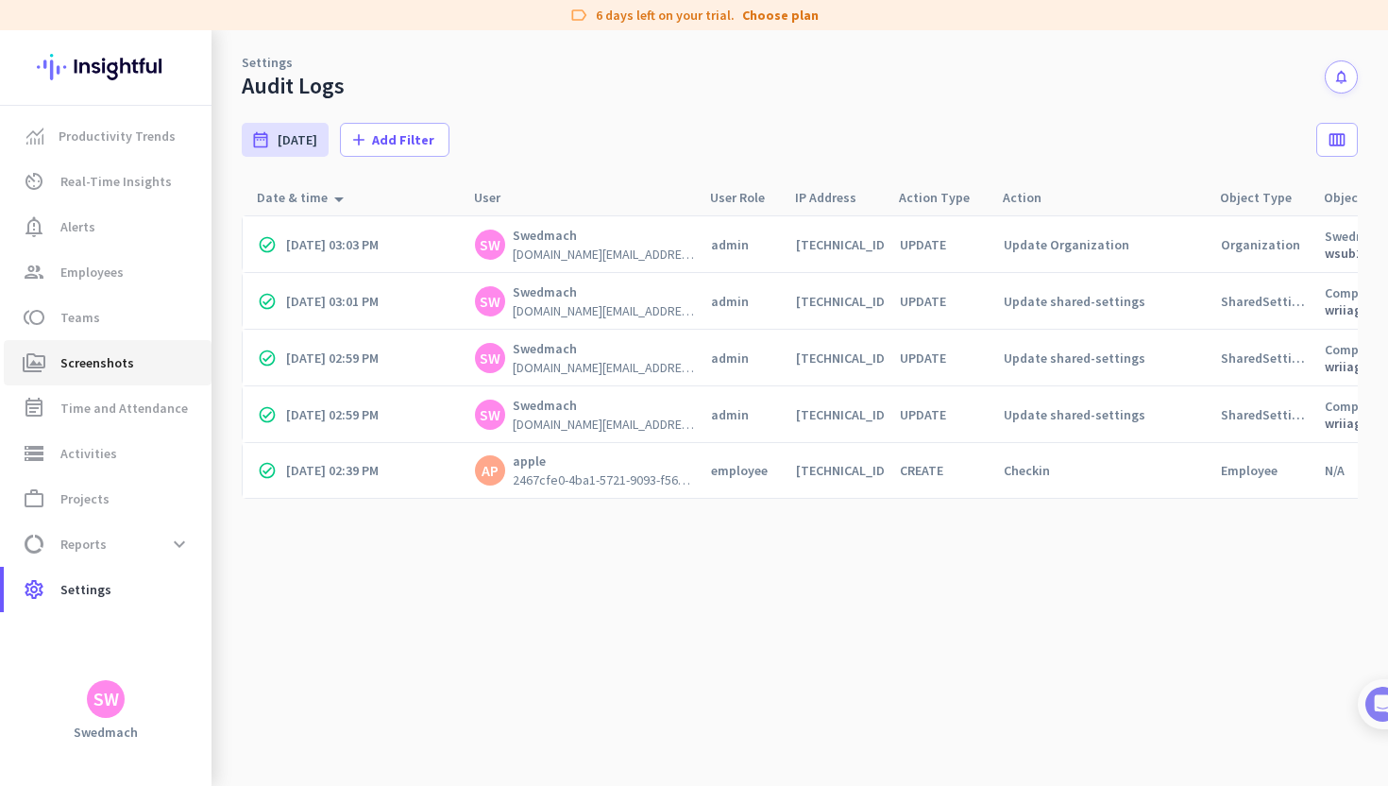
click at [127, 372] on span "Screenshots" at bounding box center [97, 362] width 74 height 23
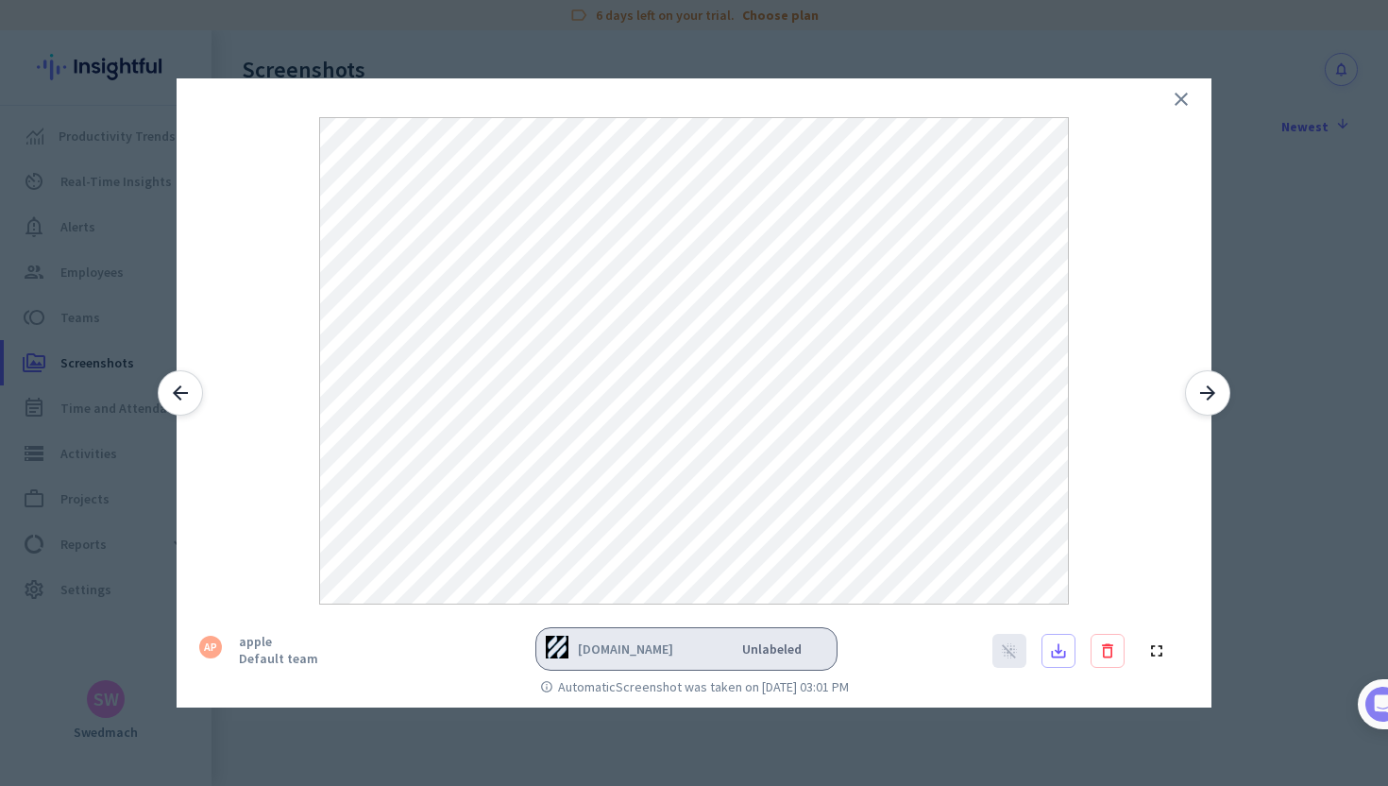
click at [1176, 104] on icon "close" at bounding box center [1181, 99] width 23 height 23
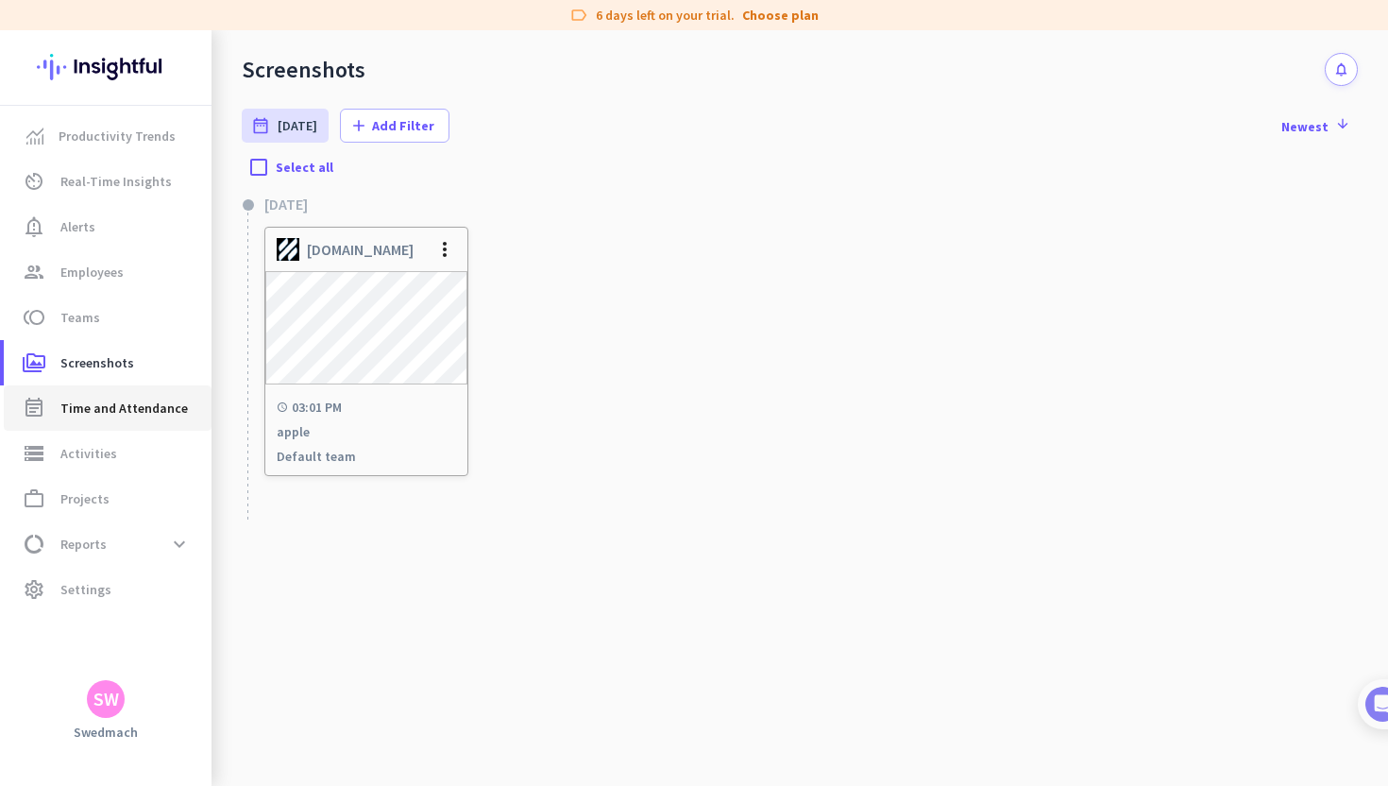
click at [95, 416] on span "Time and Attendance" at bounding box center [123, 408] width 127 height 23
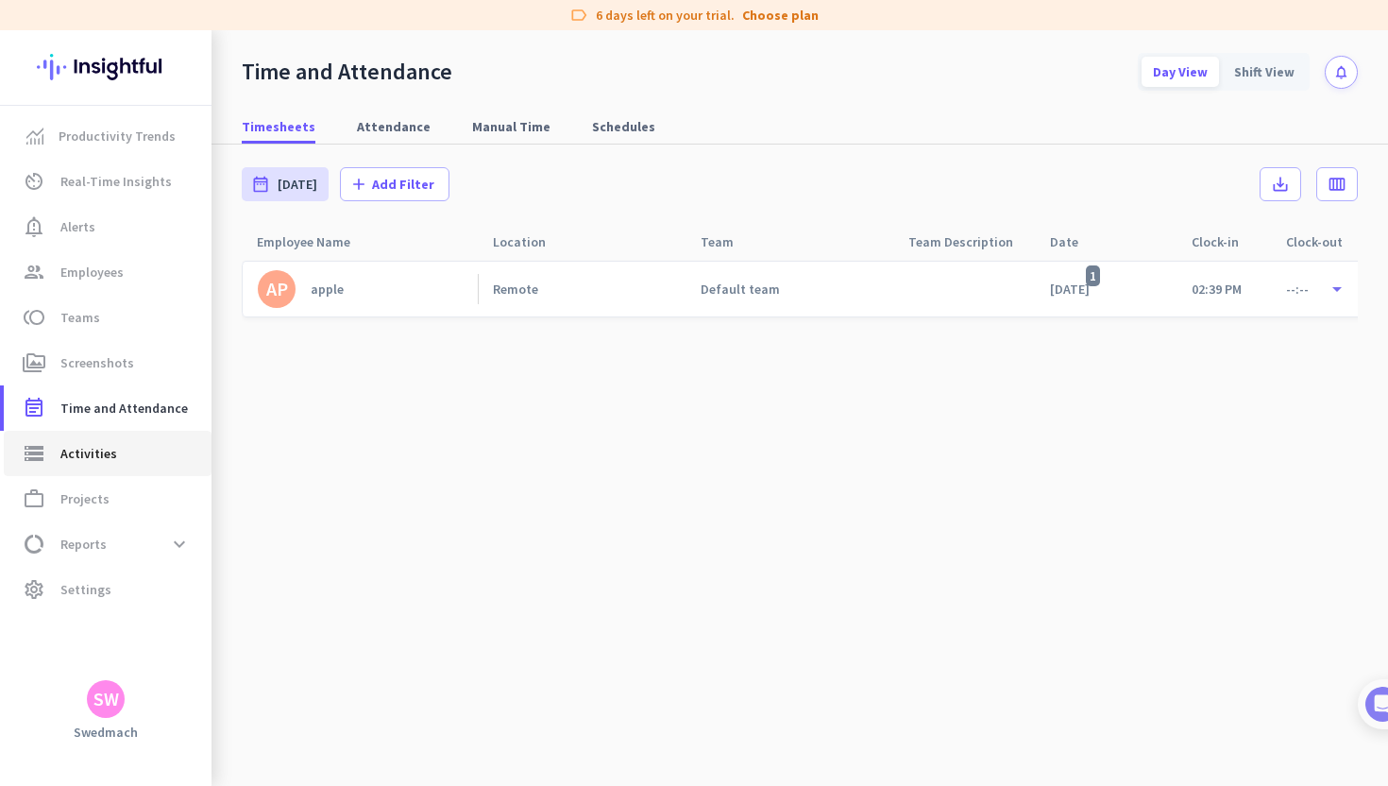
click at [100, 455] on span "Activities" at bounding box center [88, 453] width 57 height 23
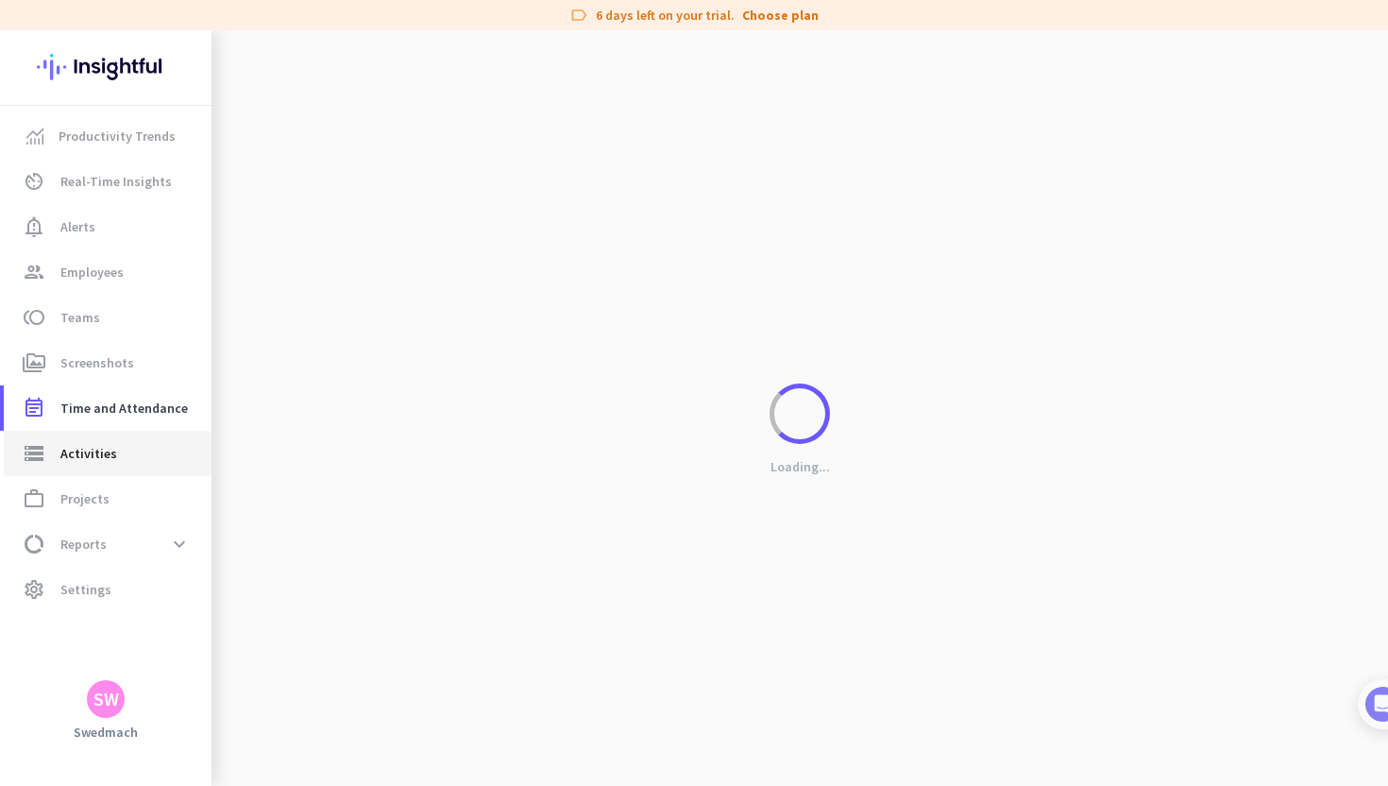
click at [110, 452] on span "Activities" at bounding box center [88, 453] width 57 height 23
click at [102, 498] on span "Projects" at bounding box center [84, 498] width 49 height 23
type input "[DATE] - [DATE]"
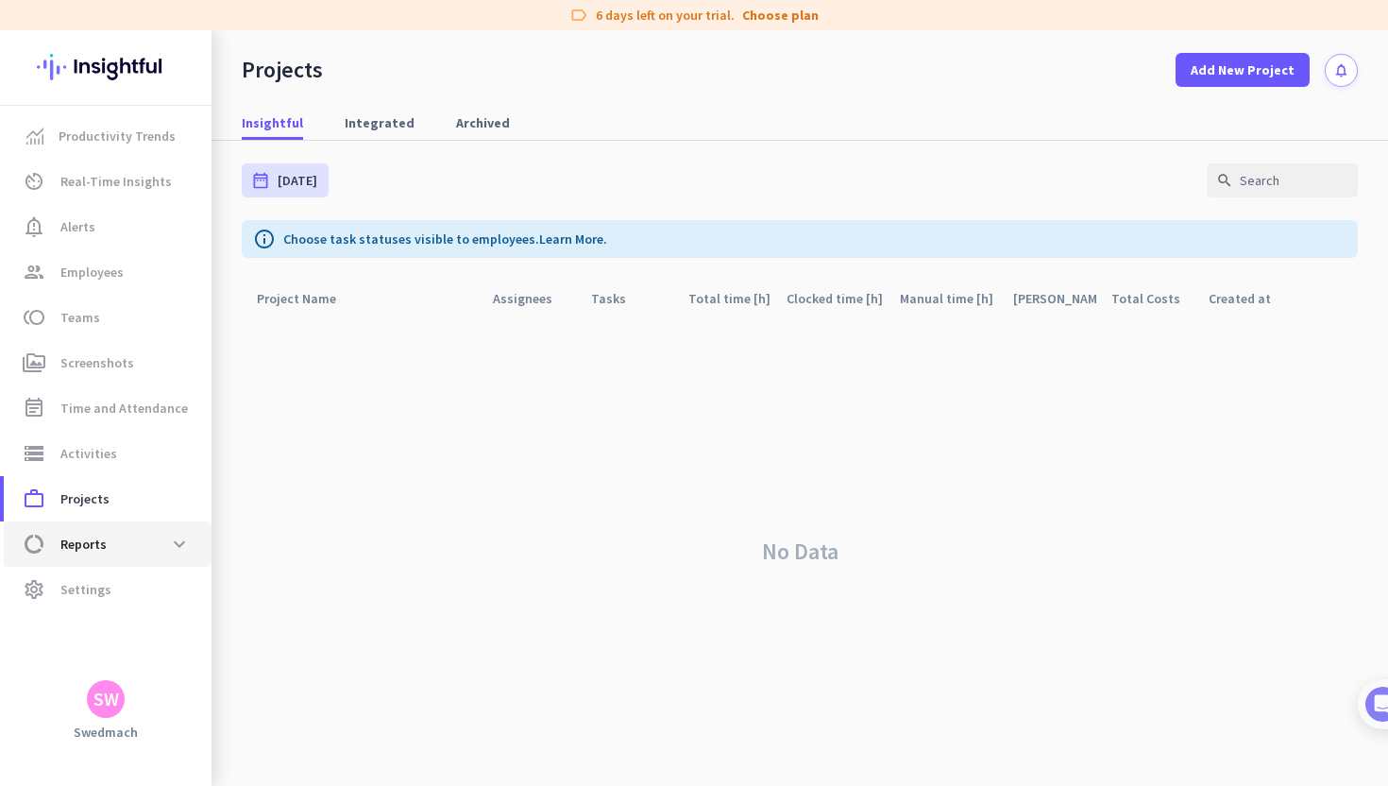
click at [90, 542] on span "Reports" at bounding box center [83, 544] width 46 height 23
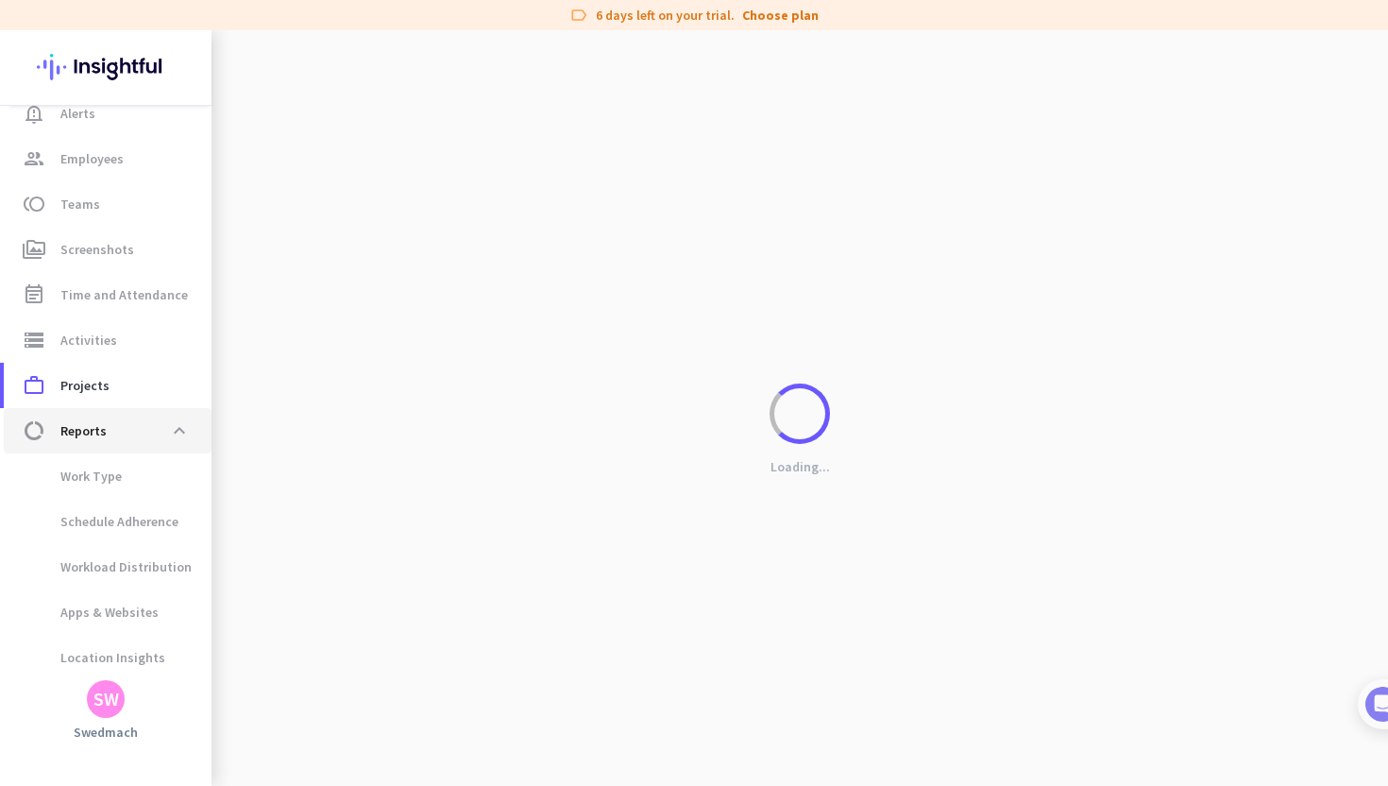
click at [127, 425] on span "data_usage Reports expand_less" at bounding box center [108, 431] width 178 height 34
click at [182, 432] on span at bounding box center [179, 431] width 34 height 34
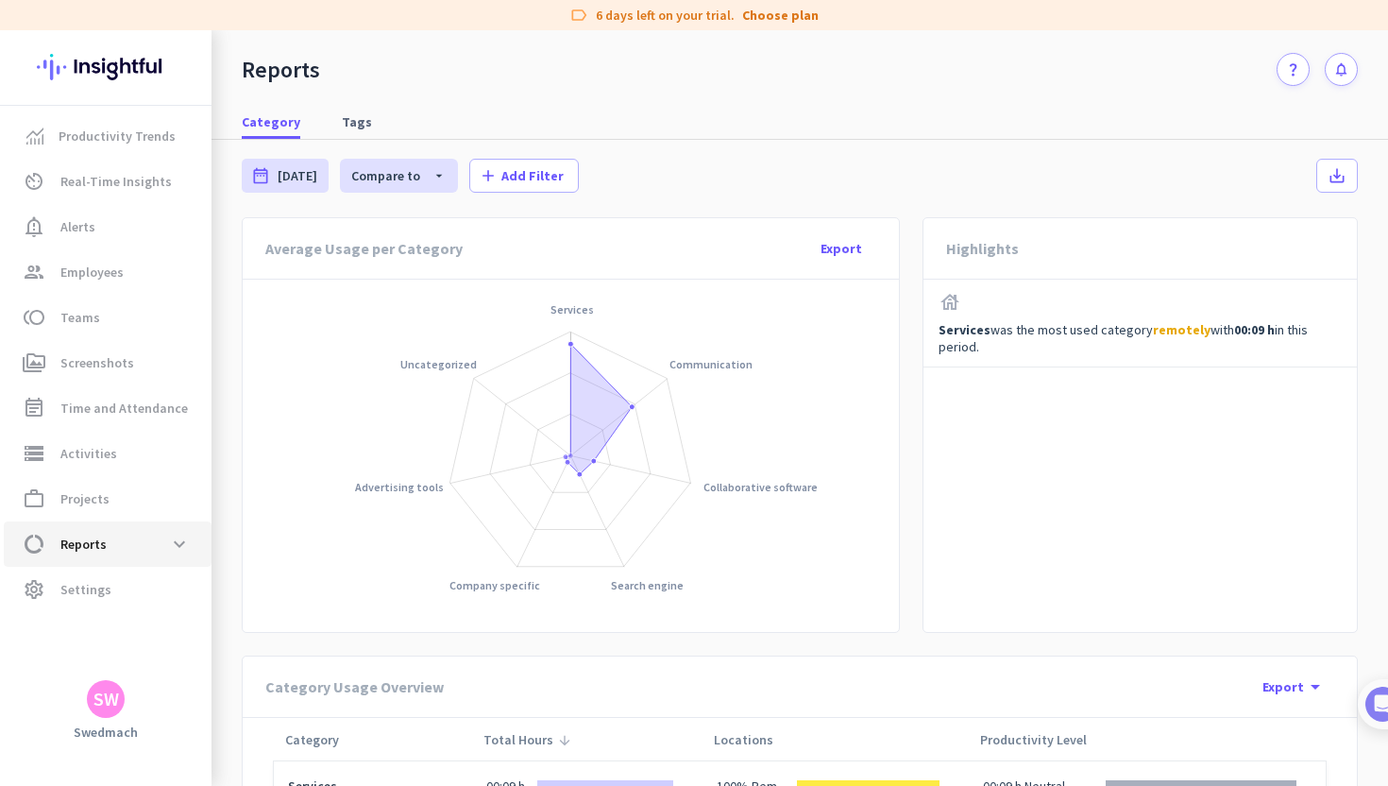
click at [109, 552] on span "data_usage Reports expand_more" at bounding box center [108, 544] width 178 height 34
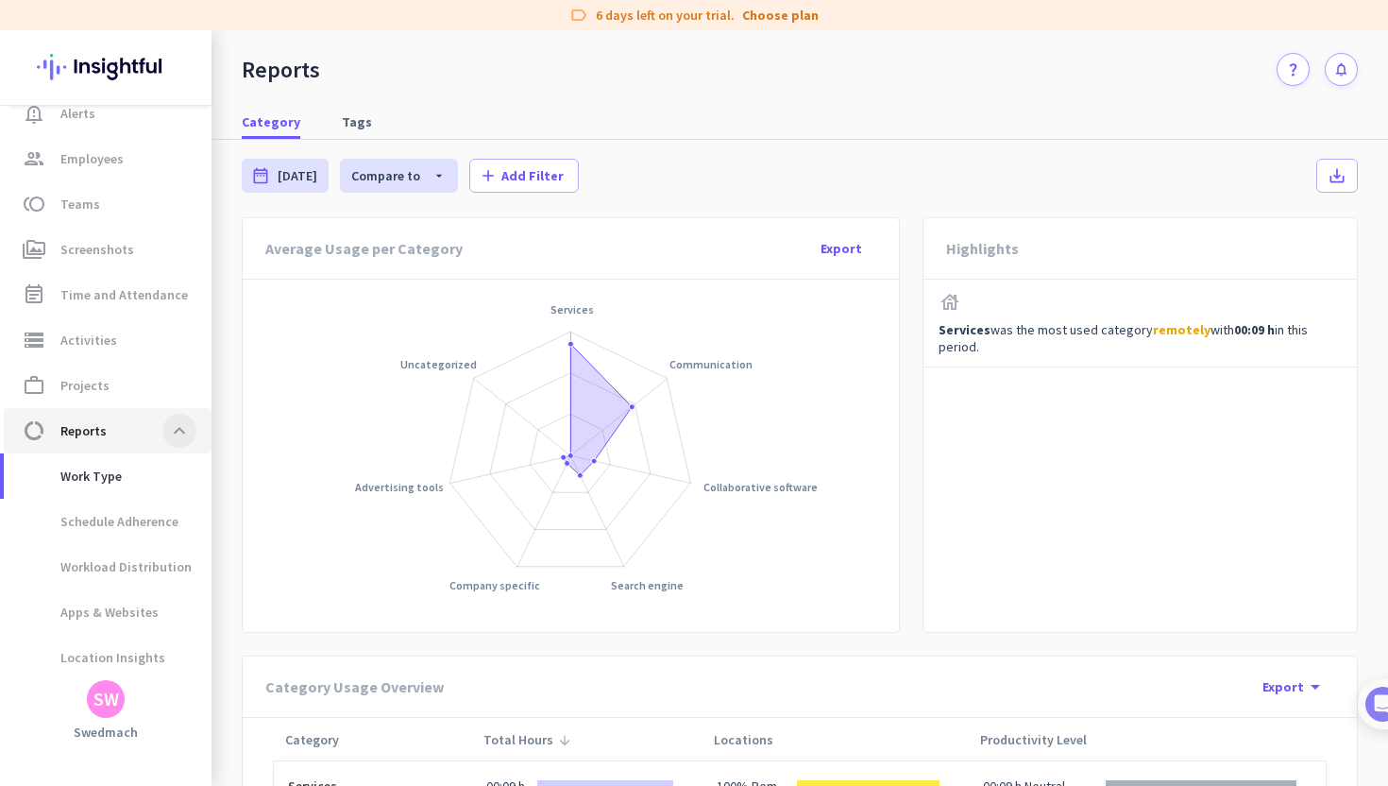
click at [173, 432] on span at bounding box center [179, 431] width 34 height 34
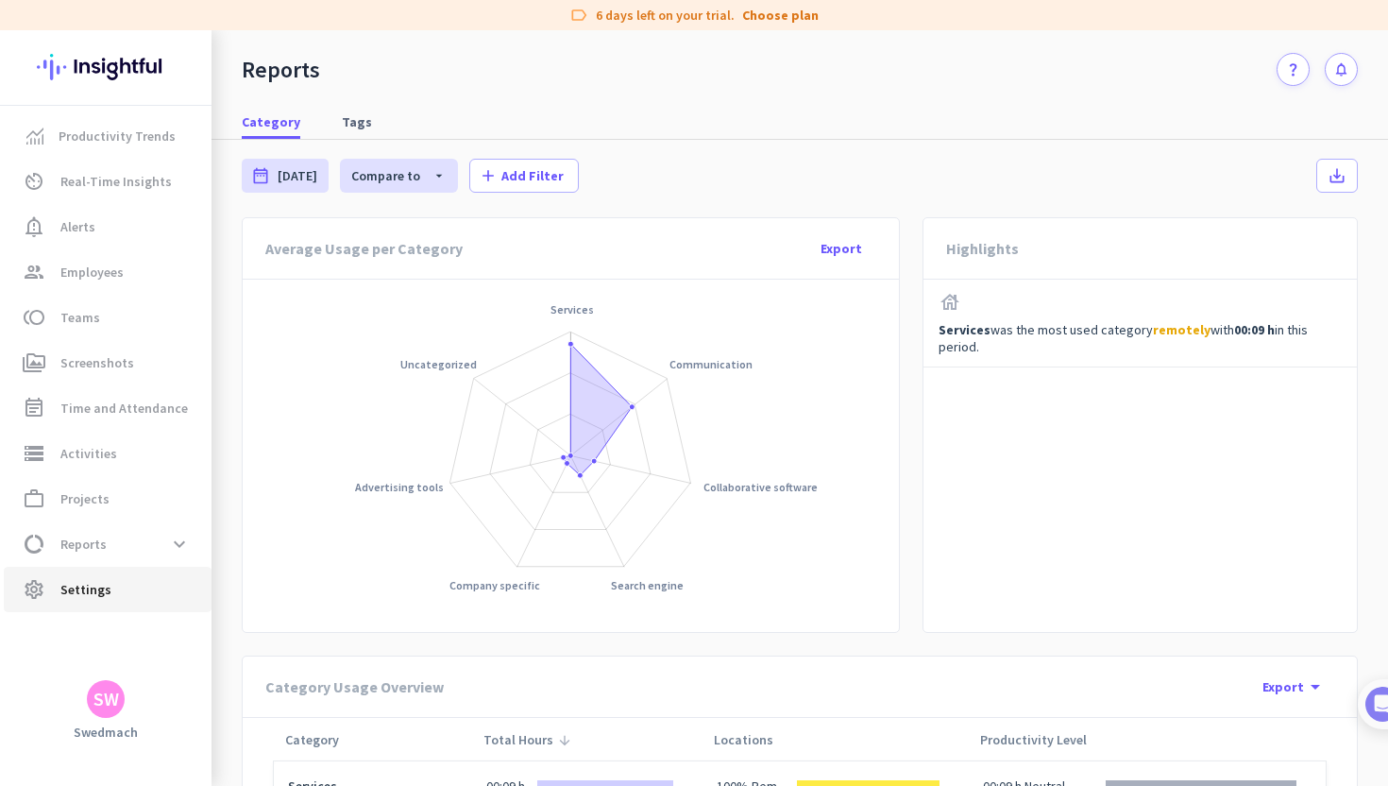
click at [76, 589] on span "Settings" at bounding box center [85, 589] width 51 height 23
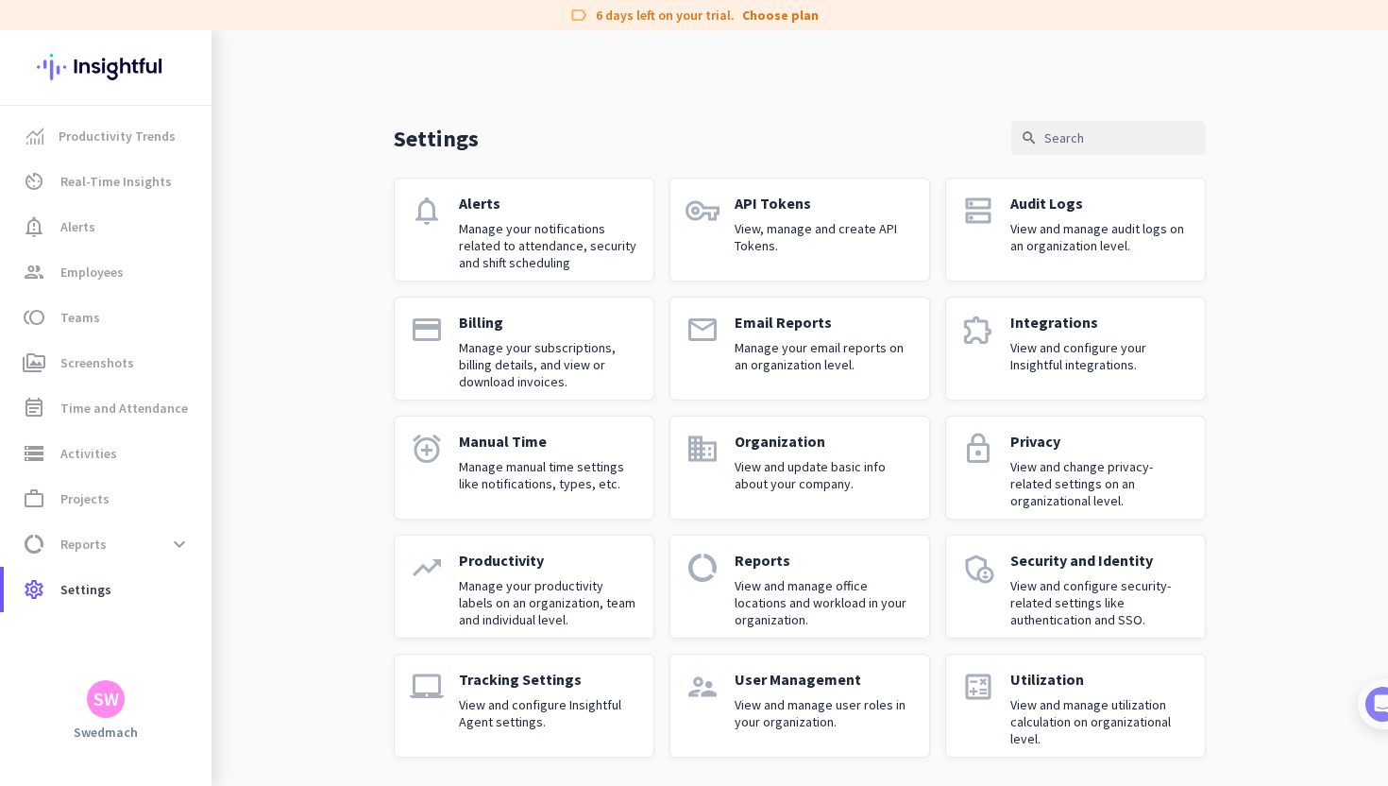
click at [1055, 460] on p "View and change privacy-related settings on an organizational level." at bounding box center [1099, 483] width 179 height 51
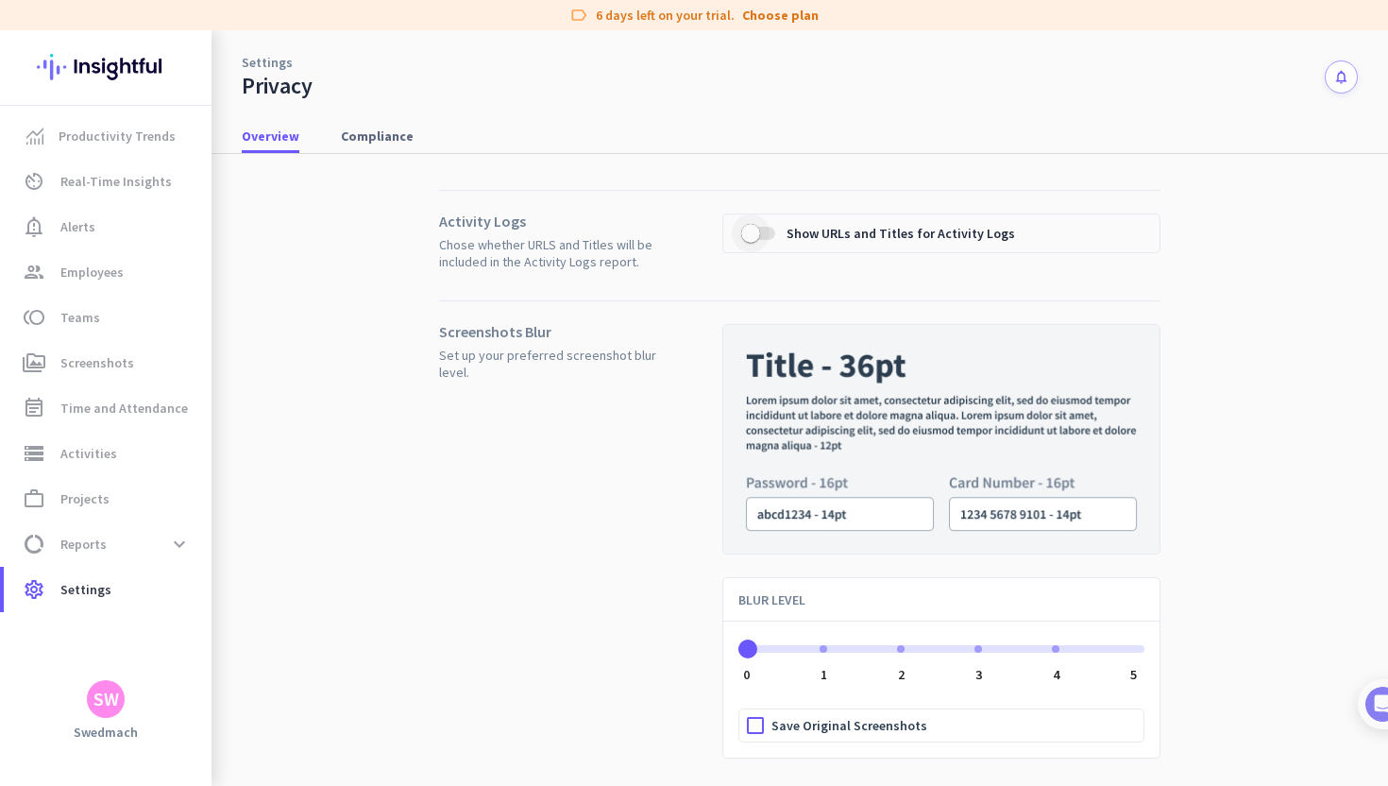
click at [754, 232] on span "button" at bounding box center [750, 233] width 19 height 19
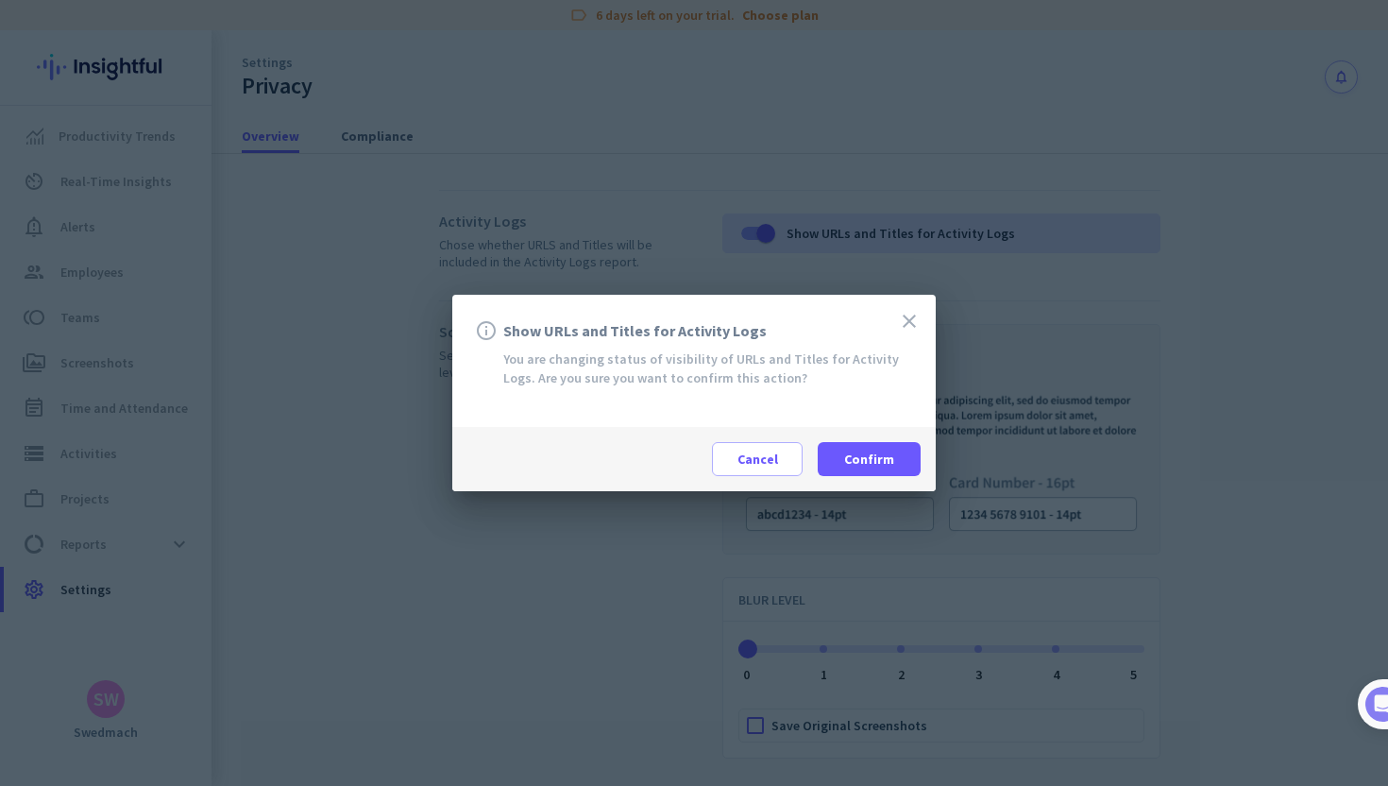
click at [911, 324] on icon "close" at bounding box center [909, 321] width 23 height 23
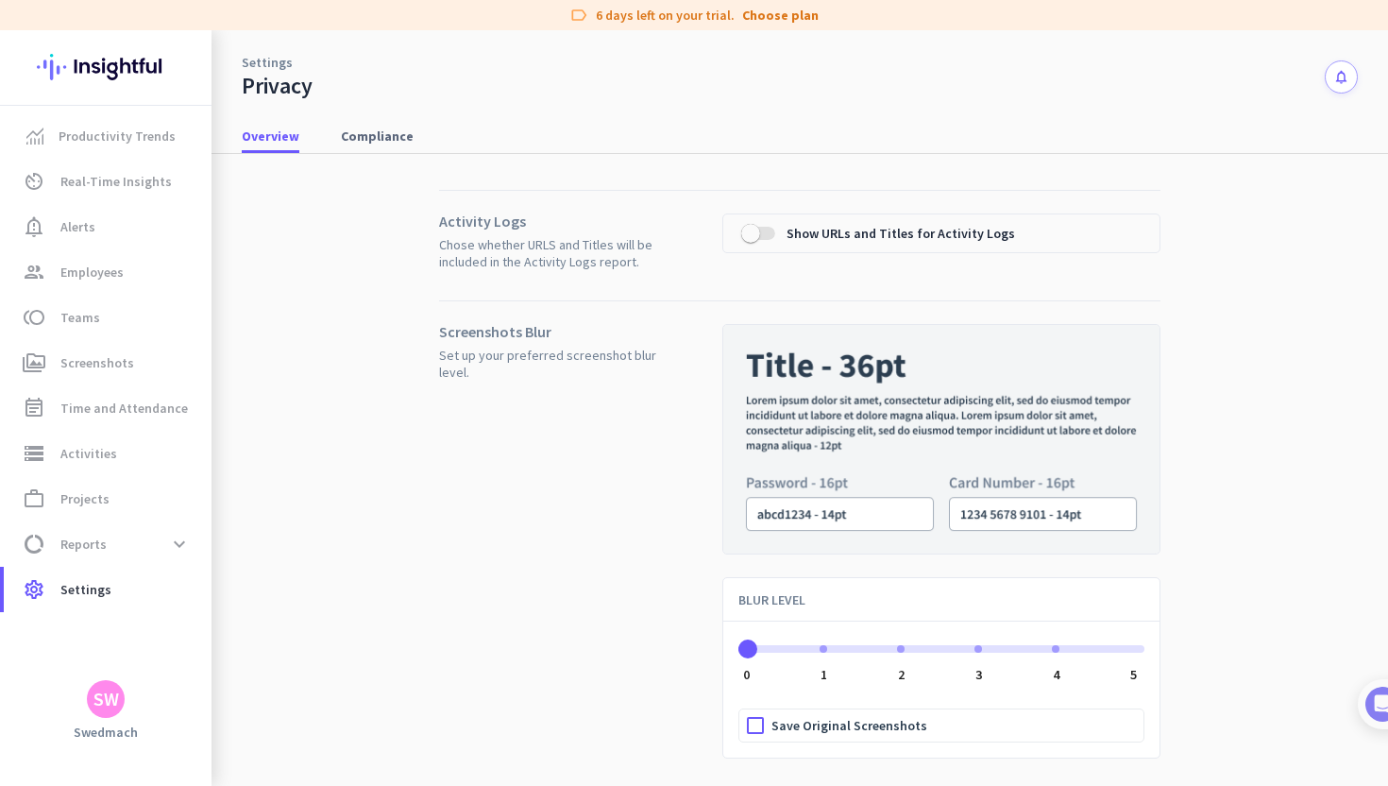
scroll to position [103, 0]
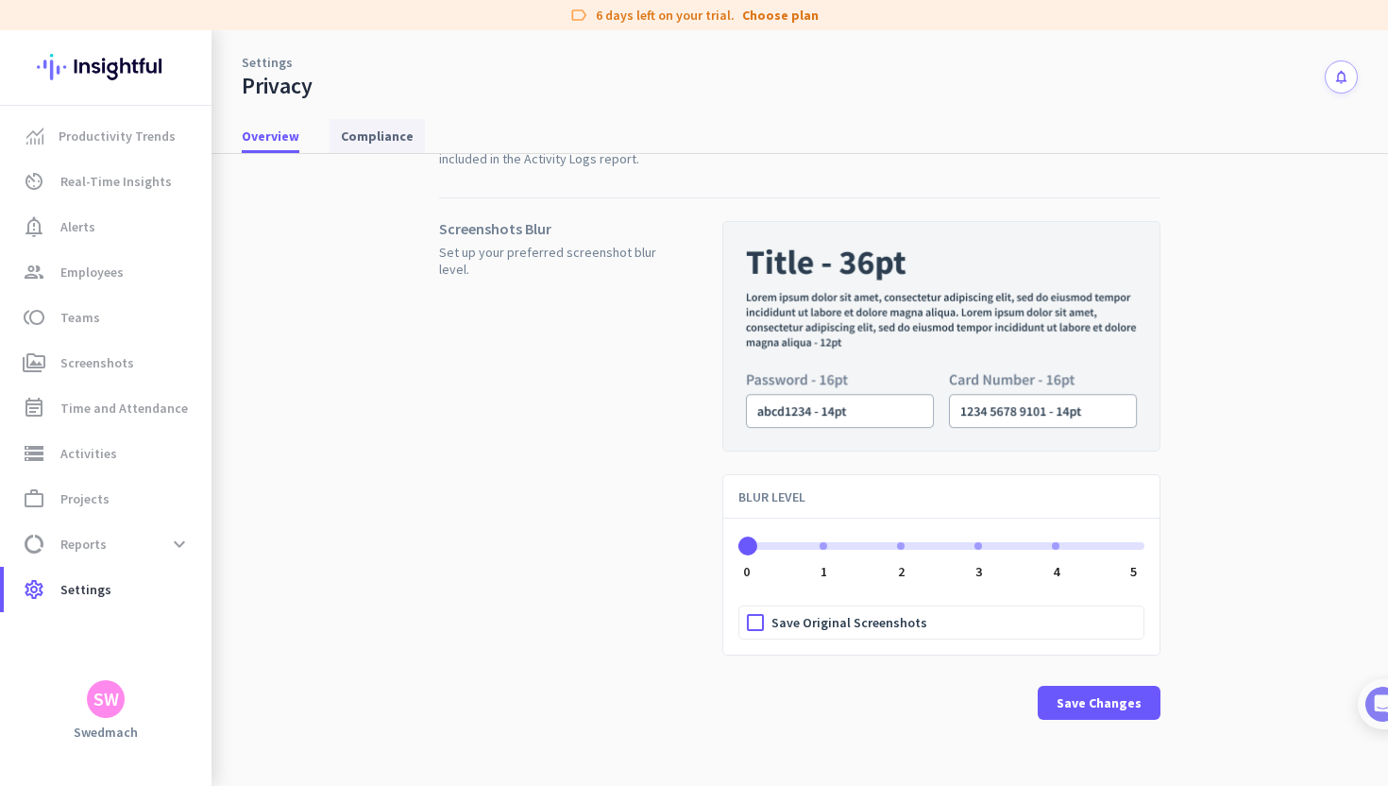
click at [370, 139] on span "Compliance" at bounding box center [377, 136] width 73 height 19
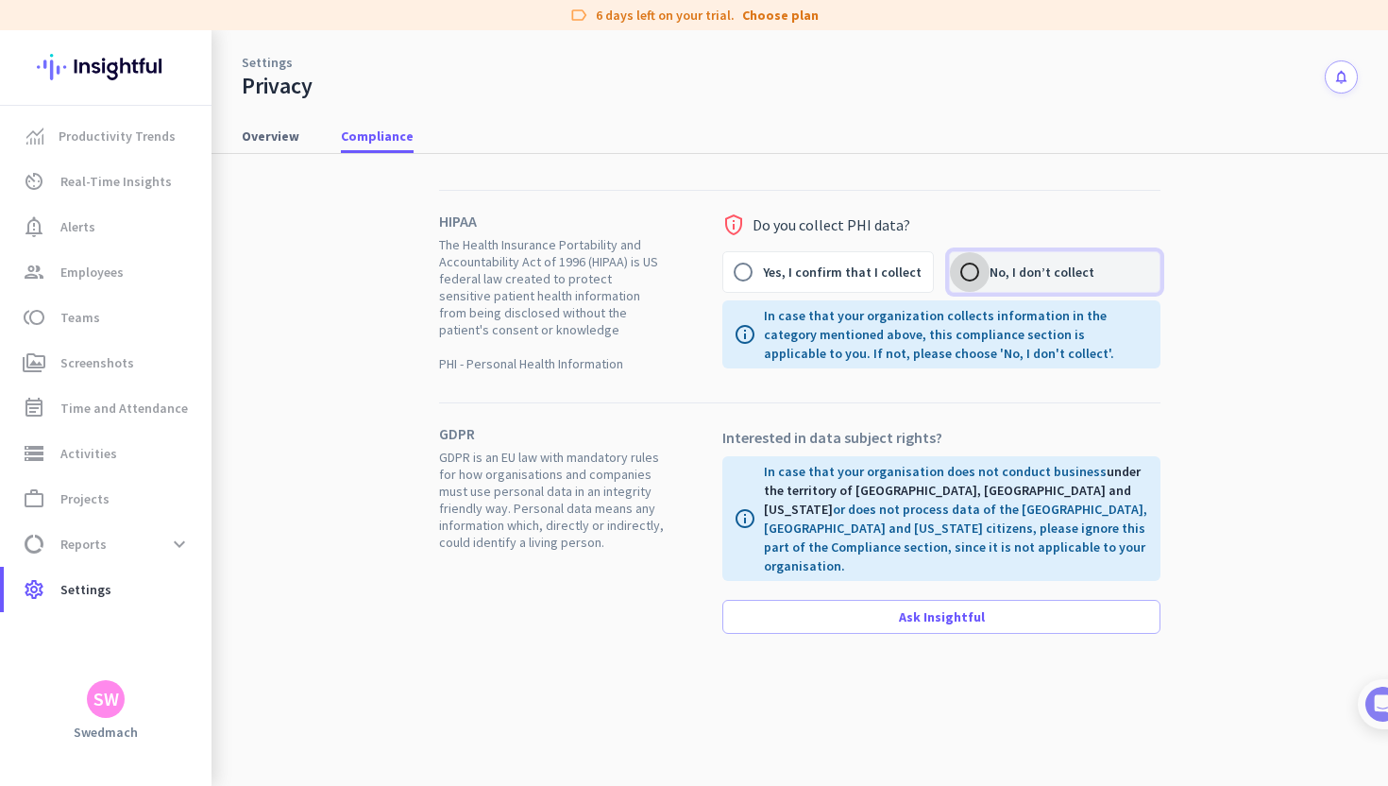
click at [971, 268] on input "No, I don’t collect" at bounding box center [970, 272] width 40 height 40
radio input "true"
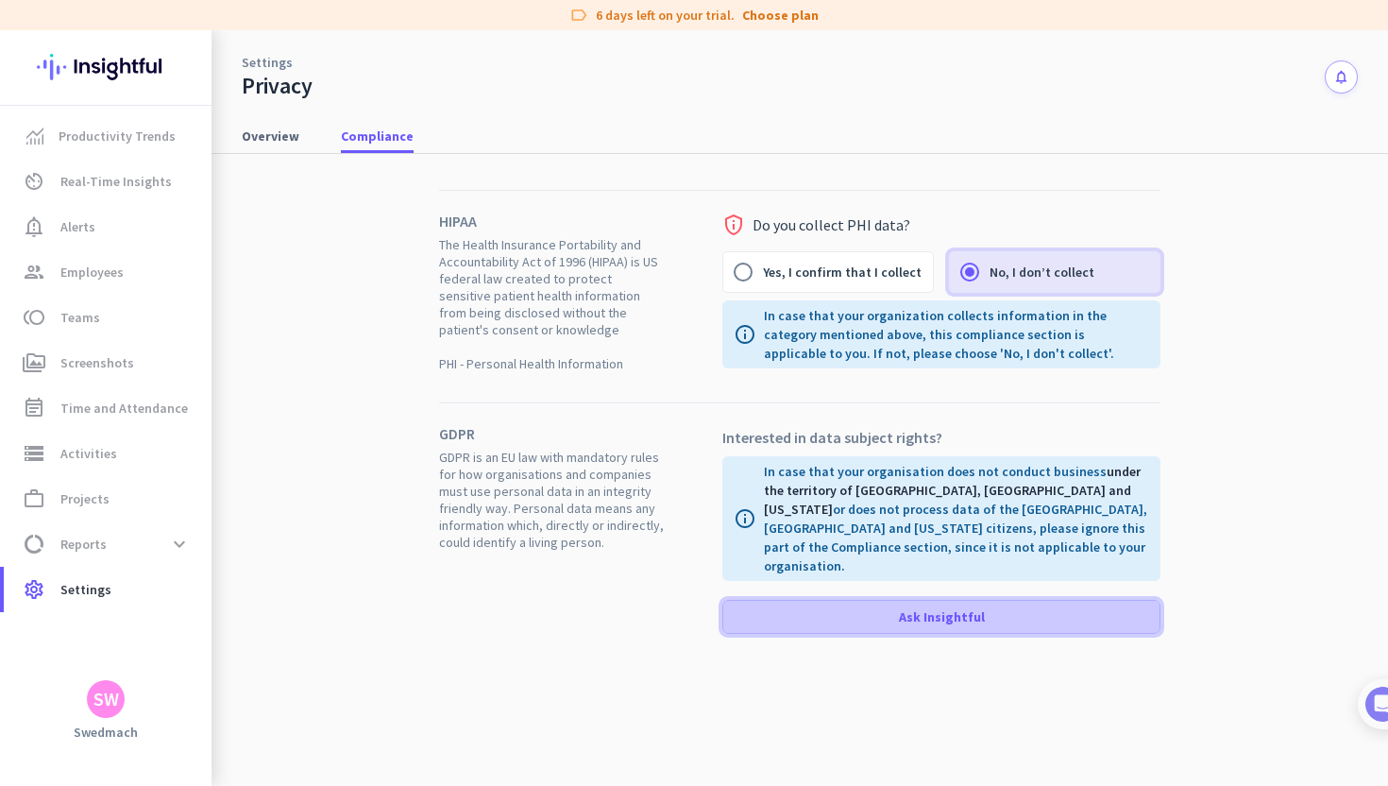
click at [817, 594] on span at bounding box center [941, 616] width 436 height 45
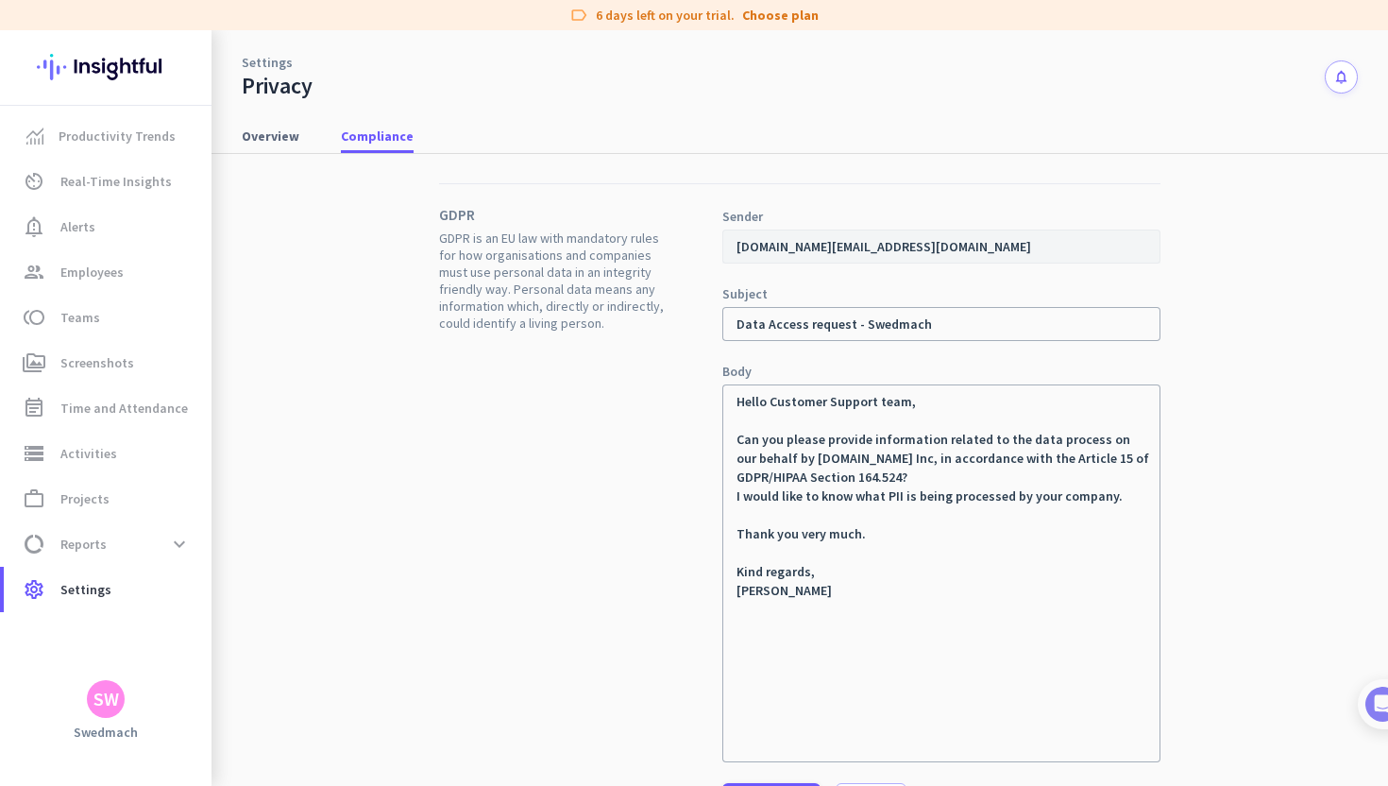
scroll to position [316, 0]
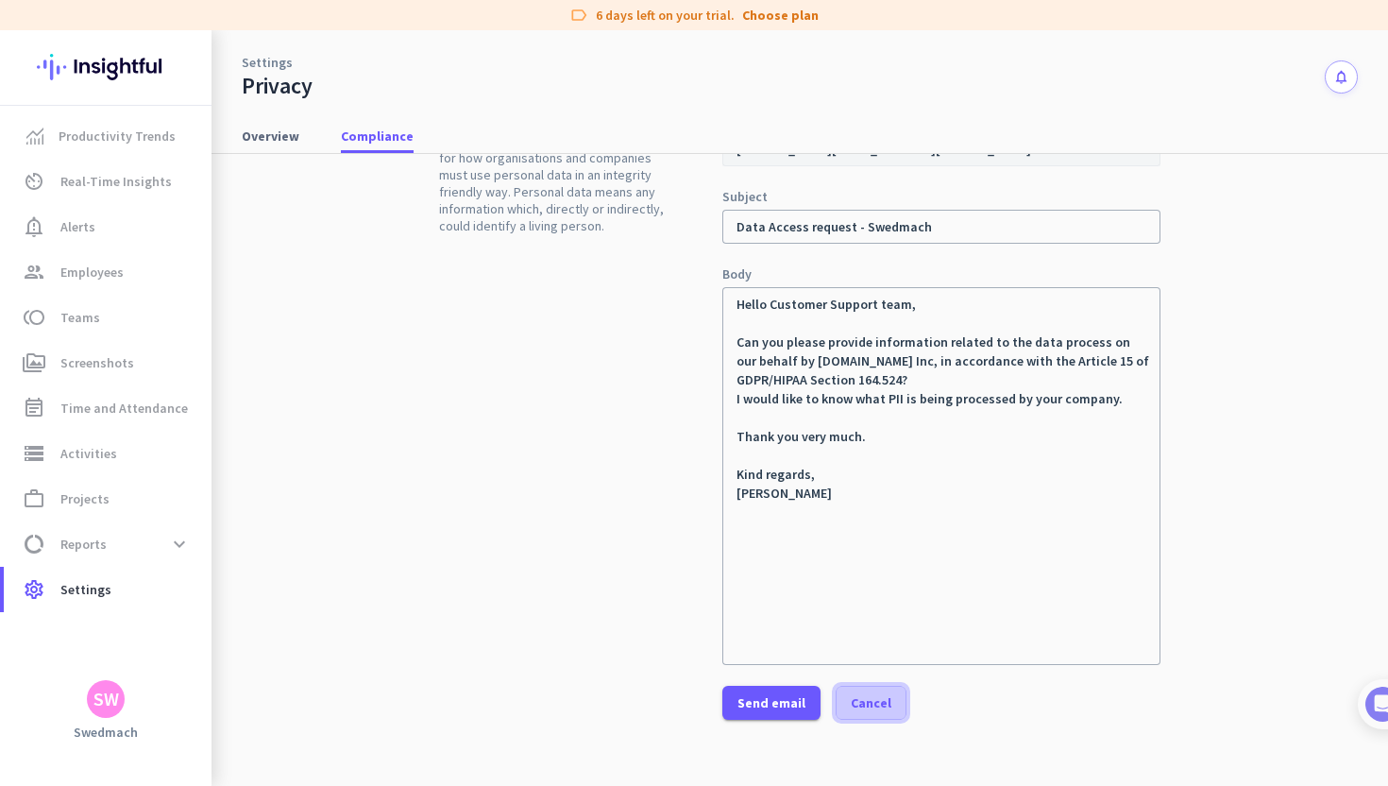
click at [871, 715] on span "button" at bounding box center [871, 702] width 69 height 45
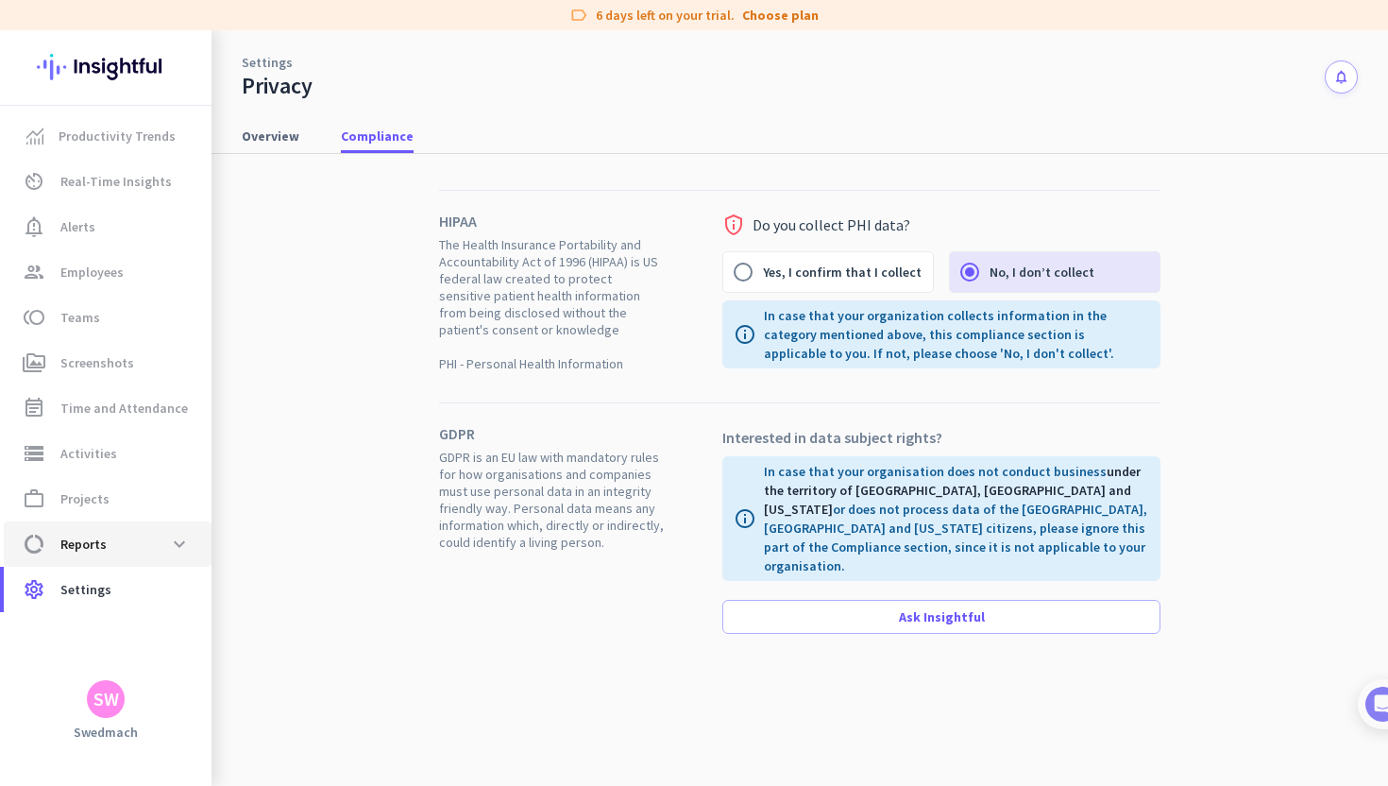
click at [105, 545] on span "data_usage Reports expand_more" at bounding box center [108, 544] width 178 height 34
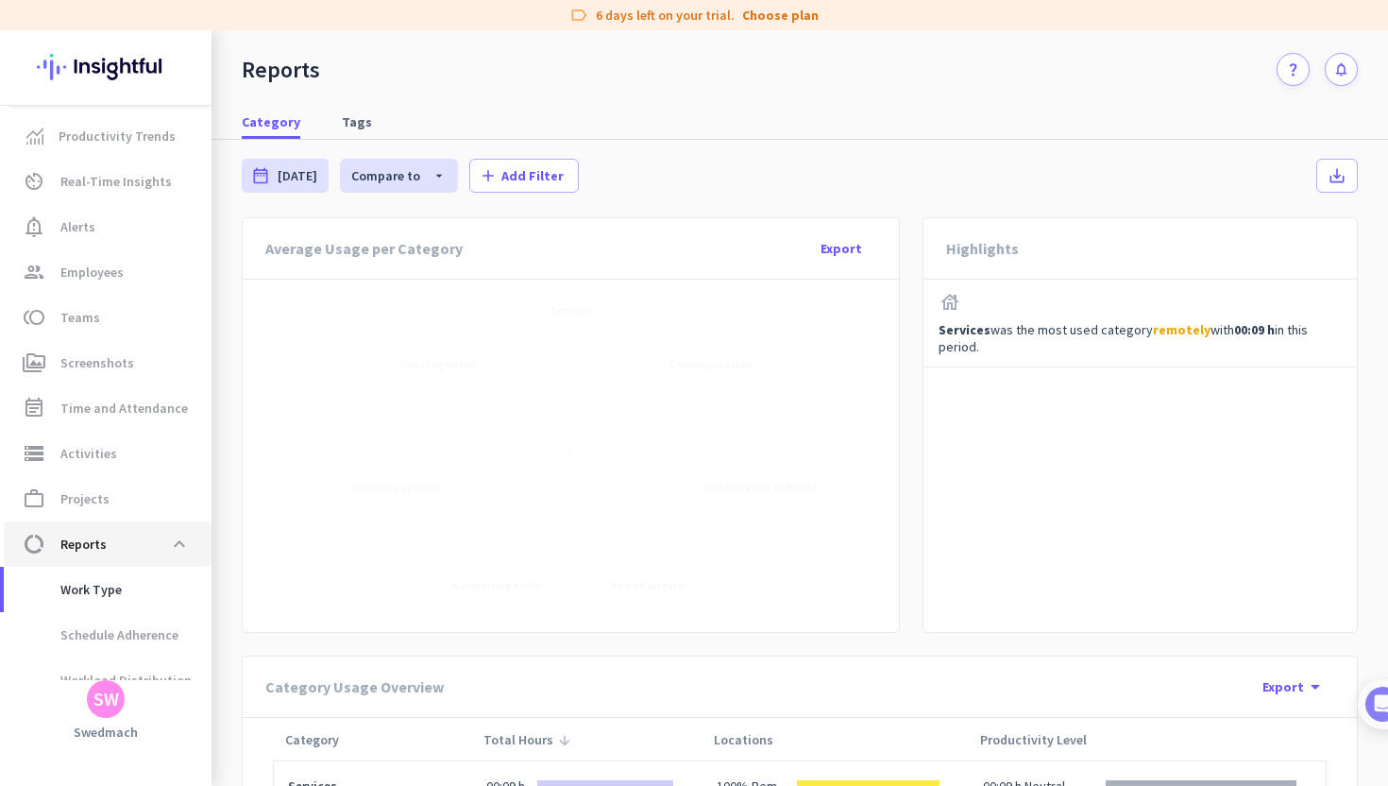
scroll to position [113, 0]
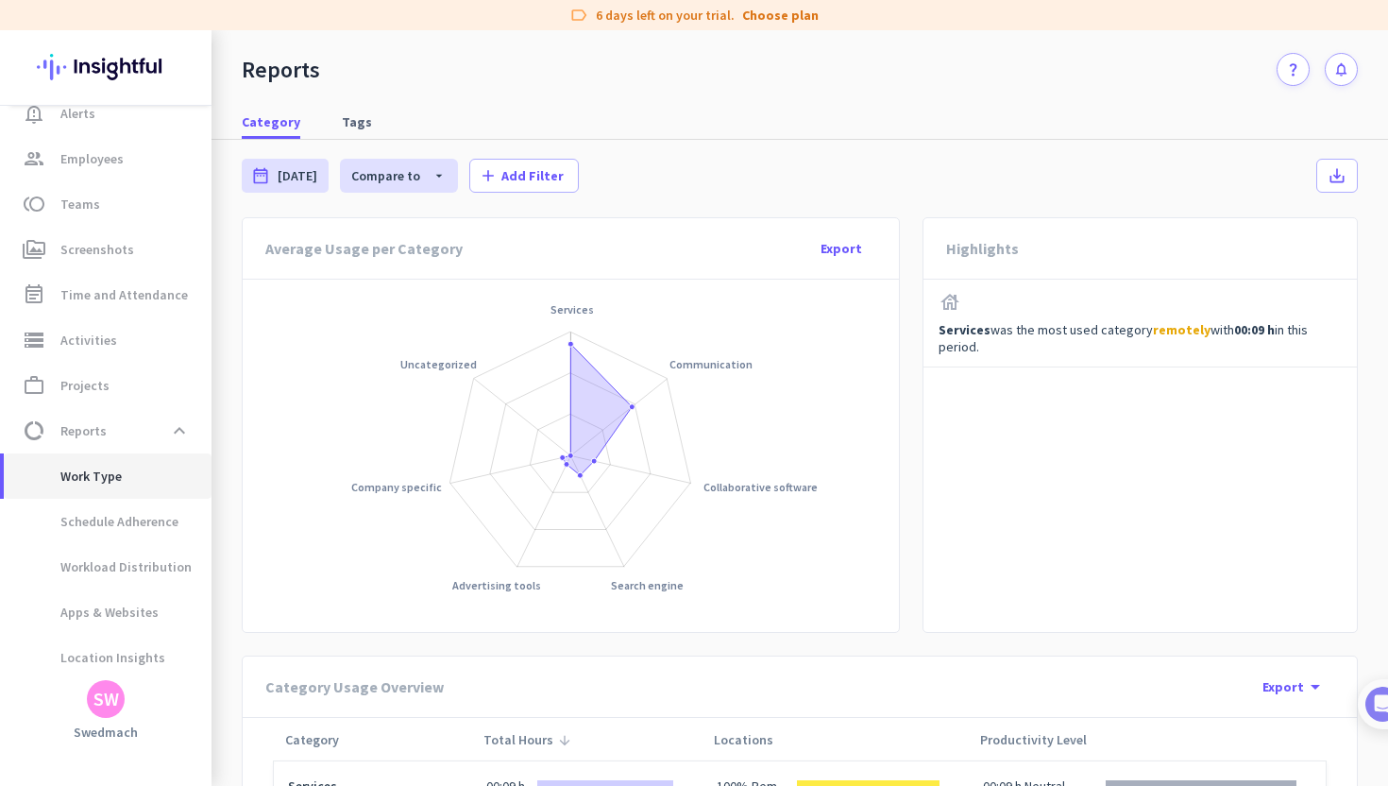
click at [148, 484] on span "Work Type" at bounding box center [108, 475] width 178 height 45
click at [159, 535] on span "Schedule Adherence" at bounding box center [99, 521] width 160 height 45
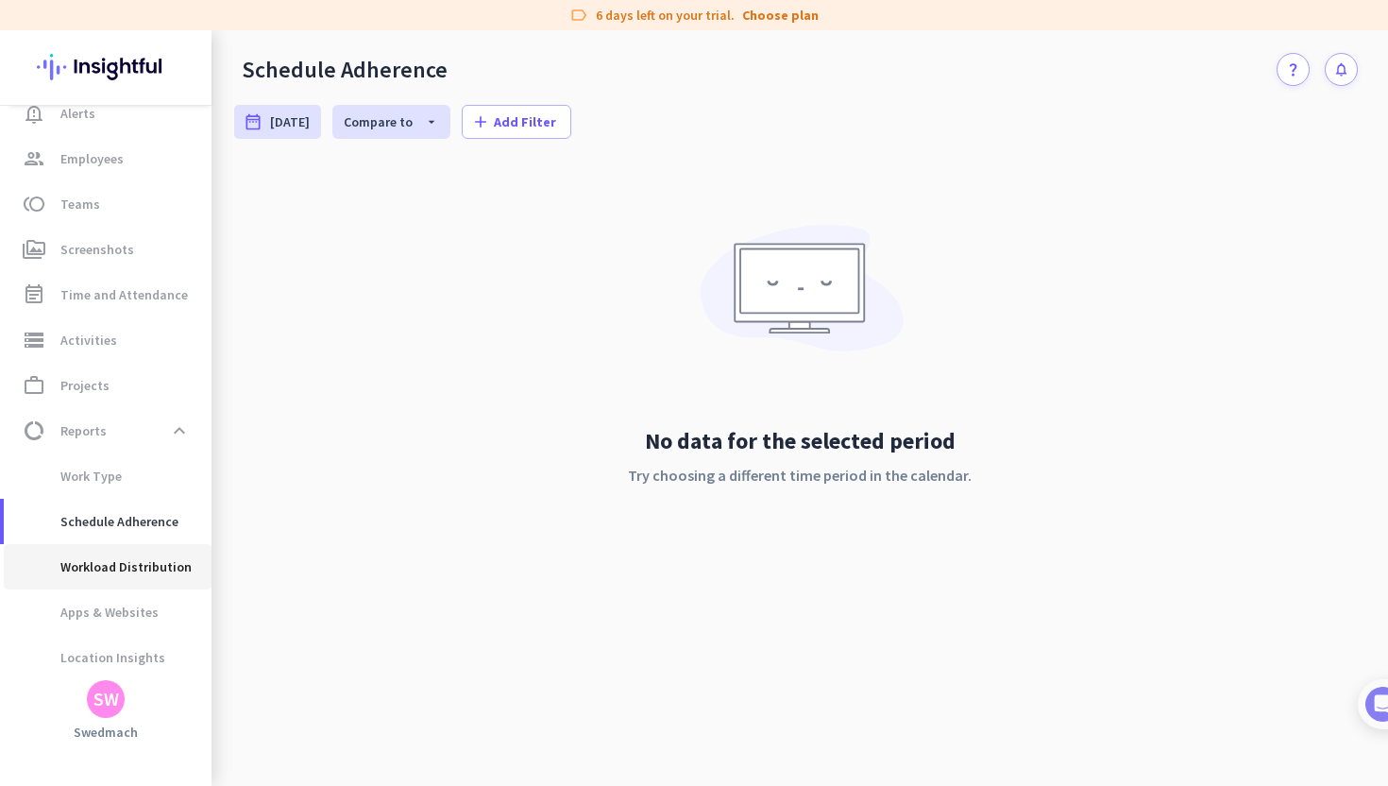
click at [153, 580] on span "Workload Distribution" at bounding box center [105, 566] width 173 height 45
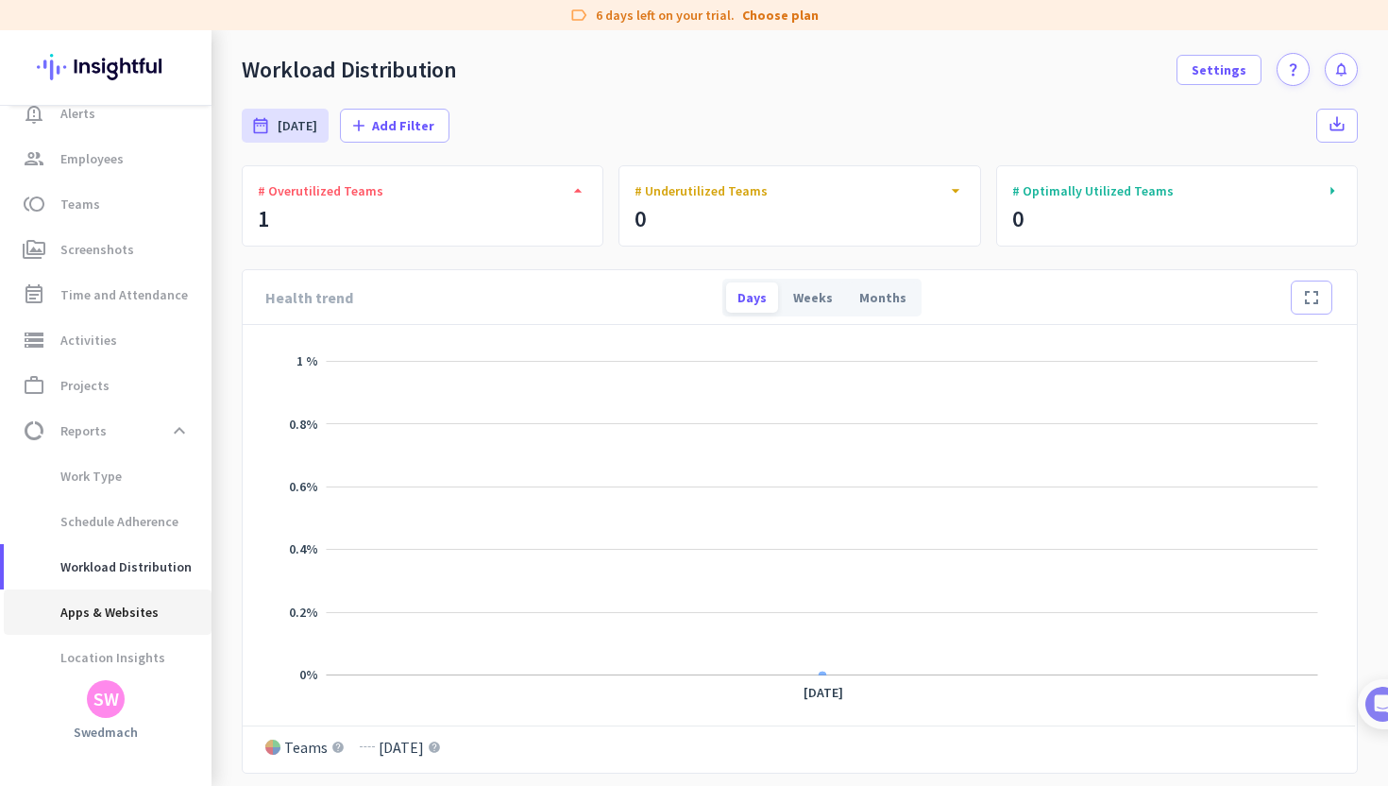
click at [167, 622] on span "Apps & Websites" at bounding box center [108, 611] width 178 height 45
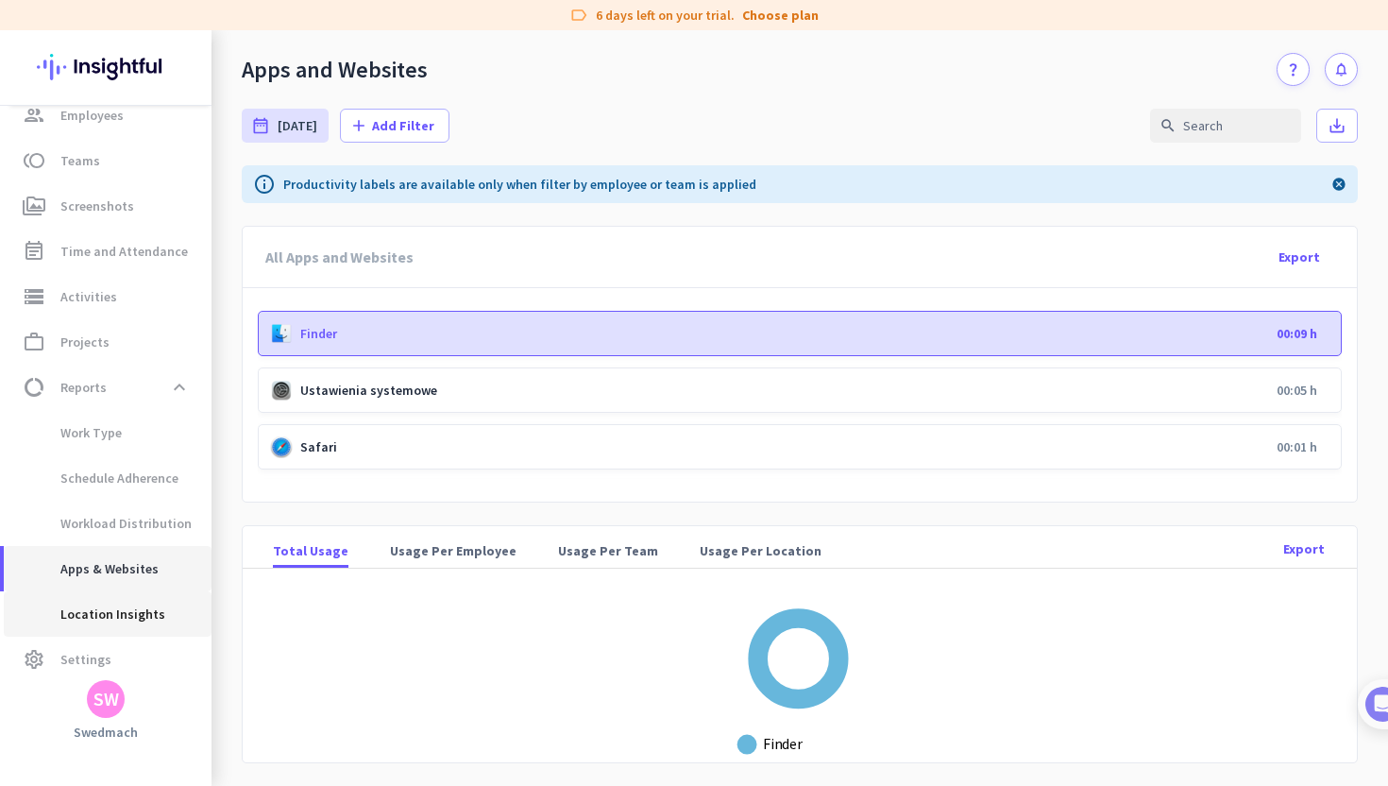
scroll to position [166, 0]
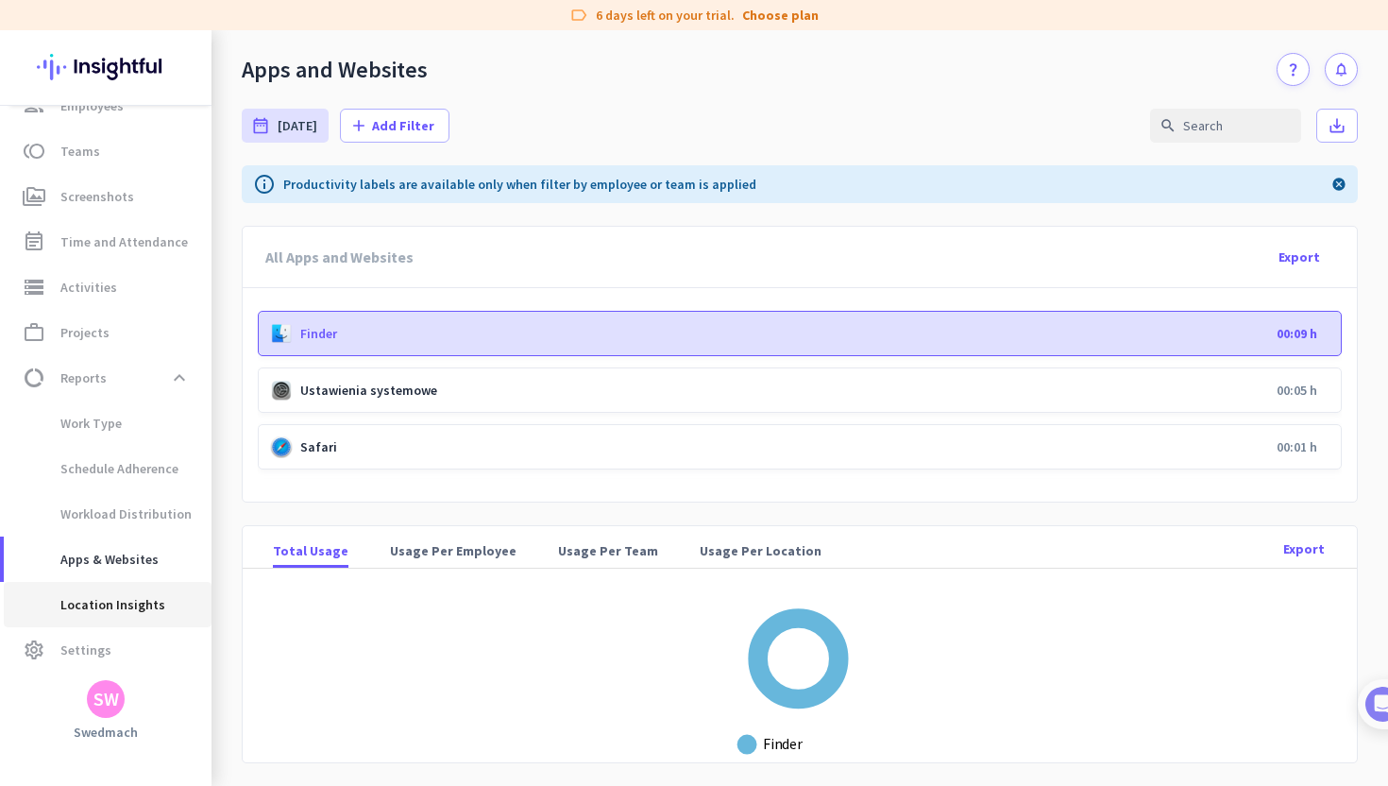
click at [173, 607] on span "Location Insights" at bounding box center [108, 604] width 178 height 45
type input "[DATE] - [DATE]"
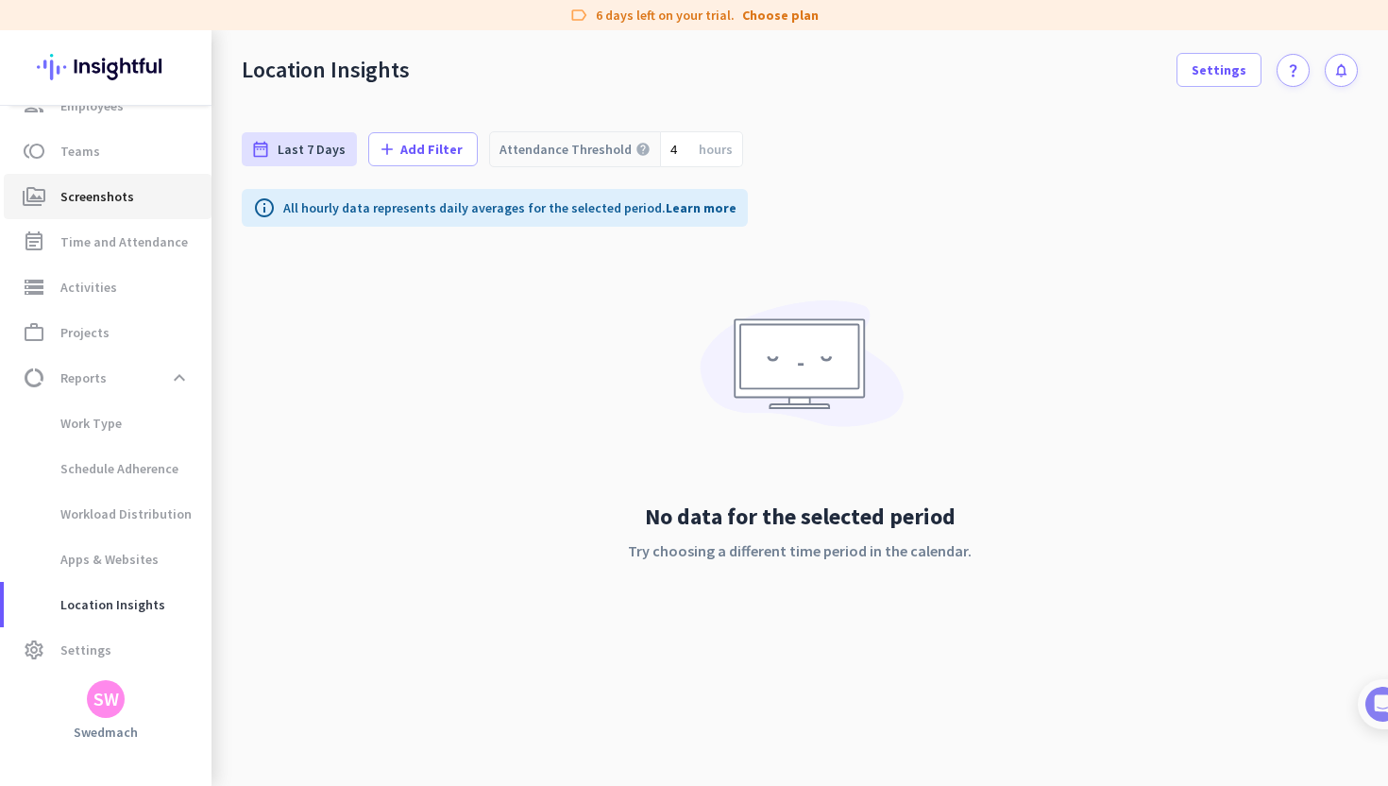
click at [127, 207] on span "Screenshots" at bounding box center [97, 196] width 74 height 23
type input "[DATE] - [DATE]"
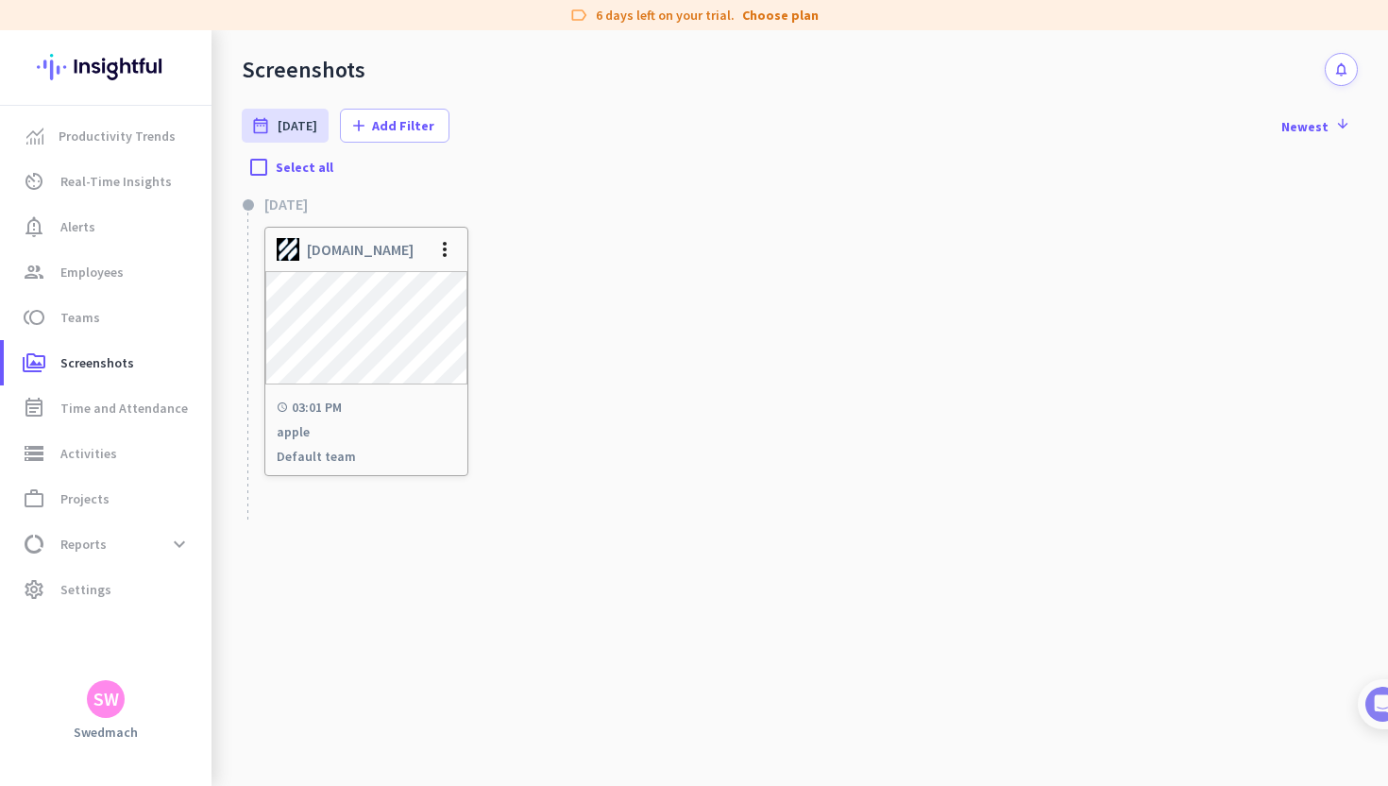
click at [438, 620] on cdk-virtual-scroll-viewport "[DATE] [DOMAIN_NAME] more_vert schedule 03:01 PM apple Default team" at bounding box center [800, 492] width 1116 height 586
